Goal: Information Seeking & Learning: Learn about a topic

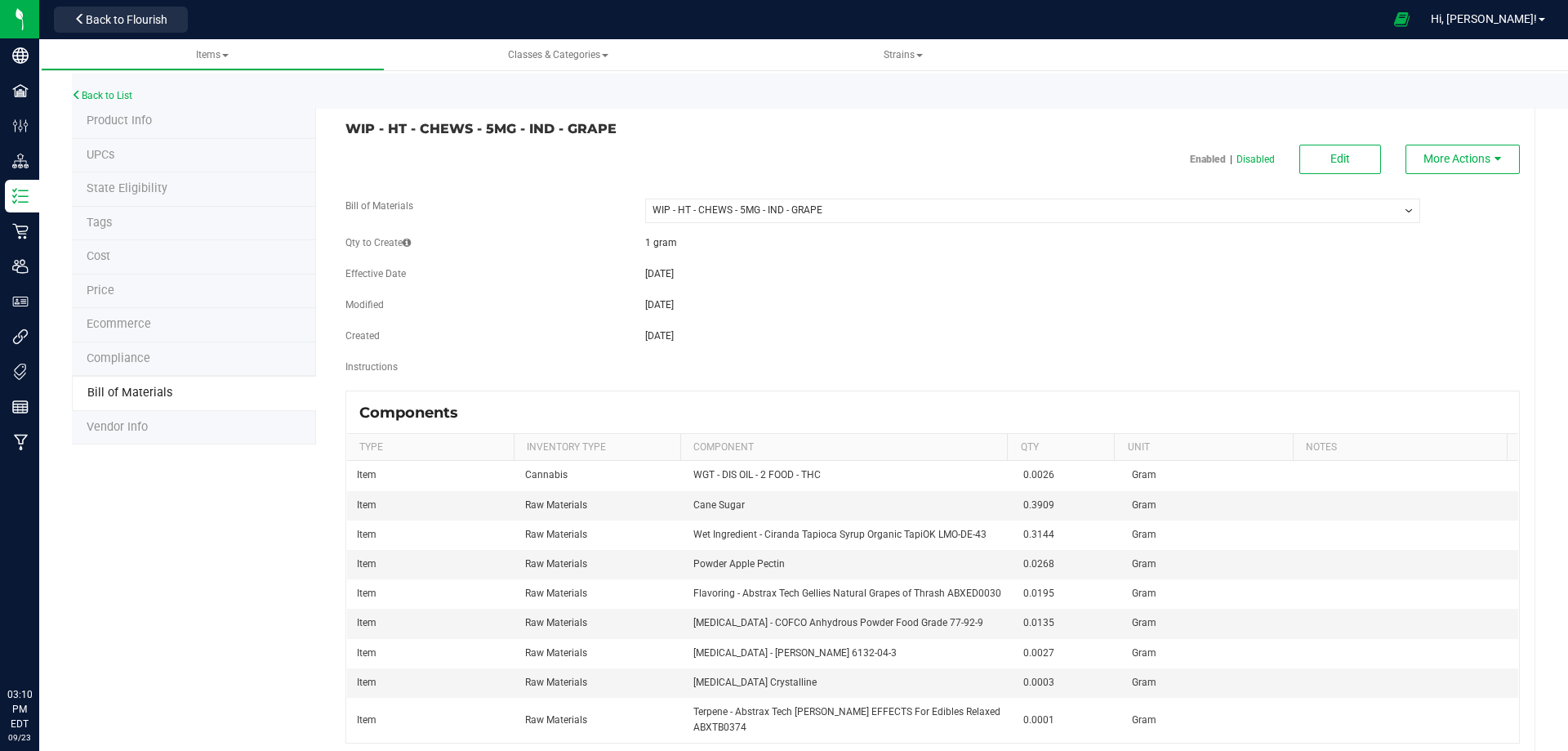
select select "13153"
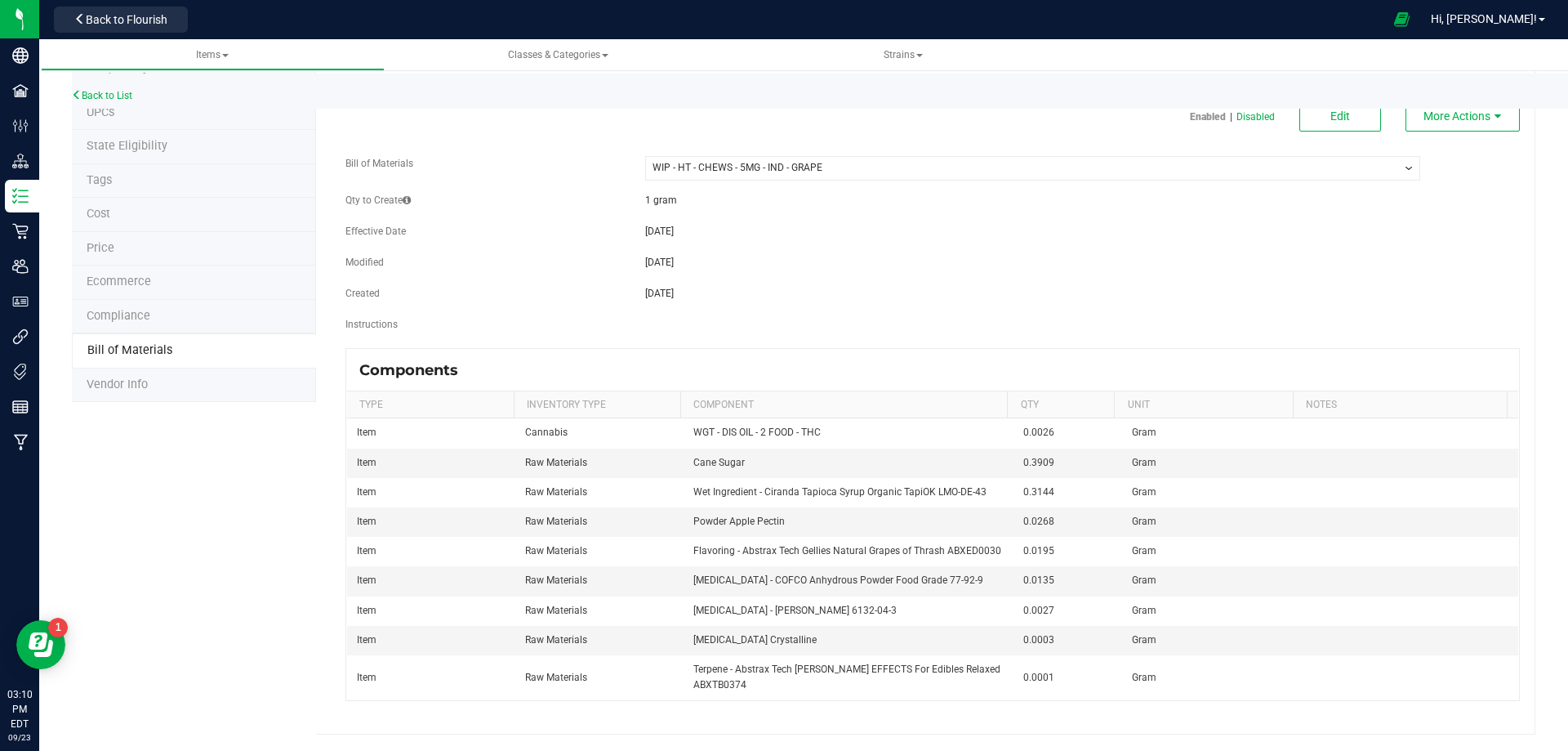
click at [747, 702] on div "WIP - HT - CHEWS - 5MG - IND - GRAPE Enabled | Disabled Edit More Actions Bill …" at bounding box center [925, 398] width 1220 height 672
drag, startPoint x: 774, startPoint y: 637, endPoint x: 645, endPoint y: 644, distance: 129.2
click at [684, 629] on td "[MEDICAL_DATA] Crystalline" at bounding box center [849, 641] width 331 height 30
copy span "[MEDICAL_DATA] Crystalline"
drag, startPoint x: 943, startPoint y: 579, endPoint x: 689, endPoint y: 588, distance: 254.2
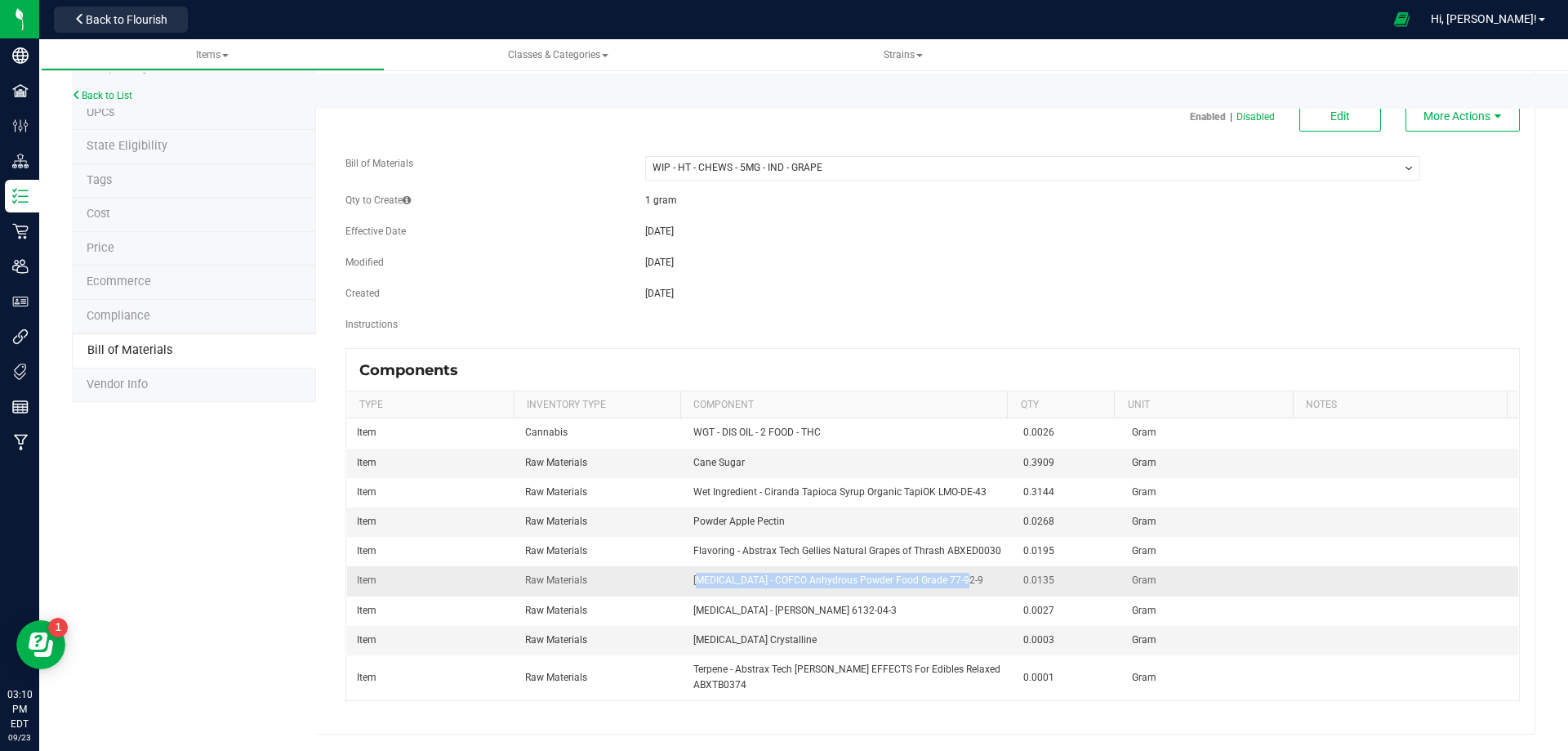
click at [689, 588] on td "[MEDICAL_DATA] - COFCO Anhydrous Powder Food Grade 77-92-9" at bounding box center [849, 581] width 331 height 30
click at [693, 580] on span "[MEDICAL_DATA] - COFCO Anhydrous Powder Food Grade 77-92-9" at bounding box center [838, 580] width 290 height 11
drag, startPoint x: 680, startPoint y: 580, endPoint x: 732, endPoint y: 587, distance: 52.5
click at [732, 587] on td "[MEDICAL_DATA] - COFCO Anhydrous Powder Food Grade 77-92-9" at bounding box center [849, 581] width 331 height 30
copy span "[MEDICAL_DATA]"
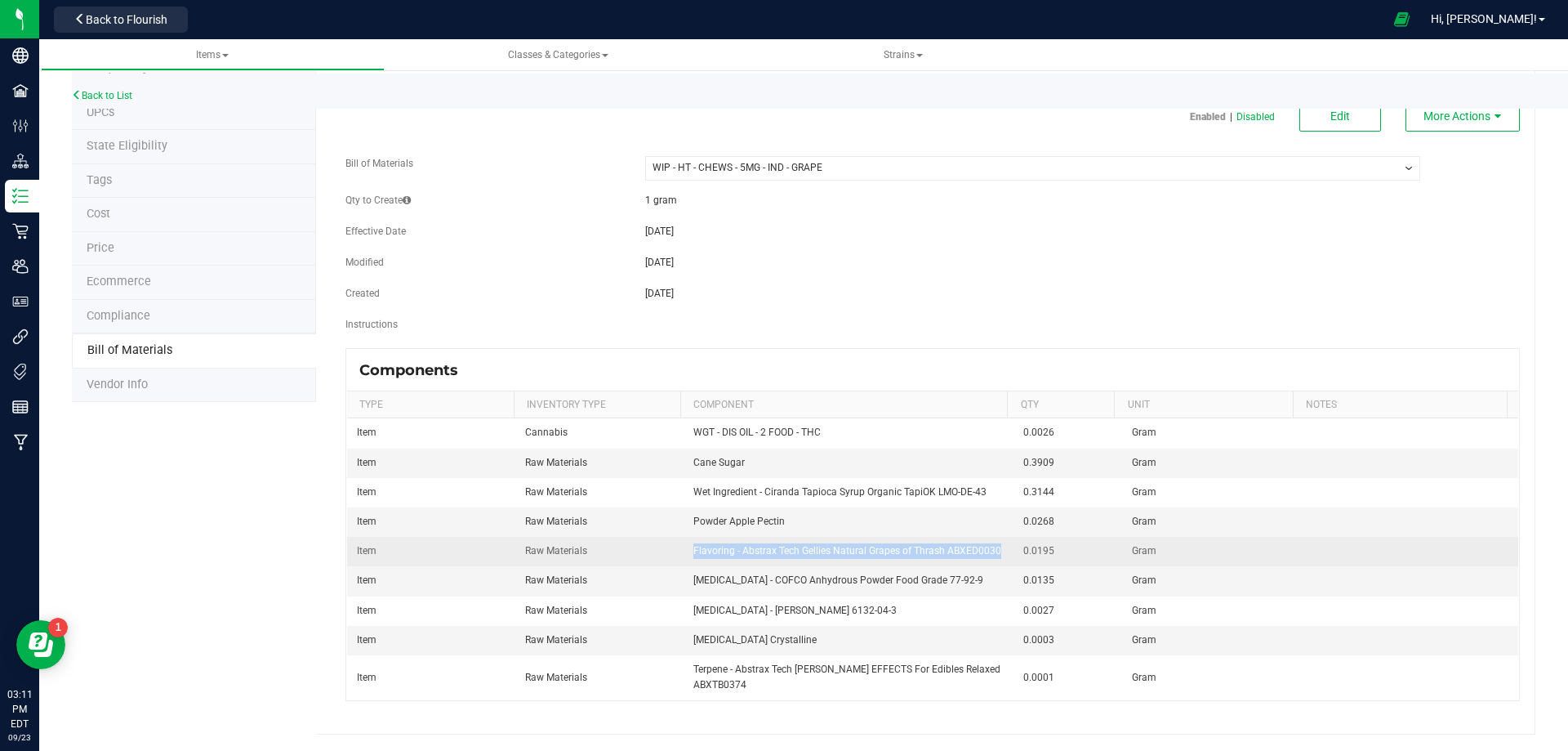
drag, startPoint x: 684, startPoint y: 552, endPoint x: 989, endPoint y: 555, distance: 305.0
click at [989, 555] on td "Flavoring - Abstrax Tech Gellies Natural Grapes of Thrash ABXED0030" at bounding box center [849, 552] width 331 height 30
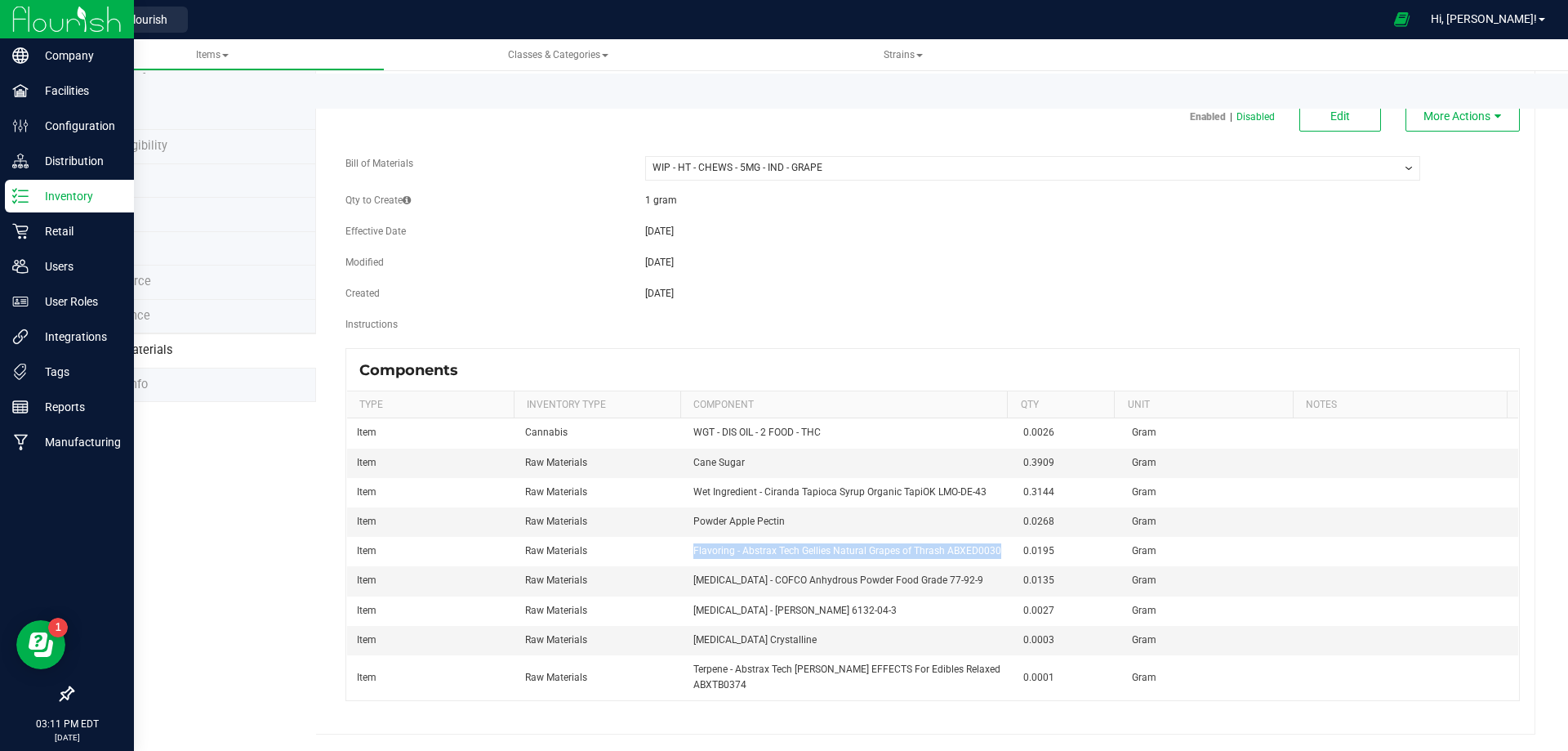
copy span "Flavoring - Abstrax Tech Gellies Natural Grapes of Thrash ABXED0030"
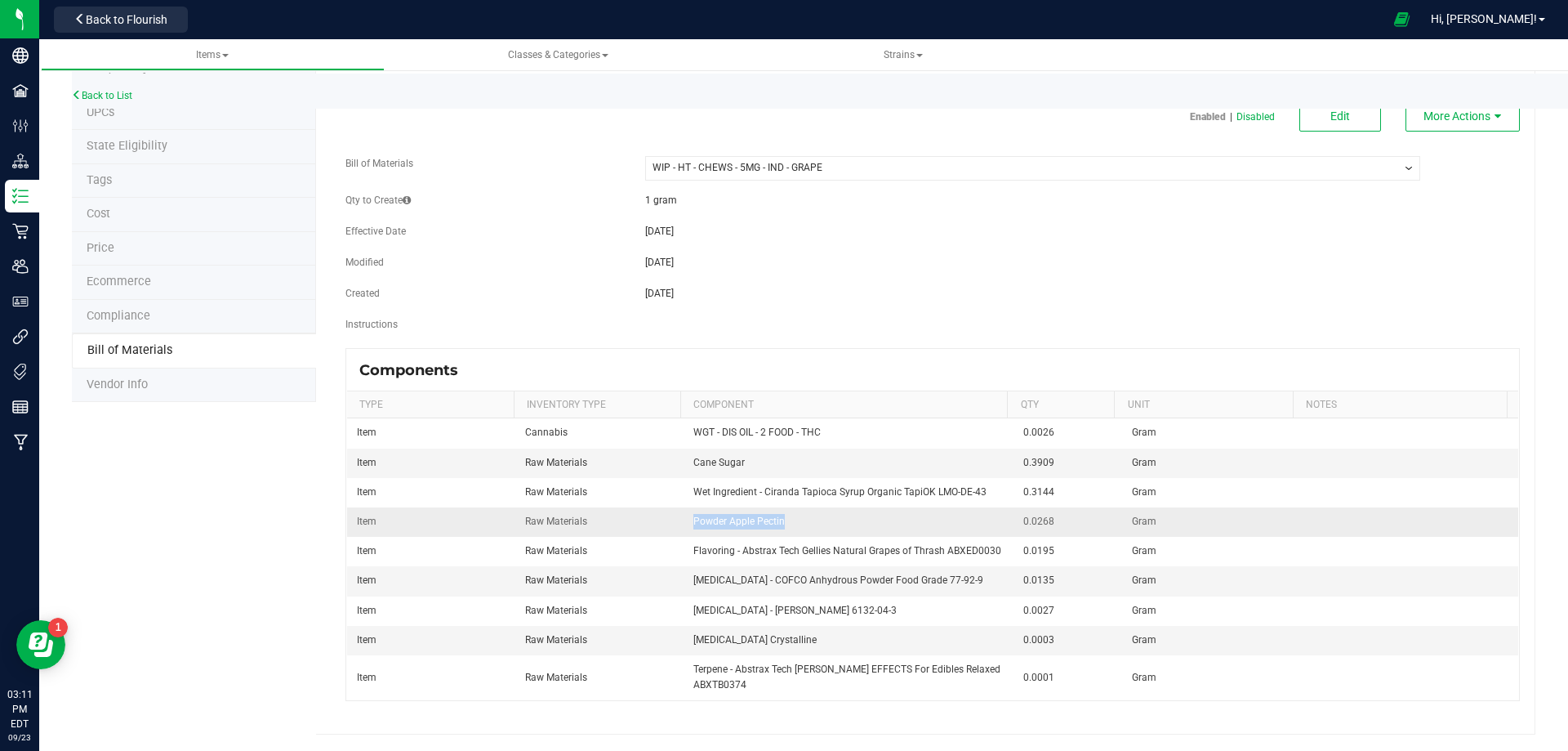
drag, startPoint x: 683, startPoint y: 517, endPoint x: 774, endPoint y: 532, distance: 92.2
click at [774, 532] on td "Powder Apple Pectin" at bounding box center [849, 522] width 331 height 30
copy span "Powder Apple Pectin"
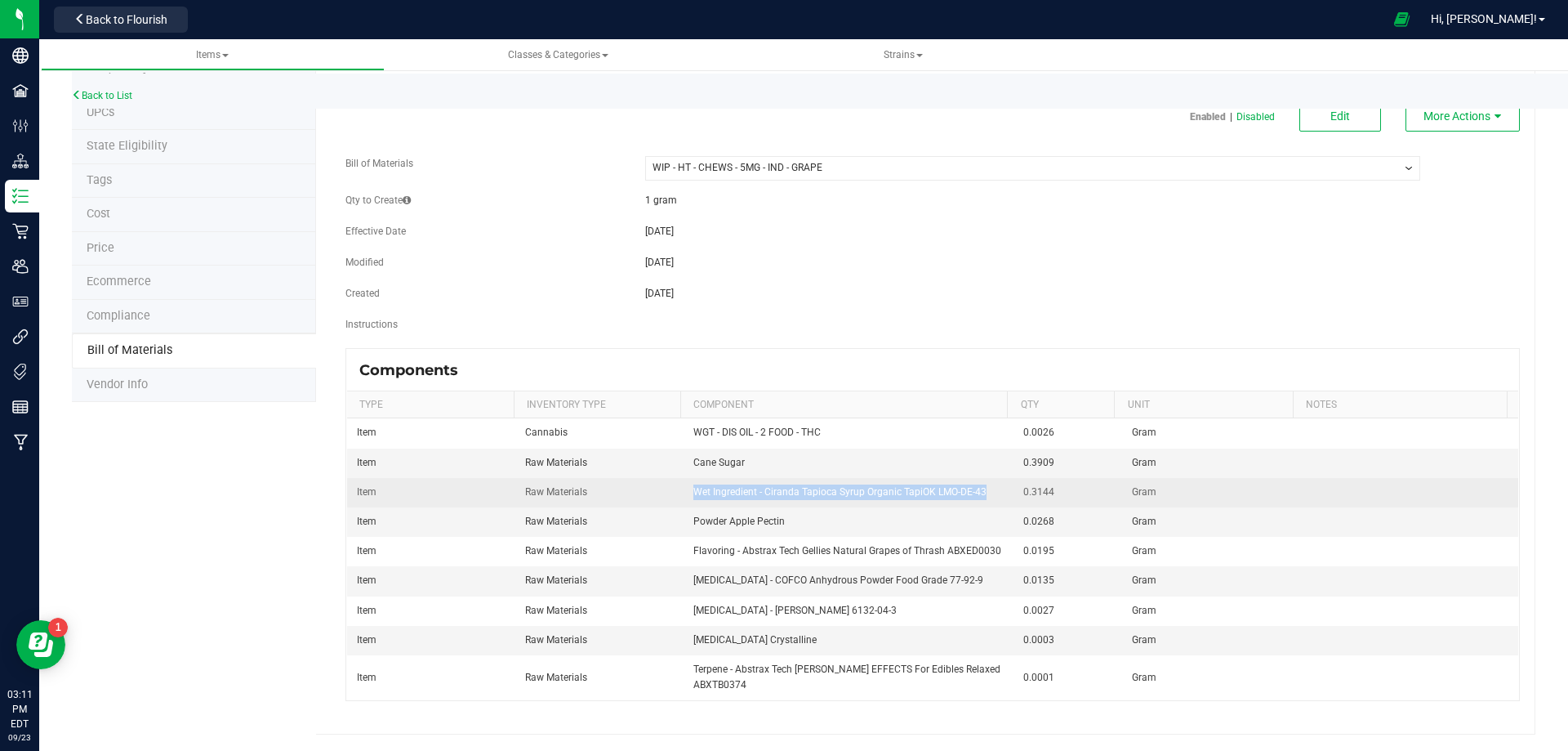
drag, startPoint x: 705, startPoint y: 490, endPoint x: 975, endPoint y: 493, distance: 270.0
click at [975, 493] on td "Wet Ingredient - Ciranda Tapioca Syrup Organic TapiOK LMO-DE-43" at bounding box center [849, 493] width 331 height 30
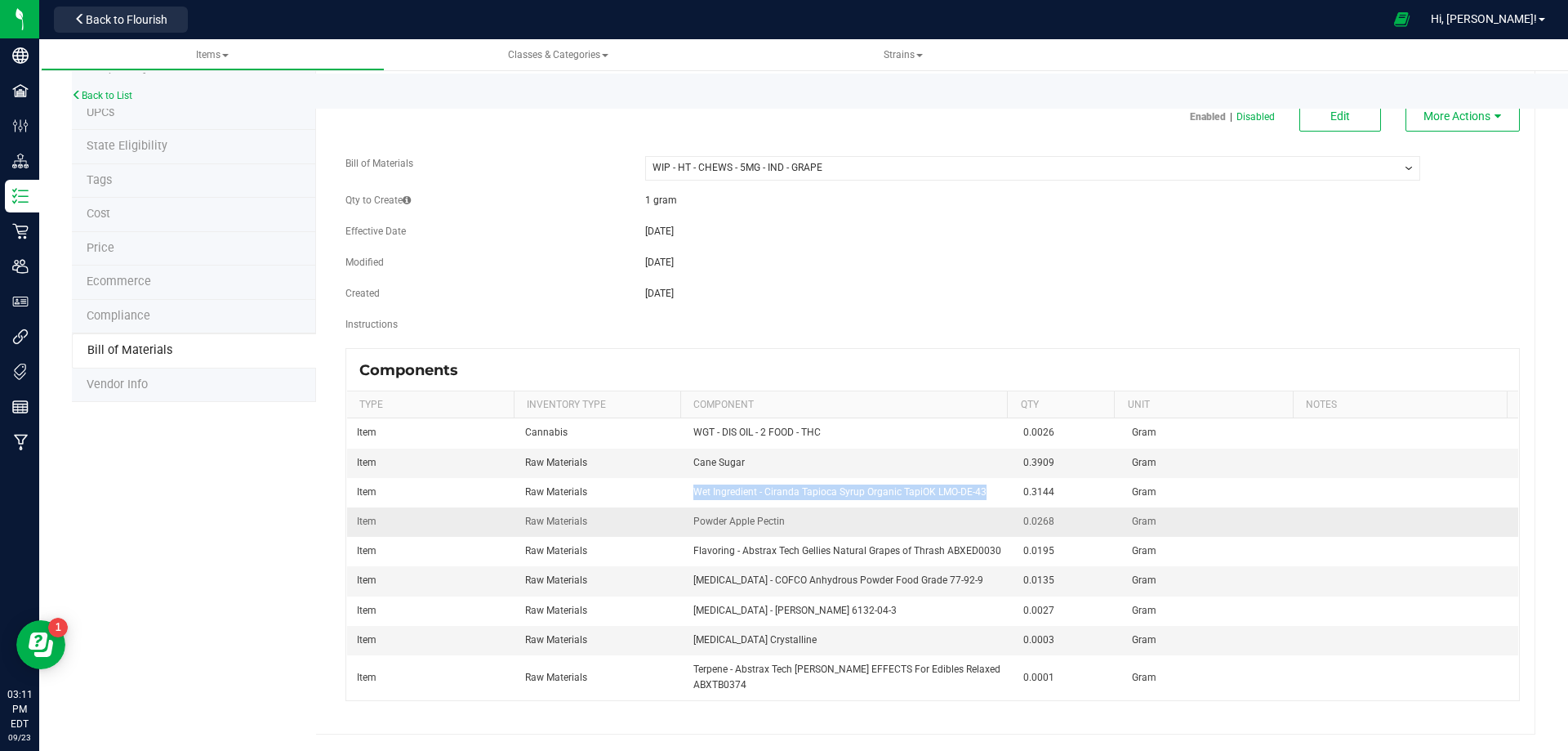
copy span "Wet Ingredient - Ciranda Tapioca Syrup Organic TapiOK LMO-DE-43"
drag, startPoint x: 743, startPoint y: 460, endPoint x: 679, endPoint y: 463, distance: 64.1
click at [684, 463] on td "Cane Sugar" at bounding box center [849, 464] width 331 height 30
copy span "Cane Sugar"
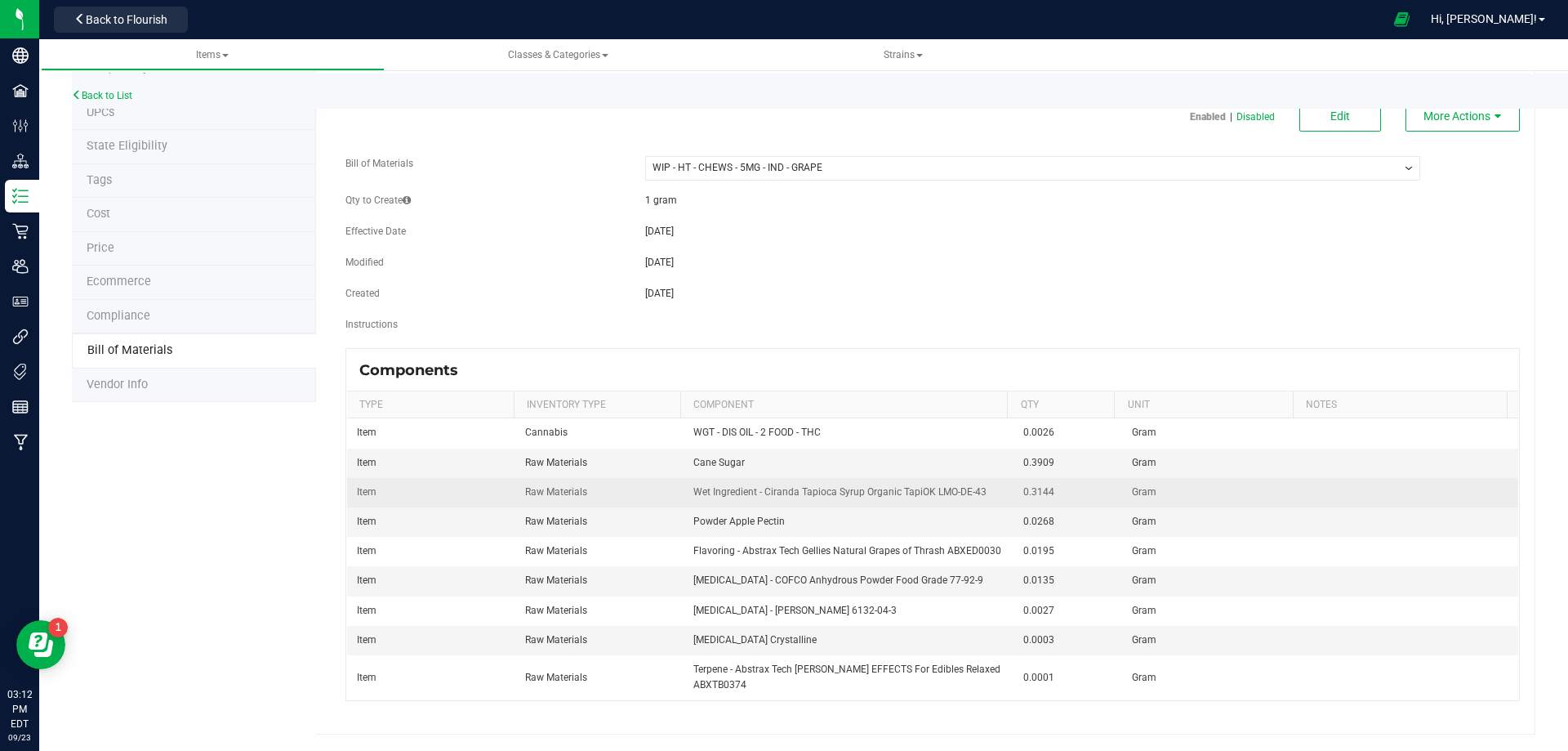
click at [660, 506] on td "Raw Materials" at bounding box center [599, 493] width 168 height 30
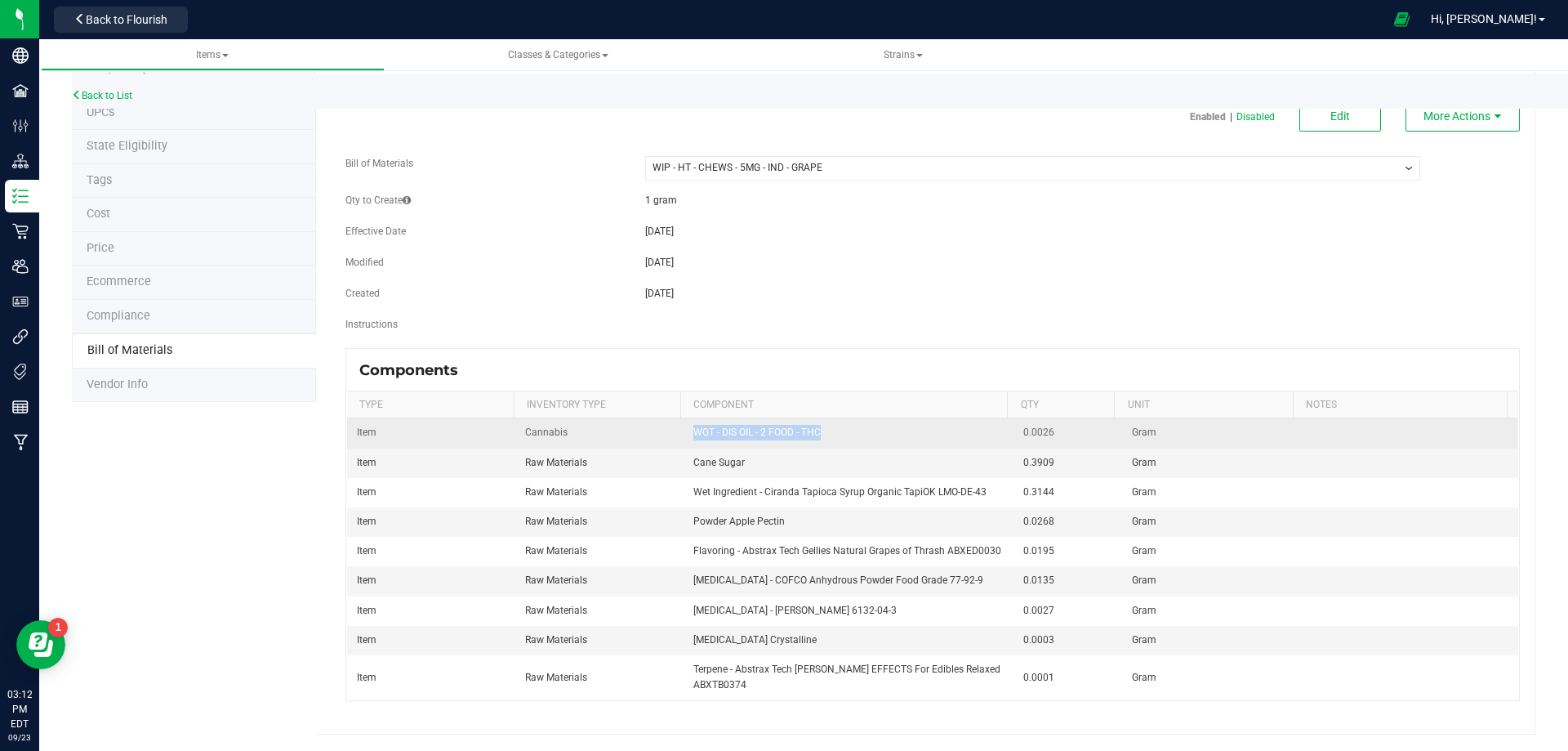
drag, startPoint x: 814, startPoint y: 437, endPoint x: 682, endPoint y: 426, distance: 132.5
click at [684, 426] on td "WGT - DIS OIL - 2 FOOD - THC" at bounding box center [849, 433] width 331 height 30
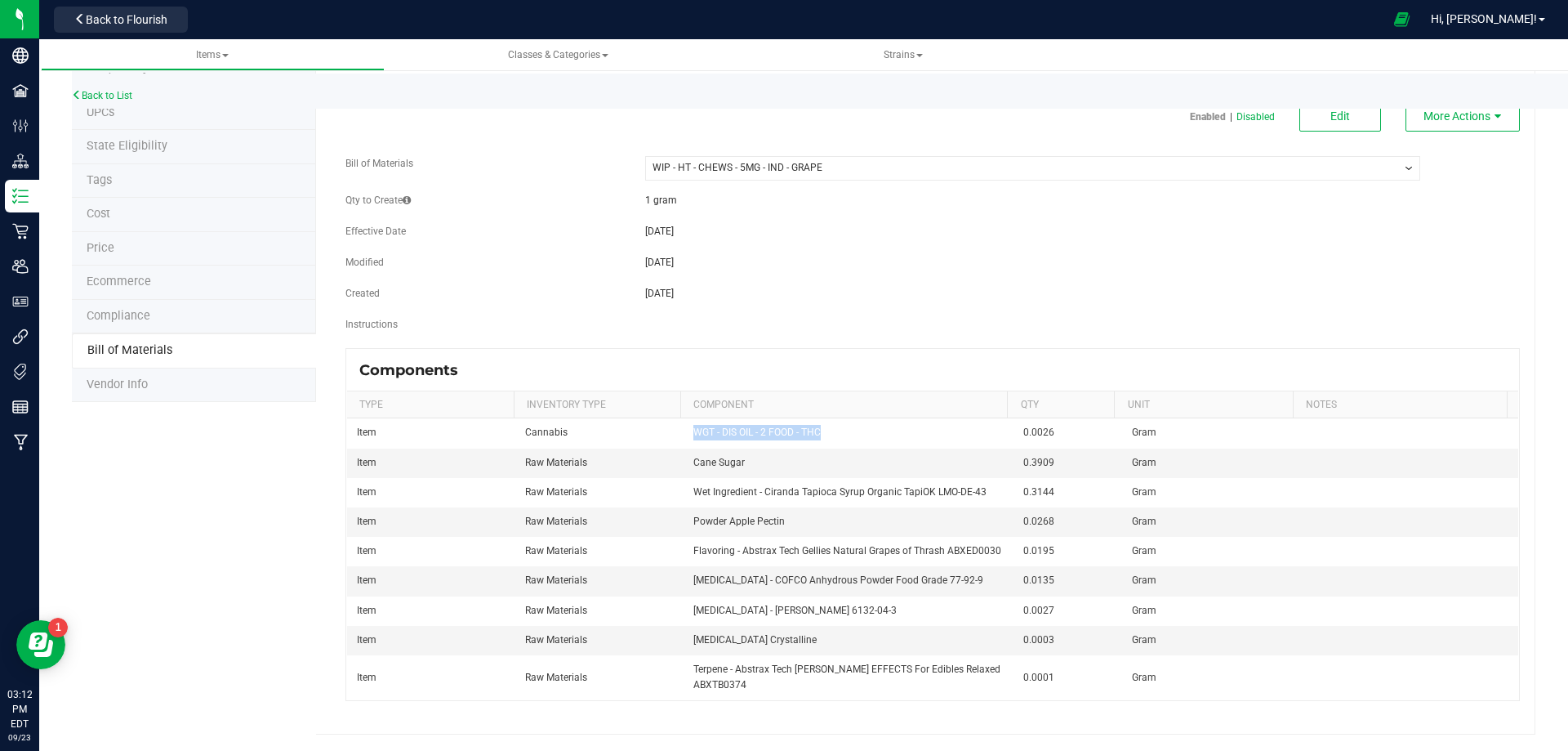
copy span "WGT - DIS OIL - 2 FOOD - THC"
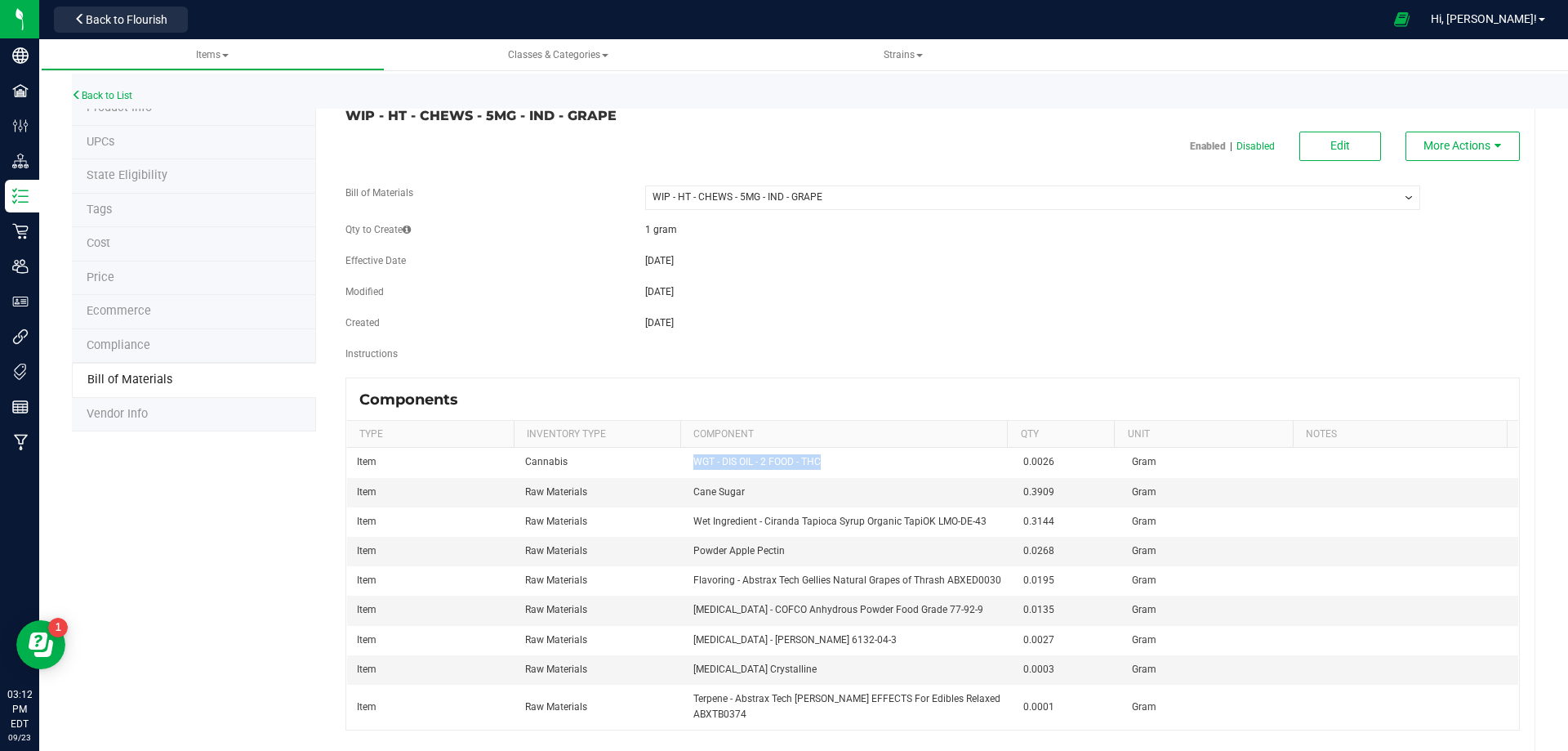
scroll to position [0, 0]
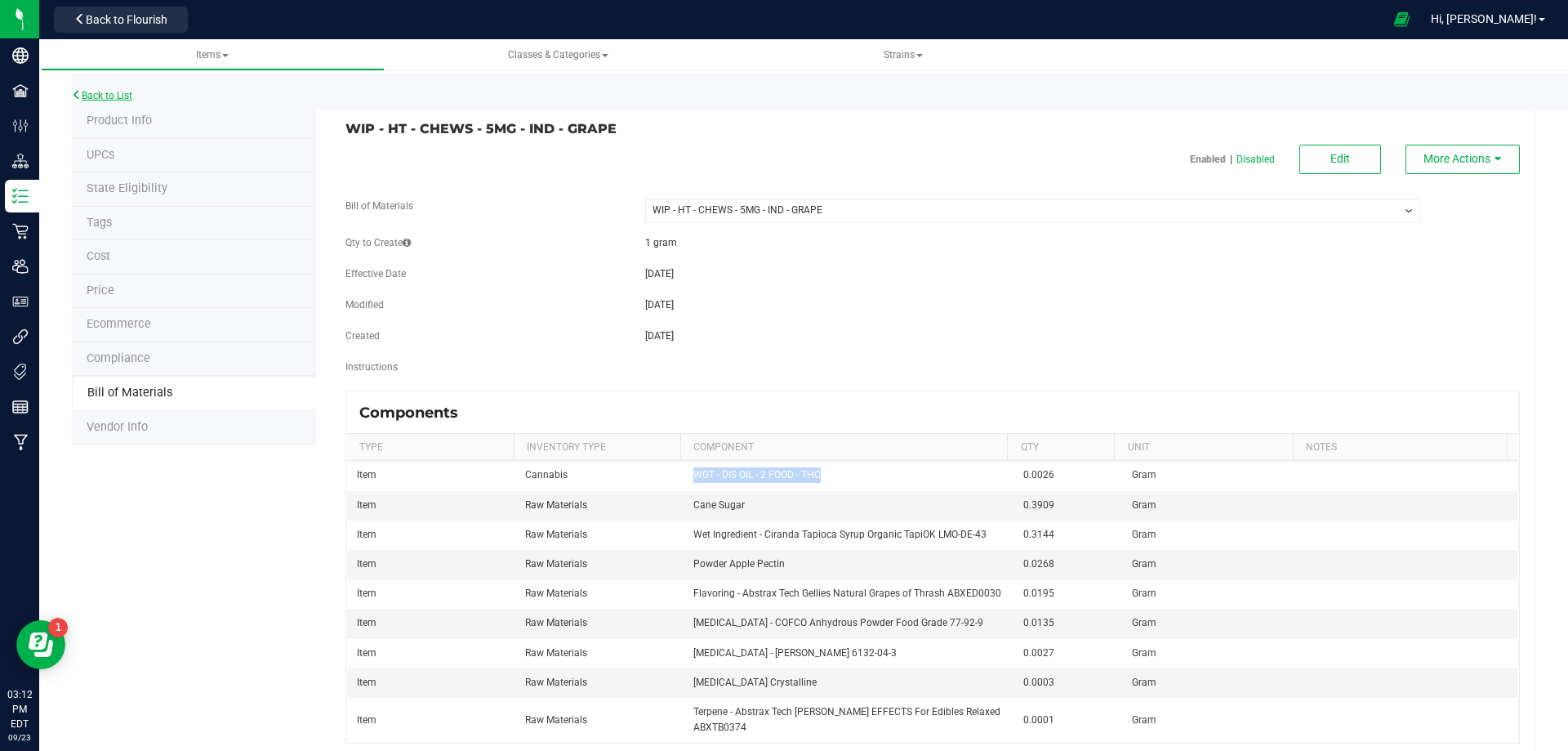
click at [118, 97] on link "Back to List" at bounding box center [101, 95] width 60 height 11
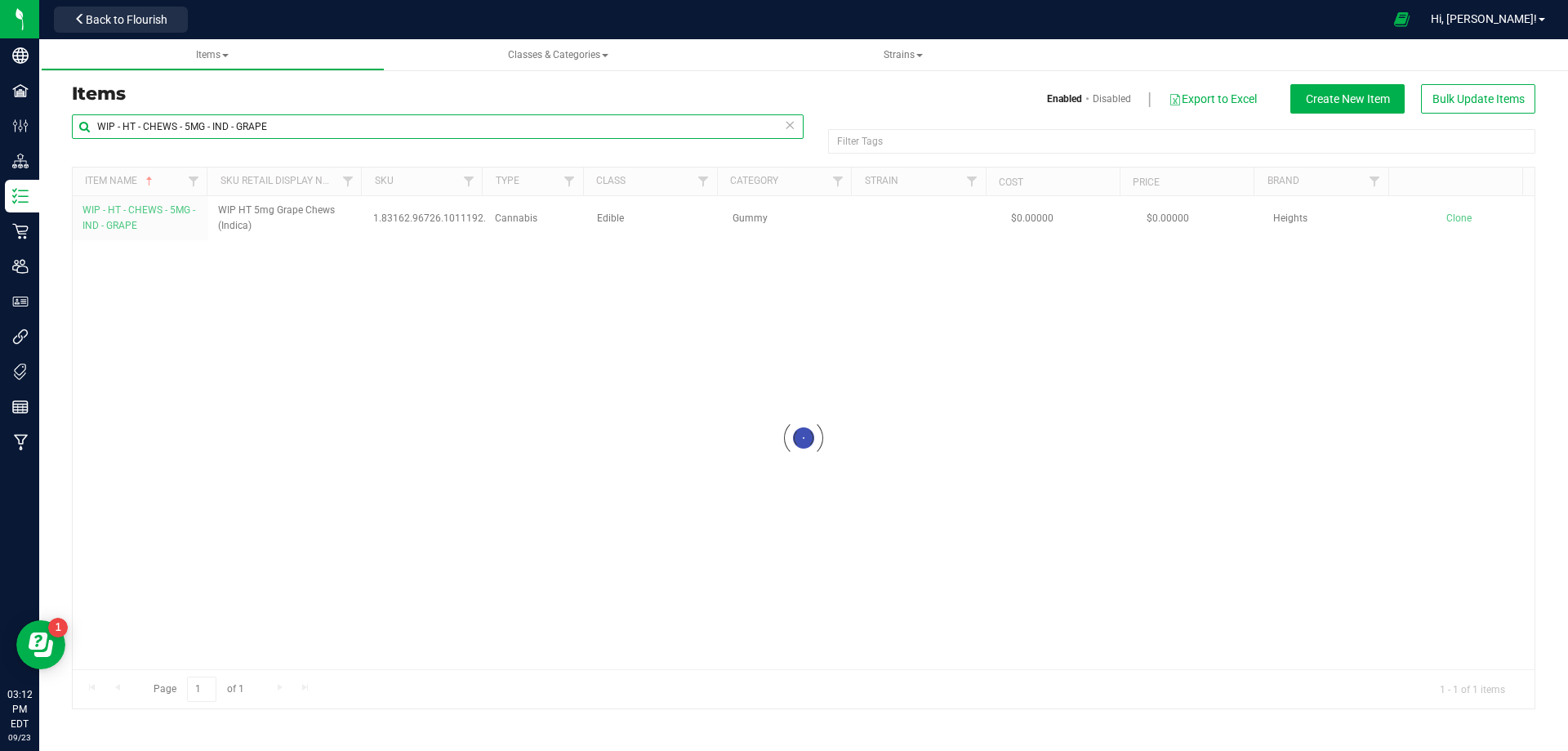
drag, startPoint x: 317, startPoint y: 130, endPoint x: -125, endPoint y: 138, distance: 442.1
click at [0, 138] on html "Company Facilities Configuration Distribution Inventory Retail Users User Roles…" at bounding box center [784, 376] width 1568 height 751
paste input "GT - DIS OIL - 2 FOOD - THC"
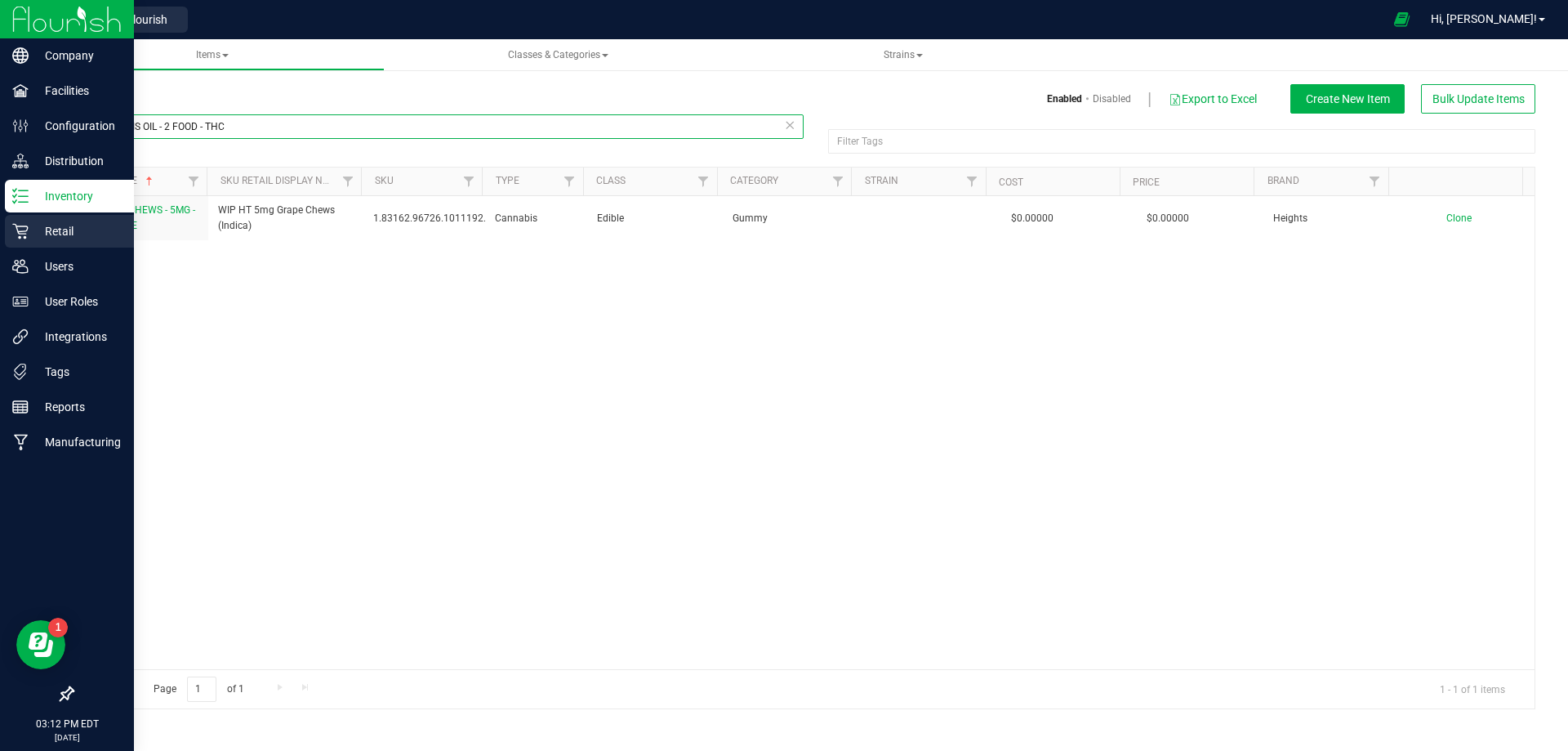
type input "WGT - DIS OIL - 2 FOOD - THC"
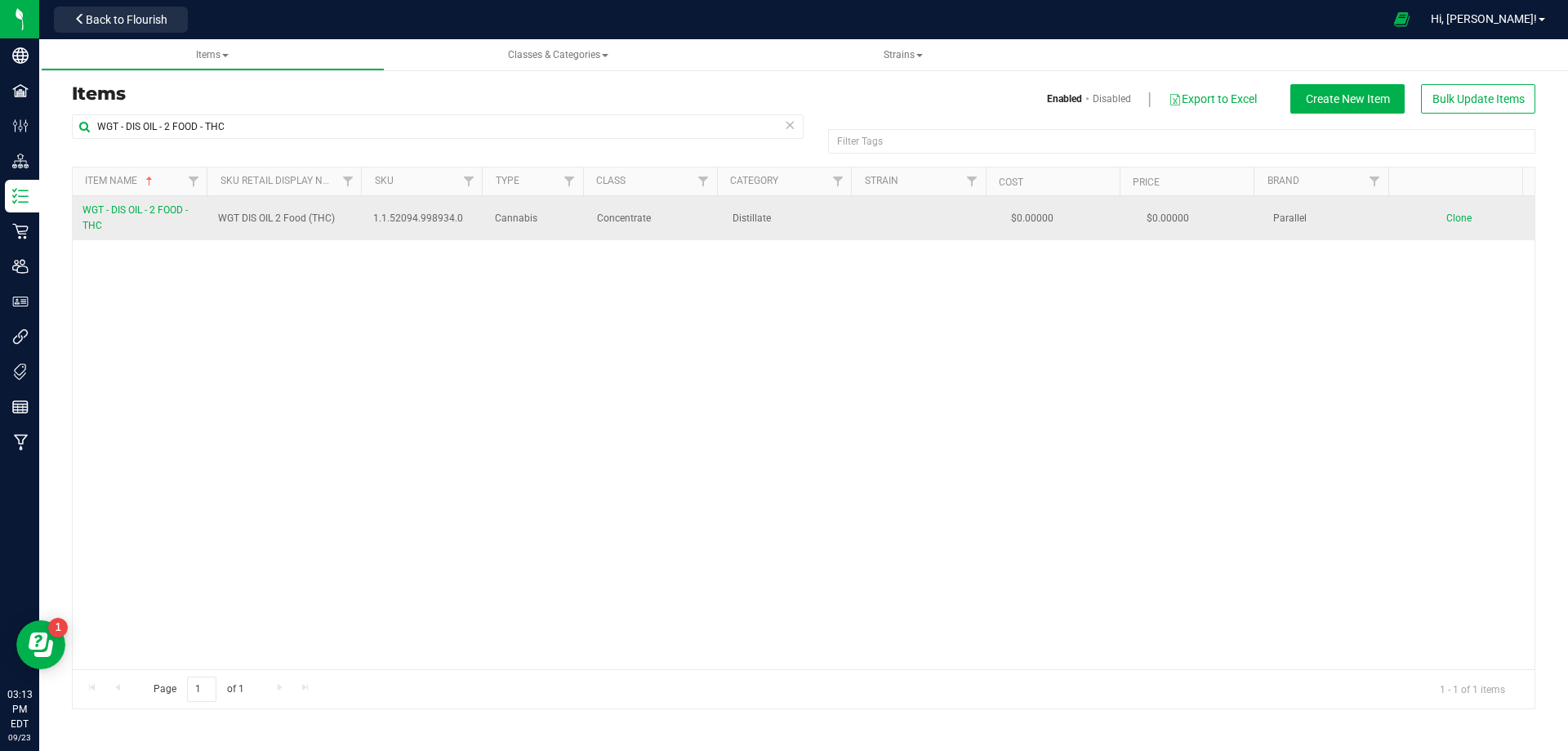
click at [154, 210] on span "WGT - DIS OIL - 2 FOOD - THC" at bounding box center [135, 217] width 106 height 27
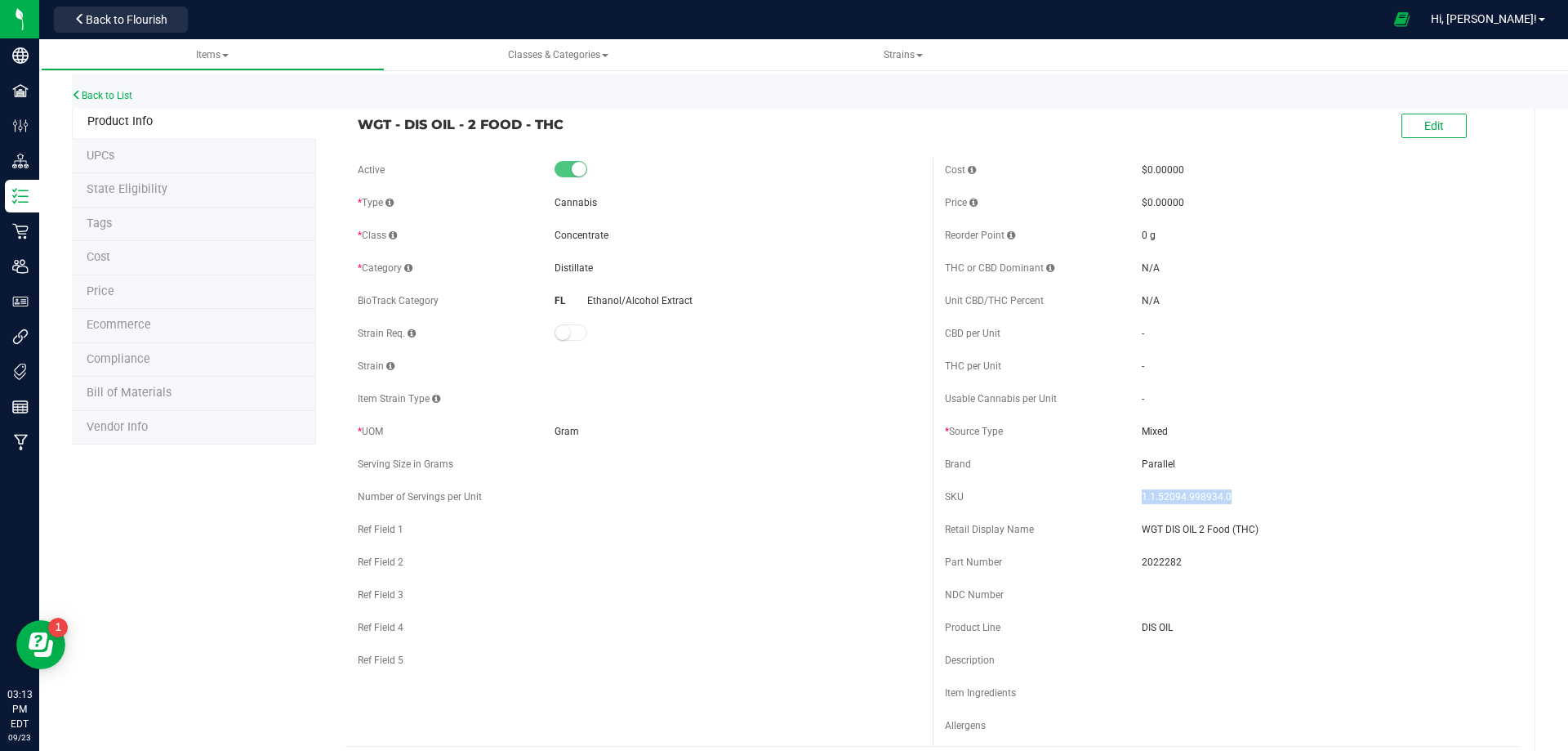
drag, startPoint x: 1252, startPoint y: 493, endPoint x: 1131, endPoint y: 487, distance: 121.1
click at [1131, 487] on div "SKU 1.1.52094.998934.0" at bounding box center [1227, 497] width 563 height 24
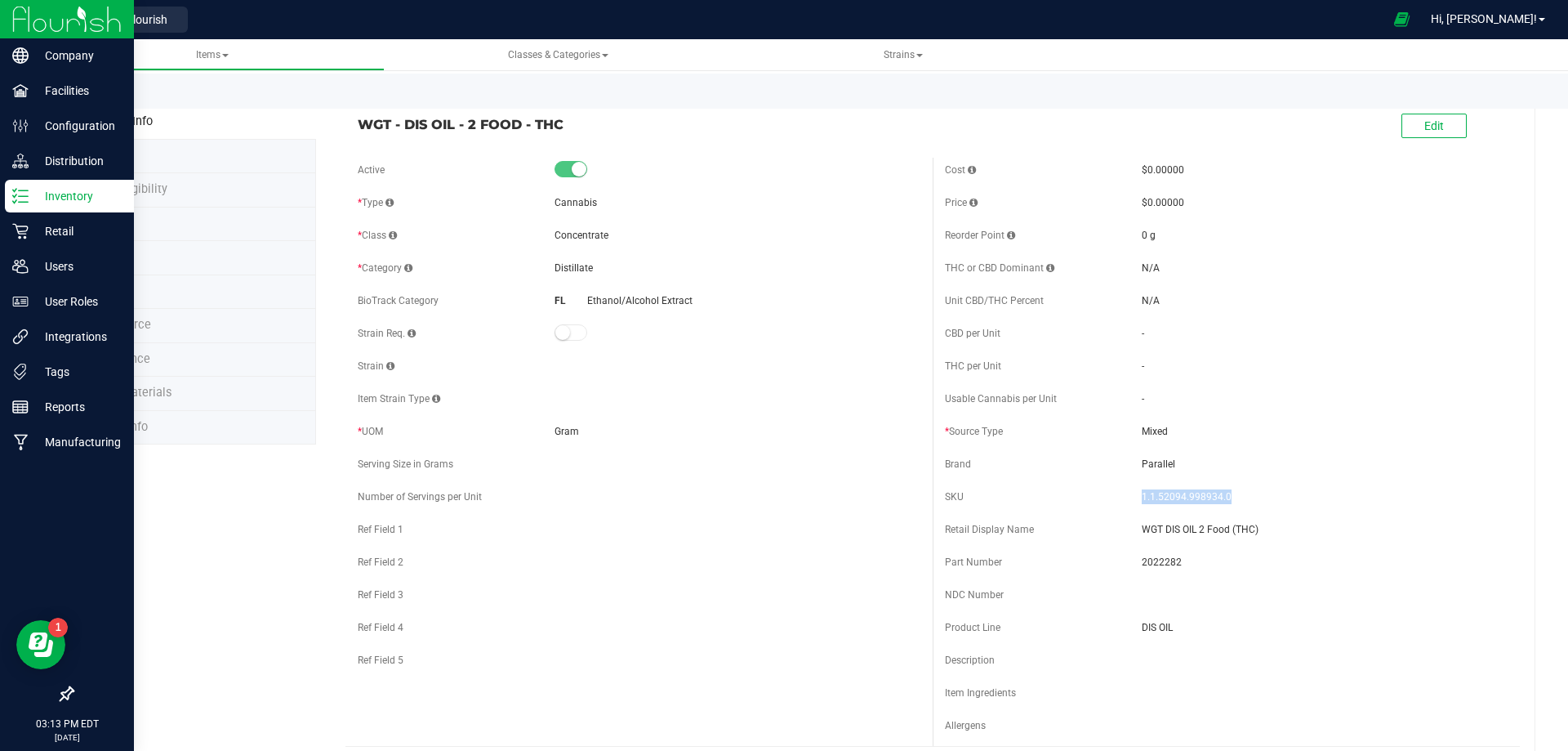
copy div "1.1.52094.998934.0"
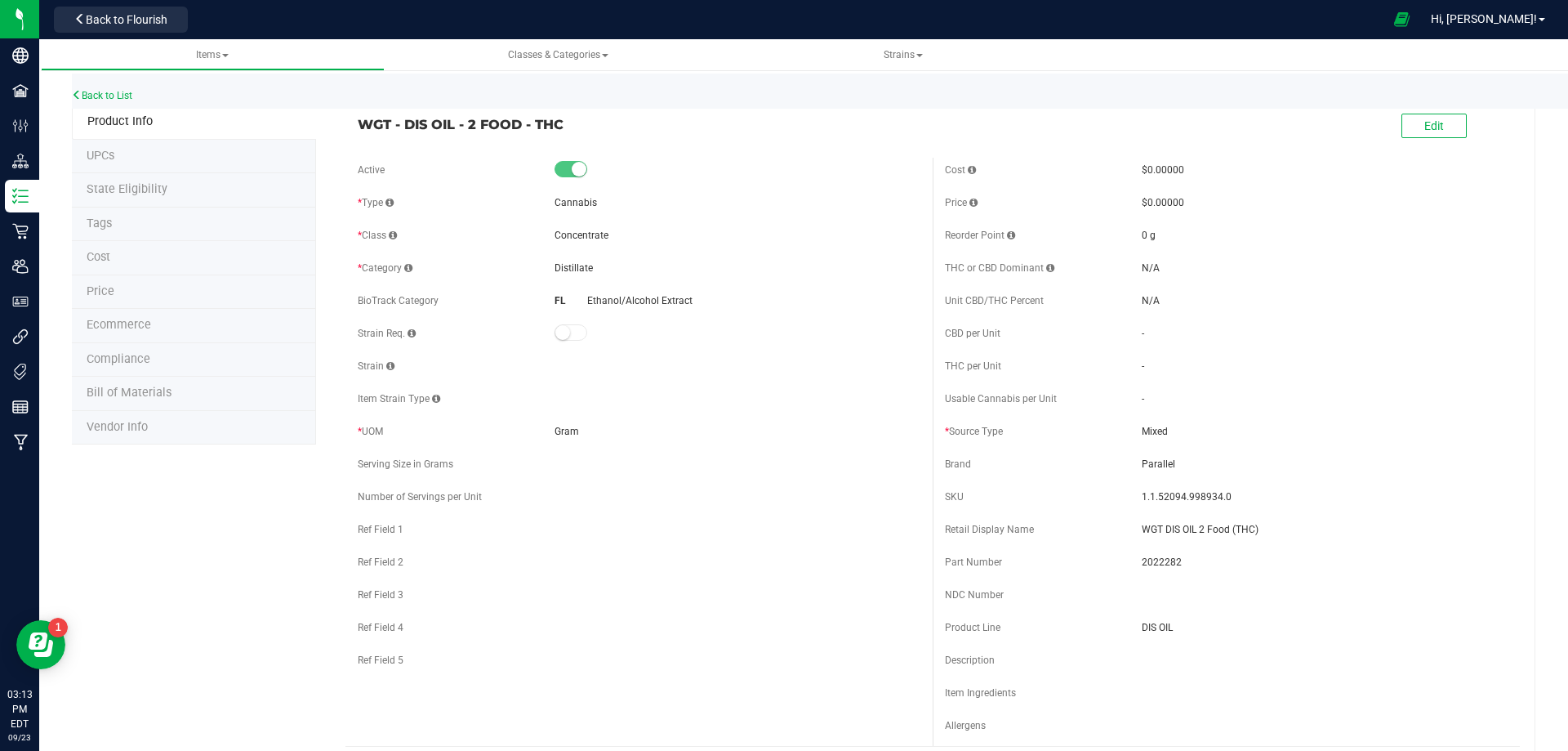
click at [1142, 562] on span "2022282" at bounding box center [1324, 562] width 366 height 15
copy span "2022282"
click at [118, 387] on span "Bill of Materials" at bounding box center [128, 393] width 85 height 14
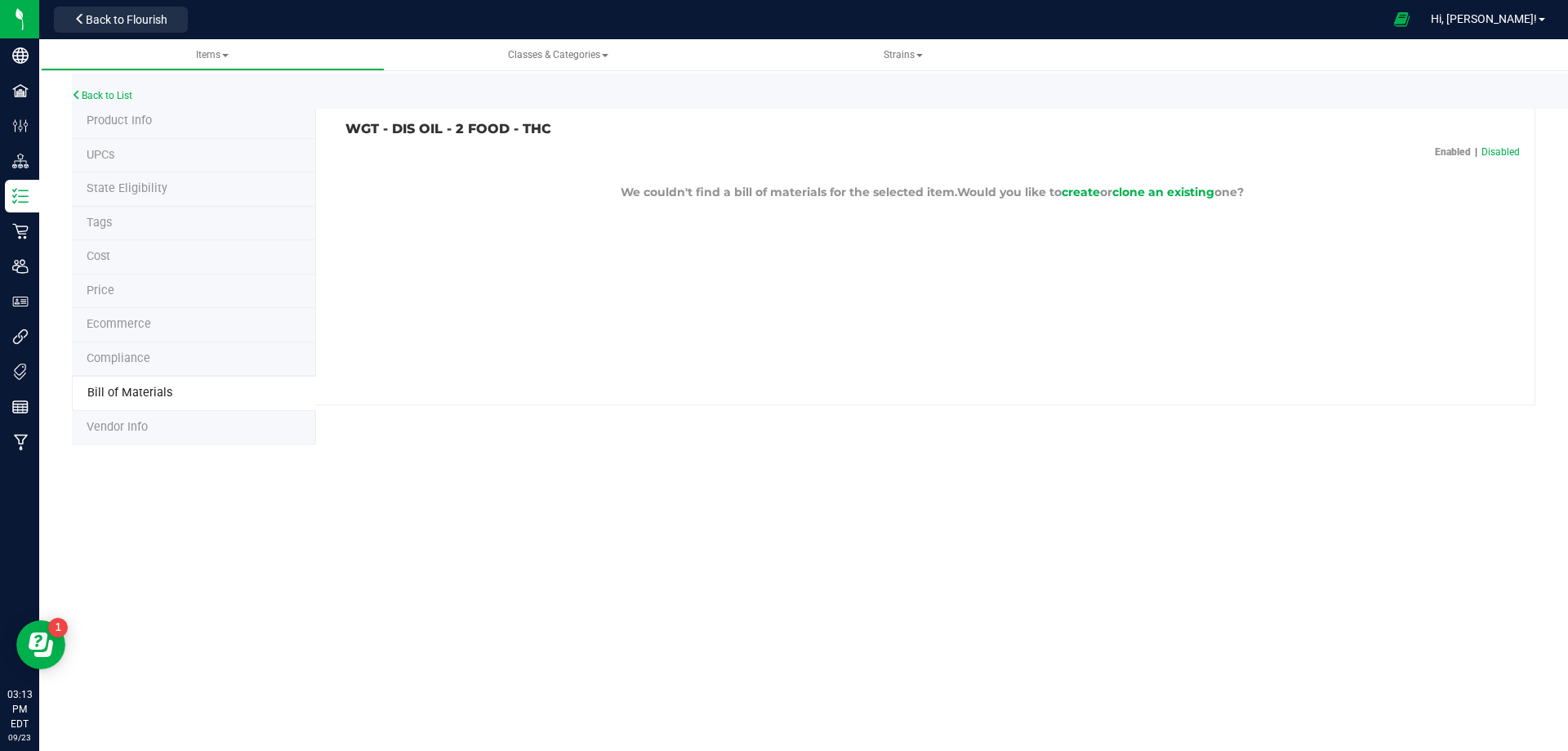
click at [120, 368] on li "Compliance" at bounding box center [194, 359] width 244 height 34
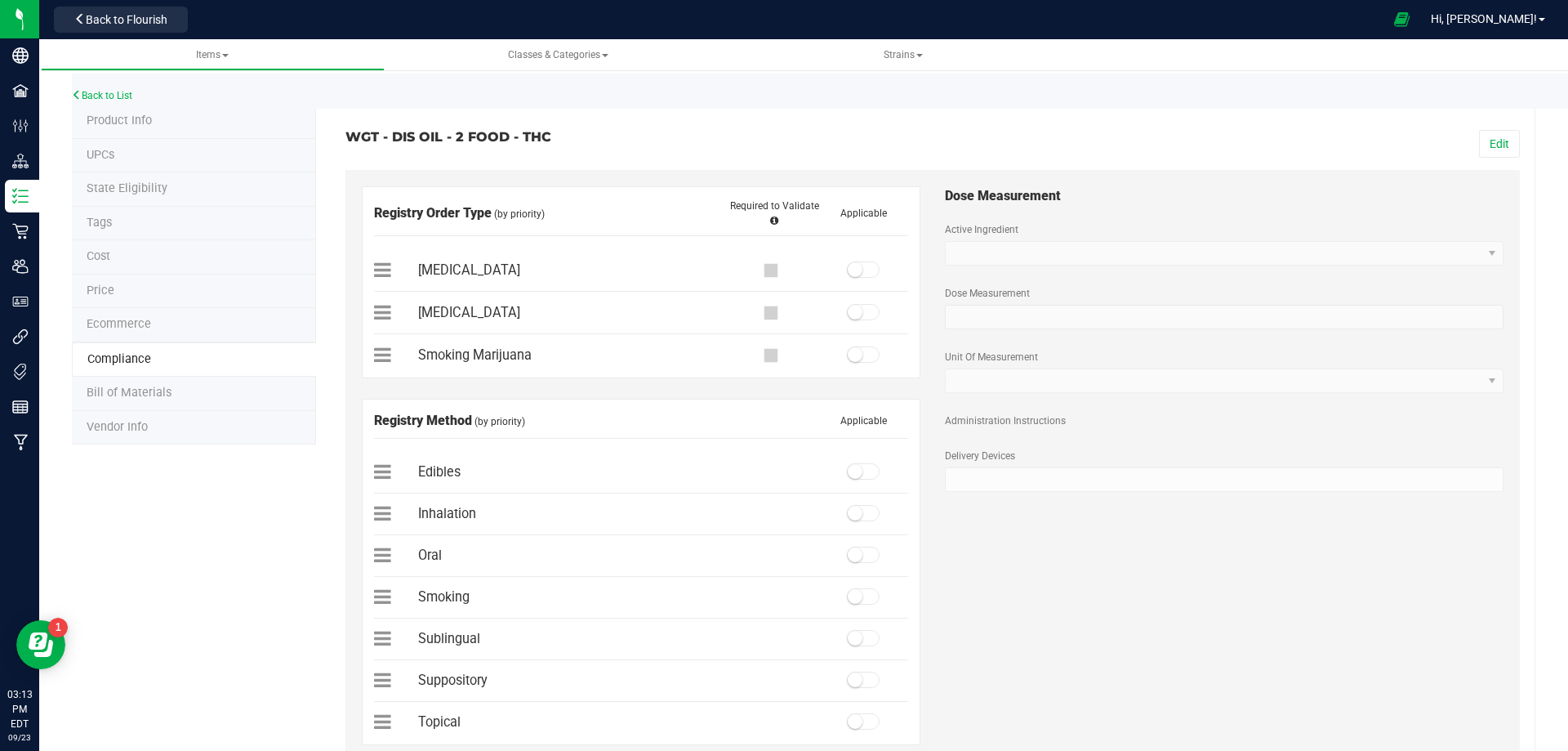
click at [149, 127] on span "Product Info" at bounding box center [119, 121] width 65 height 14
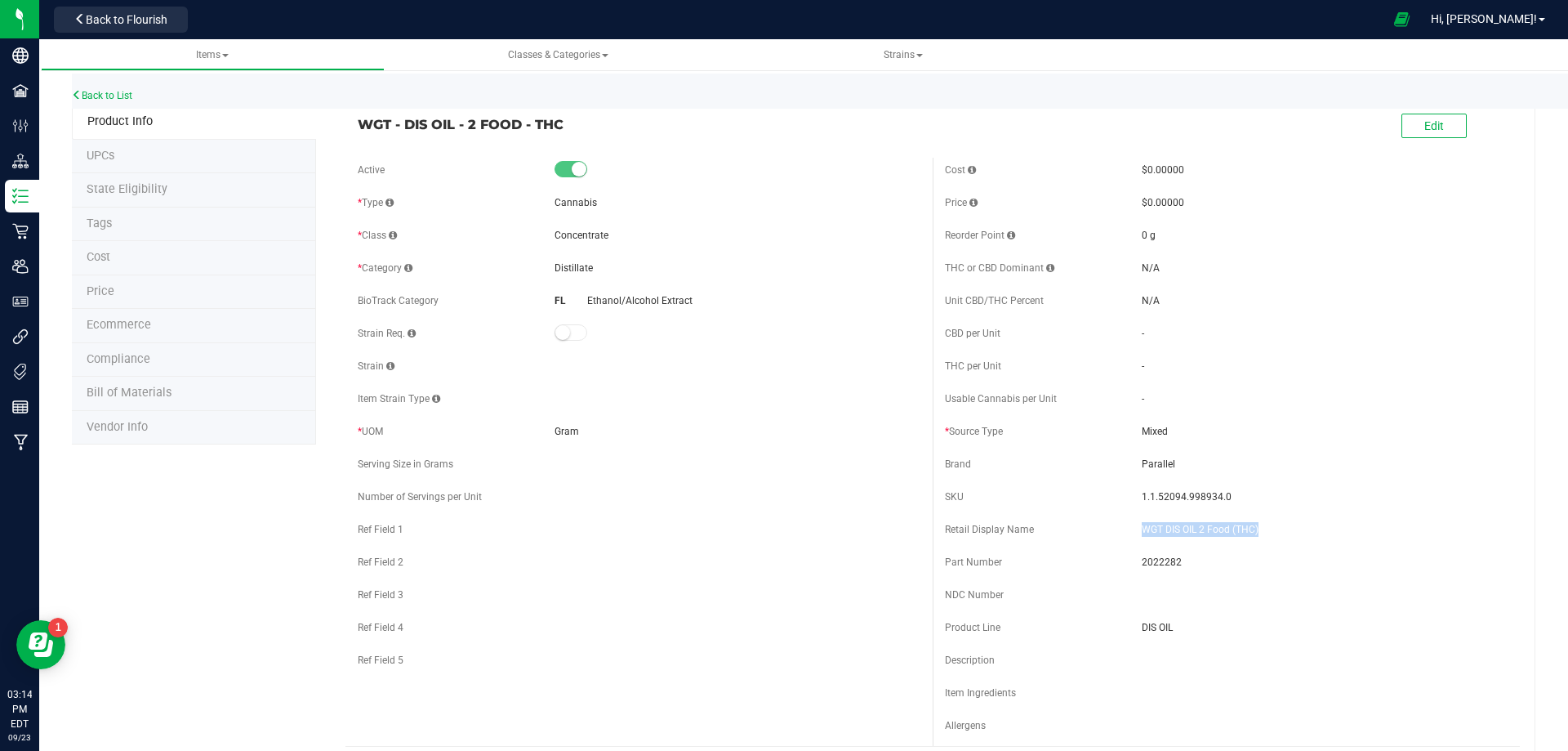
drag, startPoint x: 1170, startPoint y: 529, endPoint x: 1132, endPoint y: 535, distance: 38.5
click at [1132, 535] on div "Retail Display Name WGT DIS OIL 2 Food (THC)" at bounding box center [1227, 529] width 563 height 24
drag, startPoint x: 518, startPoint y: 124, endPoint x: 428, endPoint y: 128, distance: 90.1
click at [428, 128] on span "WGT - DIS OIL - 2 FOOD - THC" at bounding box center [639, 124] width 563 height 19
click at [579, 130] on span "WGT - DIS OIL - 2 FOOD - THC" at bounding box center [639, 124] width 563 height 19
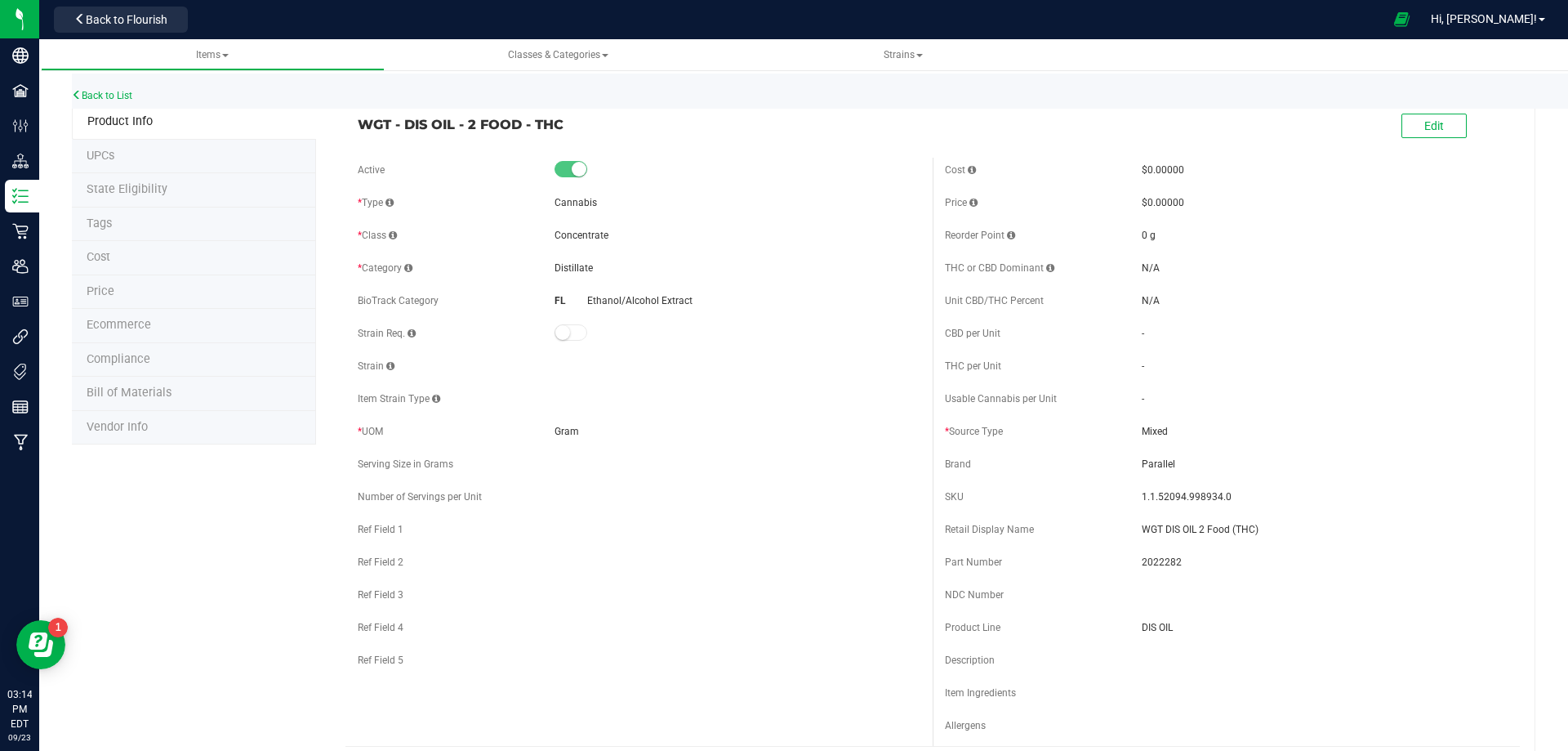
drag, startPoint x: 492, startPoint y: 125, endPoint x: 352, endPoint y: 122, distance: 140.0
click at [354, 121] on div "WGT - DIS OIL - 2 FOOD - THC" at bounding box center [639, 121] width 588 height 28
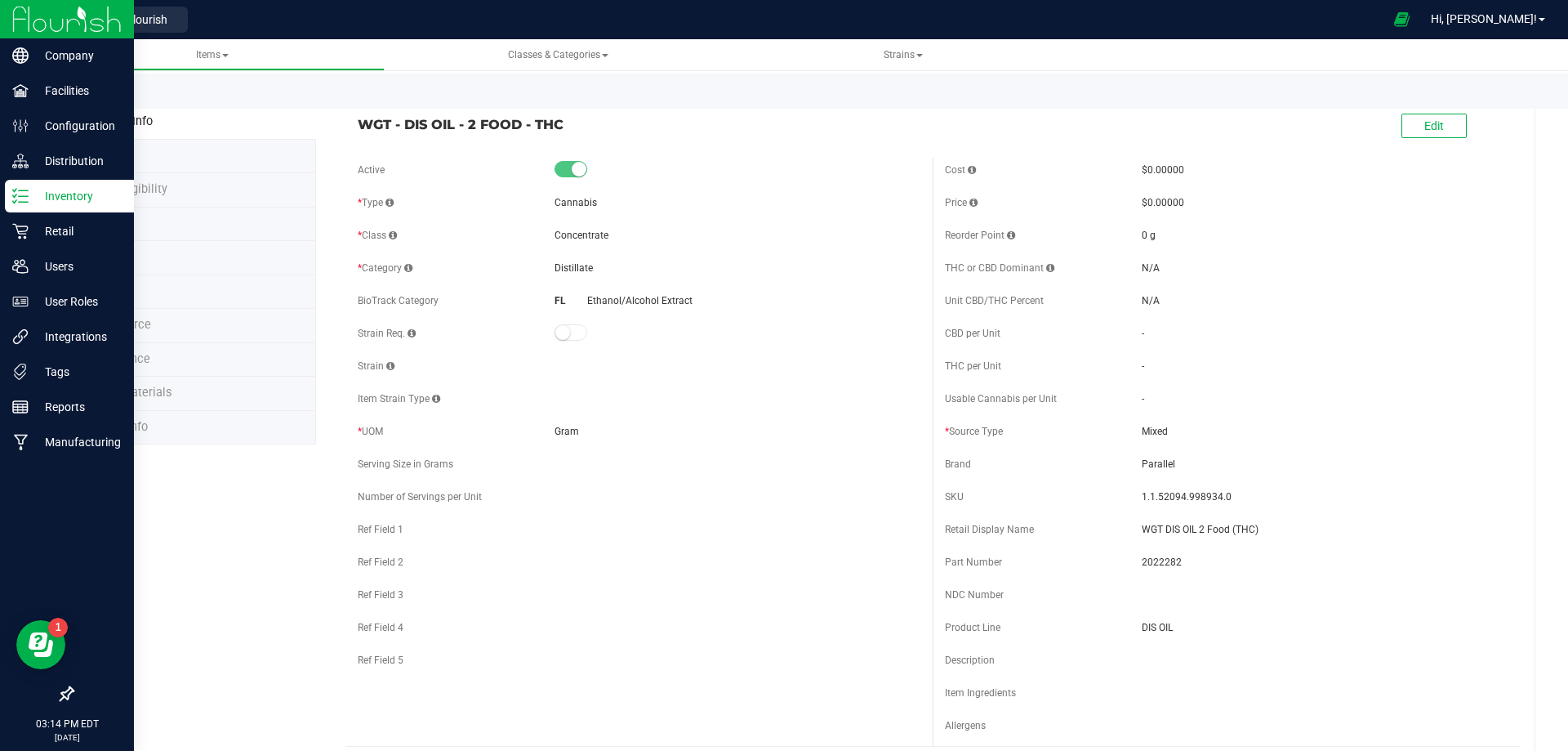
copy span "WGT - DIS OIL - 2 FOOD - THC"
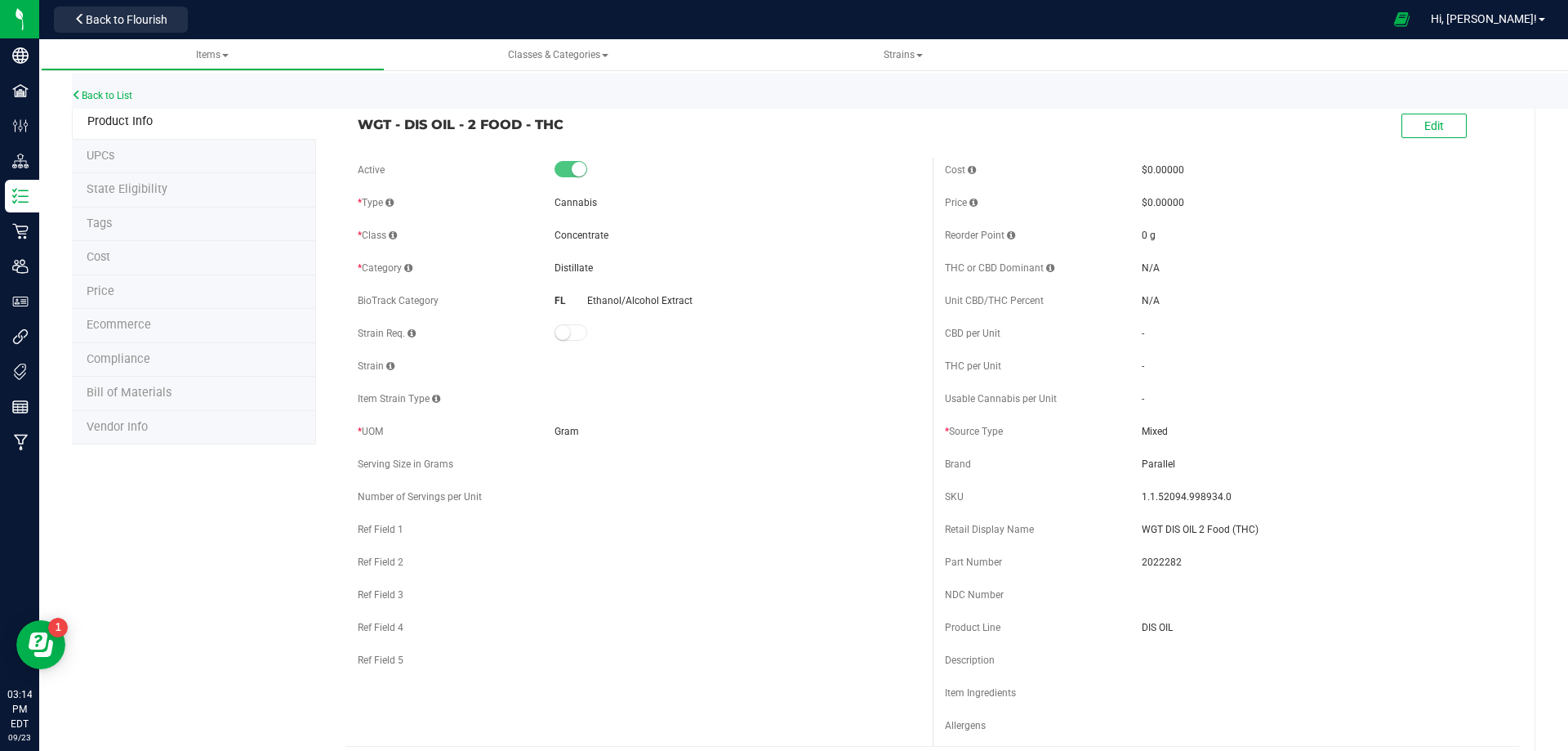
click at [457, 172] on div "Active" at bounding box center [456, 169] width 196 height 15
drag, startPoint x: 1489, startPoint y: 652, endPoint x: 1383, endPoint y: 603, distance: 116.8
click at [1459, 641] on div "Cost $0.00000 Price $0.00000 Reorder Point 0 g THC or CBD Dominant" at bounding box center [1227, 452] width 588 height 589
drag, startPoint x: 1248, startPoint y: 531, endPoint x: 1122, endPoint y: 528, distance: 126.0
click at [1122, 528] on div "Retail Display Name WGT DIS OIL 2 Food (THC)" at bounding box center [1227, 529] width 563 height 24
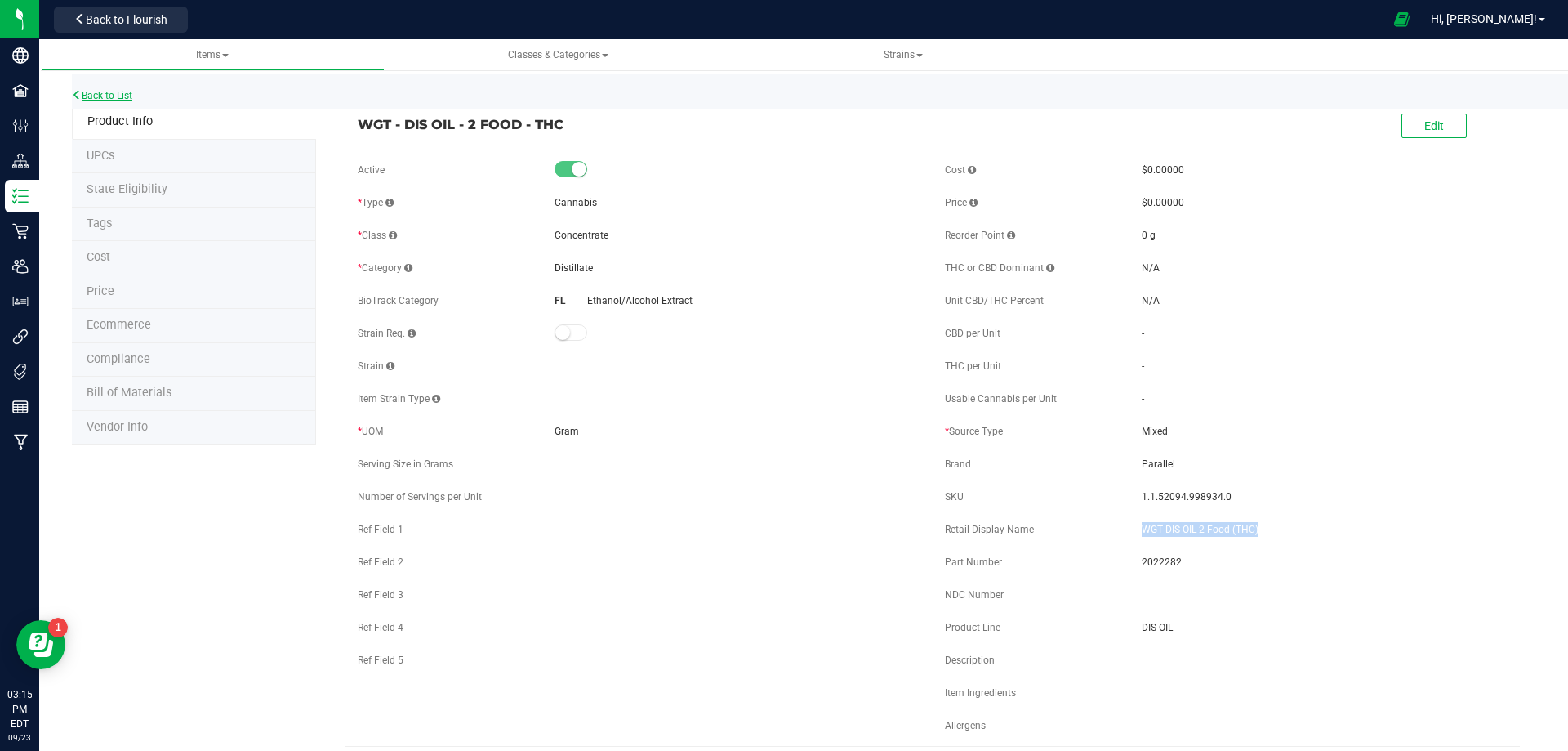
click at [132, 97] on link "Back to List" at bounding box center [101, 95] width 60 height 11
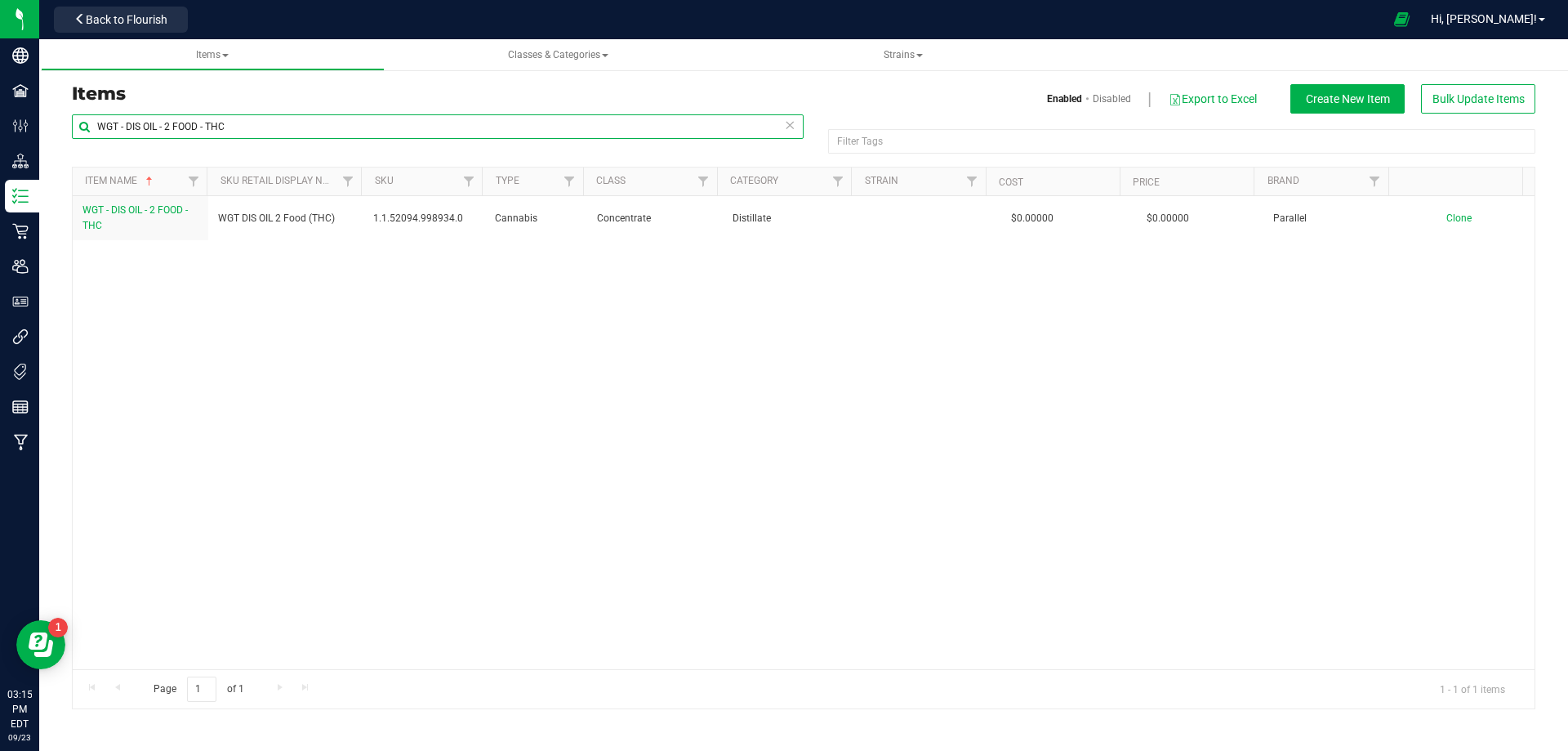
drag, startPoint x: 210, startPoint y: 132, endPoint x: -51, endPoint y: 171, distance: 263.9
click at [0, 171] on html "Company Facilities Configuration Distribution Inventory Retail Users User Roles…" at bounding box center [784, 376] width 1568 height 751
paste input "IP HT 5mg Grape Chews (Indica)"
type input "WIP HT 5mg Grape Chews (Indica)"
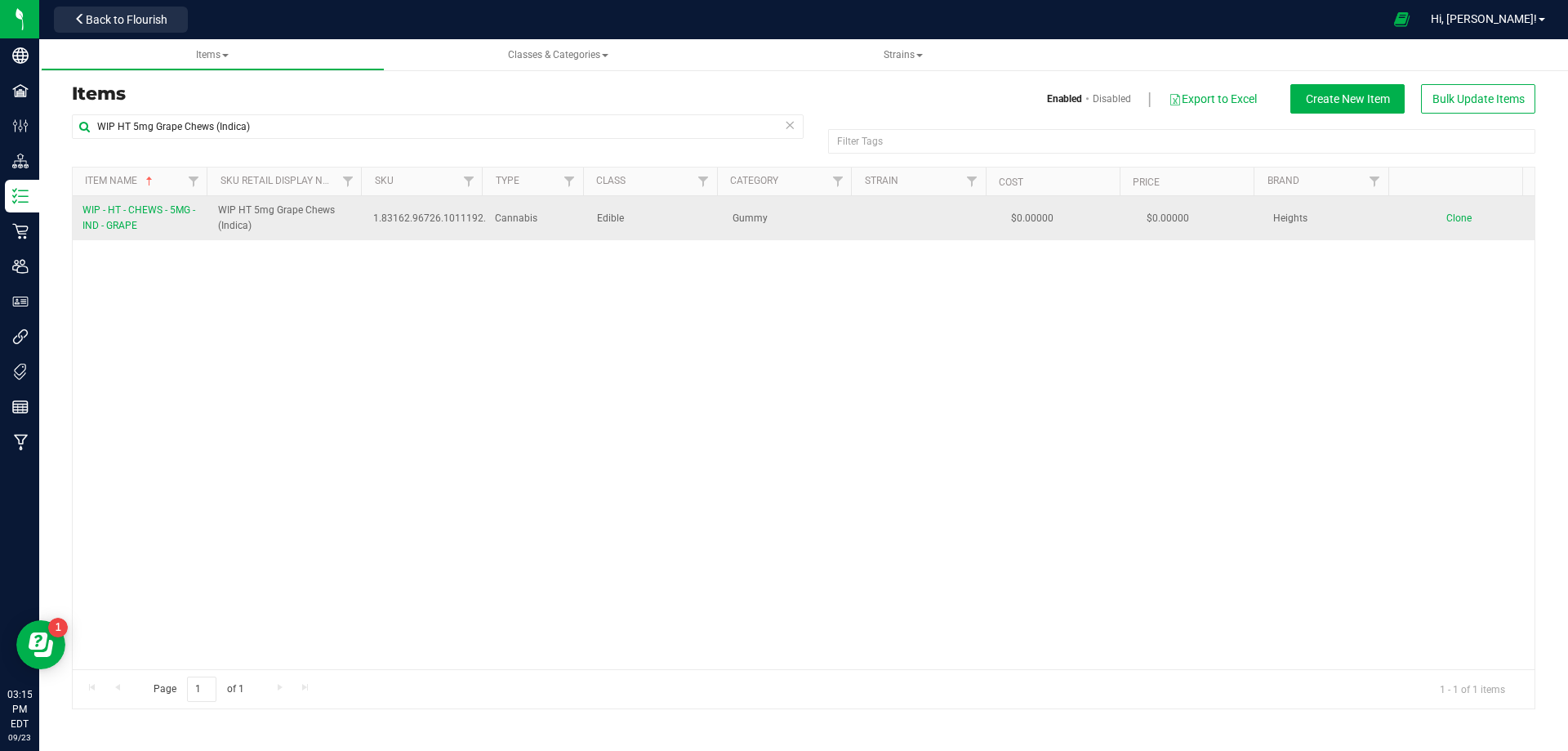
click at [138, 226] on link "WIP - HT - CHEWS - 5MG - IND - GRAPE" at bounding box center [141, 218] width 116 height 31
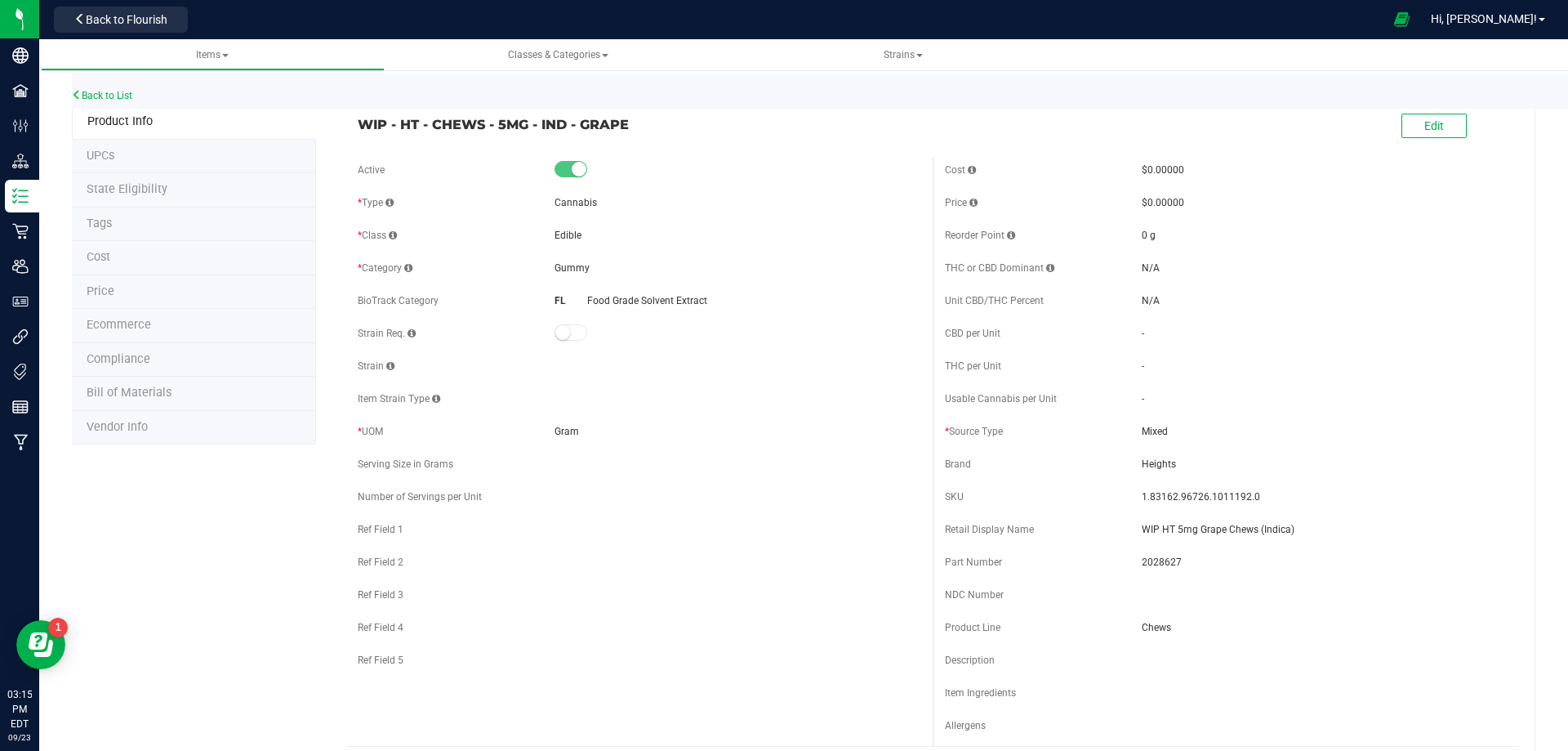
click at [162, 403] on li "Bill of Materials" at bounding box center [194, 393] width 244 height 34
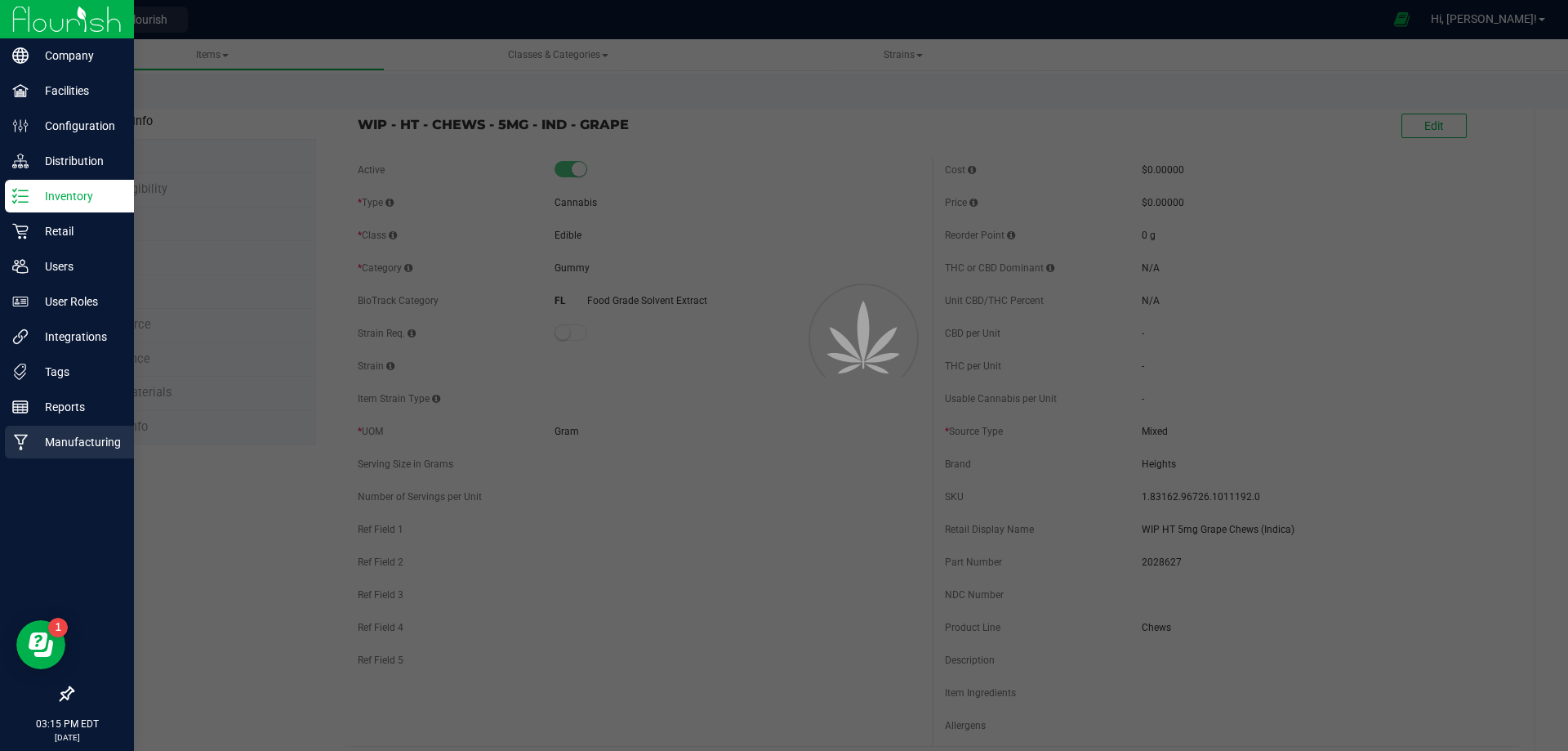
select select "13153"
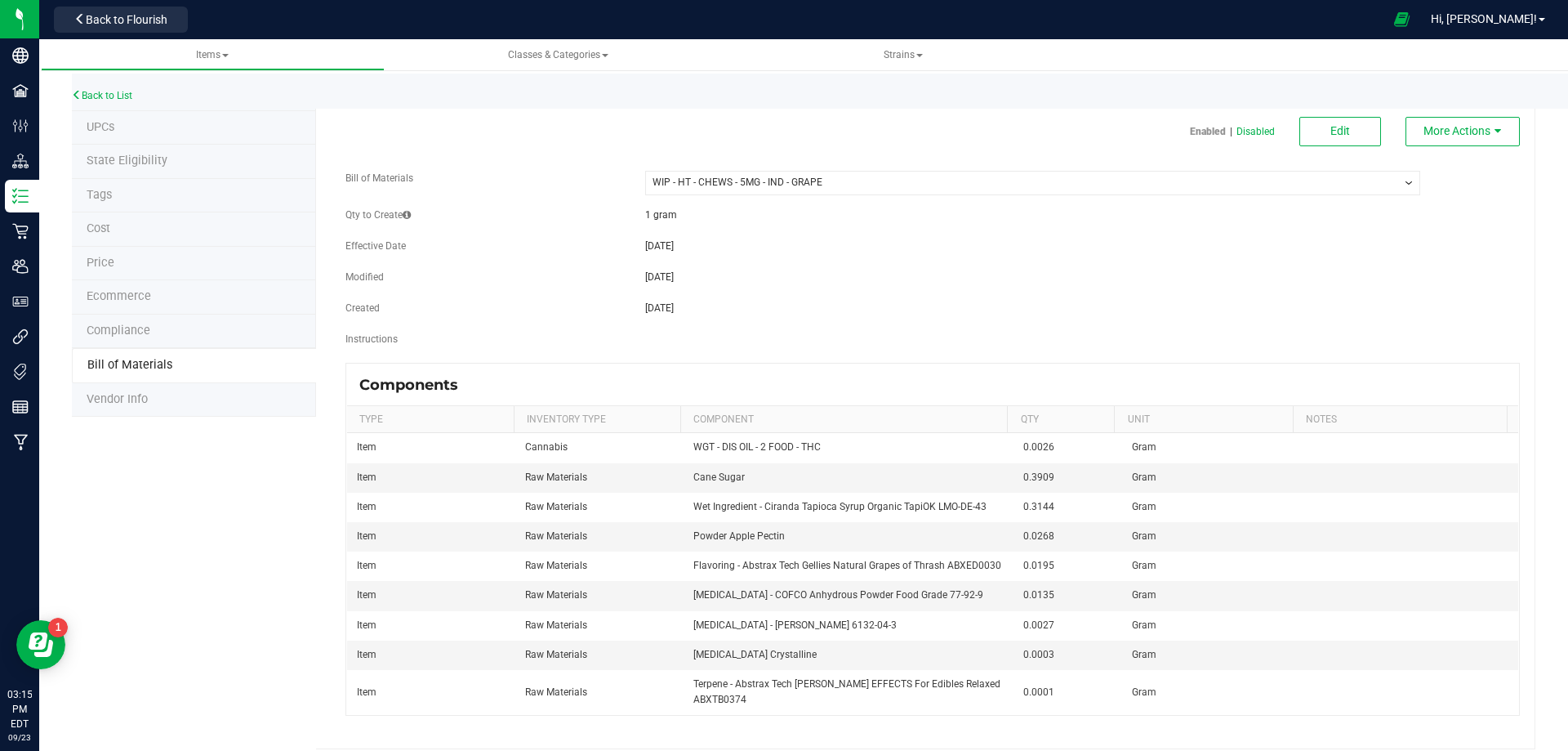
scroll to position [43, 0]
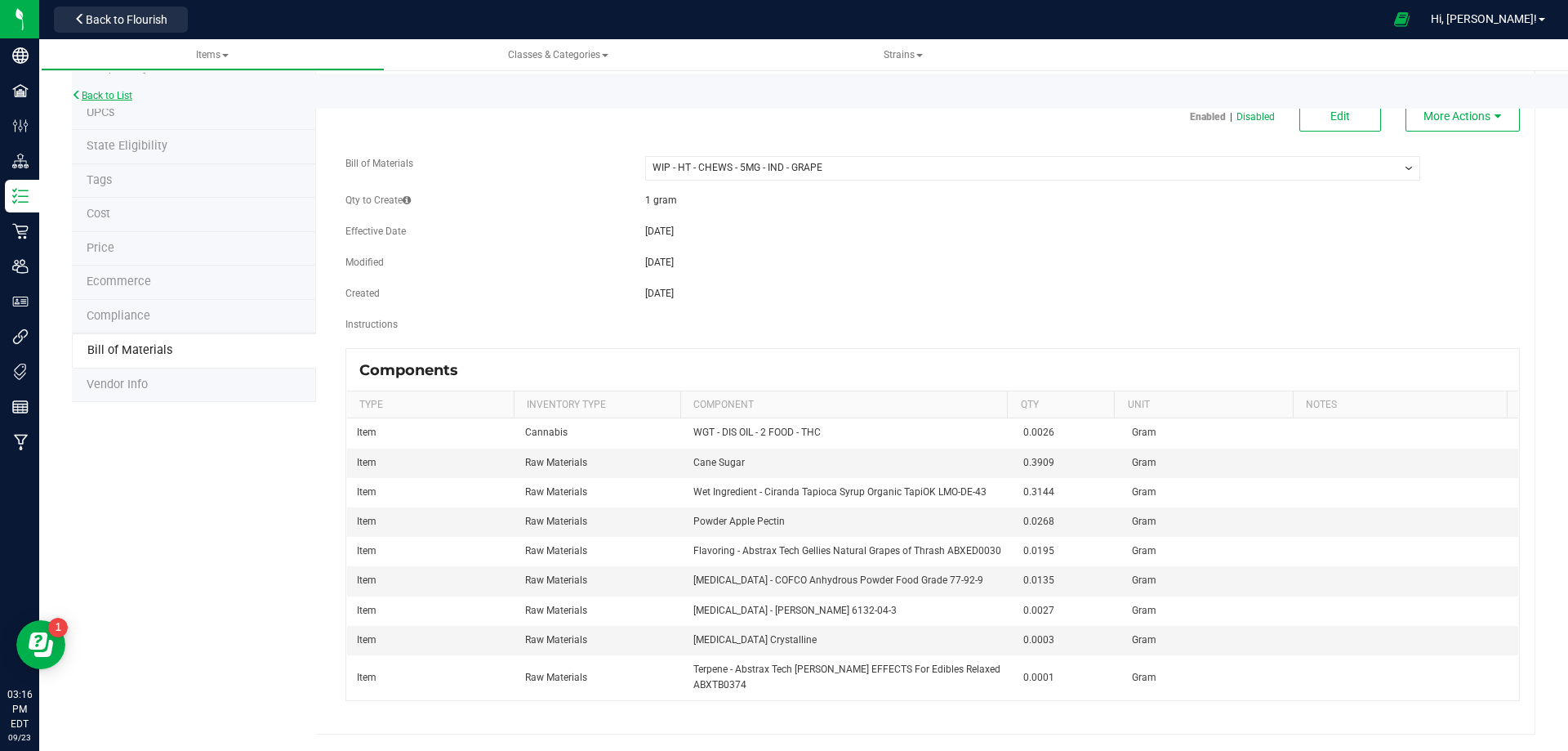
click at [110, 92] on link "Back to List" at bounding box center [101, 95] width 60 height 11
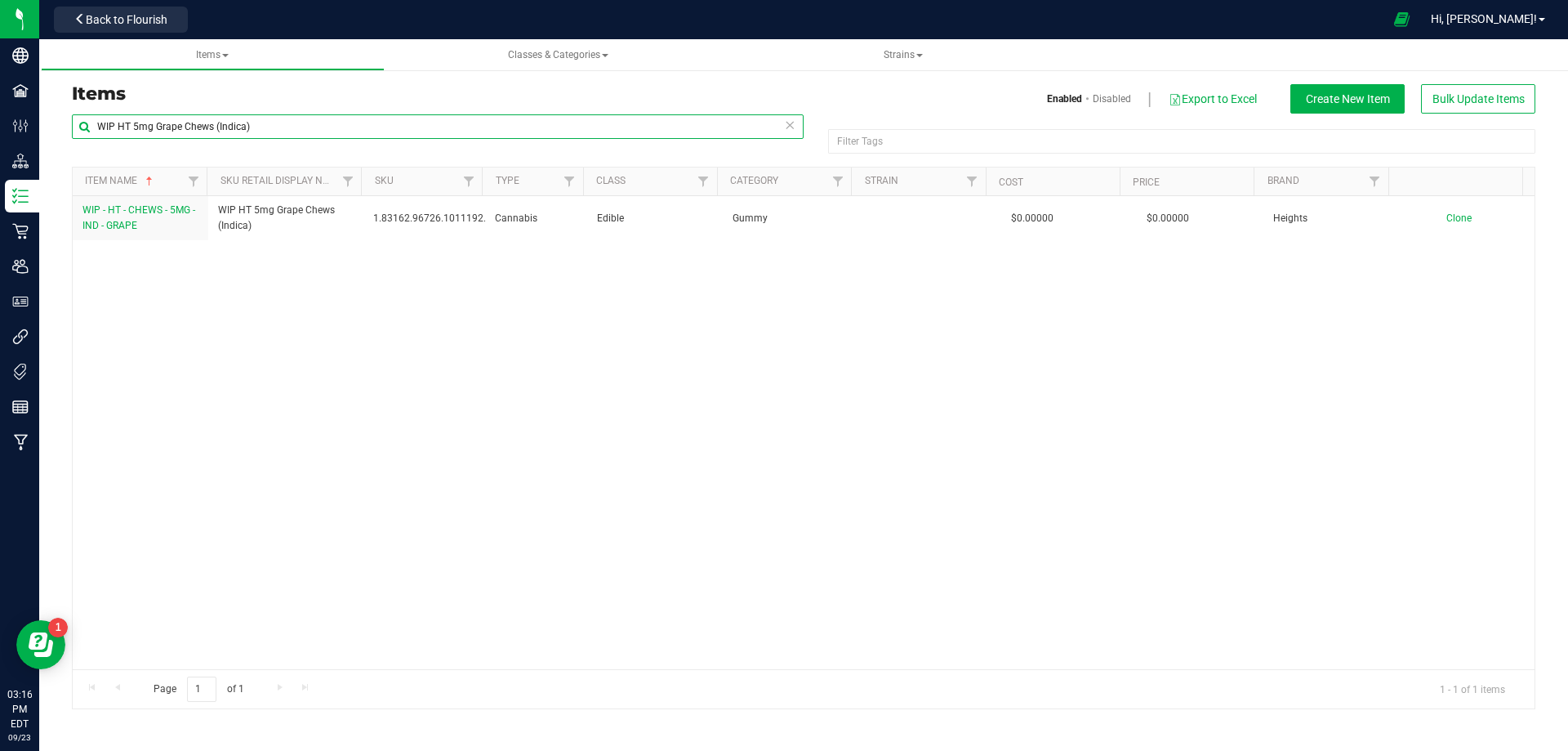
drag, startPoint x: 277, startPoint y: 129, endPoint x: -201, endPoint y: 148, distance: 478.4
click at [0, 148] on html "Company Facilities Configuration Distribution Inventory Retail Users User Roles…" at bounding box center [784, 376] width 1568 height 751
paste input "HT 5mg Grape Chews (Indica) 20ct"
type input "HT 5mg Grape Chews (Indica) 20ct"
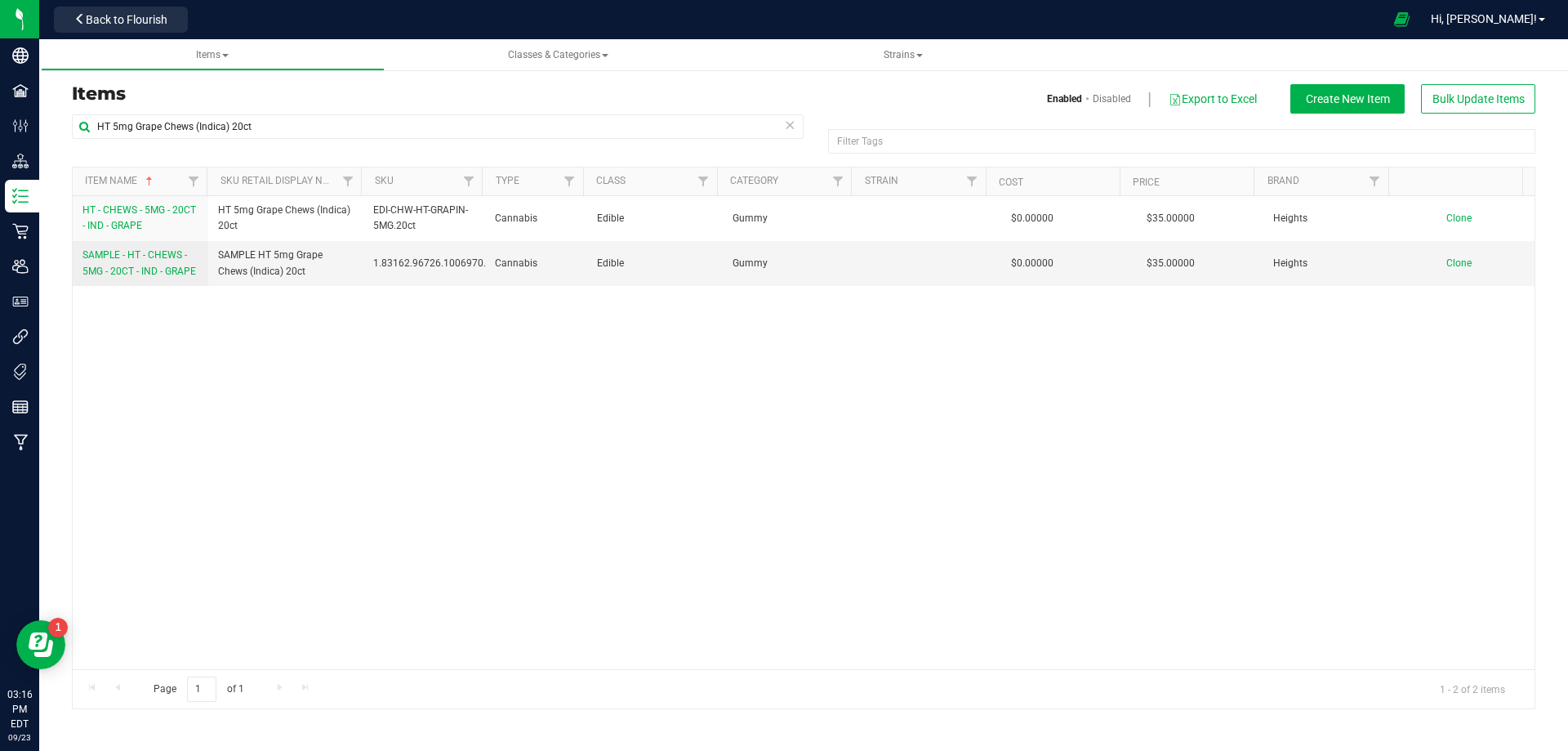
click at [292, 451] on div "HT - CHEWS - 5MG - 20CT - IND - GRAPE HT 5mg Grape Chews (Indica) 20ct EDI-CHW-…" at bounding box center [803, 433] width 1462 height 473
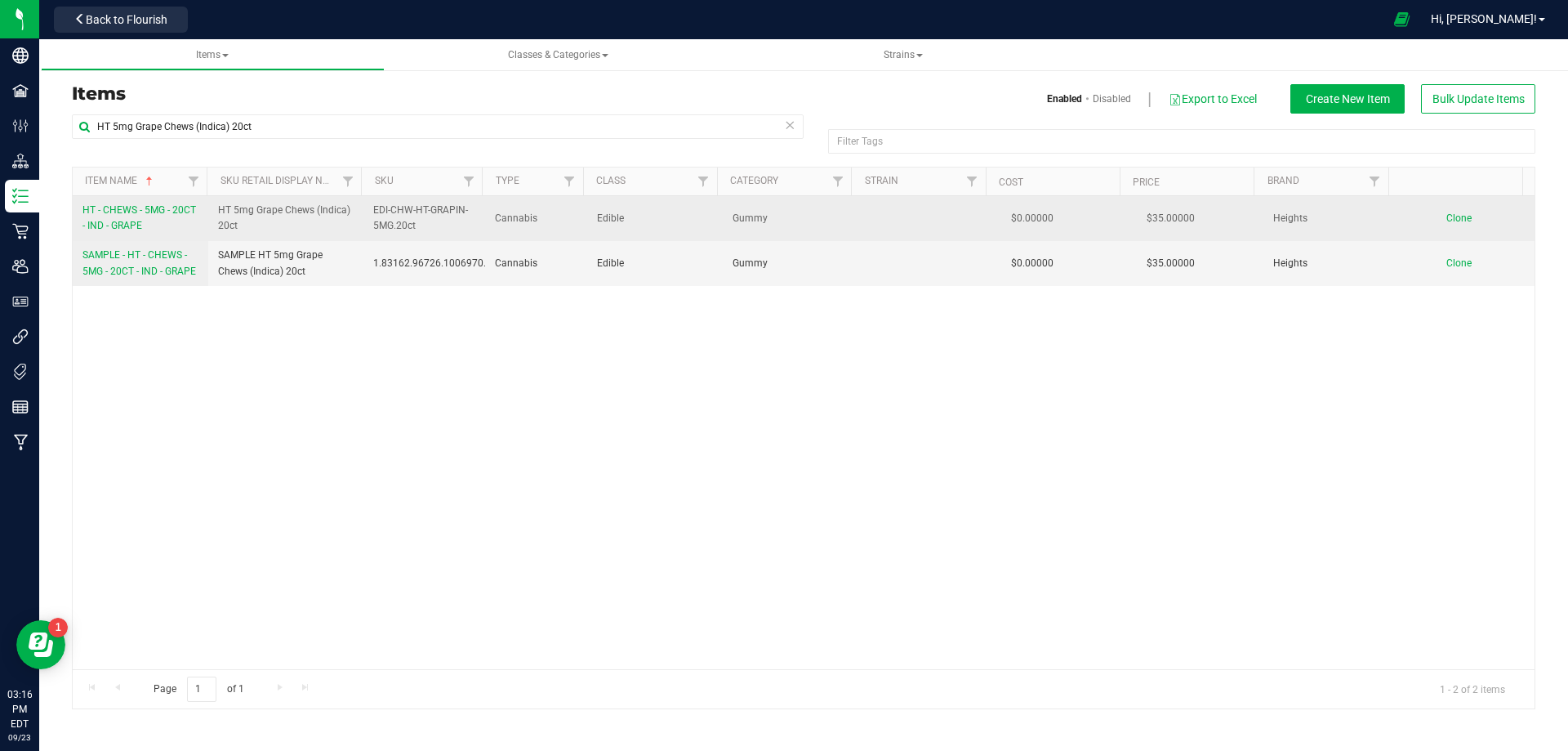
click at [140, 216] on span "HT - CHEWS - 5MG - 20CT - IND - GRAPE" at bounding box center [140, 217] width 113 height 27
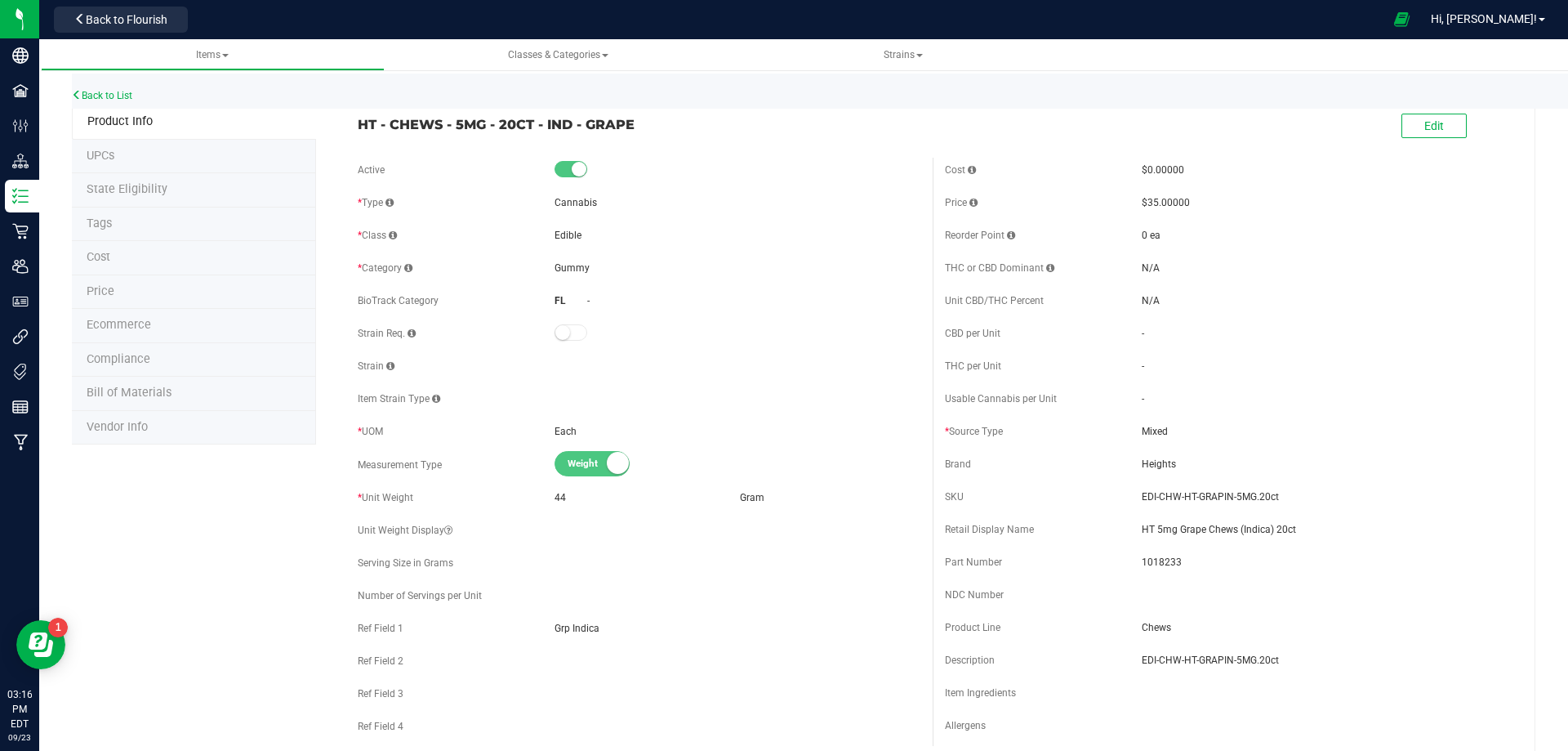
click at [169, 402] on li "Bill of Materials" at bounding box center [194, 393] width 244 height 34
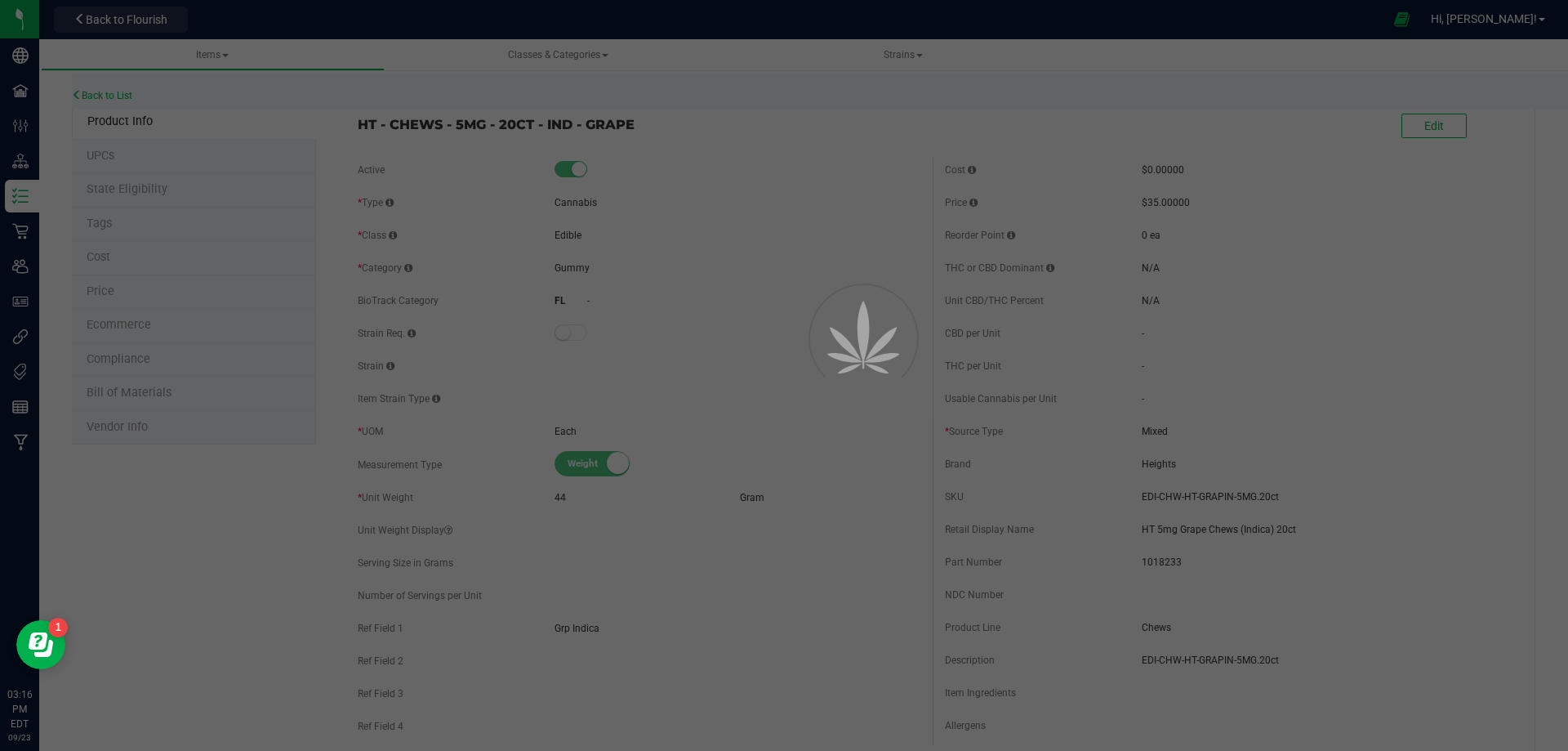
select select "12127"
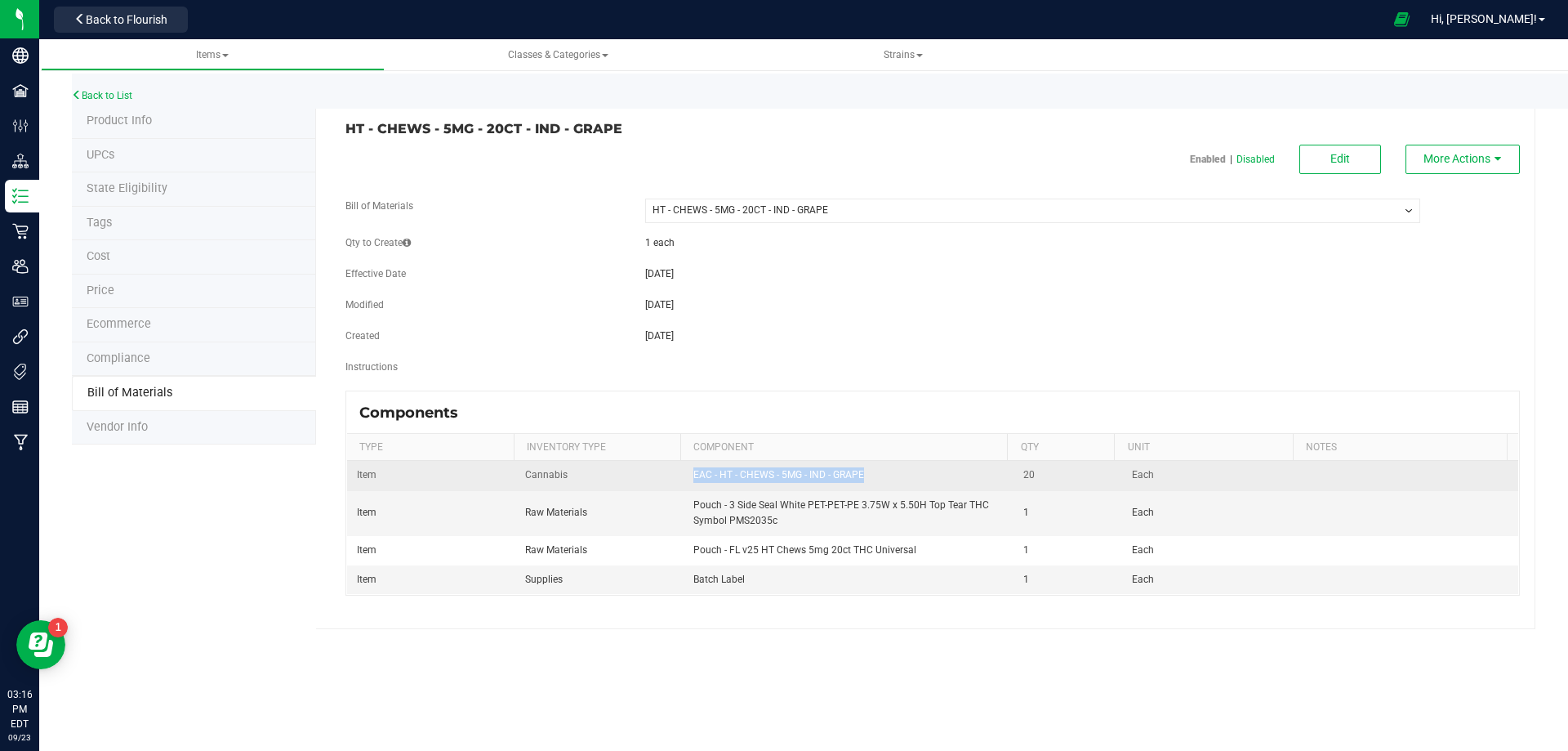
drag, startPoint x: 866, startPoint y: 474, endPoint x: 688, endPoint y: 486, distance: 178.4
click at [688, 486] on td "EAC - HT - CHEWS - 5MG - IND - GRAPE" at bounding box center [849, 476] width 331 height 30
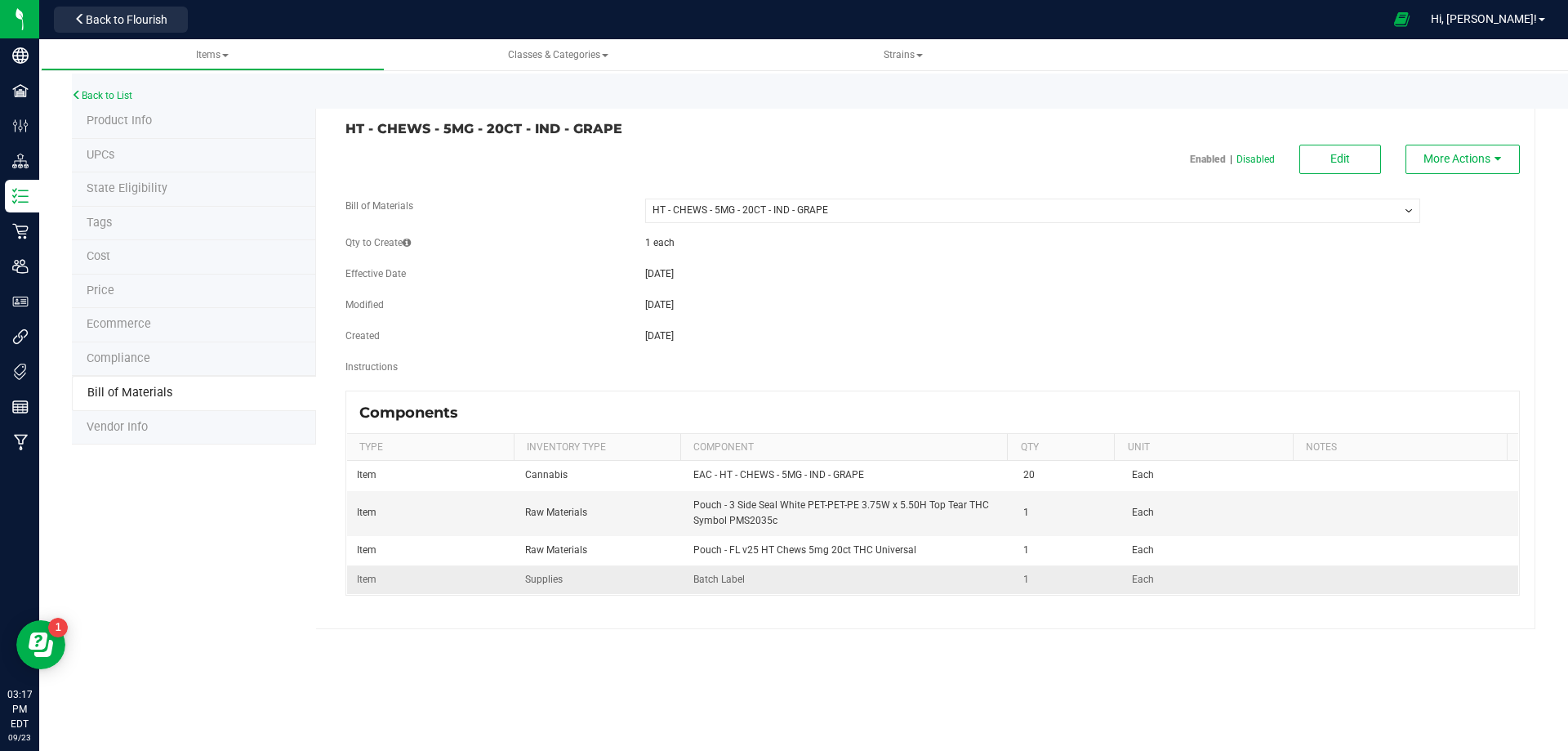
click at [718, 582] on span "Batch Label" at bounding box center [719, 579] width 52 height 11
click at [731, 610] on div "HT - CHEWS - 5MG - 20CT - IND - GRAPE Enabled | Disabled Edit More Actions Bill…" at bounding box center [925, 367] width 1220 height 525
drag, startPoint x: 784, startPoint y: 523, endPoint x: 689, endPoint y: 502, distance: 97.3
click at [689, 502] on td "Pouch - 3 Side Seal White PET-PET-PE 3.75W x 5.50H Top Tear THC Symbol PMS2035c" at bounding box center [849, 513] width 331 height 45
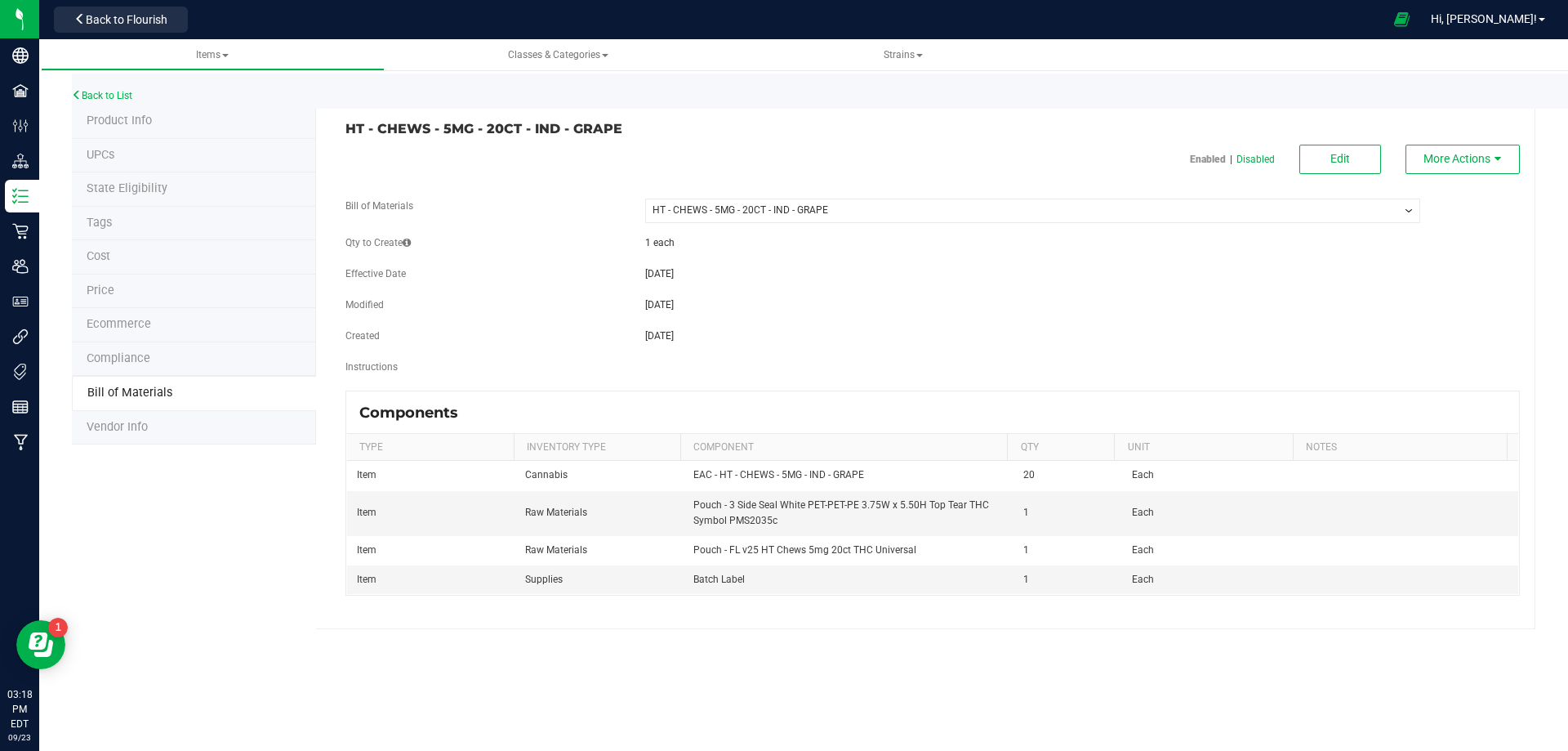
drag, startPoint x: 634, startPoint y: 699, endPoint x: 602, endPoint y: 672, distance: 41.9
click at [636, 699] on div "Items Classes & Categories Strains Back to List Product Info UPCs State Eligibi…" at bounding box center [804, 395] width 1530 height 712
click at [107, 84] on div "Back to List" at bounding box center [856, 91] width 1568 height 35
click at [97, 95] on link "Back to List" at bounding box center [101, 95] width 60 height 11
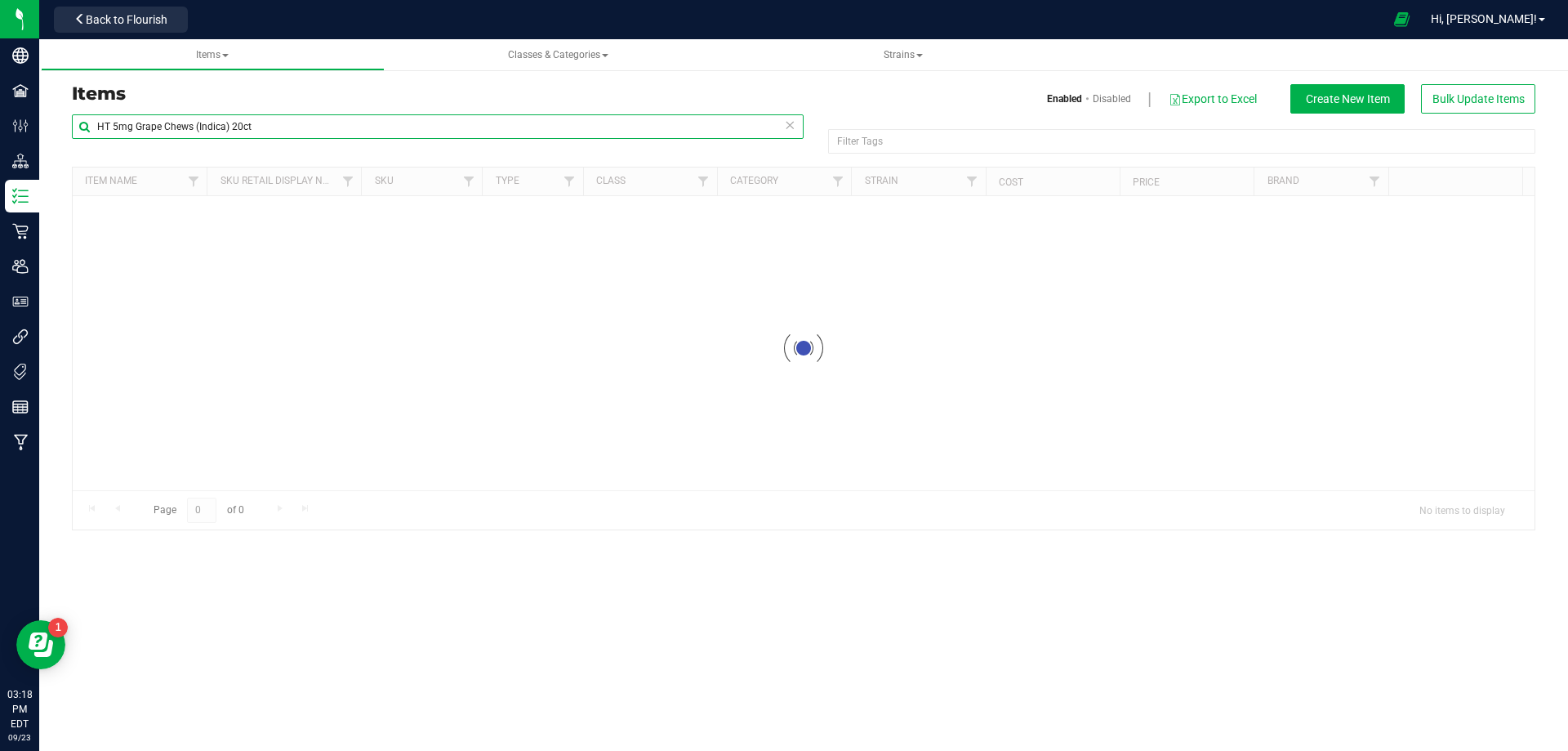
drag, startPoint x: 263, startPoint y: 118, endPoint x: 58, endPoint y: 159, distance: 209.1
click at [65, 159] on div "HT 5mg Grape Chews (Indica) 20ct Filter Tags Filter Tags Loading... Item Name S…" at bounding box center [803, 321] width 1489 height 417
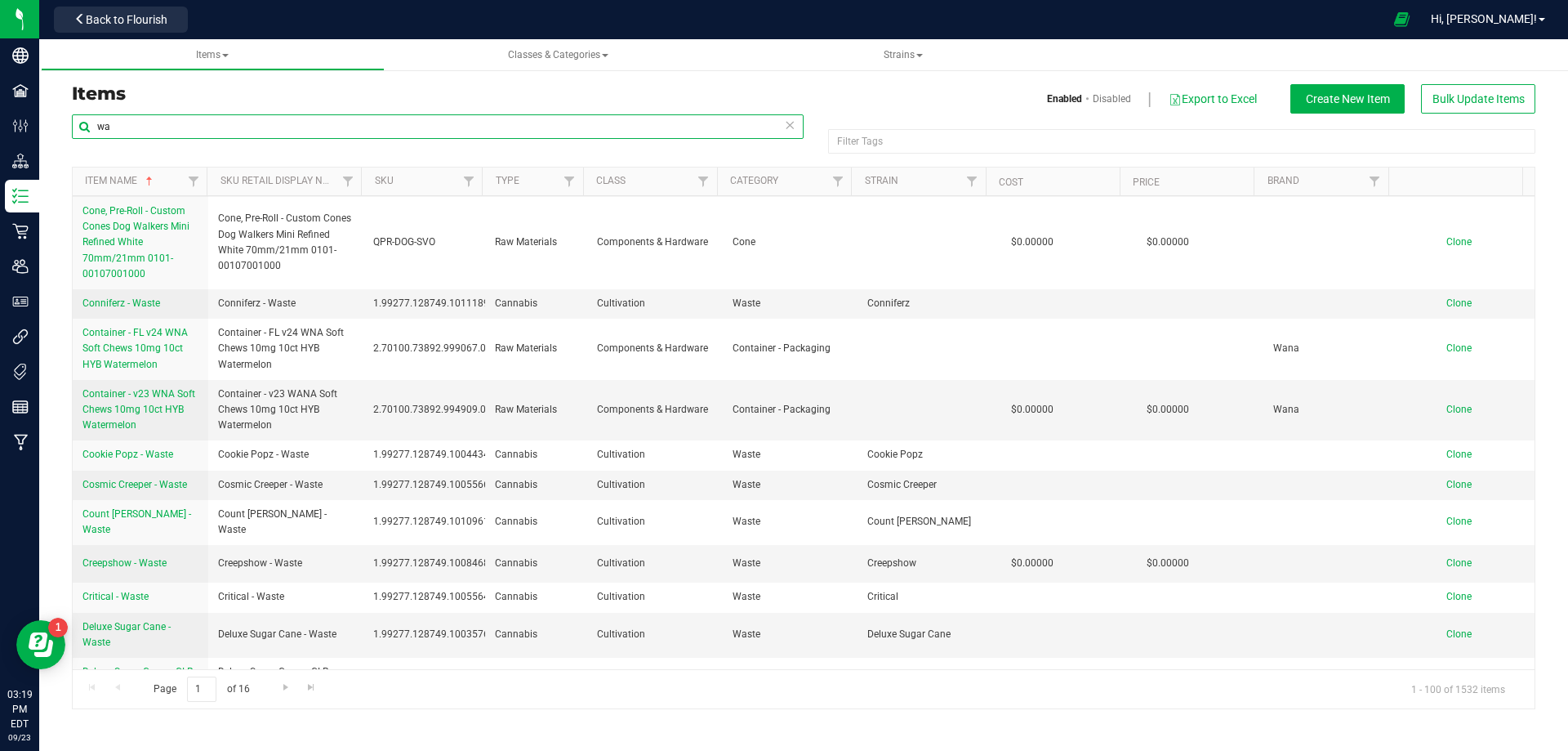
scroll to position [2125, 0]
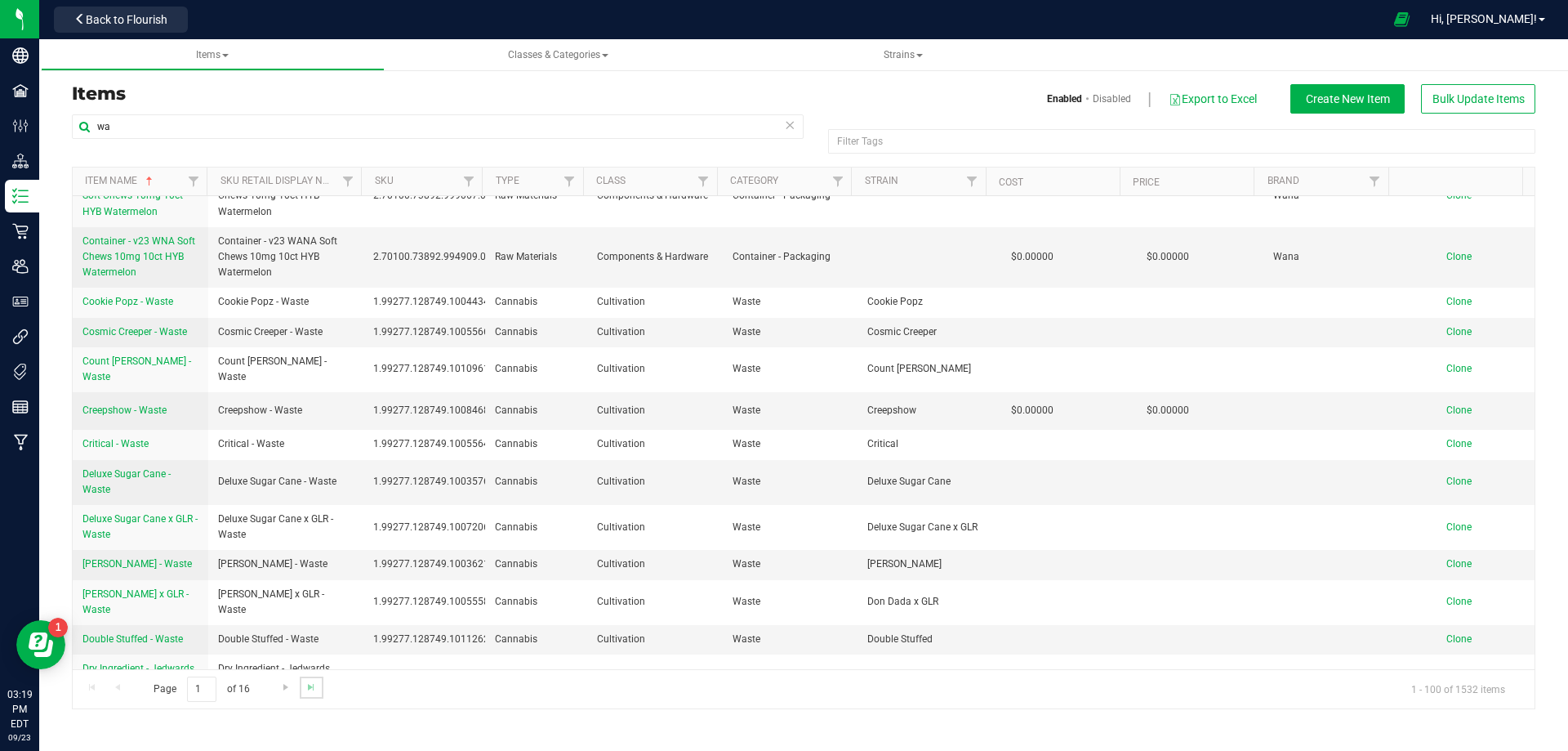
click at [313, 693] on link "Go to the last page" at bounding box center [311, 687] width 24 height 22
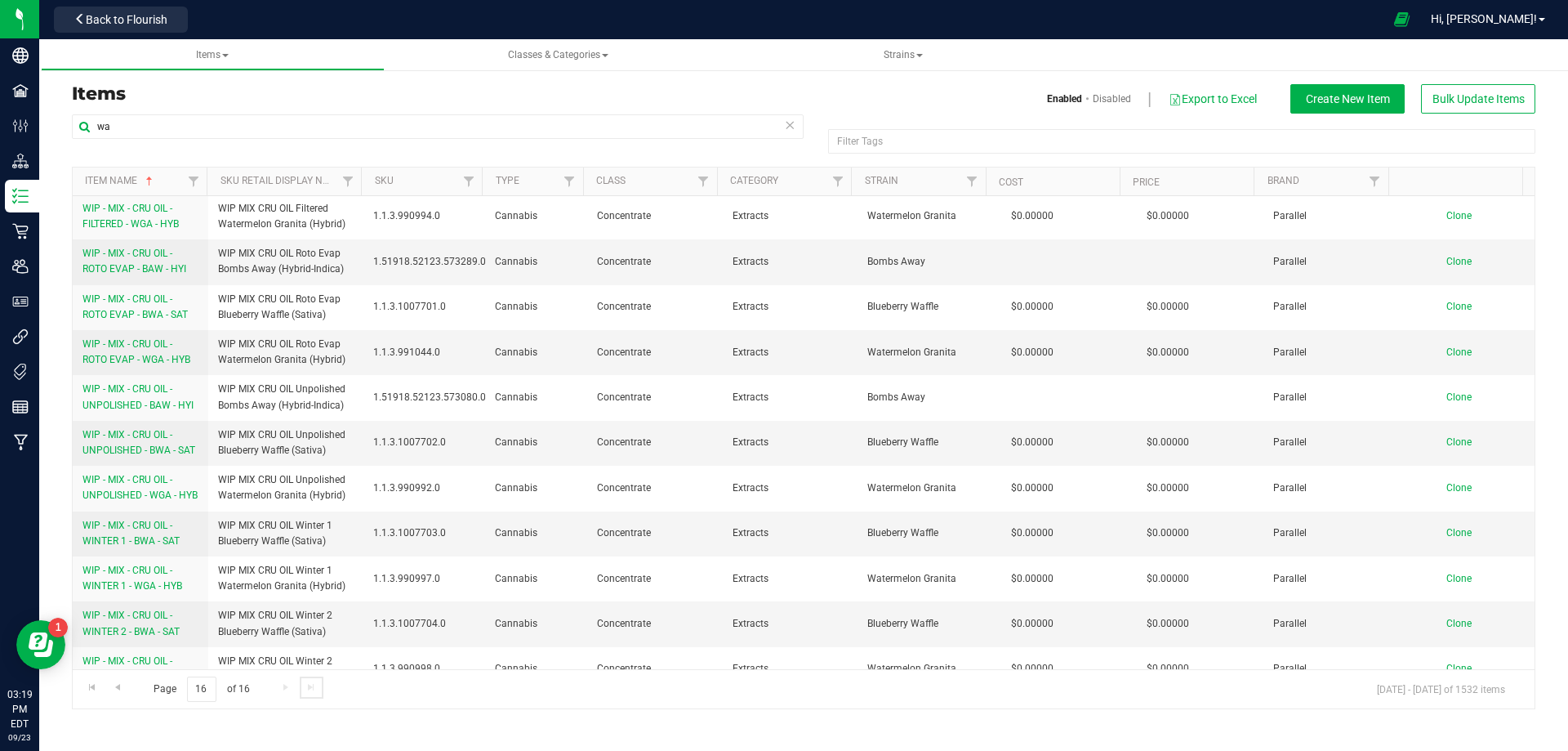
scroll to position [0, 0]
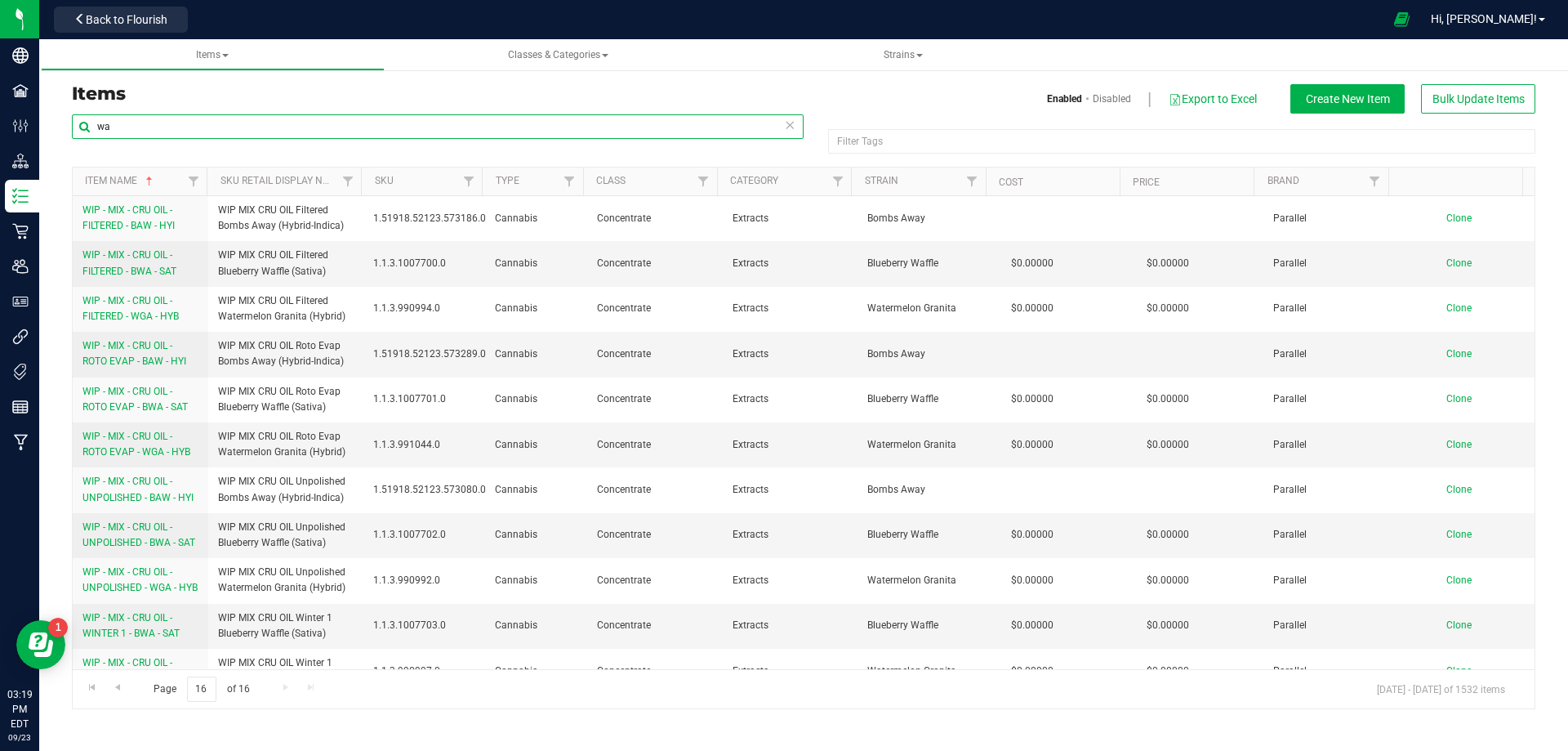
click at [134, 125] on input "wa" at bounding box center [437, 127] width 732 height 24
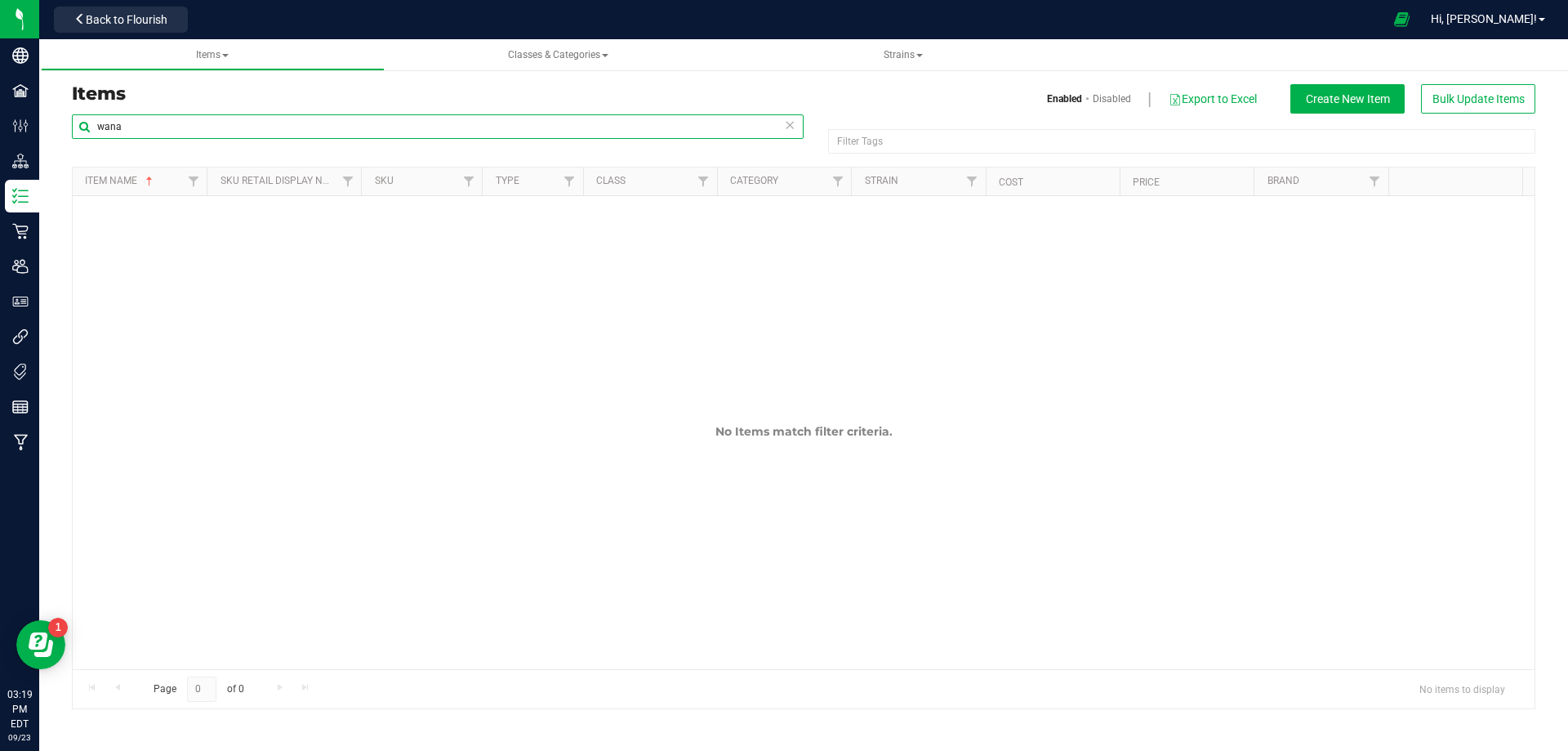
type input "wana"
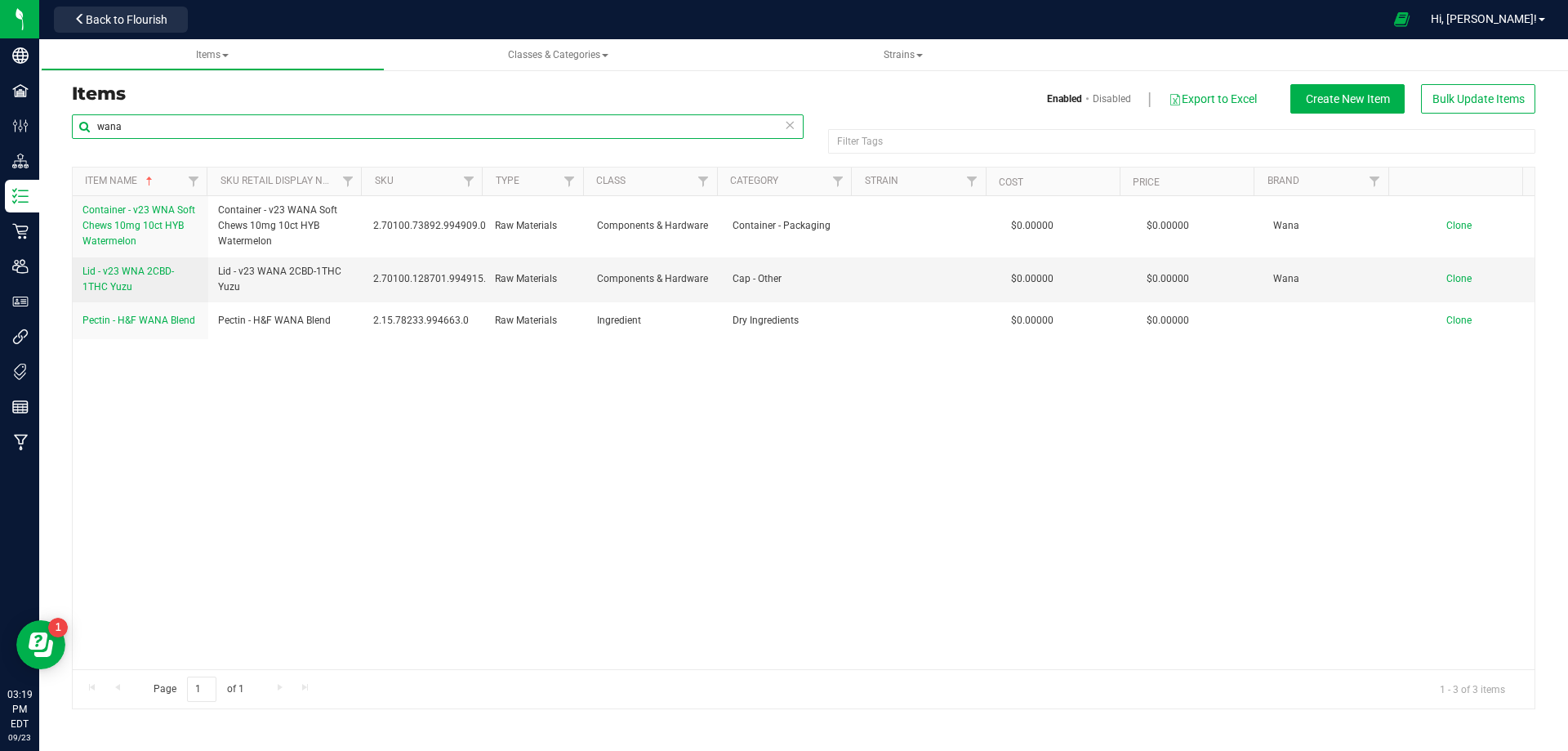
drag, startPoint x: 128, startPoint y: 126, endPoint x: 85, endPoint y: 122, distance: 43.2
click at [85, 122] on input "wana" at bounding box center [437, 127] width 732 height 24
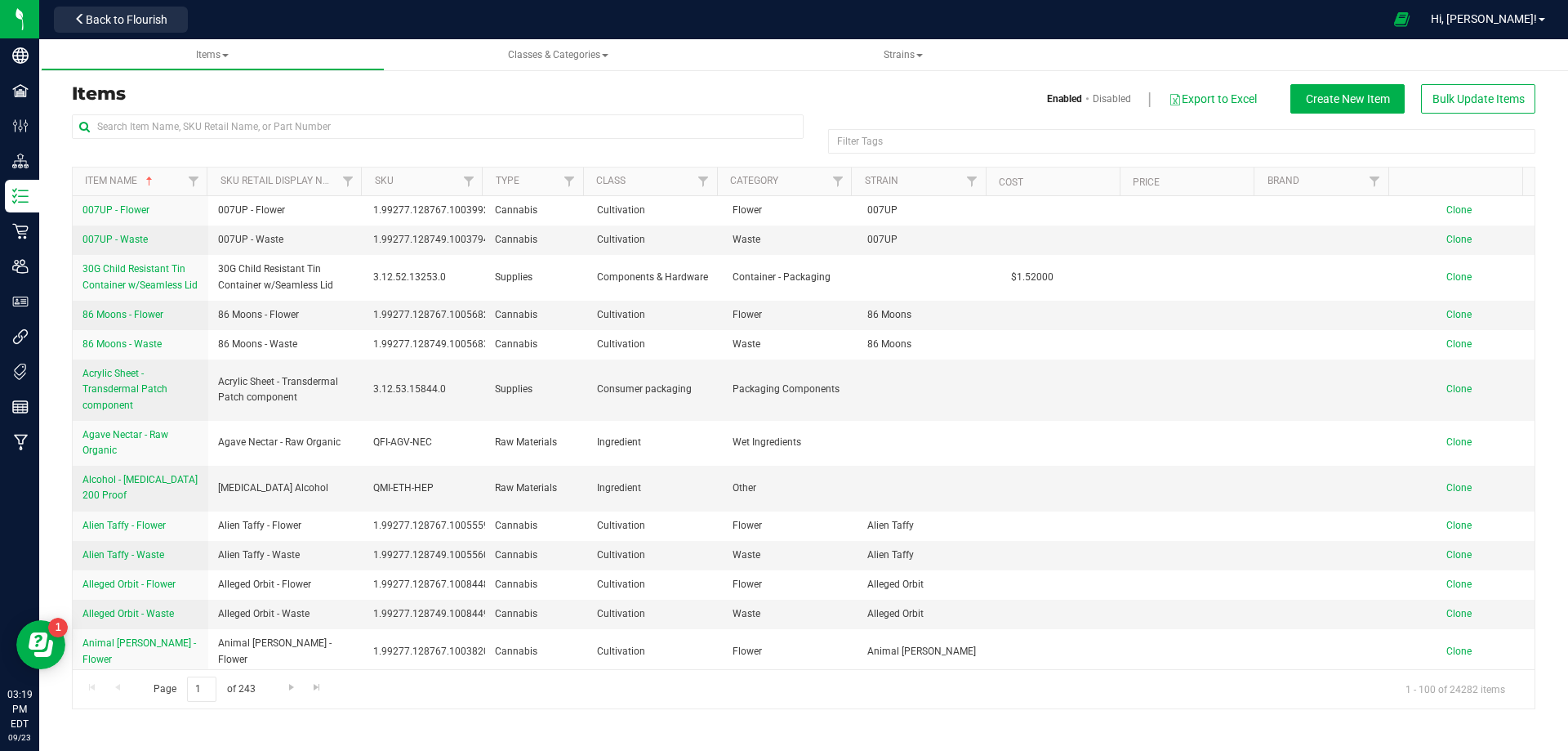
click at [777, 87] on h3 "Items" at bounding box center [431, 93] width 719 height 19
click at [169, 118] on input "text" at bounding box center [437, 127] width 732 height 24
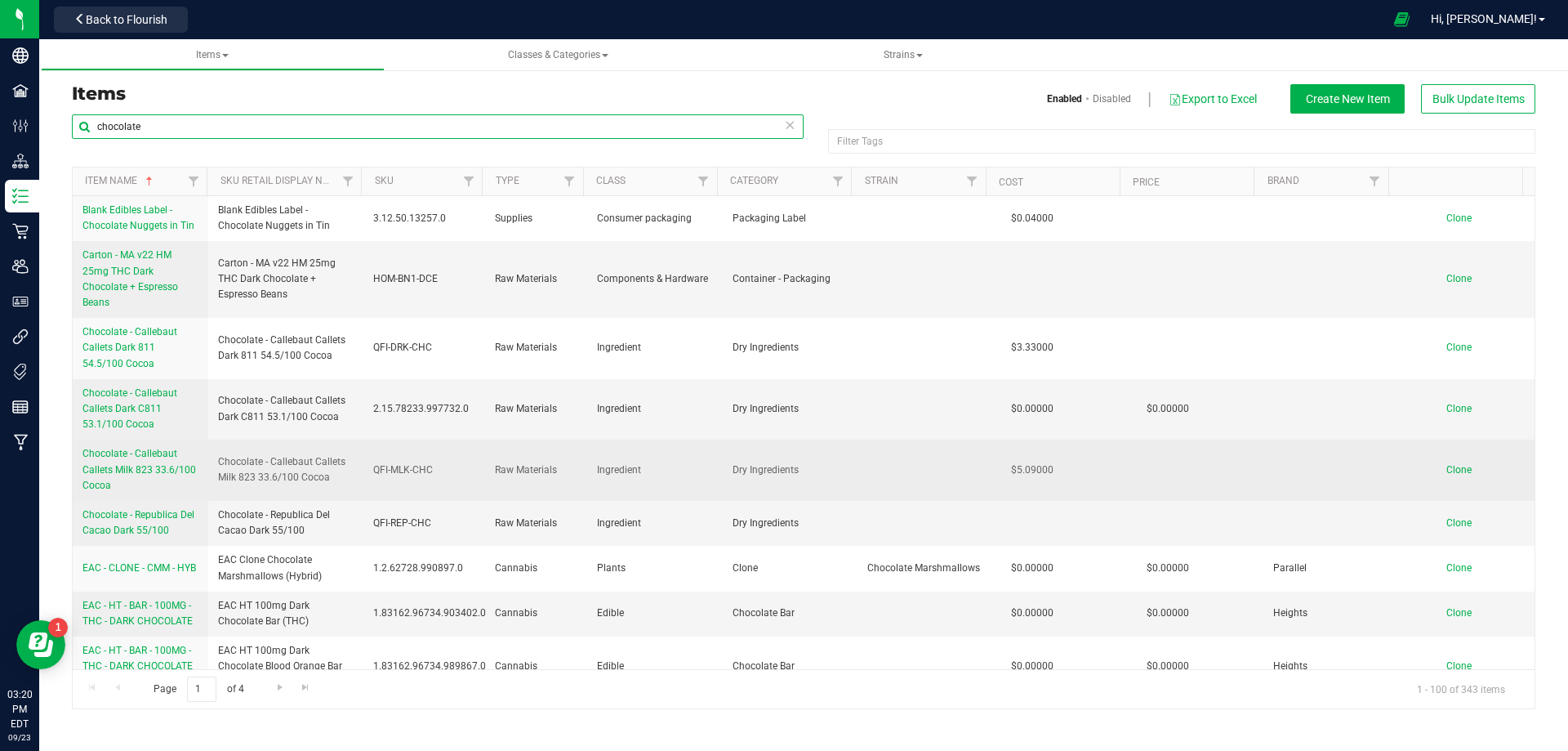
scroll to position [245, 0]
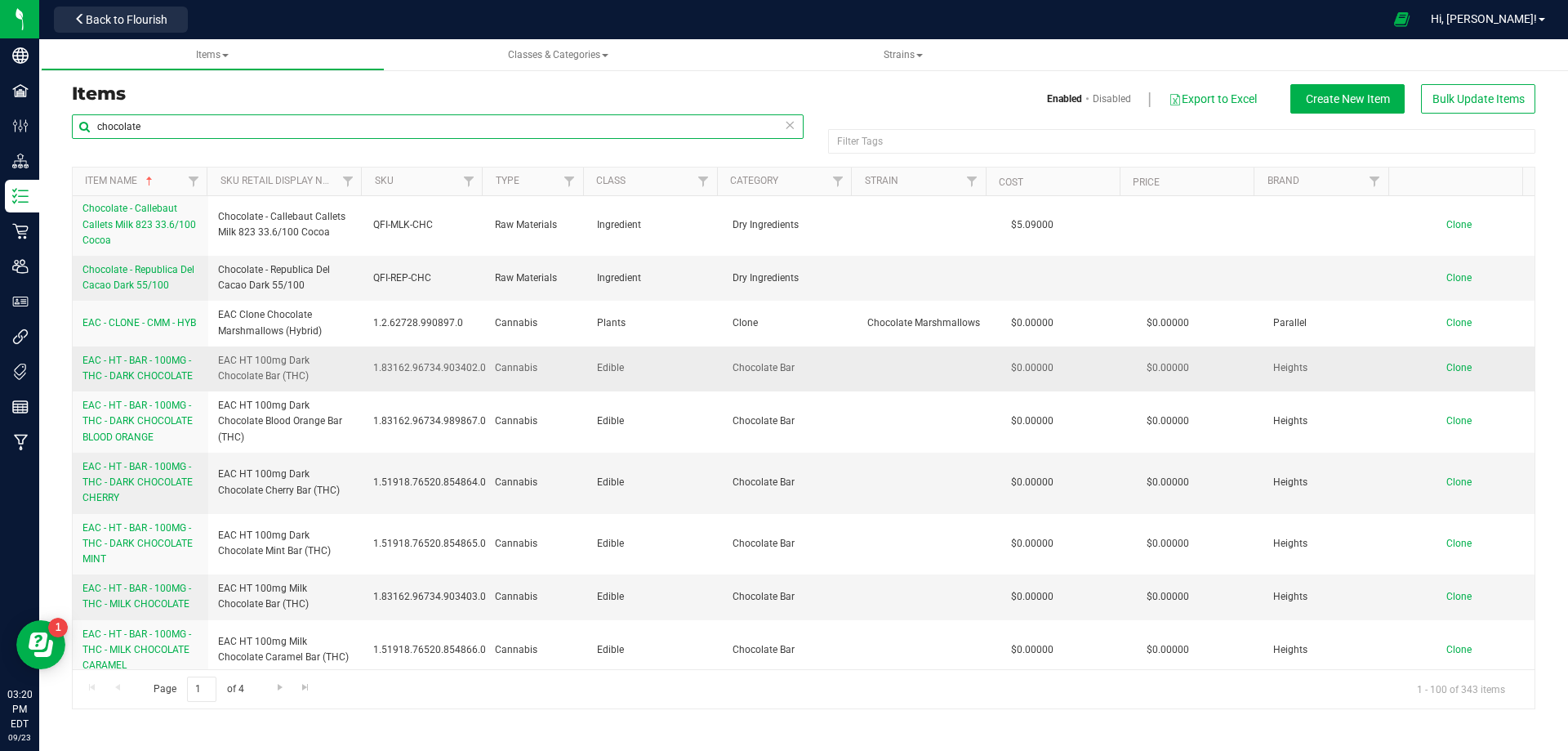
type input "chocolate"
click at [160, 362] on span "EAC - HT - BAR - 100MG - THC - DARK CHOCOLATE" at bounding box center [138, 368] width 110 height 27
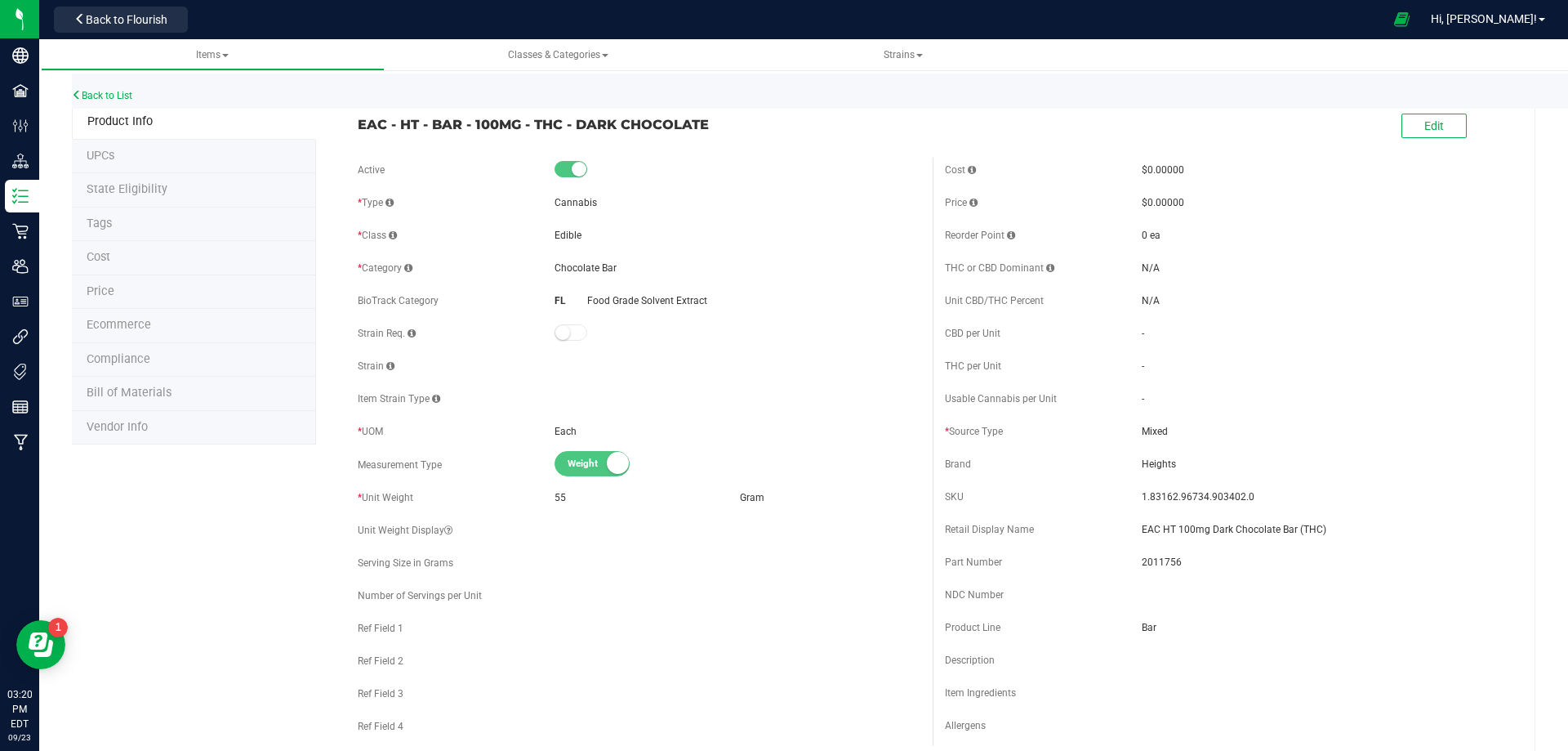
drag, startPoint x: 711, startPoint y: 130, endPoint x: 398, endPoint y: 121, distance: 313.1
click at [398, 121] on span "EAC - HT - BAR - 100MG - THC - DARK CHOCOLATE" at bounding box center [639, 124] width 563 height 19
click at [101, 95] on link "Back to List" at bounding box center [101, 95] width 60 height 11
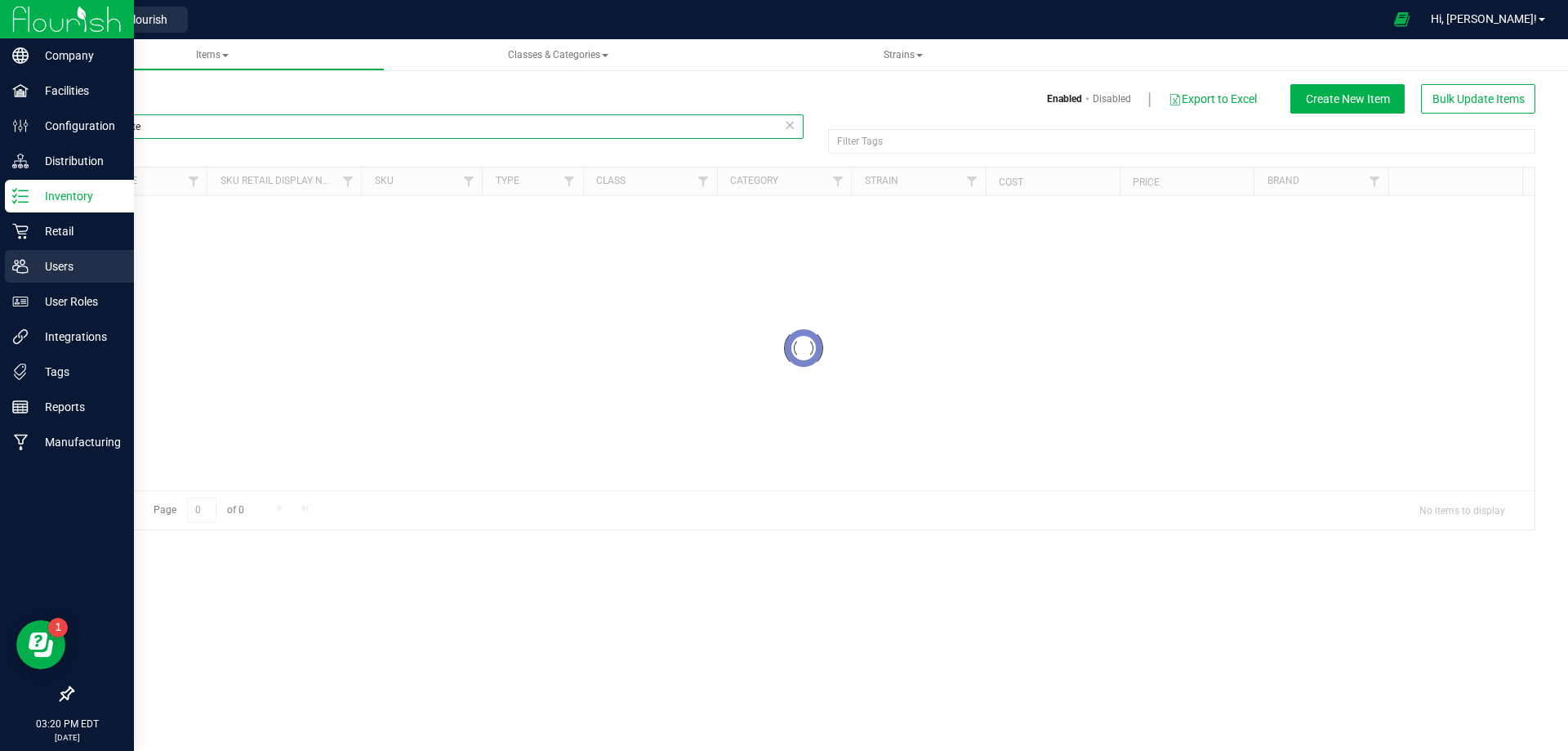
drag, startPoint x: 203, startPoint y: 132, endPoint x: 30, endPoint y: 284, distance: 230.3
click at [0, 141] on html "Company Facilities Configuration Distribution Inventory Retail Users User Roles…" at bounding box center [784, 376] width 1568 height 751
paste input "HT - BAR - 100MG - THC - DARK CHOCOLATE"
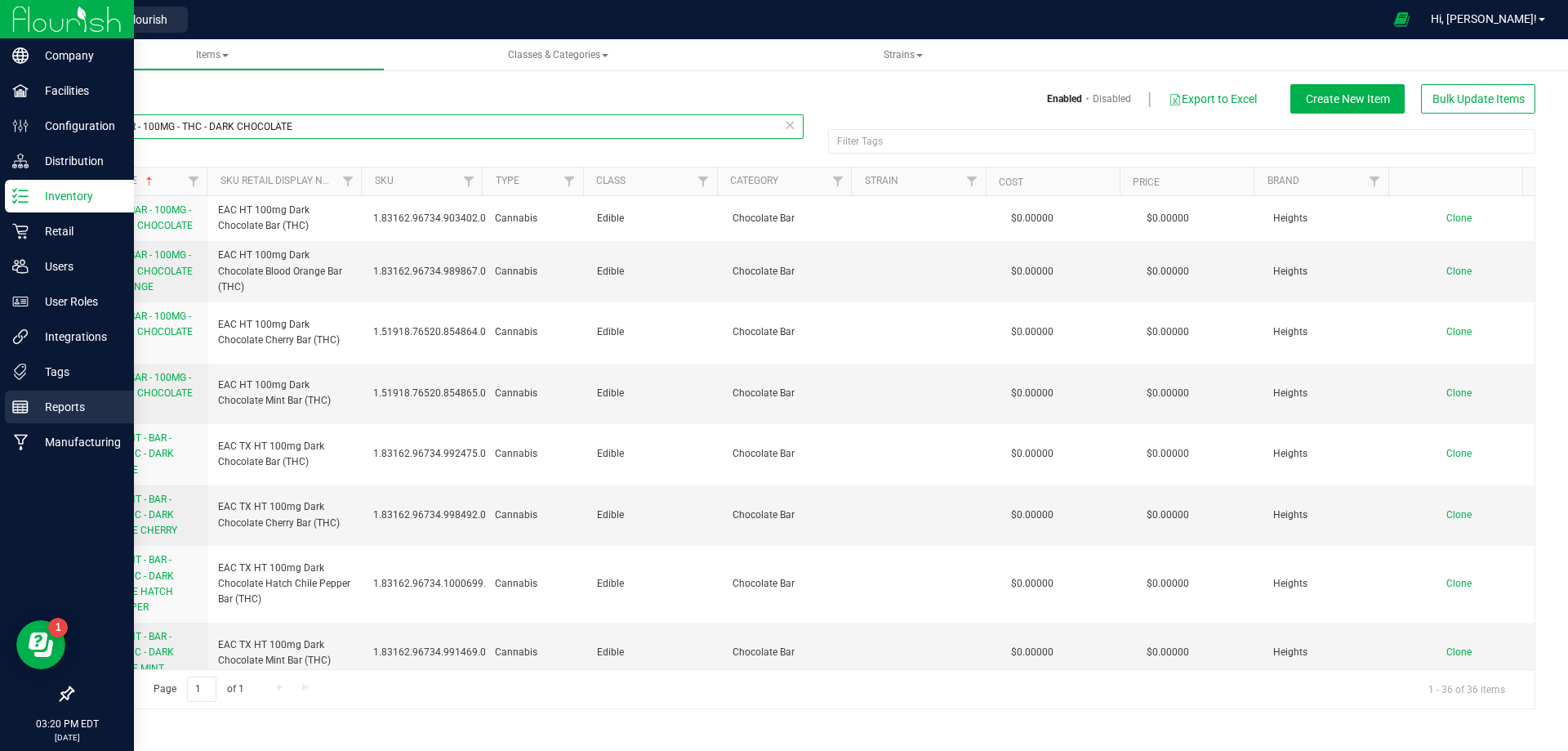
type input "HT - BAR - 100MG - THC - DARK CHOCOLATE"
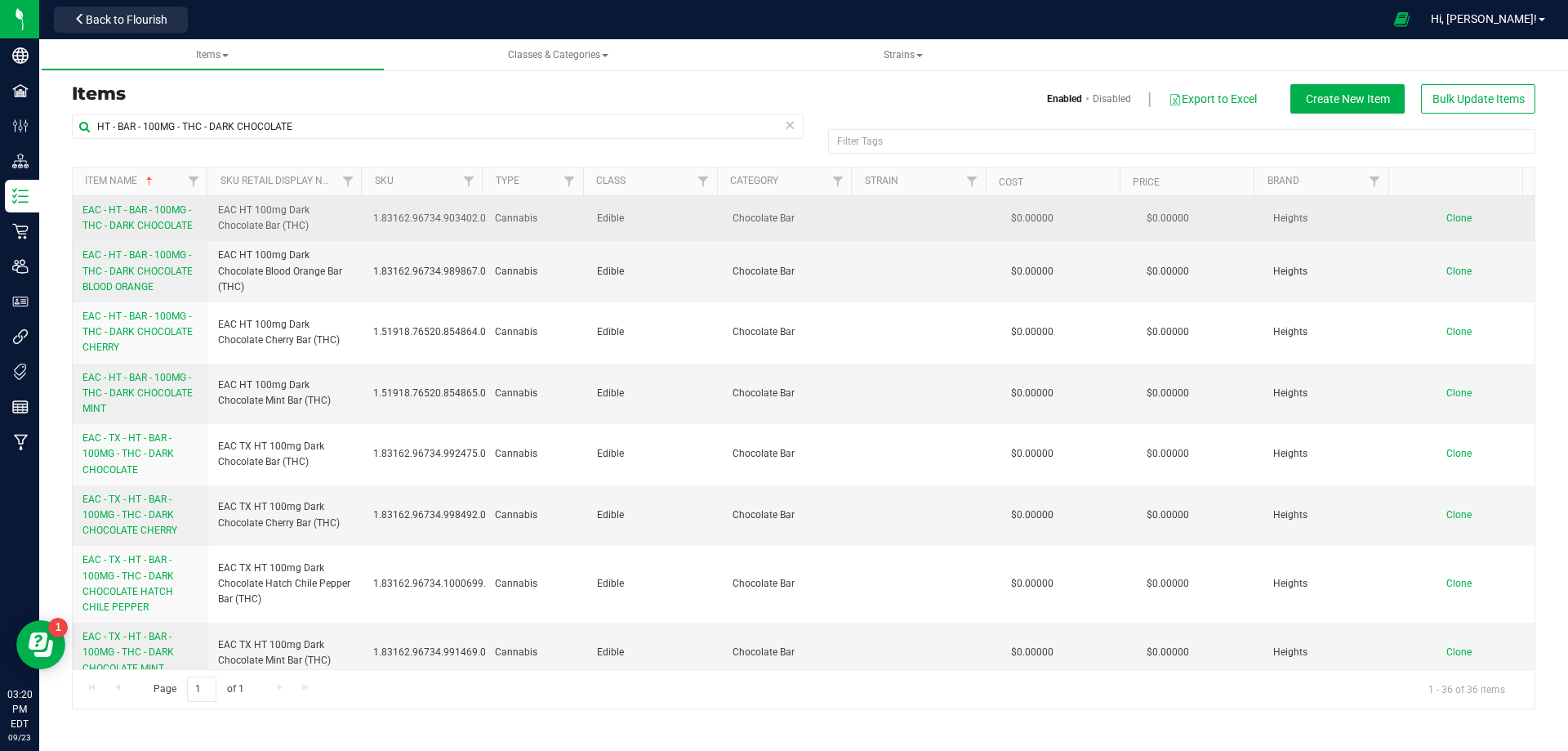
click at [157, 220] on span "EAC - HT - BAR - 100MG - THC - DARK CHOCOLATE" at bounding box center [138, 217] width 110 height 27
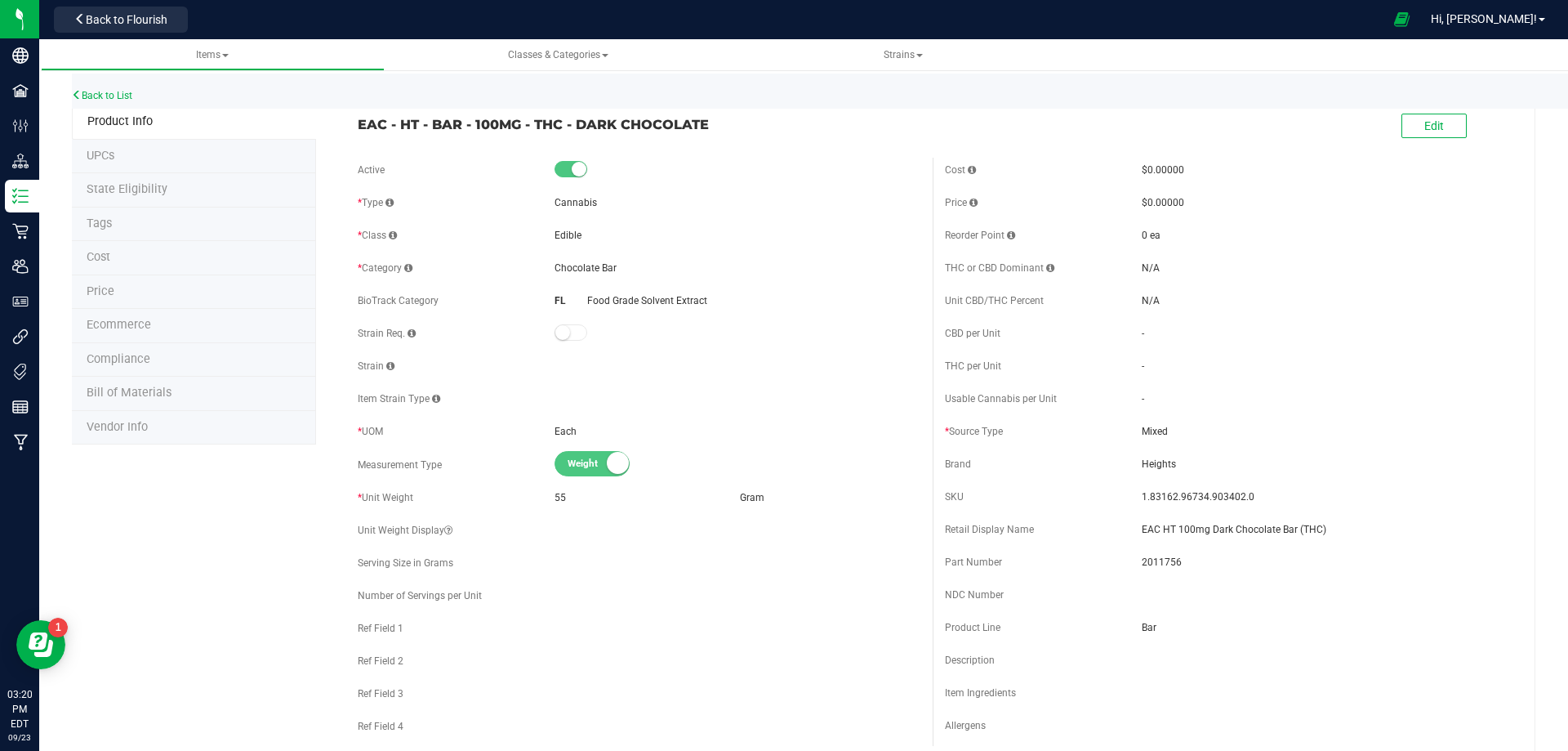
drag, startPoint x: 710, startPoint y: 123, endPoint x: 354, endPoint y: 125, distance: 356.0
click at [354, 125] on div "EAC - HT - BAR - 100MG - THC - DARK CHOCOLATE" at bounding box center [639, 121] width 588 height 28
drag, startPoint x: 1233, startPoint y: 506, endPoint x: 1133, endPoint y: 498, distance: 100.3
click at [1142, 498] on span "1.83162.96734.903402.0" at bounding box center [1324, 496] width 366 height 15
click at [1156, 562] on span "2011756" at bounding box center [1324, 562] width 366 height 15
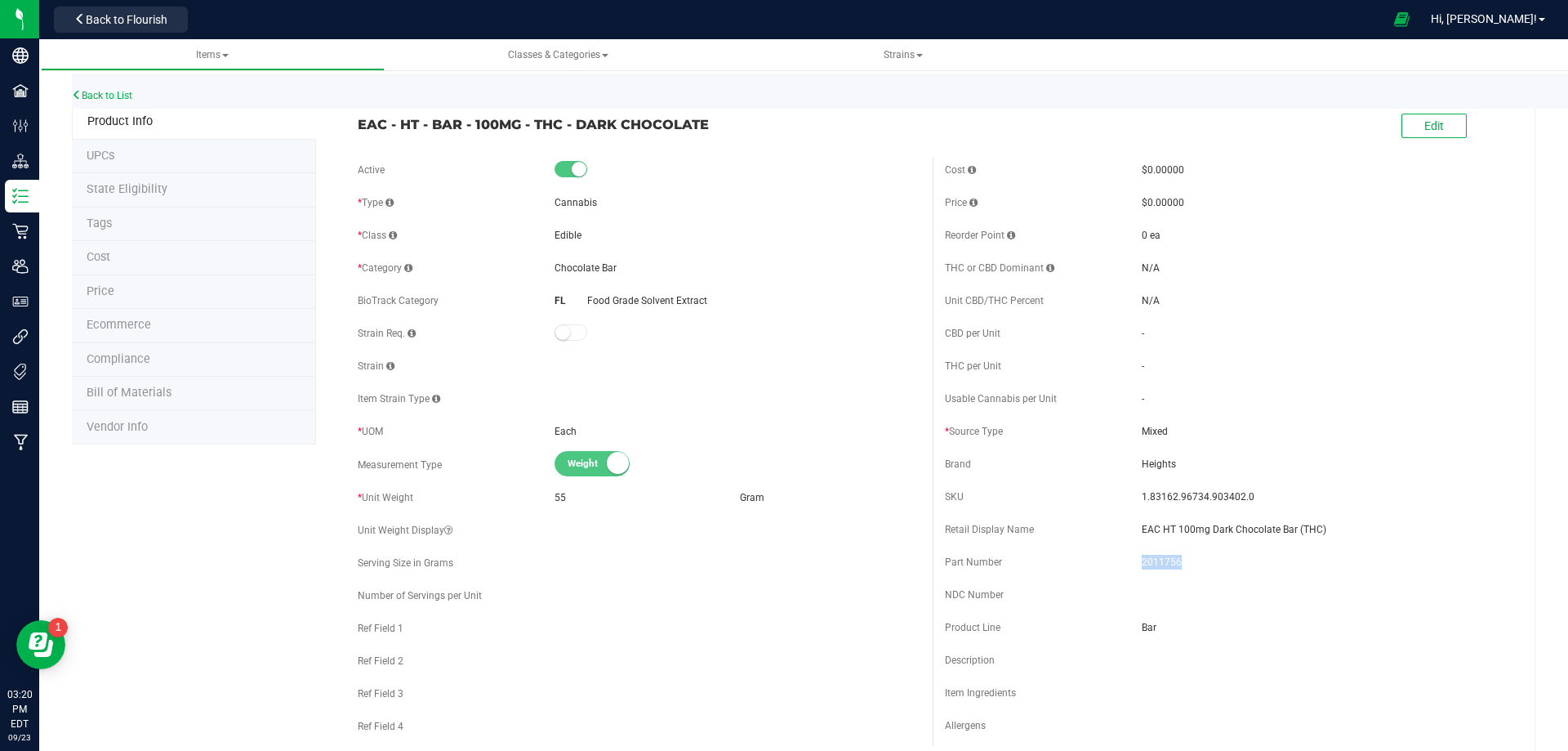
click at [1156, 562] on span "2011756" at bounding box center [1324, 562] width 366 height 15
drag, startPoint x: 1314, startPoint y: 537, endPoint x: 1136, endPoint y: 538, distance: 178.0
click at [1136, 538] on div "Retail Display Name EAC HT 100mg Dark Chocolate Bar (THC)" at bounding box center [1227, 529] width 563 height 24
click at [1142, 535] on span "EAC HT 100mg Dark Chocolate Bar (THC)" at bounding box center [1324, 529] width 366 height 15
drag, startPoint x: 1314, startPoint y: 533, endPoint x: 1132, endPoint y: 535, distance: 182.0
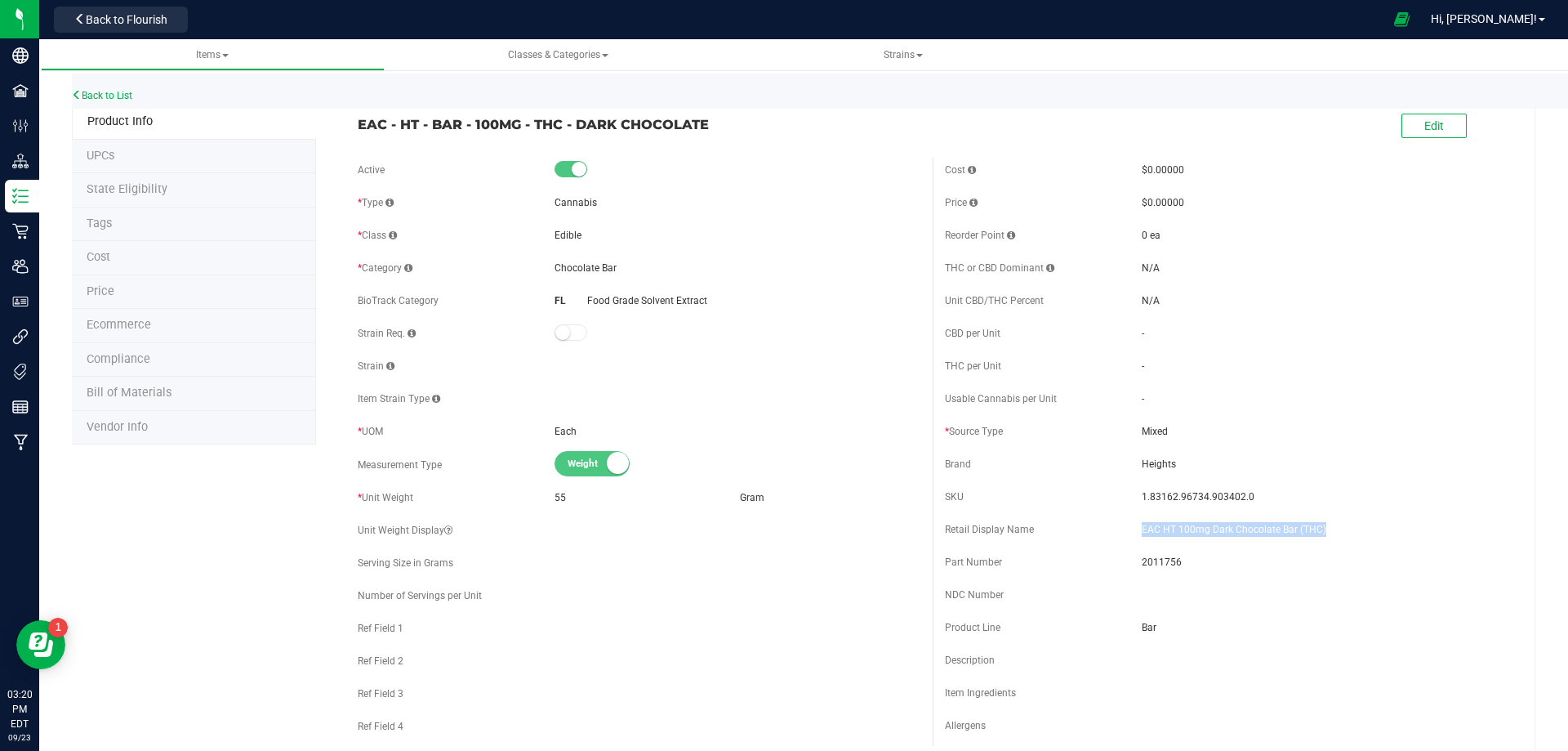
click at [1132, 535] on div "Retail Display Name EAC HT 100mg Dark Chocolate Bar (THC)" at bounding box center [1227, 529] width 563 height 24
drag, startPoint x: 677, startPoint y: 124, endPoint x: 359, endPoint y: 130, distance: 318.1
click at [359, 130] on span "EAC - HT - BAR - 100MG - THC - DARK CHOCOLATE" at bounding box center [639, 124] width 563 height 19
click at [162, 399] on span "Bill of Materials" at bounding box center [128, 393] width 85 height 14
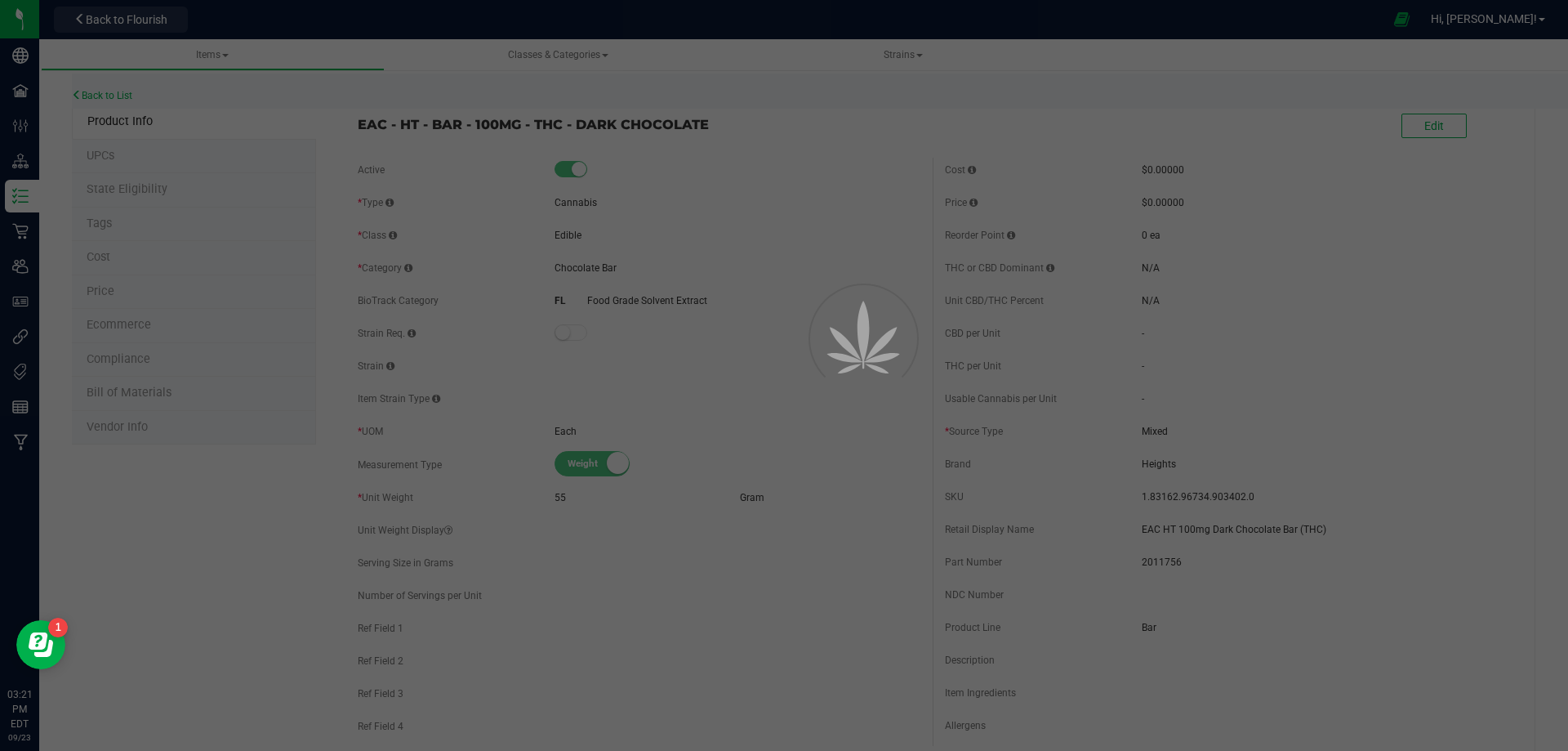
select select "4126"
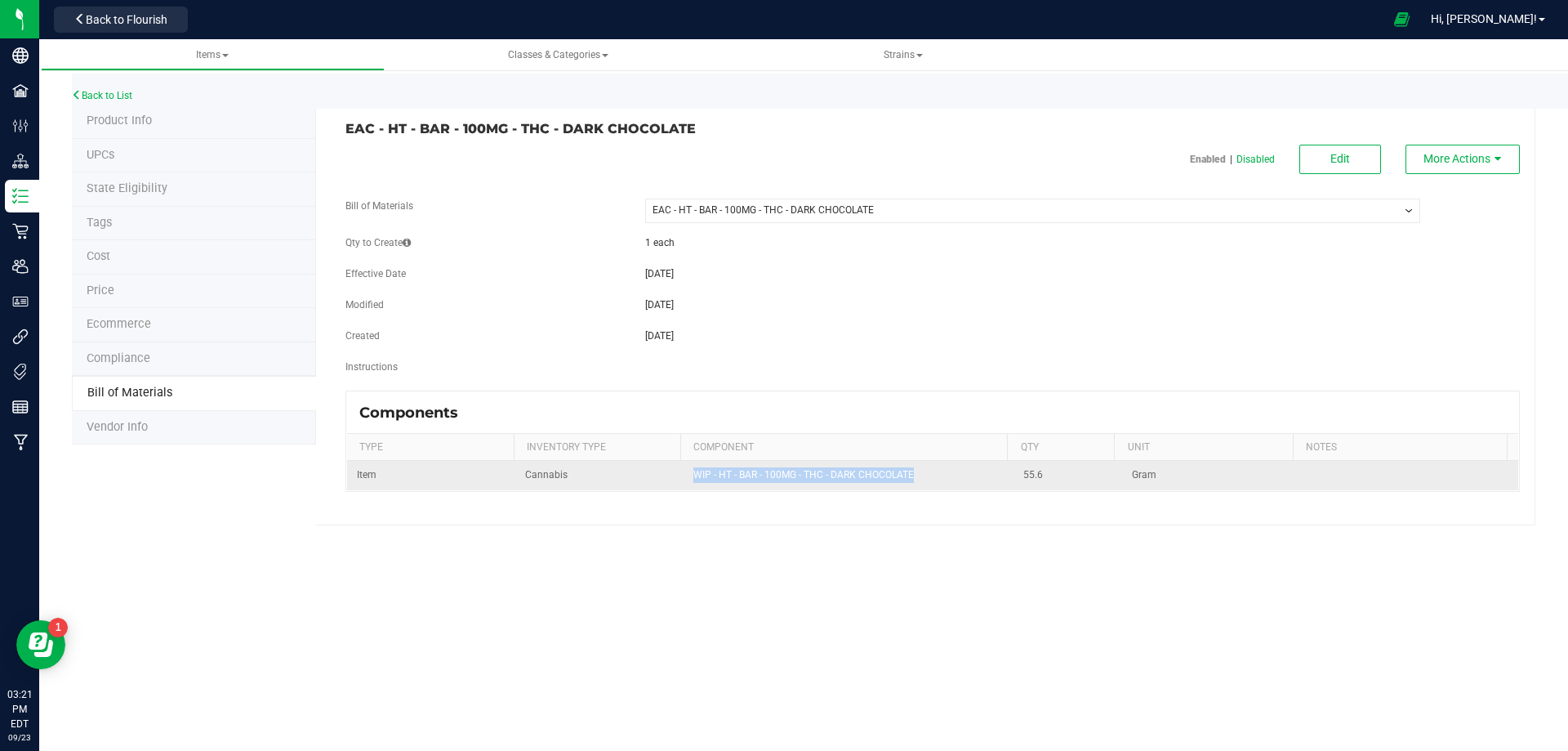
drag, startPoint x: 918, startPoint y: 476, endPoint x: 691, endPoint y: 472, distance: 227.0
click at [691, 472] on td "WIP - HT - BAR - 100MG - THC - DARK CHOCOLATE" at bounding box center [849, 475] width 331 height 29
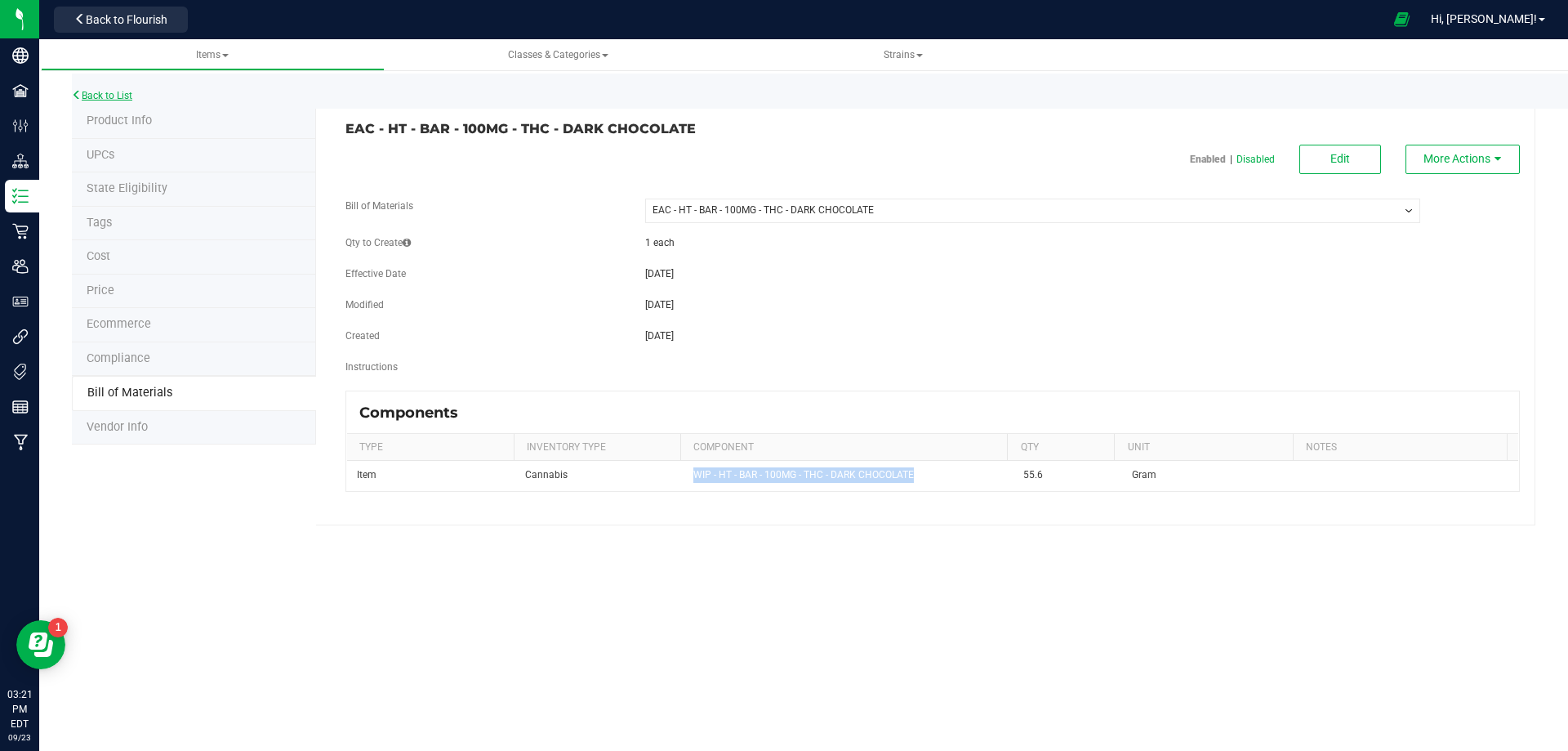
click at [115, 96] on link "Back to List" at bounding box center [101, 95] width 60 height 11
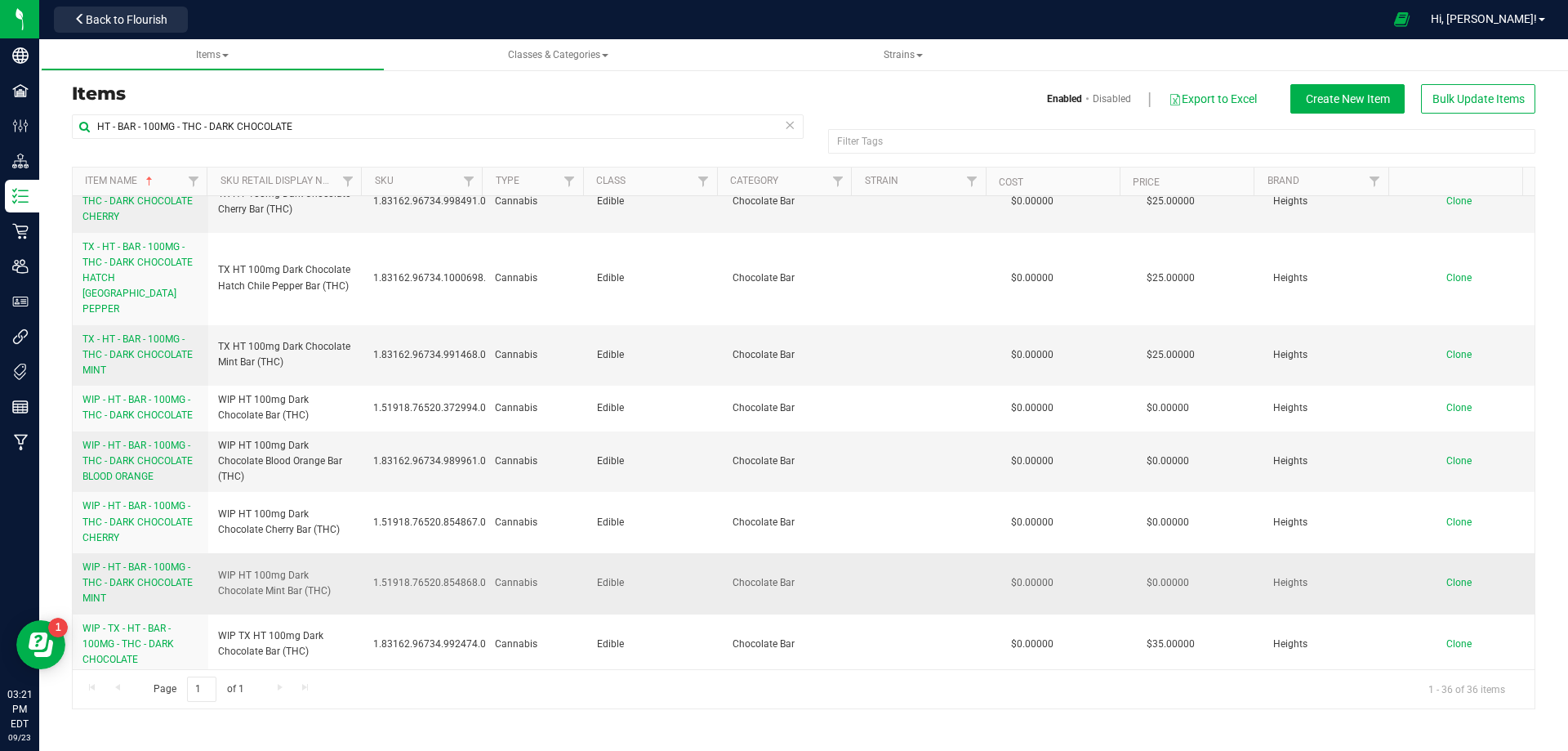
scroll to position [1526, 0]
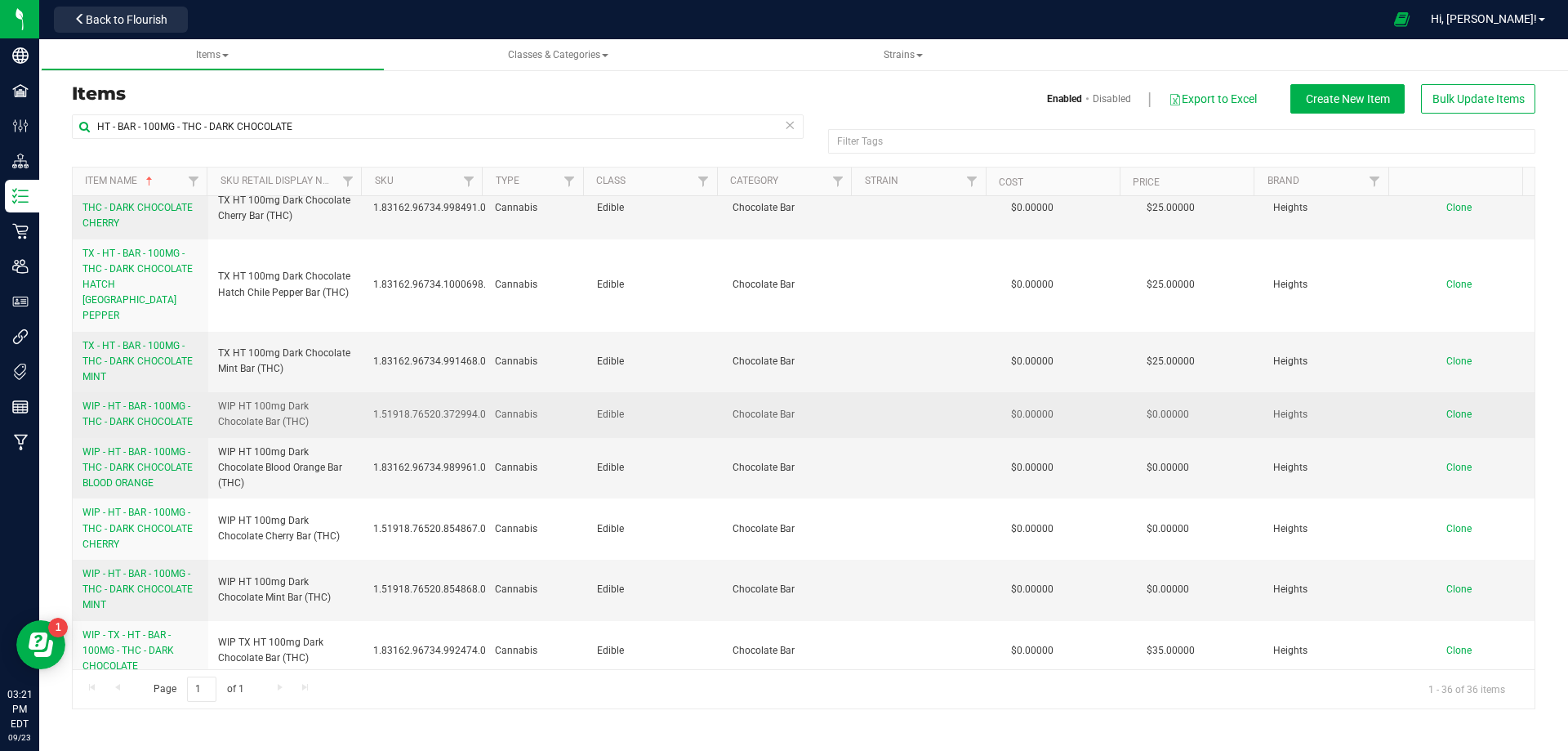
click at [160, 399] on link "WIP - HT - BAR - 100MG - THC - DARK CHOCOLATE" at bounding box center [141, 415] width 116 height 31
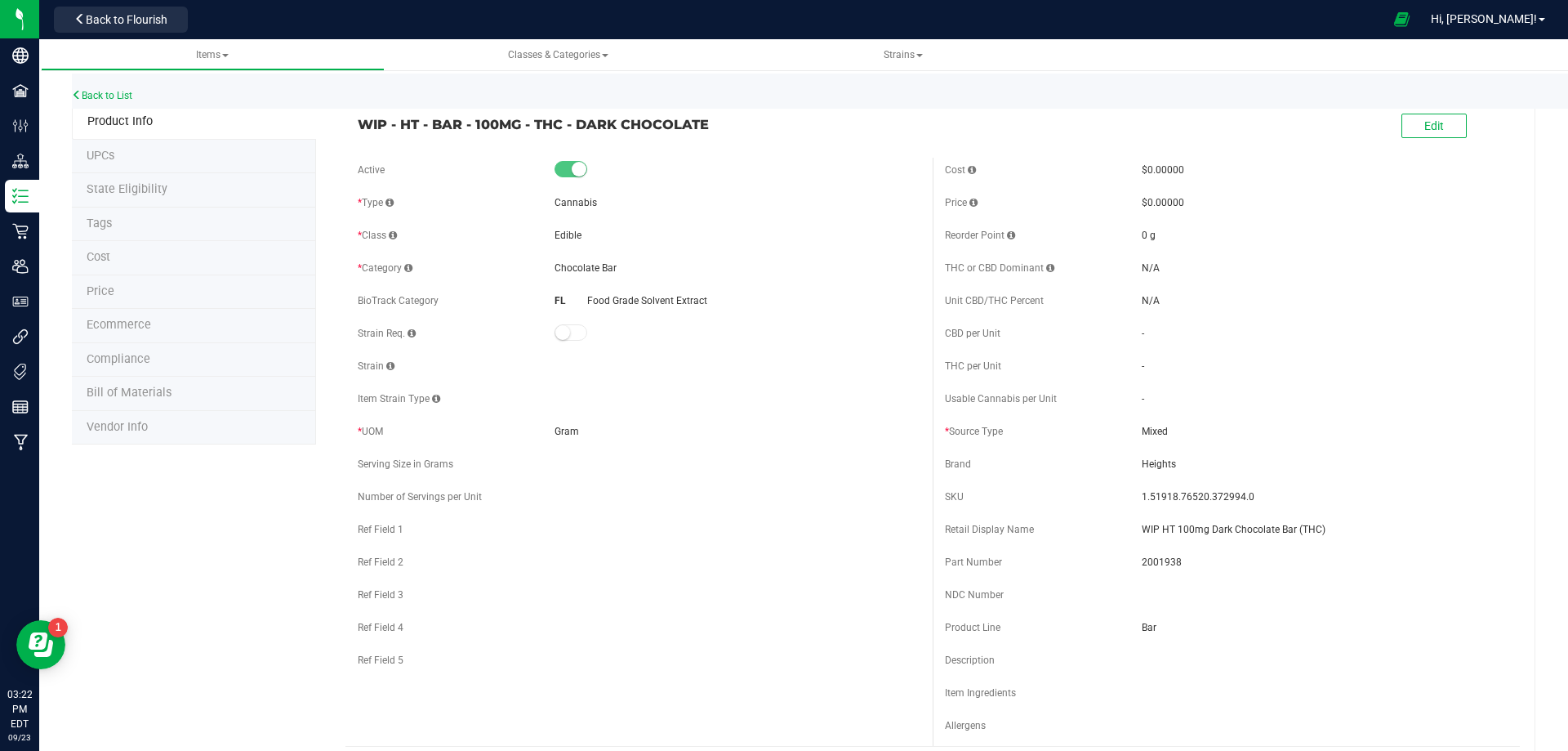
click at [1271, 449] on div "Cost $0.00000 Price $0.00000 Reorder Point 0 g THC or CBD Dominant" at bounding box center [1227, 452] width 588 height 589
drag, startPoint x: 1290, startPoint y: 539, endPoint x: 1123, endPoint y: 529, distance: 167.3
click at [1123, 529] on div "Retail Display Name WIP HT 100mg Dark Chocolate Bar (THC)" at bounding box center [1227, 529] width 563 height 24
click at [836, 251] on div "Active * Type Cannabis * Class Edible * Category" at bounding box center [639, 419] width 588 height 523
drag, startPoint x: 730, startPoint y: 127, endPoint x: 334, endPoint y: 122, distance: 396.0
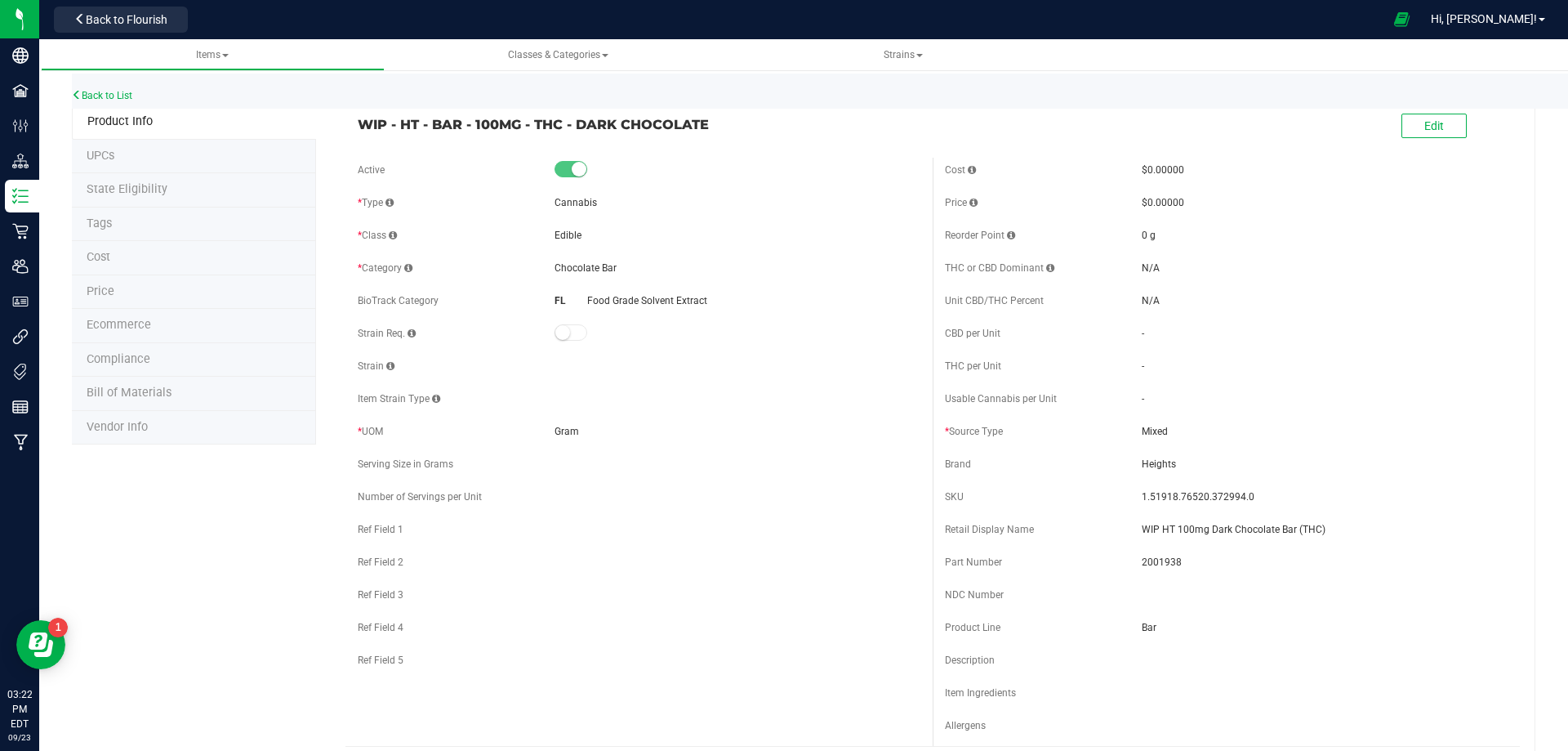
drag, startPoint x: 1210, startPoint y: 496, endPoint x: 1134, endPoint y: 489, distance: 76.3
click at [1142, 489] on span "1.51918.76520.372994.0" at bounding box center [1324, 496] width 366 height 15
click at [1160, 555] on span "2001938" at bounding box center [1324, 562] width 366 height 15
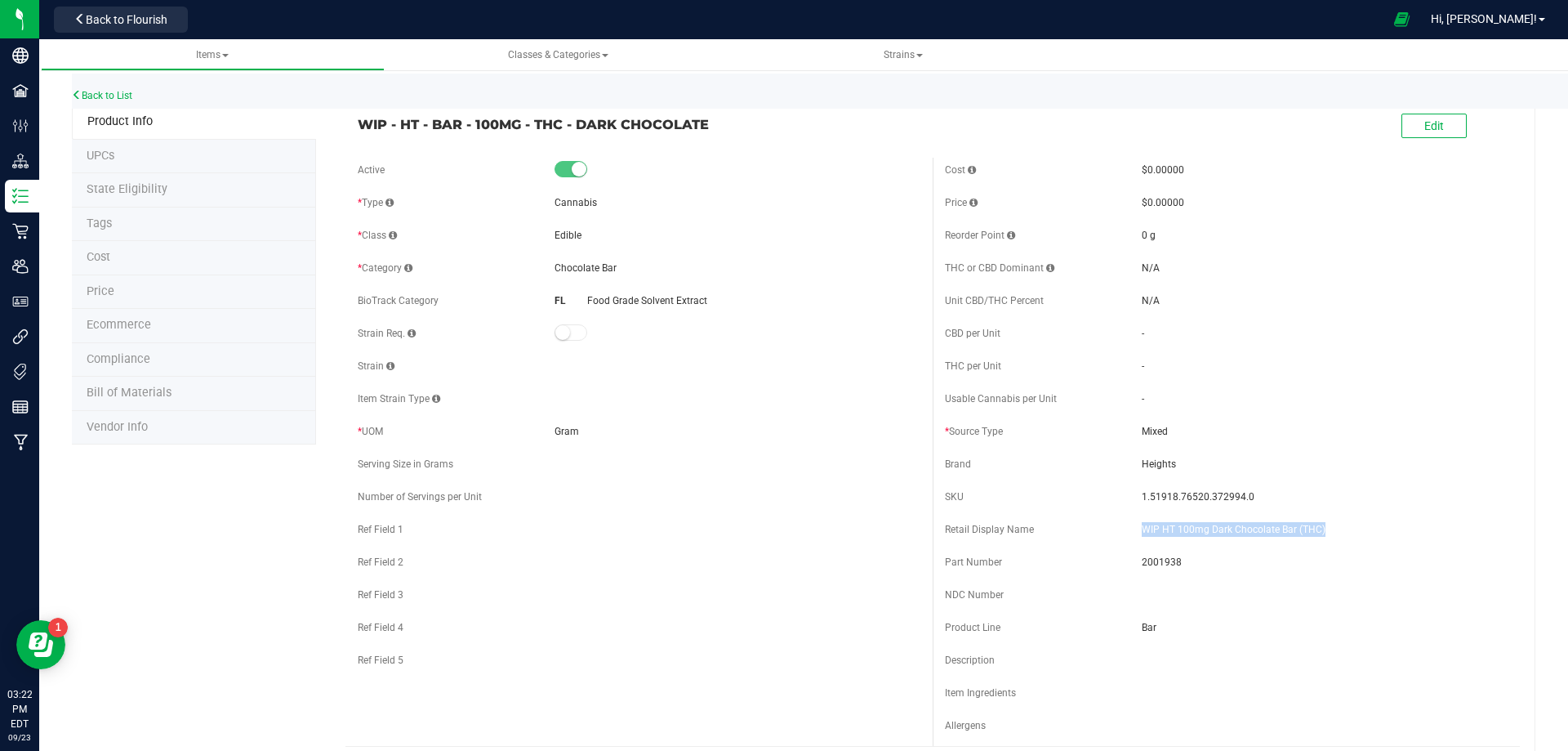
drag, startPoint x: 1322, startPoint y: 530, endPoint x: 1135, endPoint y: 538, distance: 187.2
click at [1135, 538] on div "Retail Display Name WIP HT 100mg Dark Chocolate Bar (THC)" at bounding box center [1227, 529] width 563 height 24
click at [114, 93] on link "Back to List" at bounding box center [101, 95] width 60 height 11
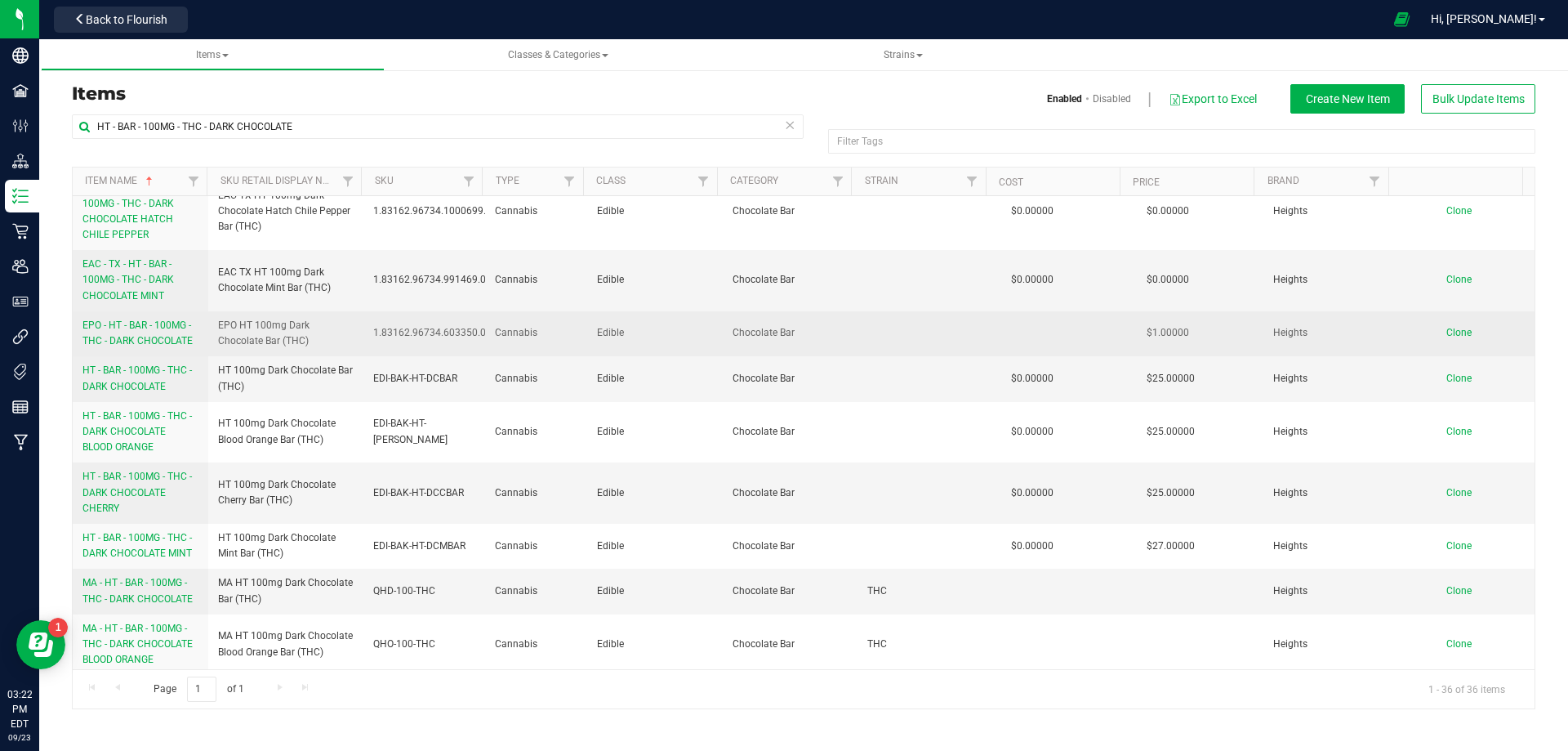
scroll to position [382, 0]
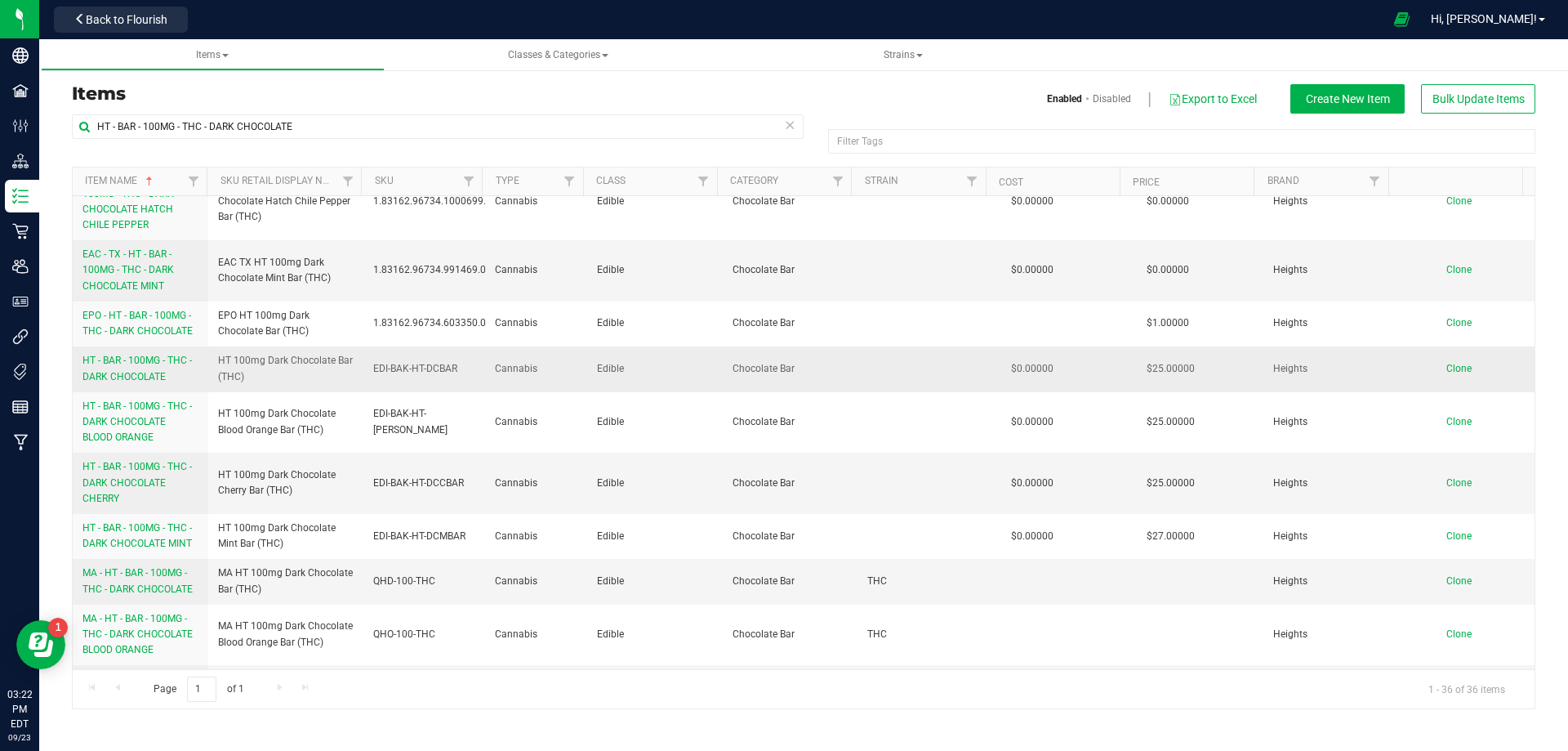
click at [142, 368] on link "HT - BAR - 100MG - THC - DARK CHOCOLATE" at bounding box center [141, 369] width 116 height 31
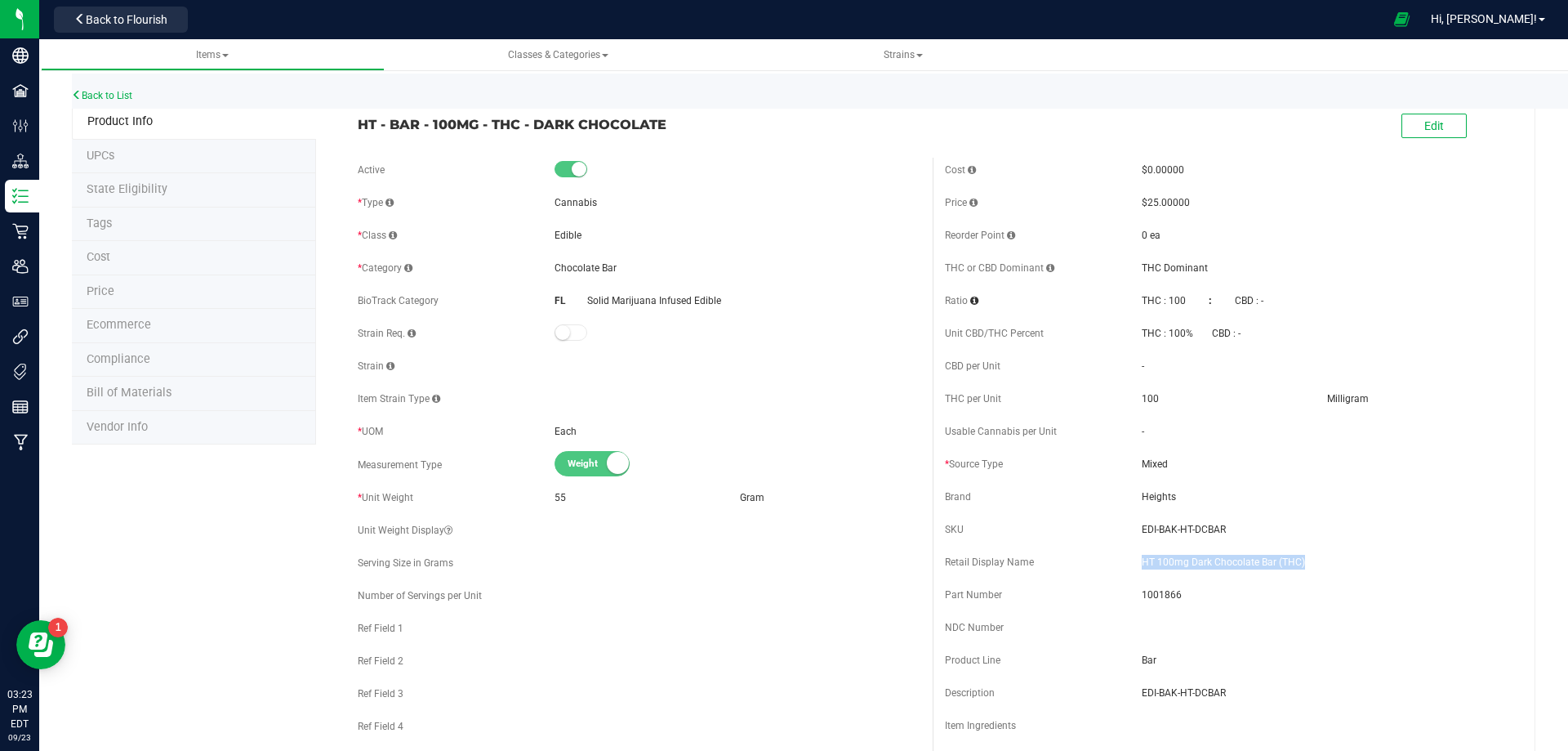
drag, startPoint x: 1291, startPoint y: 565, endPoint x: 1136, endPoint y: 560, distance: 155.1
click at [1142, 560] on span "HT 100mg Dark Chocolate Bar (THC)" at bounding box center [1324, 562] width 366 height 15
drag, startPoint x: 1217, startPoint y: 533, endPoint x: 1124, endPoint y: 534, distance: 93.0
click at [1124, 534] on div "SKU EDI-BAK-HT-DCBAR" at bounding box center [1227, 529] width 563 height 24
click at [1159, 599] on span "1001866" at bounding box center [1324, 595] width 366 height 15
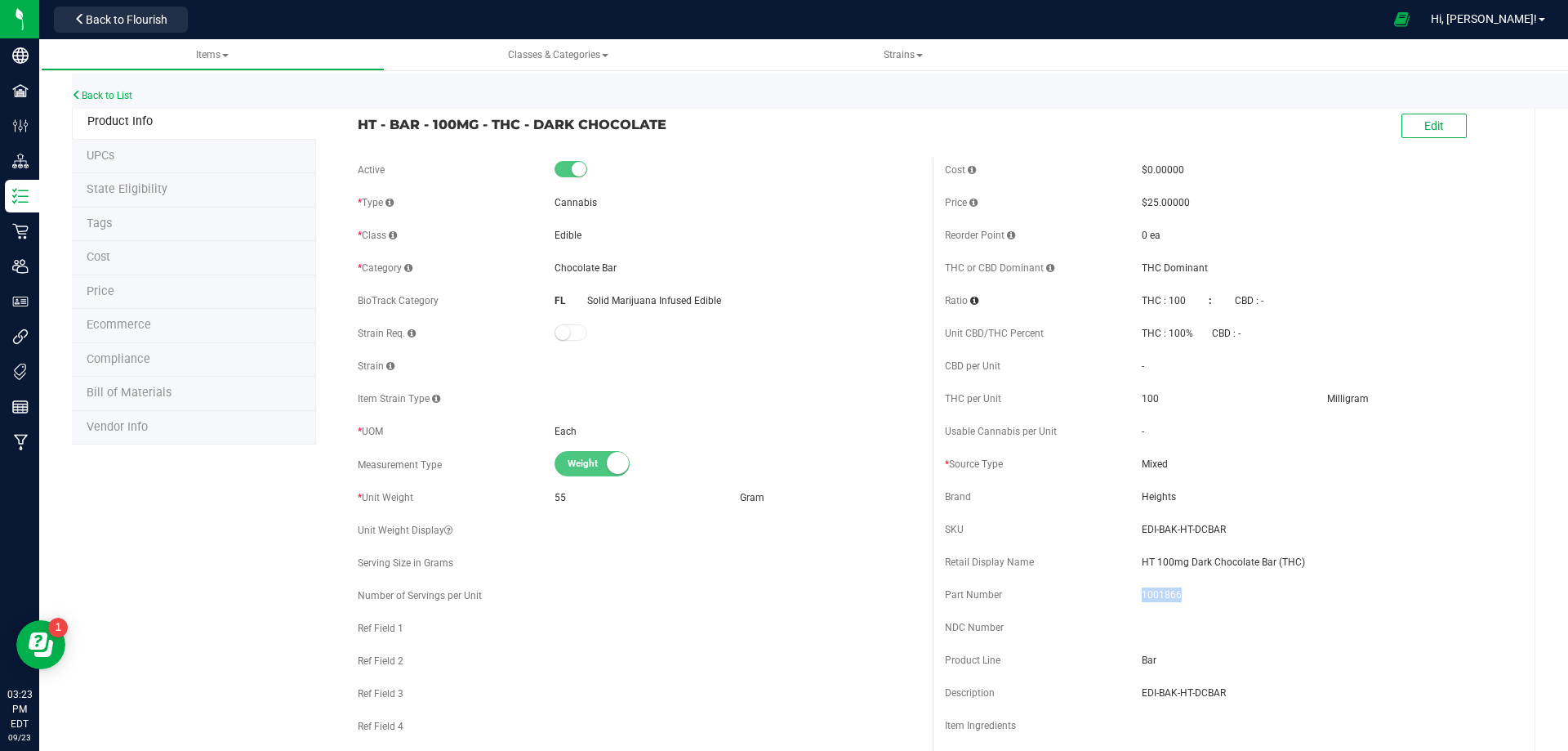
click at [1159, 598] on span "1001866" at bounding box center [1324, 595] width 366 height 15
click at [1313, 565] on span "HT 100mg Dark Chocolate Bar (THC)" at bounding box center [1324, 562] width 366 height 15
drag, startPoint x: 1261, startPoint y: 552, endPoint x: 1136, endPoint y: 559, distance: 125.2
click at [1142, 559] on span "HT 100mg Dark Chocolate Bar (THC)" at bounding box center [1324, 562] width 366 height 15
drag, startPoint x: 654, startPoint y: 133, endPoint x: 353, endPoint y: 126, distance: 301.1
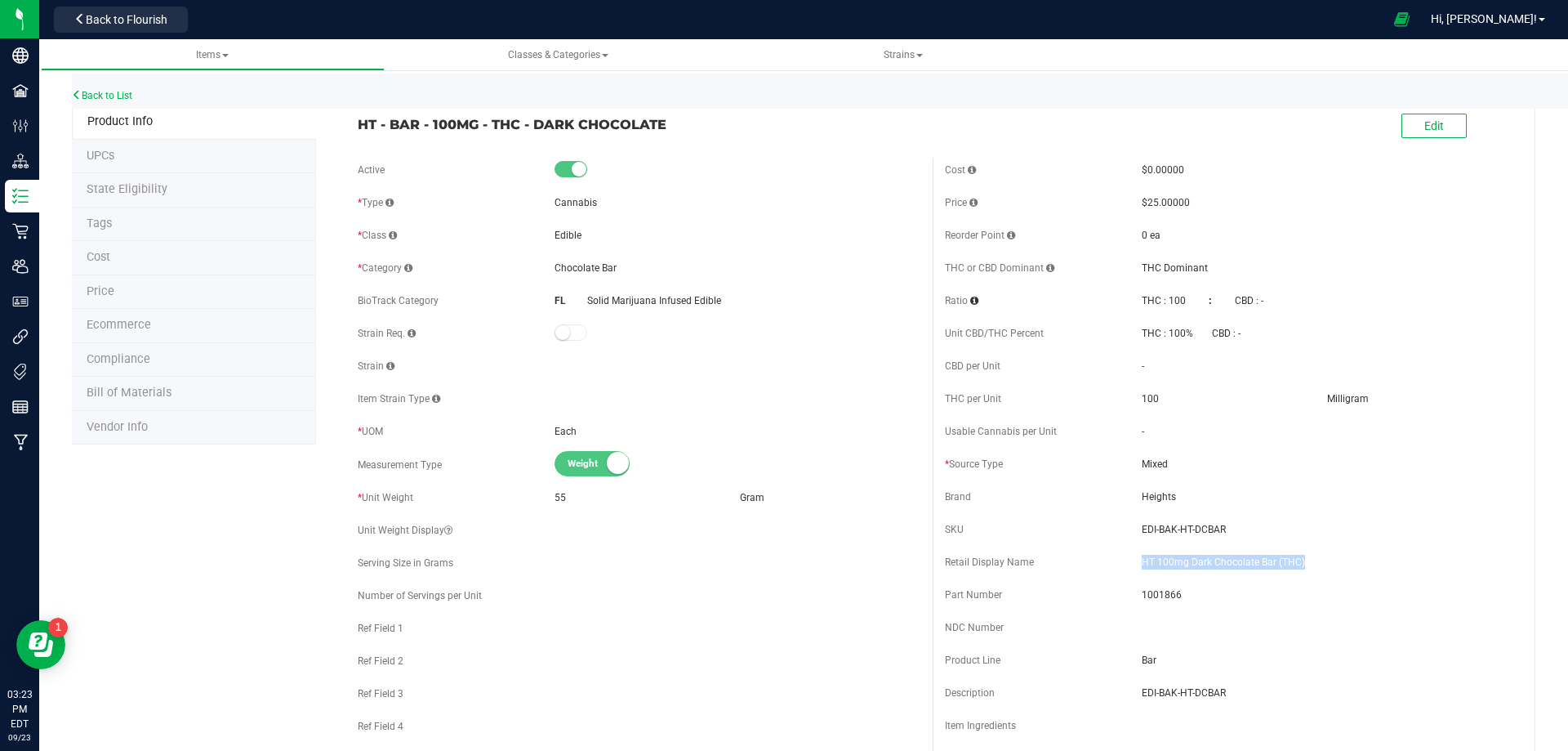
click at [353, 126] on div "HT - BAR - 100MG - THC - DARK CHOCOLATE" at bounding box center [639, 121] width 588 height 28
click at [158, 391] on span "Bill of Materials" at bounding box center [128, 393] width 85 height 14
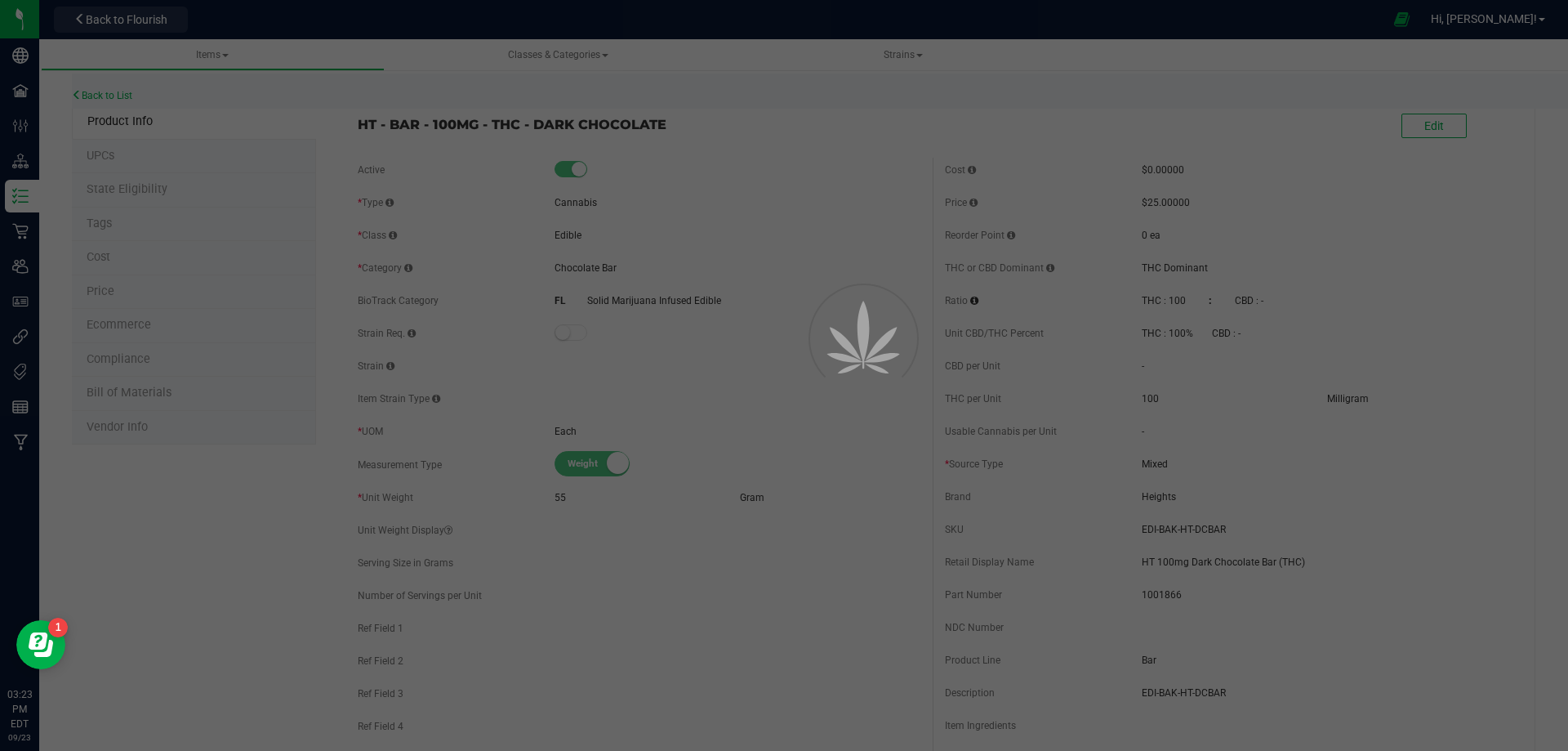
select select "2390"
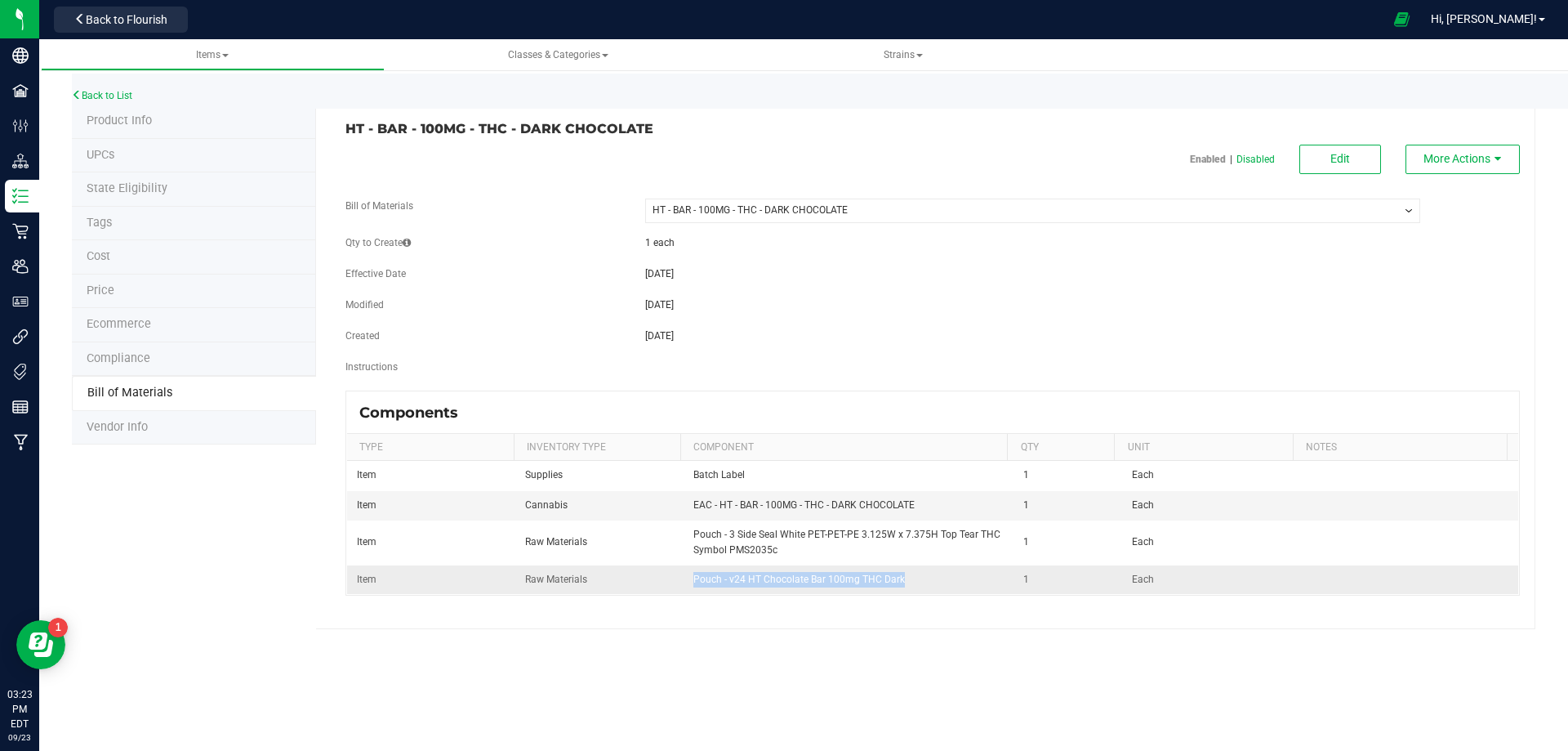
drag, startPoint x: 898, startPoint y: 582, endPoint x: 533, endPoint y: 583, distance: 365.0
click at [684, 586] on td "Pouch - v24 HT Chocolate Bar 100mg THC Dark" at bounding box center [849, 579] width 331 height 29
click at [95, 90] on link "Back to List" at bounding box center [101, 95] width 60 height 11
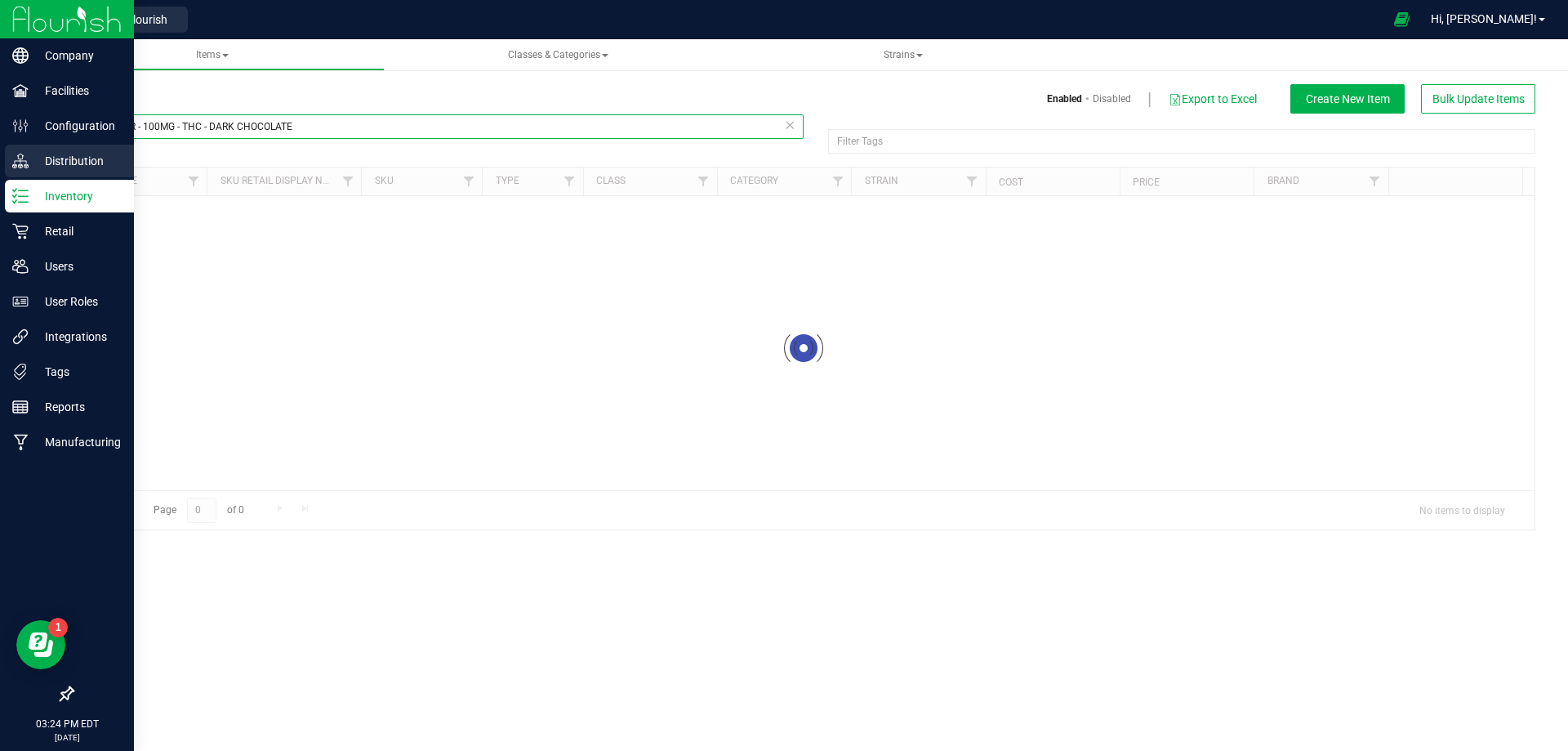
click at [6, 153] on div "Company Facilities Configuration Distribution Inventory Retail Users User Roles…" at bounding box center [784, 376] width 1568 height 751
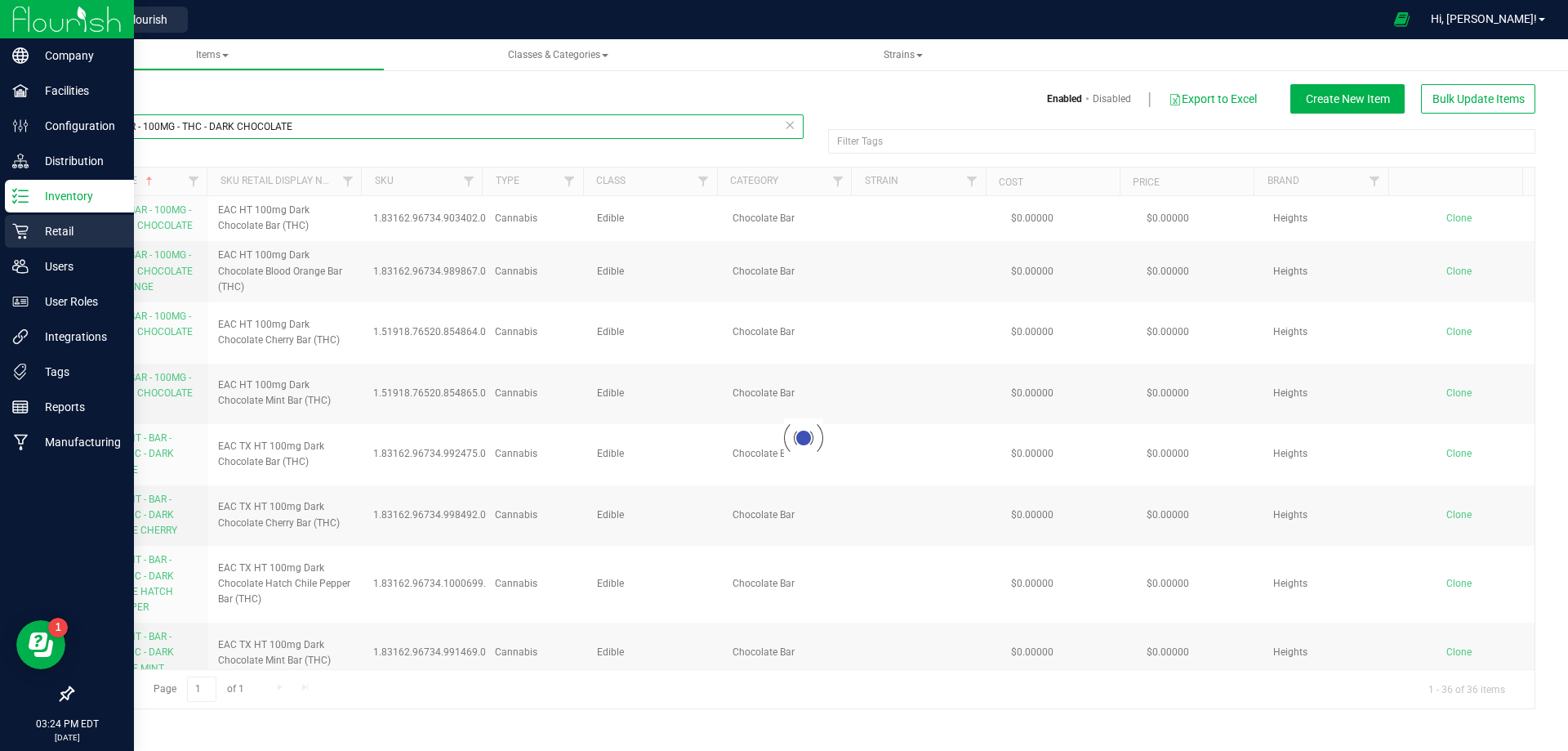
paste input "Pouch - v24 HT Chocolate Bar 100mg THC Dark"
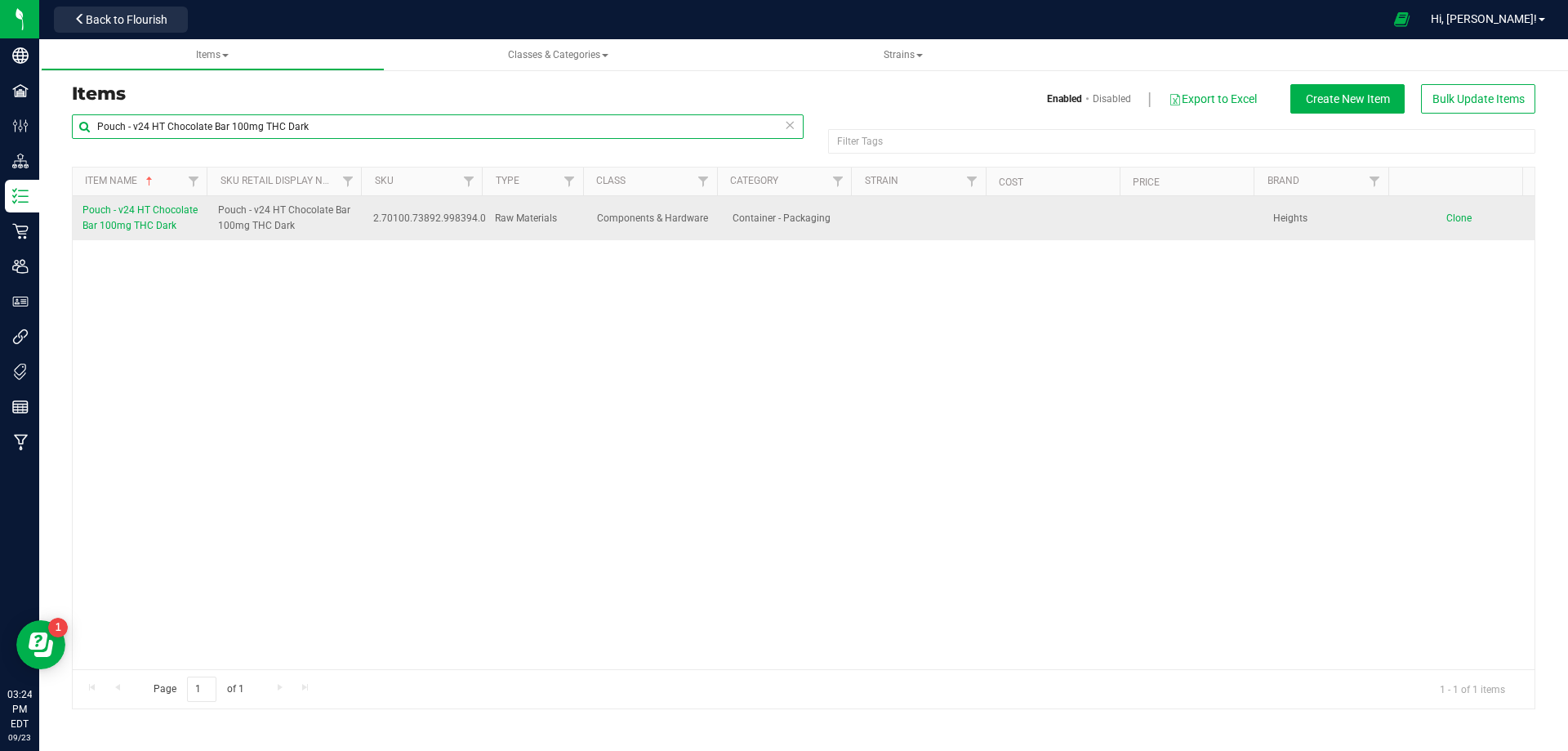
type input "Pouch - v24 HT Chocolate Bar 100mg THC Dark"
click at [146, 218] on link "Pouch - v24 HT Chocolate Bar 100mg THC Dark" at bounding box center [141, 218] width 116 height 31
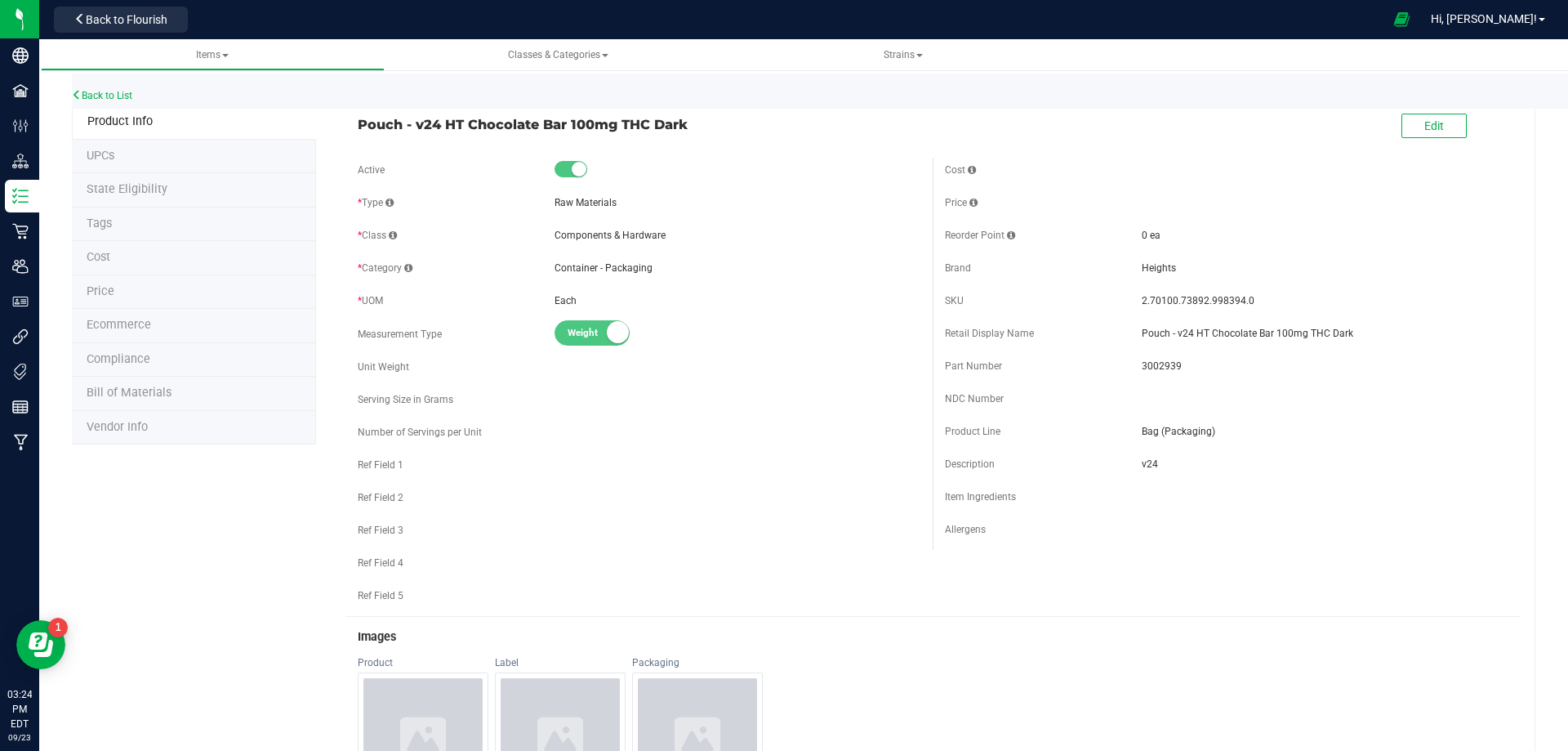
click at [1162, 363] on span "3002939" at bounding box center [1324, 366] width 366 height 15
drag, startPoint x: 1228, startPoint y: 300, endPoint x: 1134, endPoint y: 302, distance: 94.0
click at [1142, 302] on span "2.70100.73892.998394.0" at bounding box center [1324, 300] width 366 height 15
click at [808, 465] on div "Ref Field 1" at bounding box center [639, 465] width 563 height 24
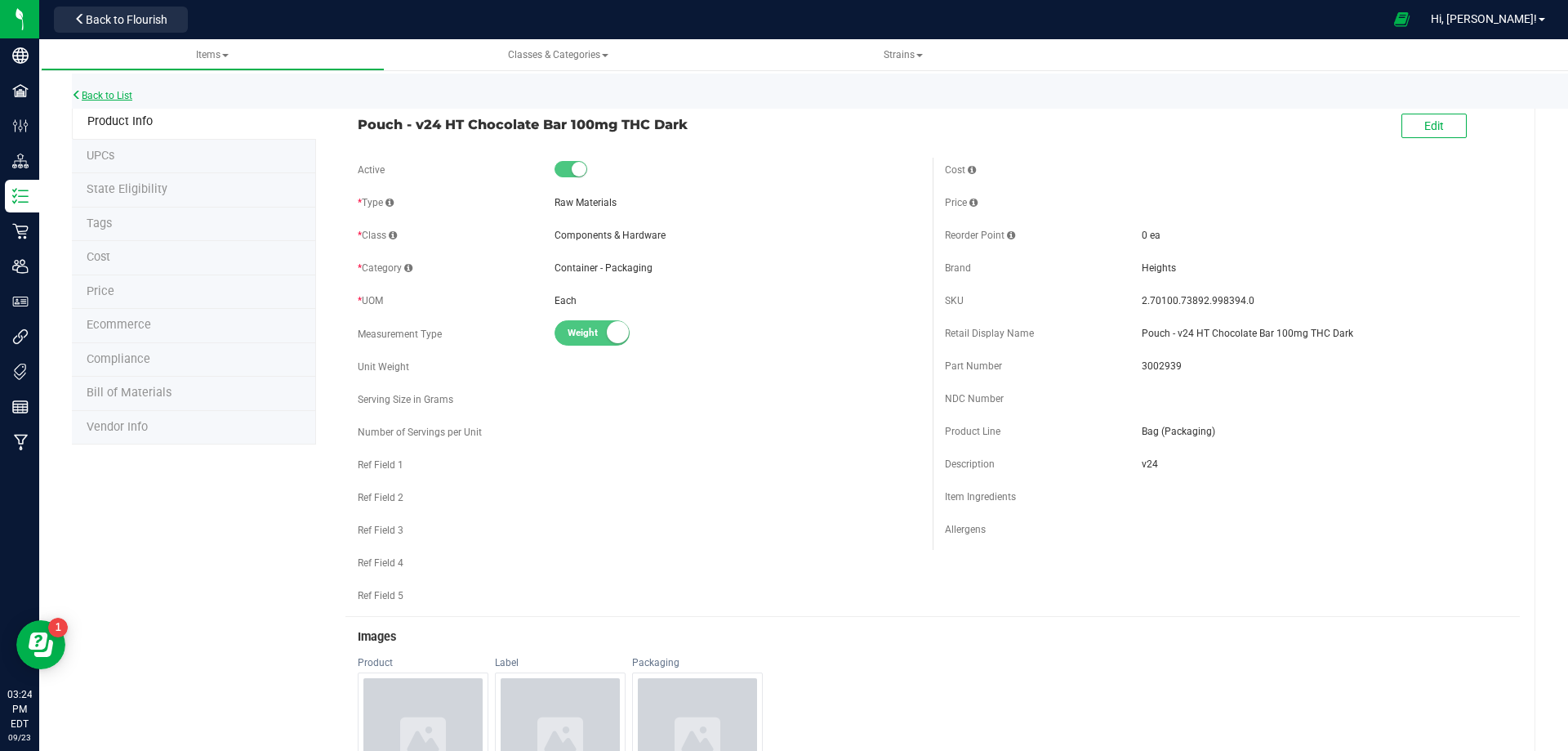
click at [119, 95] on link "Back to List" at bounding box center [101, 95] width 60 height 11
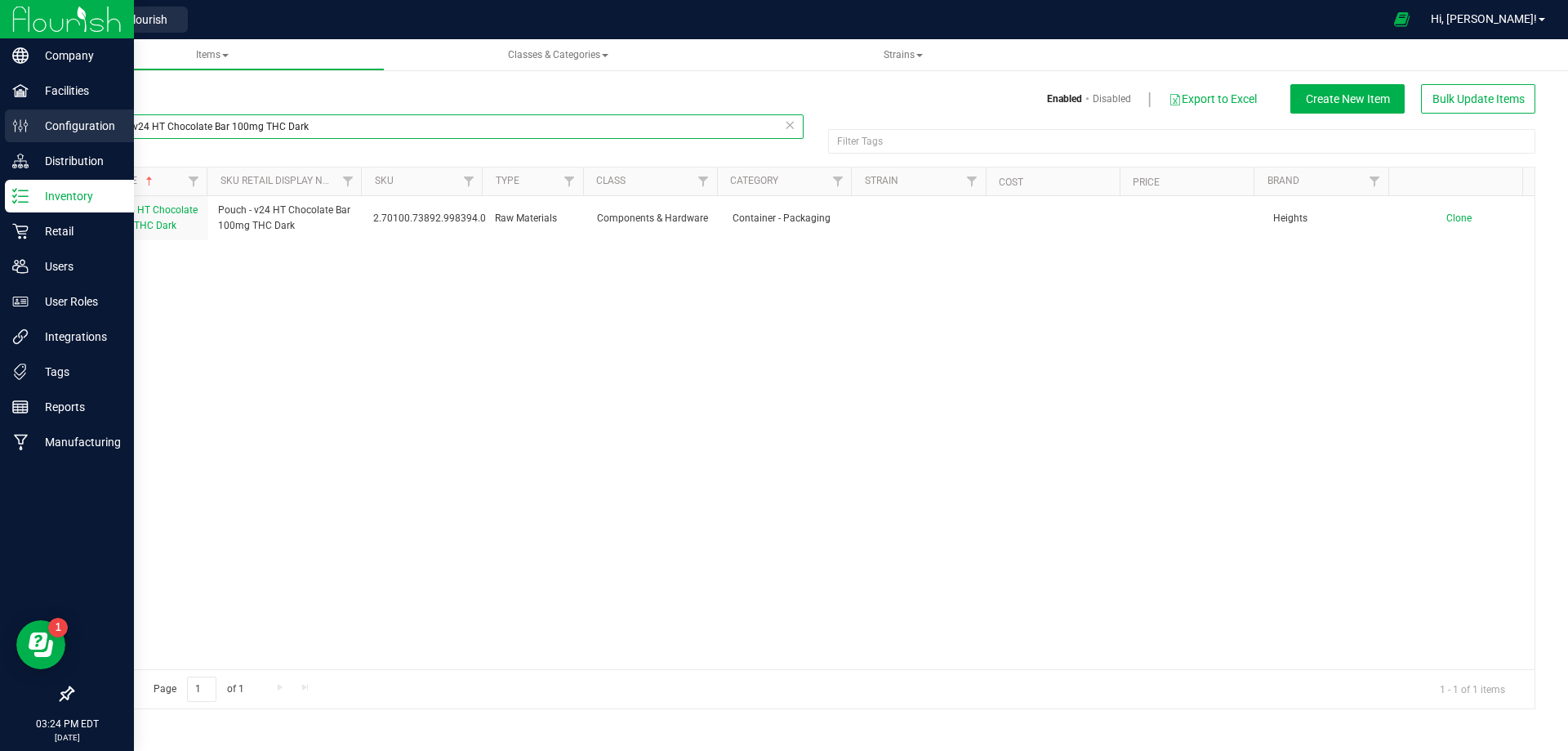
drag, startPoint x: 151, startPoint y: 121, endPoint x: 37, endPoint y: 129, distance: 114.3
click at [37, 128] on div "Company Facilities Configuration Distribution Inventory Retail Users User Roles…" at bounding box center [784, 376] width 1568 height 751
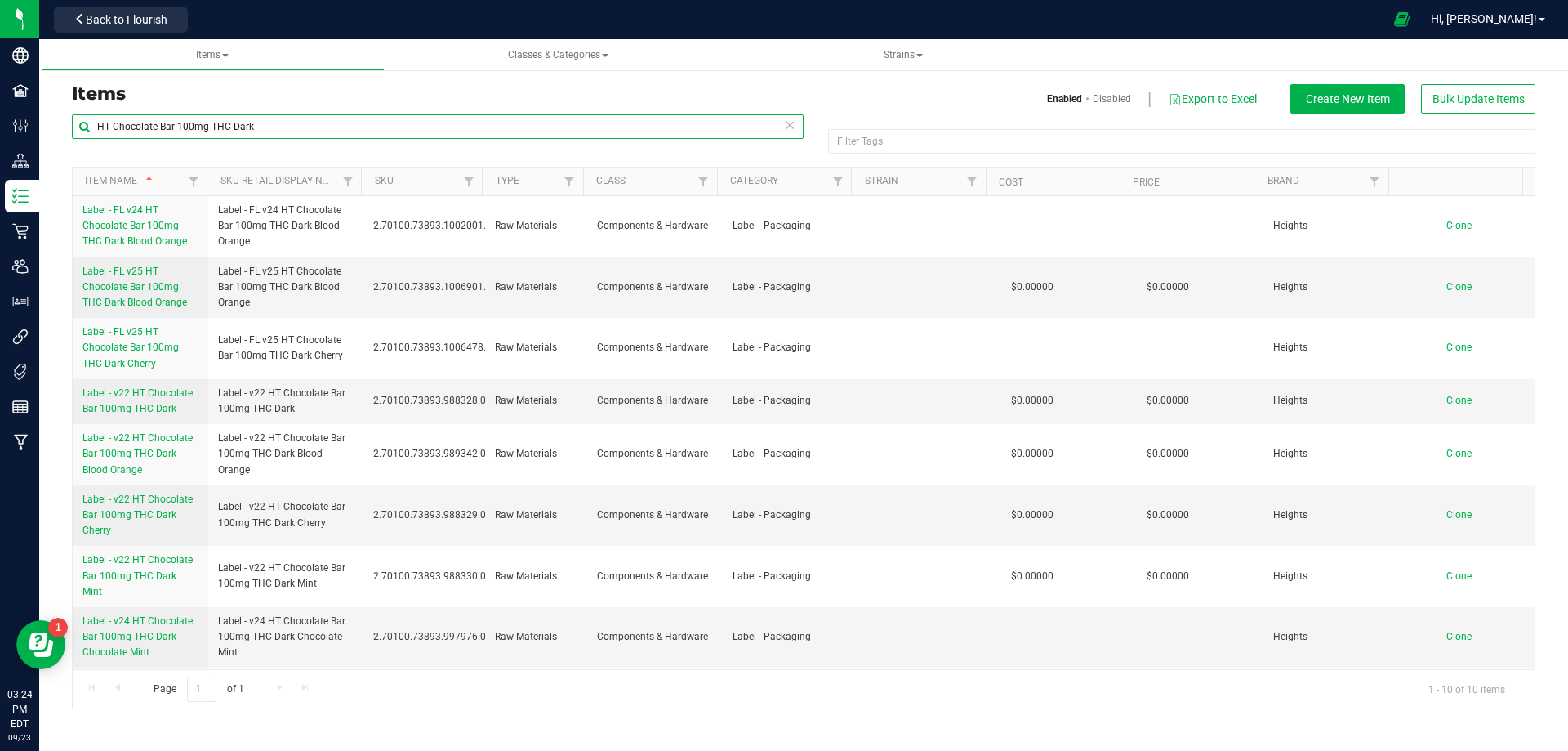
click at [266, 127] on input "HT Chocolate Bar 100mg THC Dark" at bounding box center [437, 127] width 732 height 24
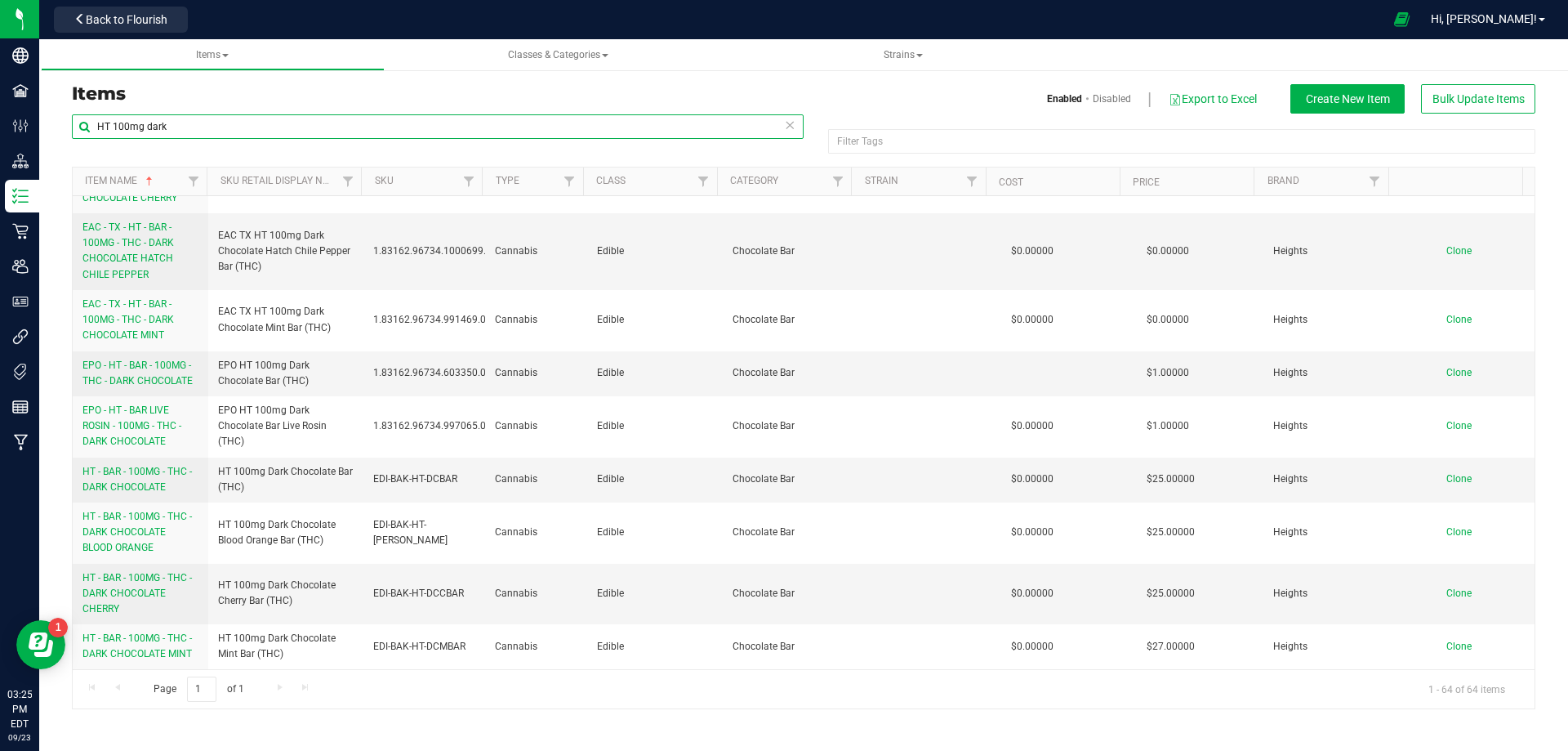
scroll to position [409, 0]
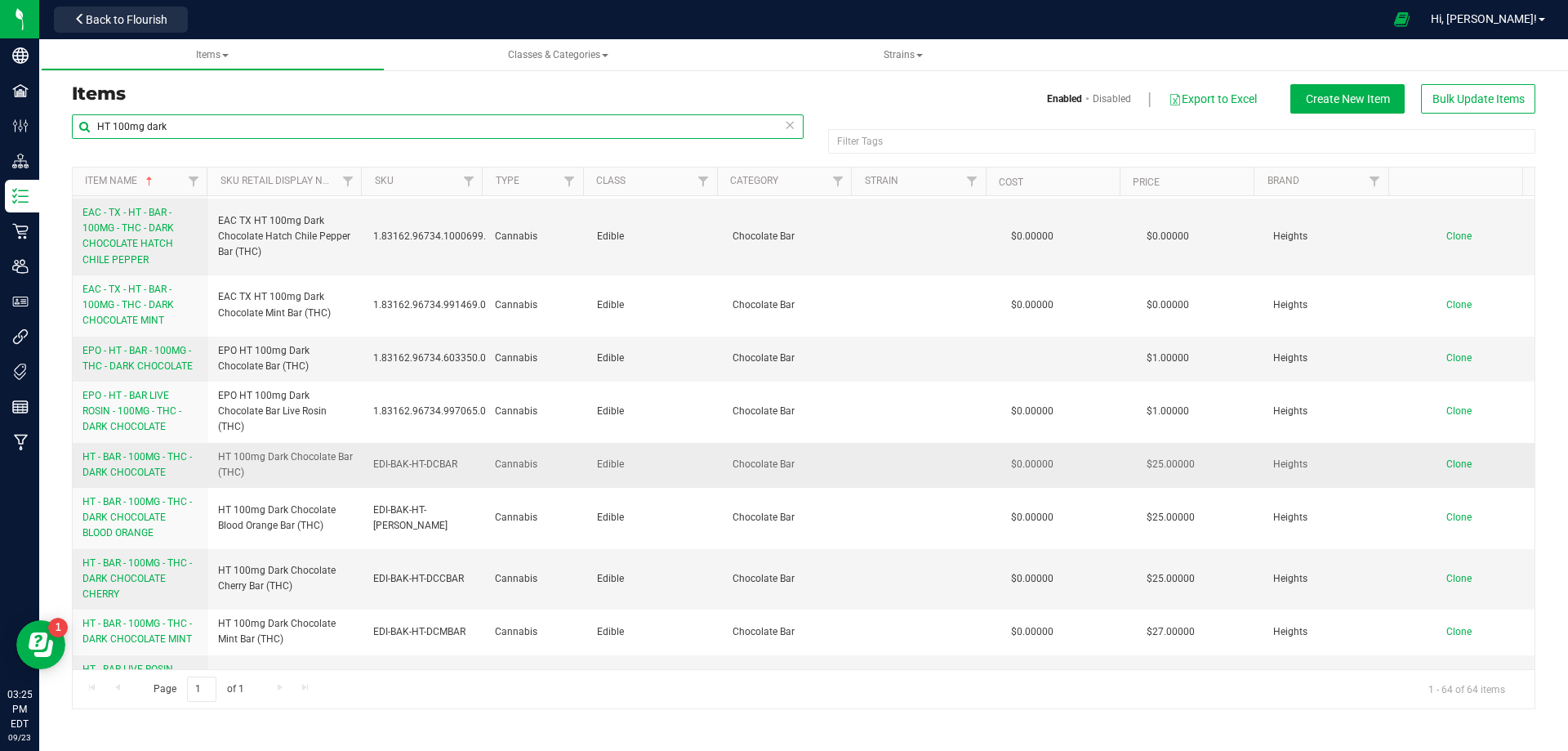
type input "HT 100mg dark"
click at [162, 459] on span "HT - BAR - 100MG - THC - DARK CHOCOLATE" at bounding box center [137, 464] width 109 height 27
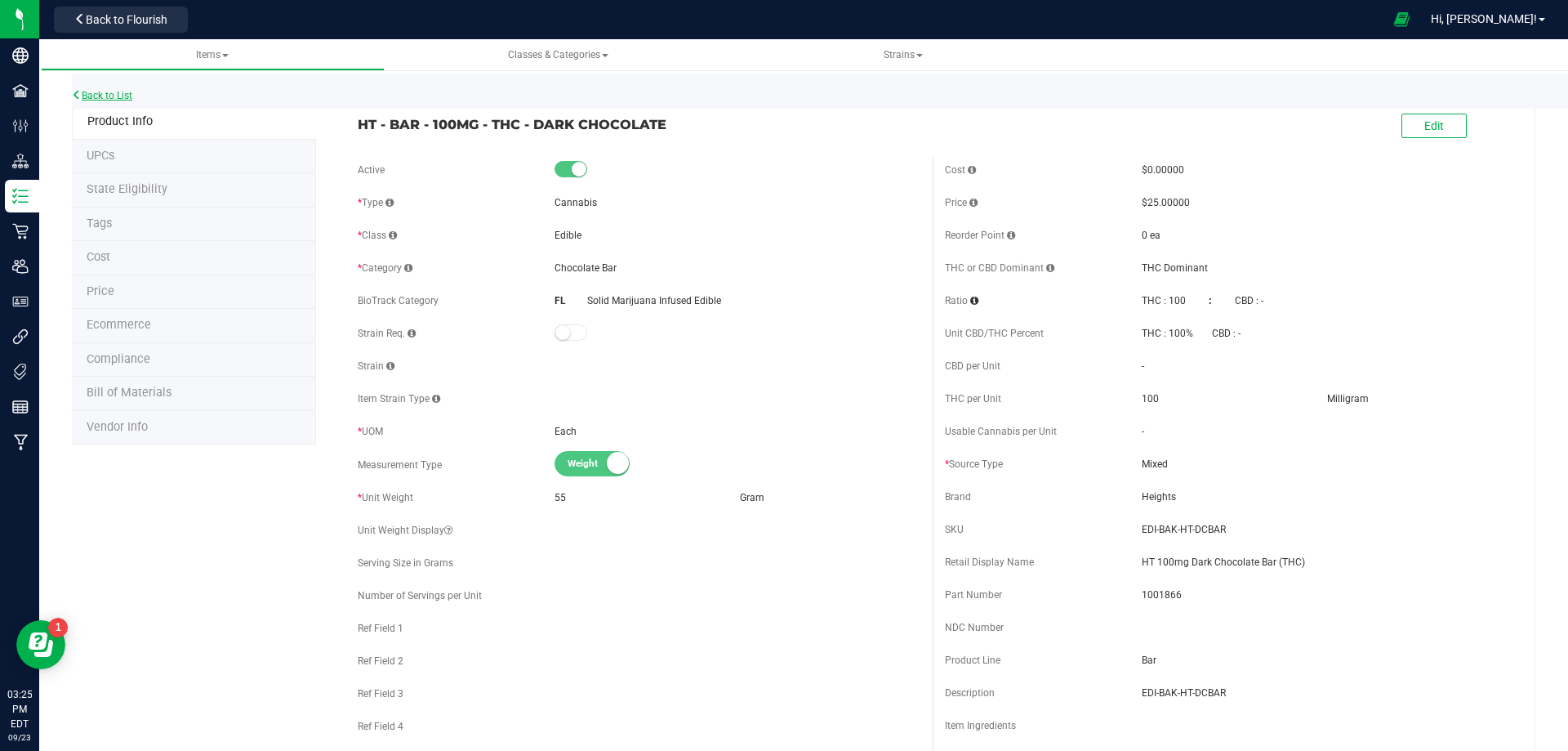
click at [122, 99] on link "Back to List" at bounding box center [101, 95] width 60 height 11
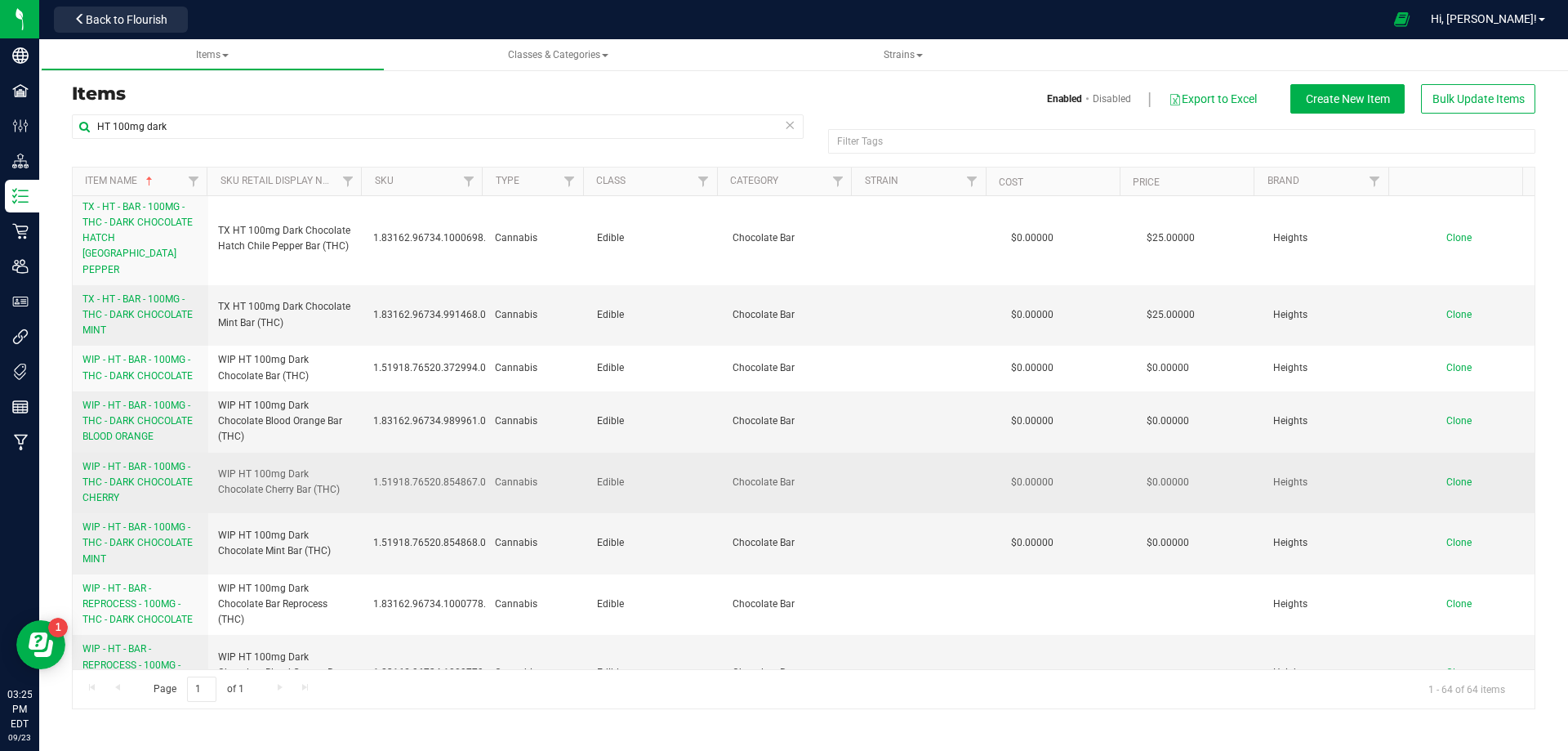
scroll to position [2871, 0]
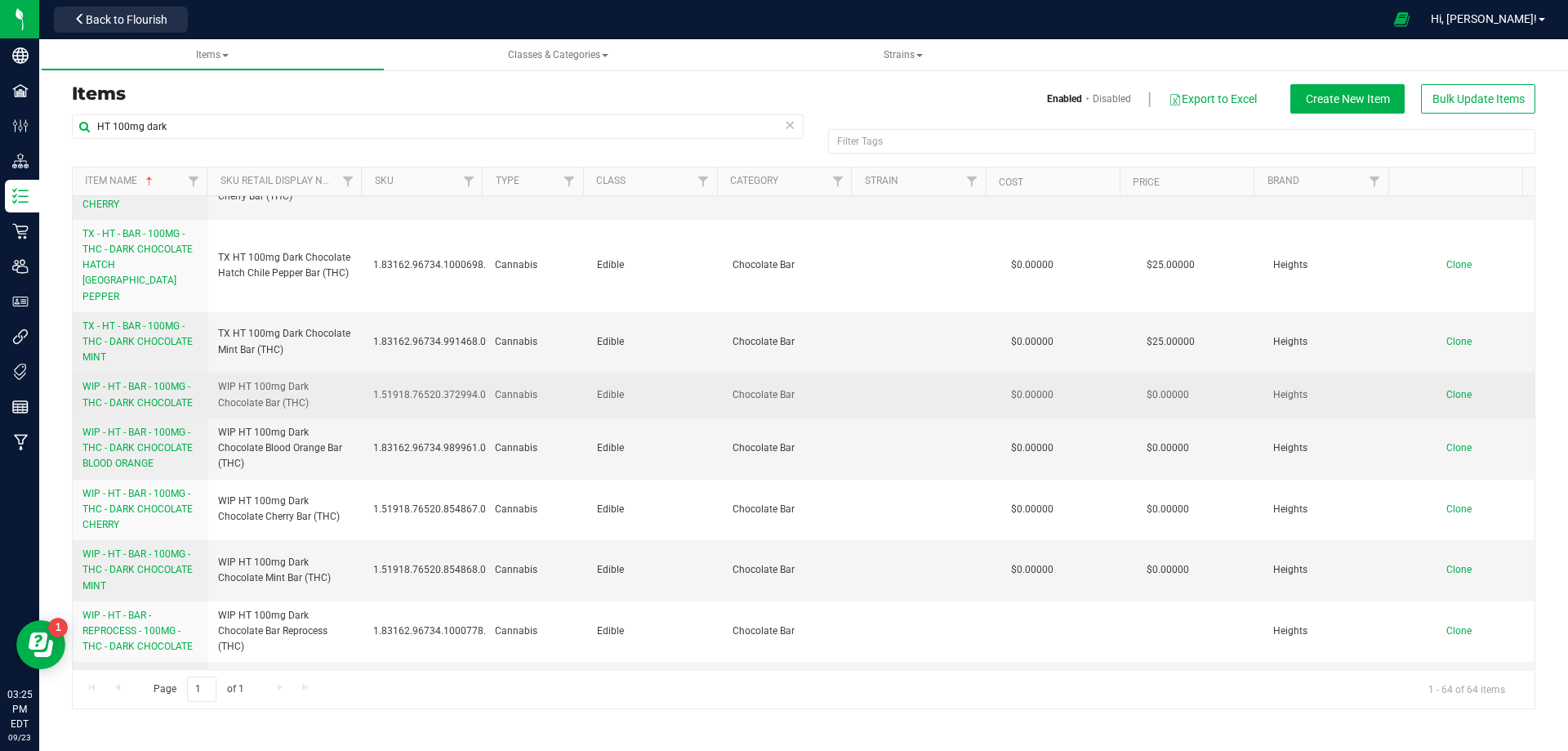
click at [171, 381] on span "WIP - HT - BAR - 100MG - THC - DARK CHOCOLATE" at bounding box center [138, 394] width 110 height 27
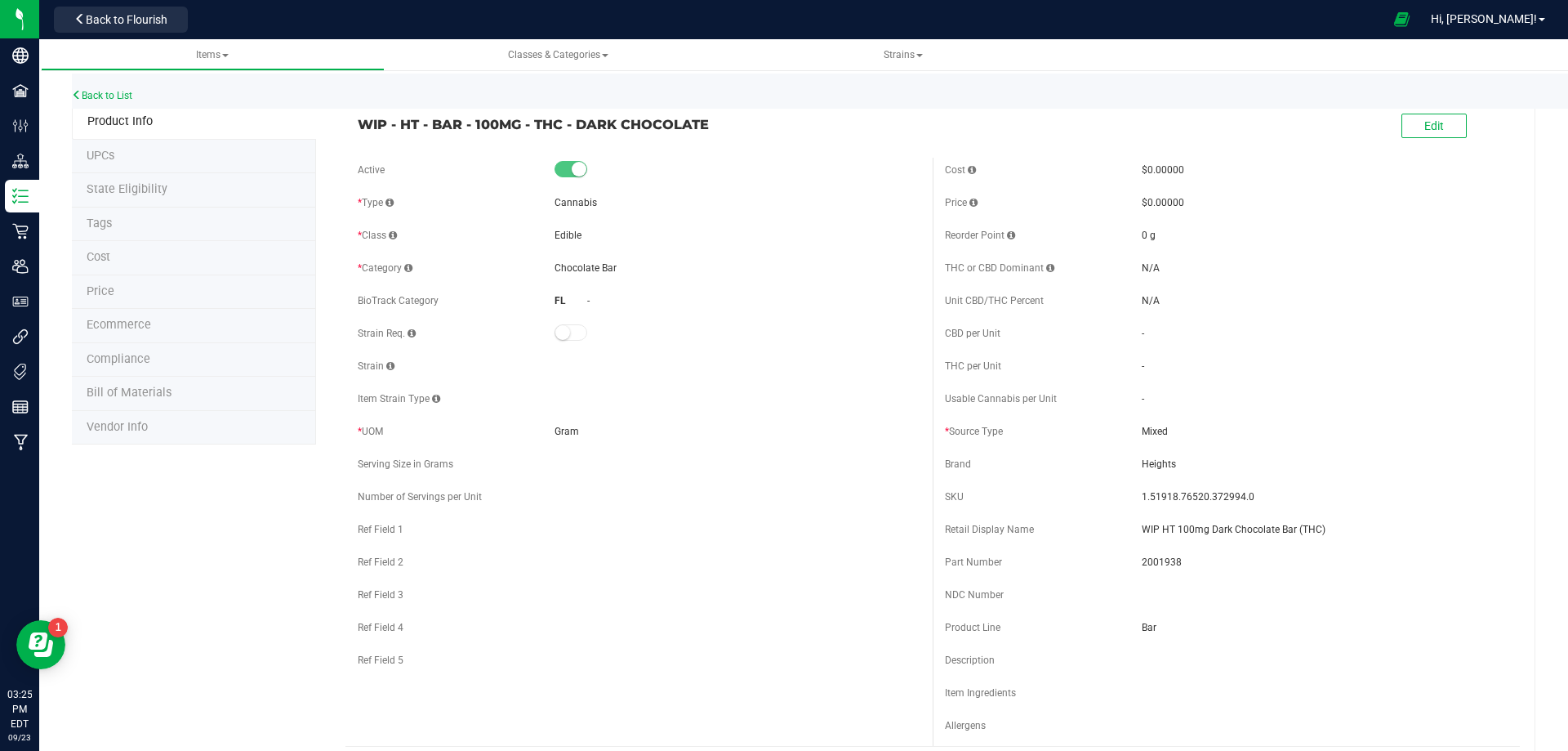
click at [153, 403] on li "Bill of Materials" at bounding box center [194, 393] width 244 height 34
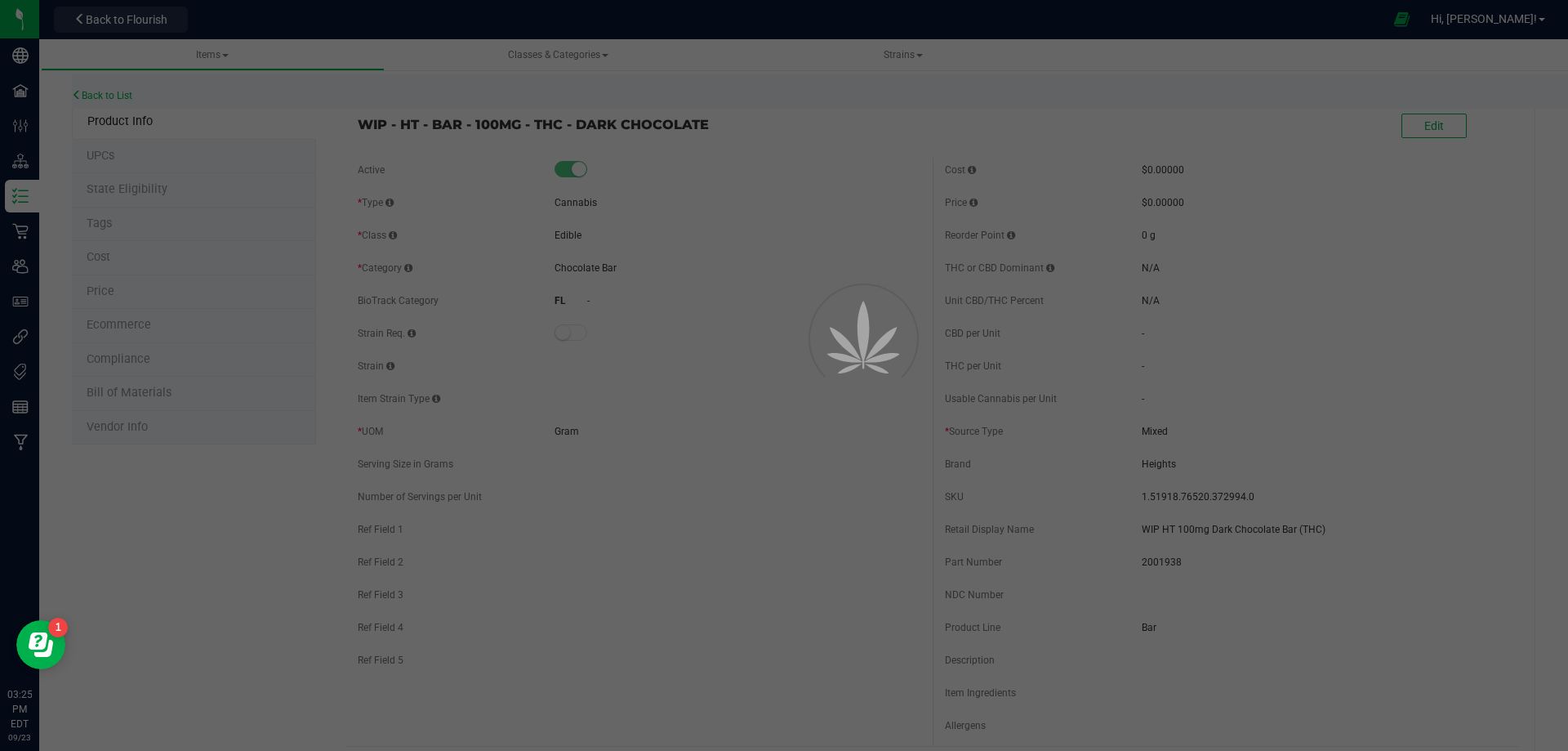
select select "2520"
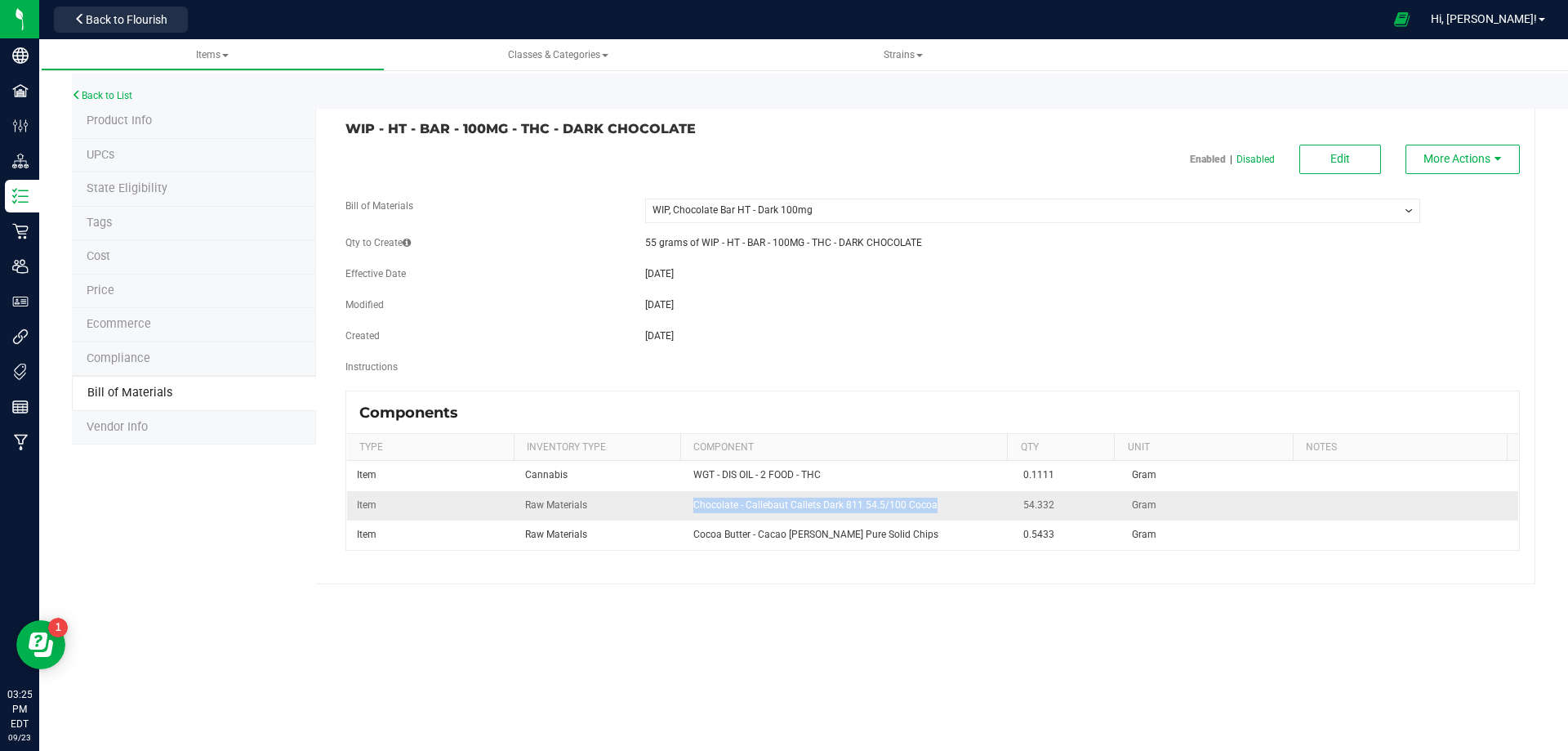
drag, startPoint x: 925, startPoint y: 507, endPoint x: 691, endPoint y: 503, distance: 234.0
click at [691, 503] on td "Chocolate - Callebaut Callets Dark 811 54.5/100 Cocoa" at bounding box center [849, 506] width 331 height 30
click at [113, 96] on link "Back to List" at bounding box center [101, 95] width 60 height 11
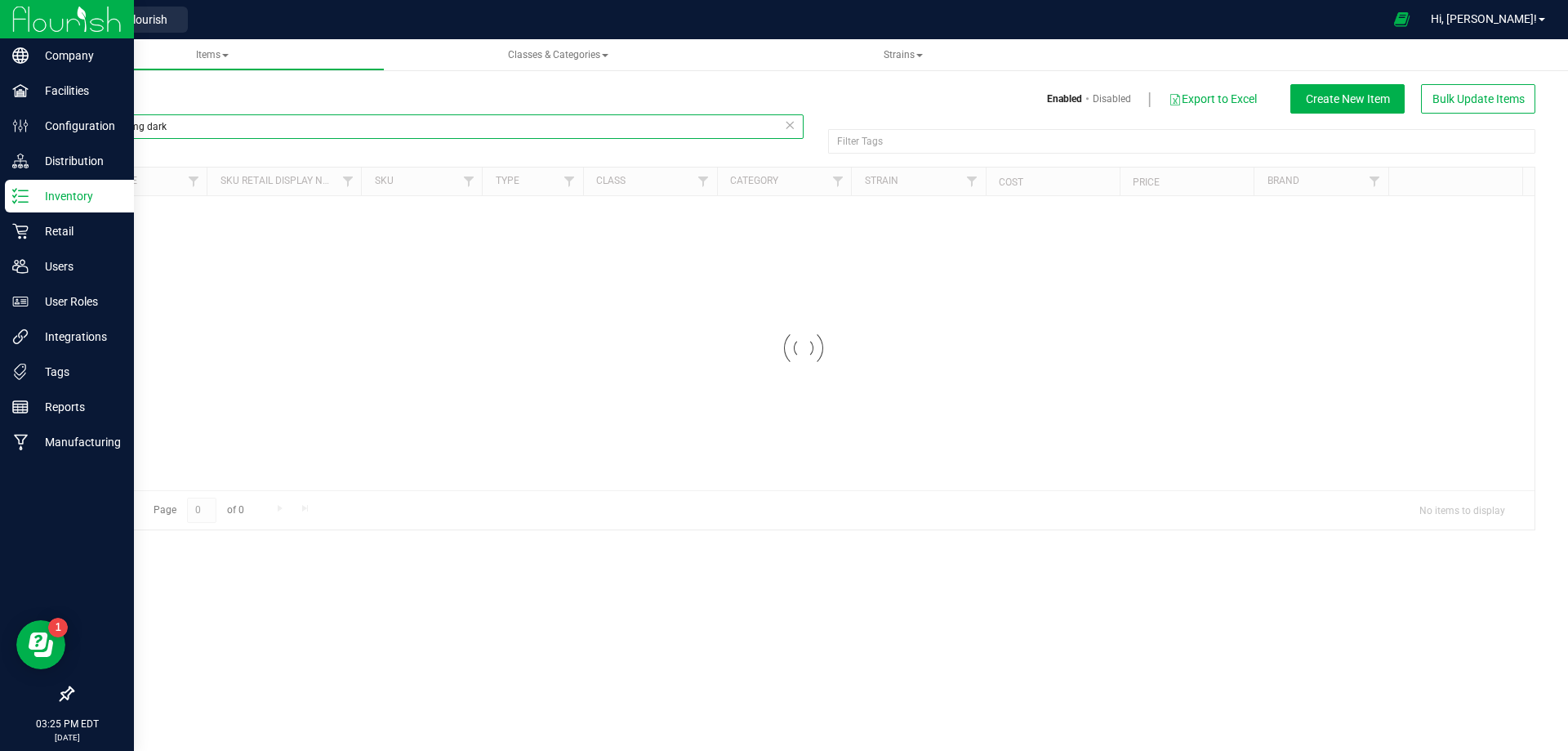
drag, startPoint x: 171, startPoint y: 124, endPoint x: 24, endPoint y: 210, distance: 170.3
click at [0, 144] on html "Company Facilities Configuration Distribution Inventory Retail Users User Roles…" at bounding box center [784, 376] width 1568 height 751
paste input "Chocolate - Callebaut Callets Dark 811 54.5/100 Cocoa"
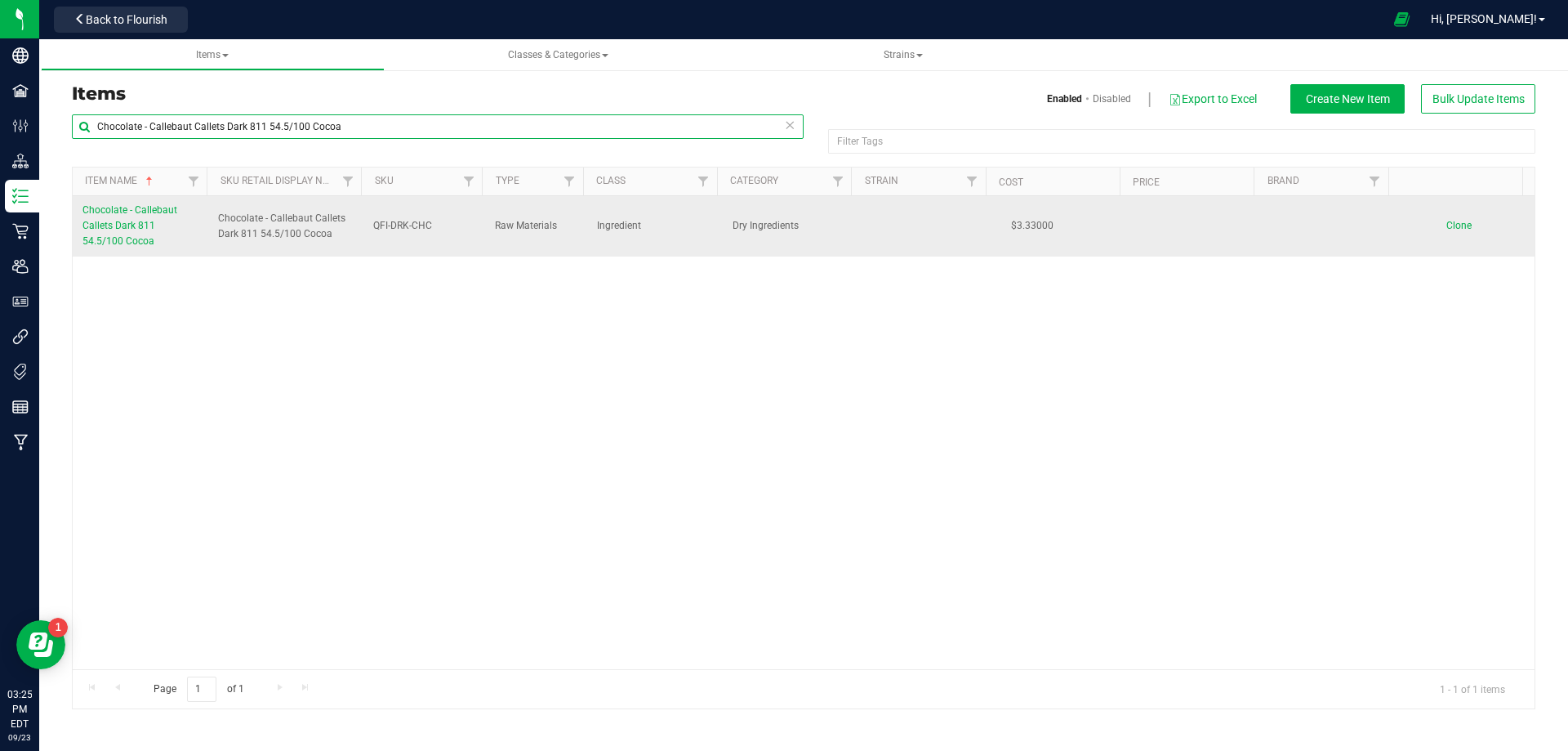
type input "Chocolate - Callebaut Callets Dark 811 54.5/100 Cocoa"
click at [164, 224] on span "Chocolate - Callebaut Callets Dark 811 54.5/100 Cocoa" at bounding box center [130, 225] width 95 height 43
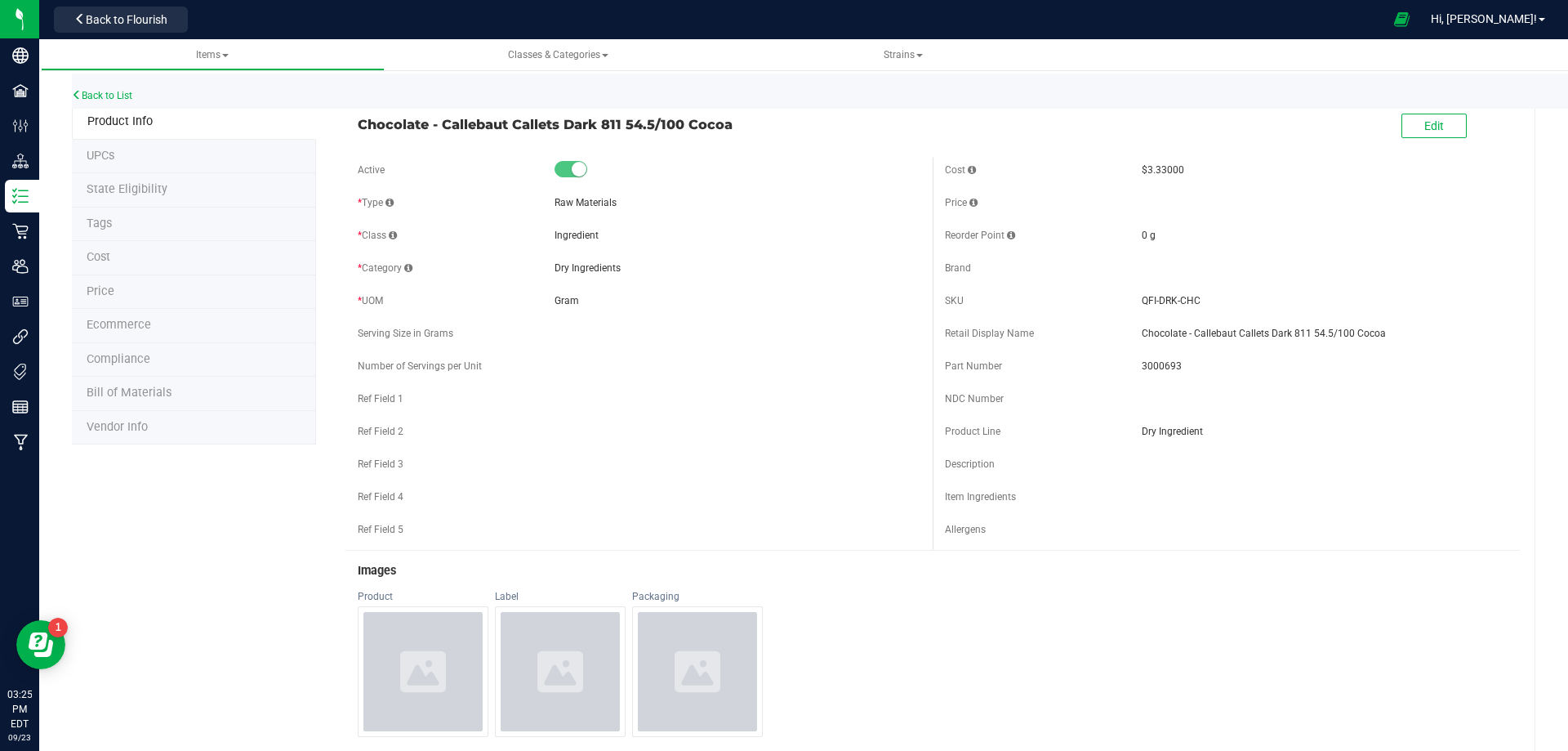
click at [1158, 362] on span "3000693" at bounding box center [1324, 366] width 366 height 15
drag, startPoint x: 1189, startPoint y: 299, endPoint x: 1126, endPoint y: 296, distance: 63.1
click at [1126, 296] on div "SKU QFI-DRK-CHC" at bounding box center [1227, 300] width 563 height 24
drag, startPoint x: 99, startPoint y: 95, endPoint x: 86, endPoint y: 30, distance: 66.3
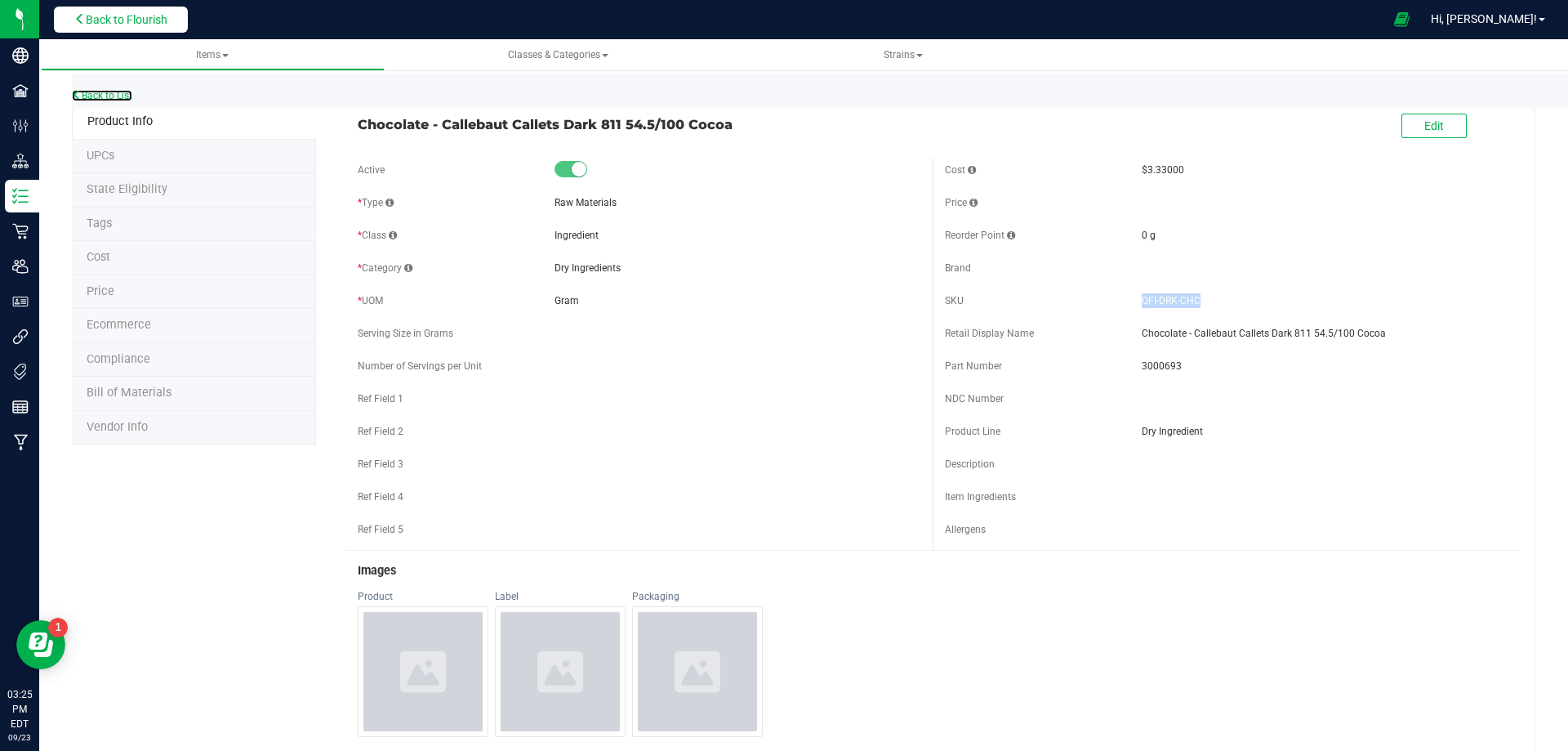
click at [99, 95] on link "Back to List" at bounding box center [101, 95] width 60 height 11
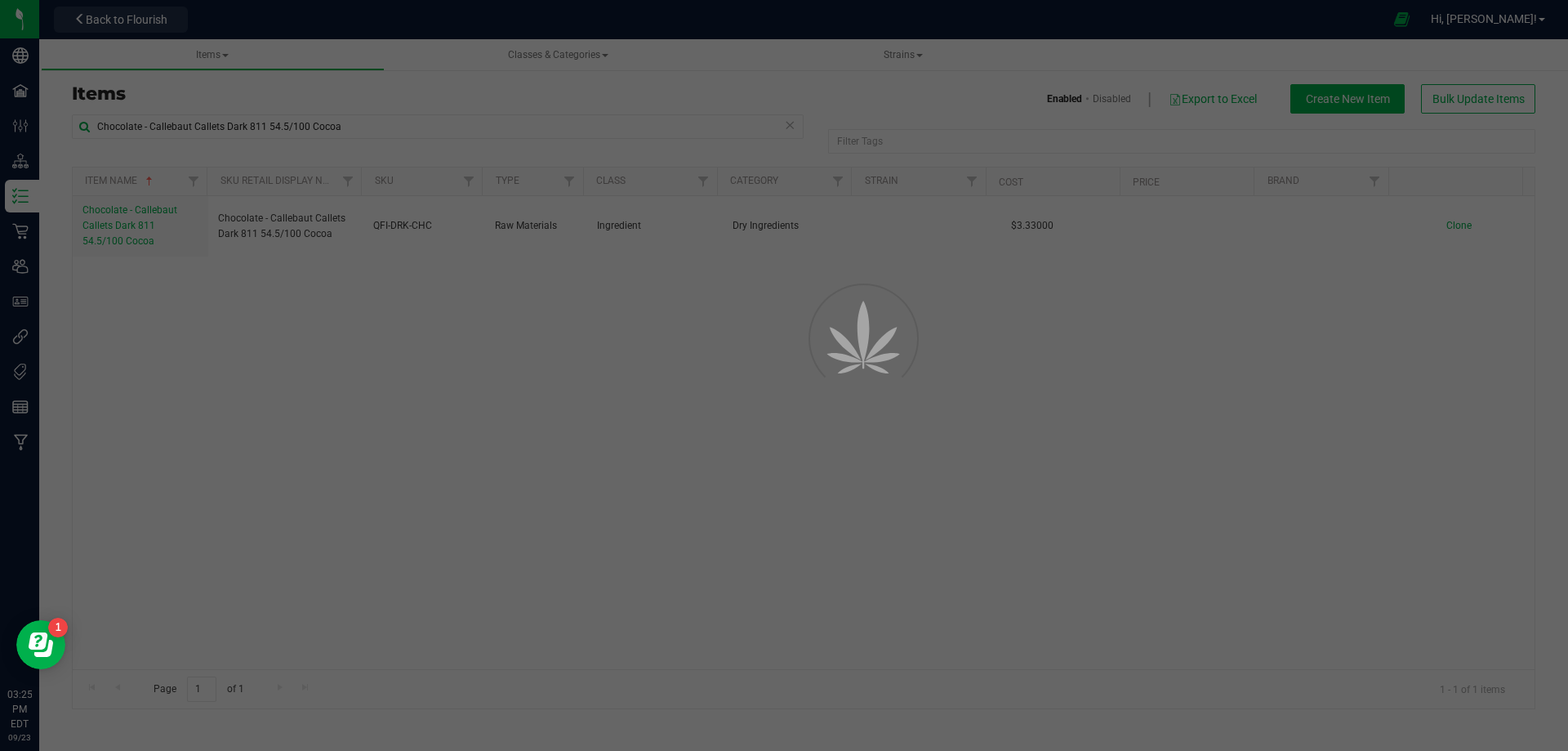
select select "2520"
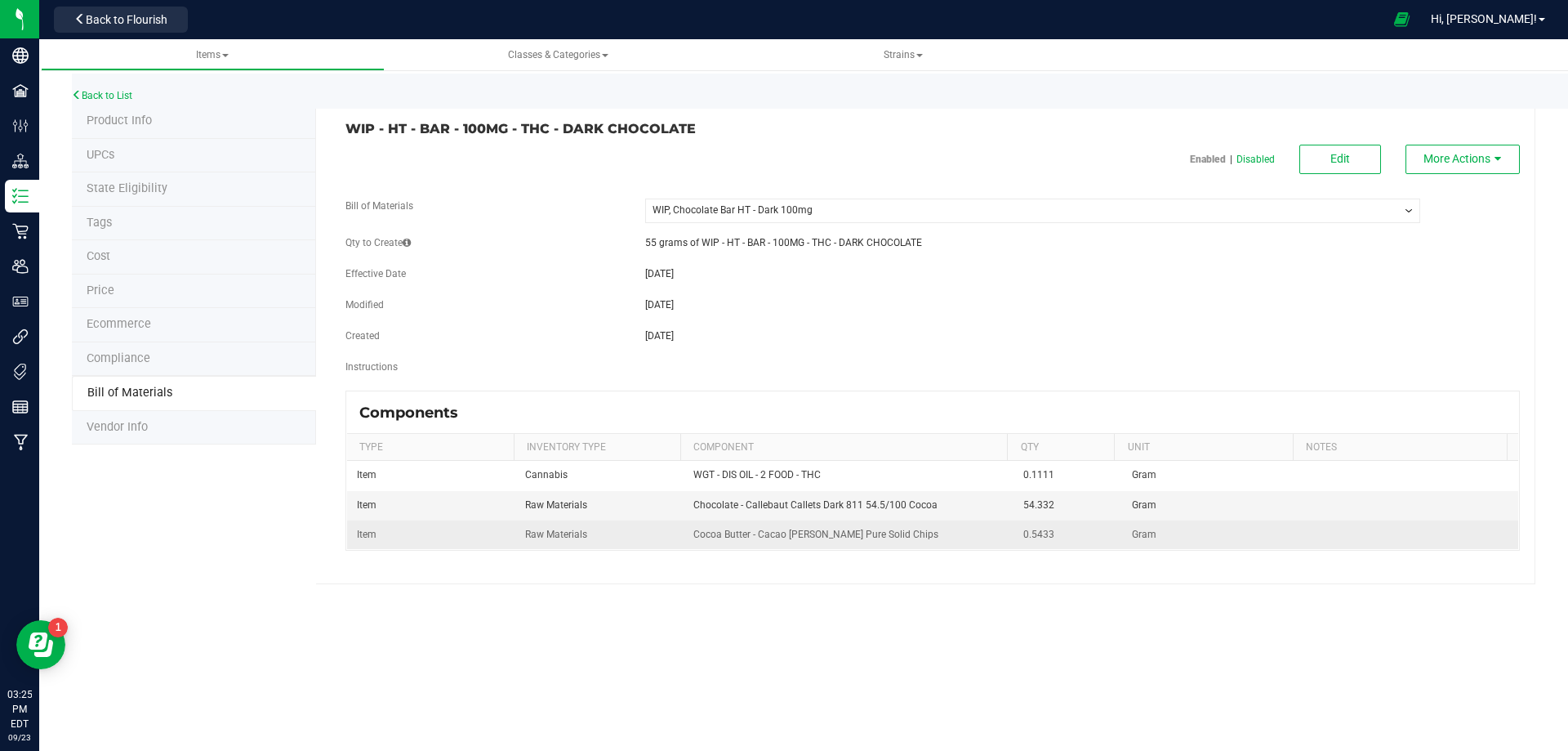
drag, startPoint x: 742, startPoint y: 610, endPoint x: 996, endPoint y: 522, distance: 268.8
click at [774, 590] on div "Items Classes & Categories Strains Back to List Product Info UPCs State Eligibi…" at bounding box center [804, 395] width 1530 height 712
drag, startPoint x: 851, startPoint y: 539, endPoint x: 685, endPoint y: 542, distance: 166.0
click at [685, 542] on td "Cocoa Butter - Cacao [PERSON_NAME] Pure Solid Chips" at bounding box center [849, 534] width 331 height 29
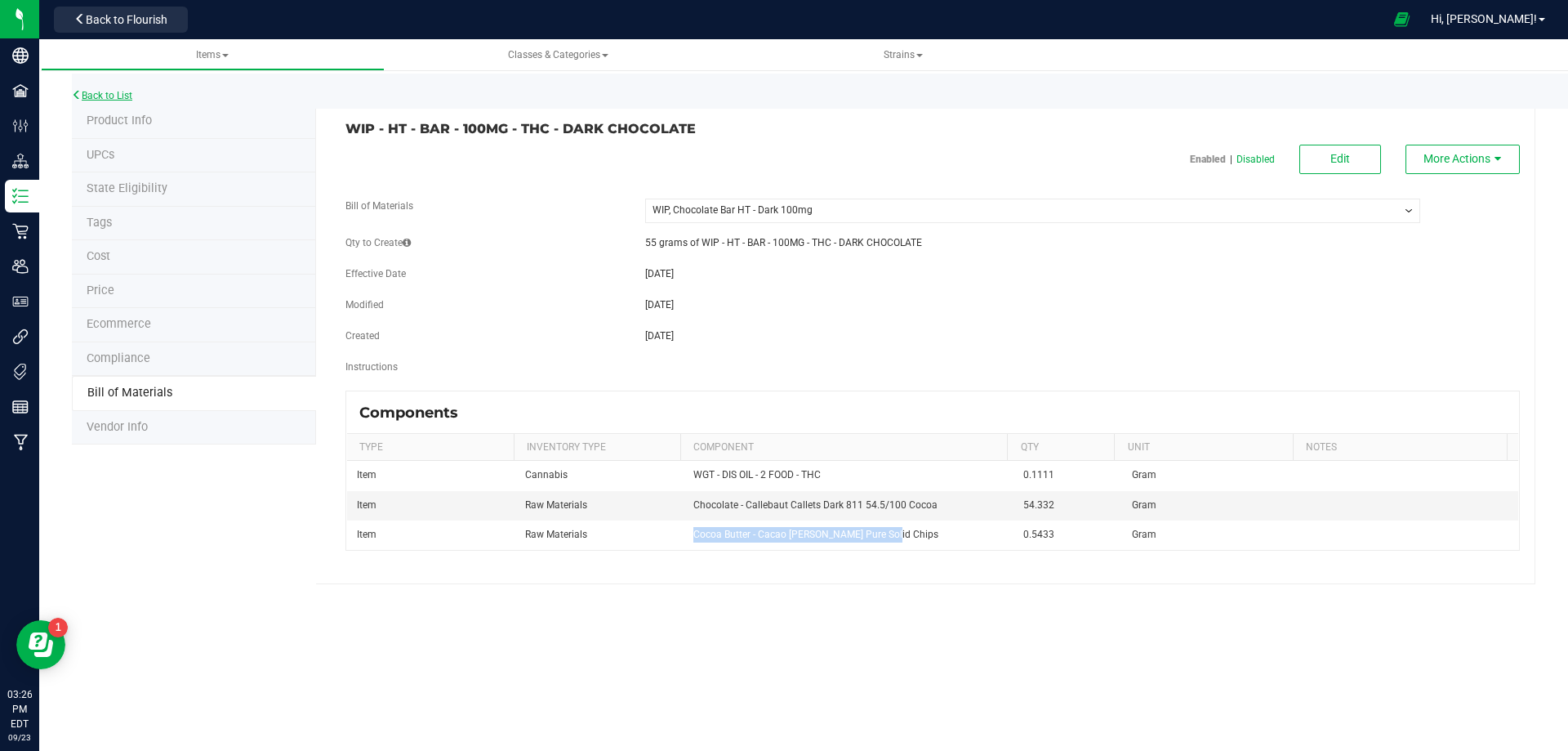
click at [125, 100] on link "Back to List" at bounding box center [101, 95] width 60 height 11
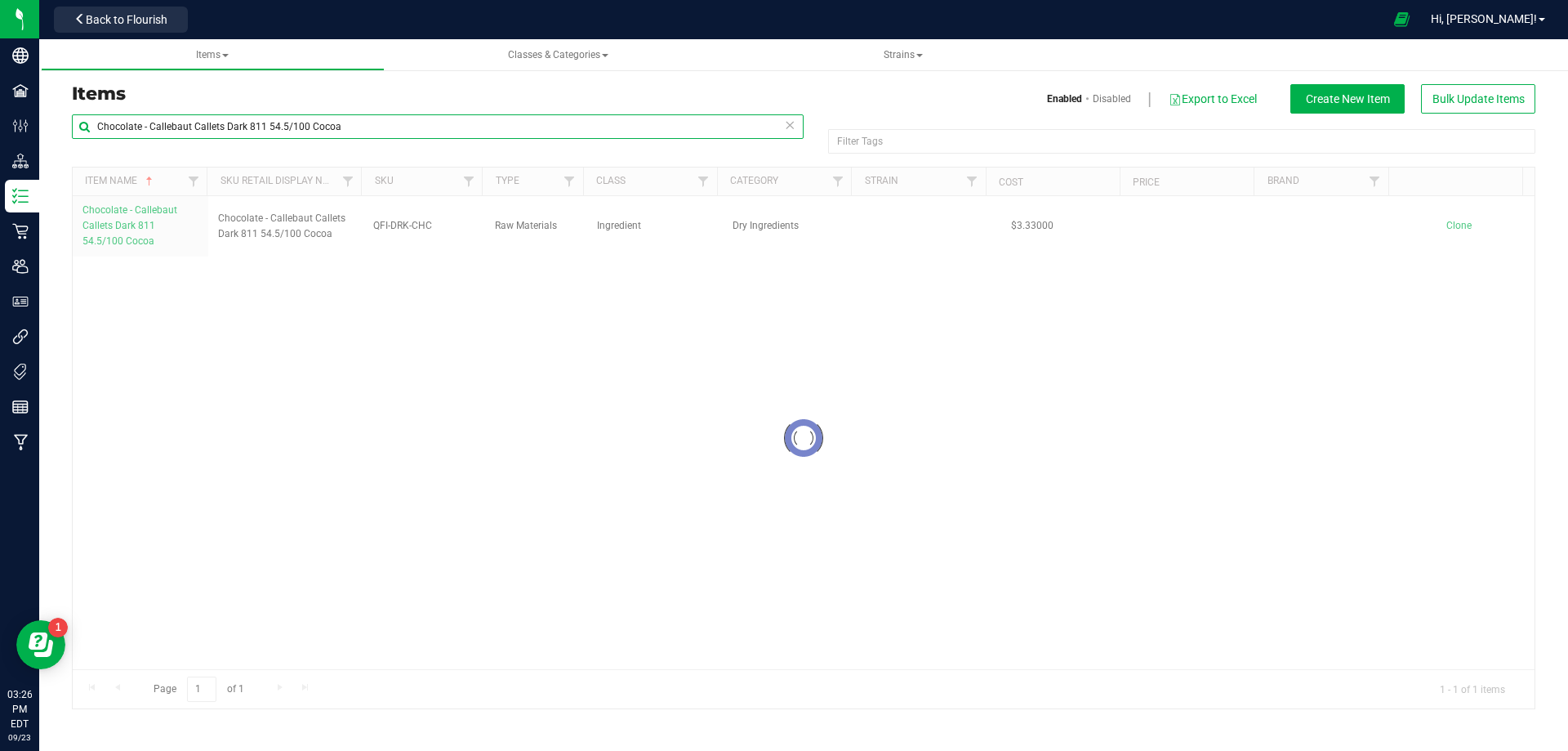
drag, startPoint x: 359, startPoint y: 125, endPoint x: -28, endPoint y: 156, distance: 388.2
click at [0, 156] on html "Company Facilities Configuration Distribution Inventory Retail Users User Roles…" at bounding box center [784, 376] width 1568 height 751
paste input "ocoa Butter - Cacao [PERSON_NAME] Pure Solid Chips"
type input "Cocoa Butter - Cacao [PERSON_NAME] Pure Solid Chips"
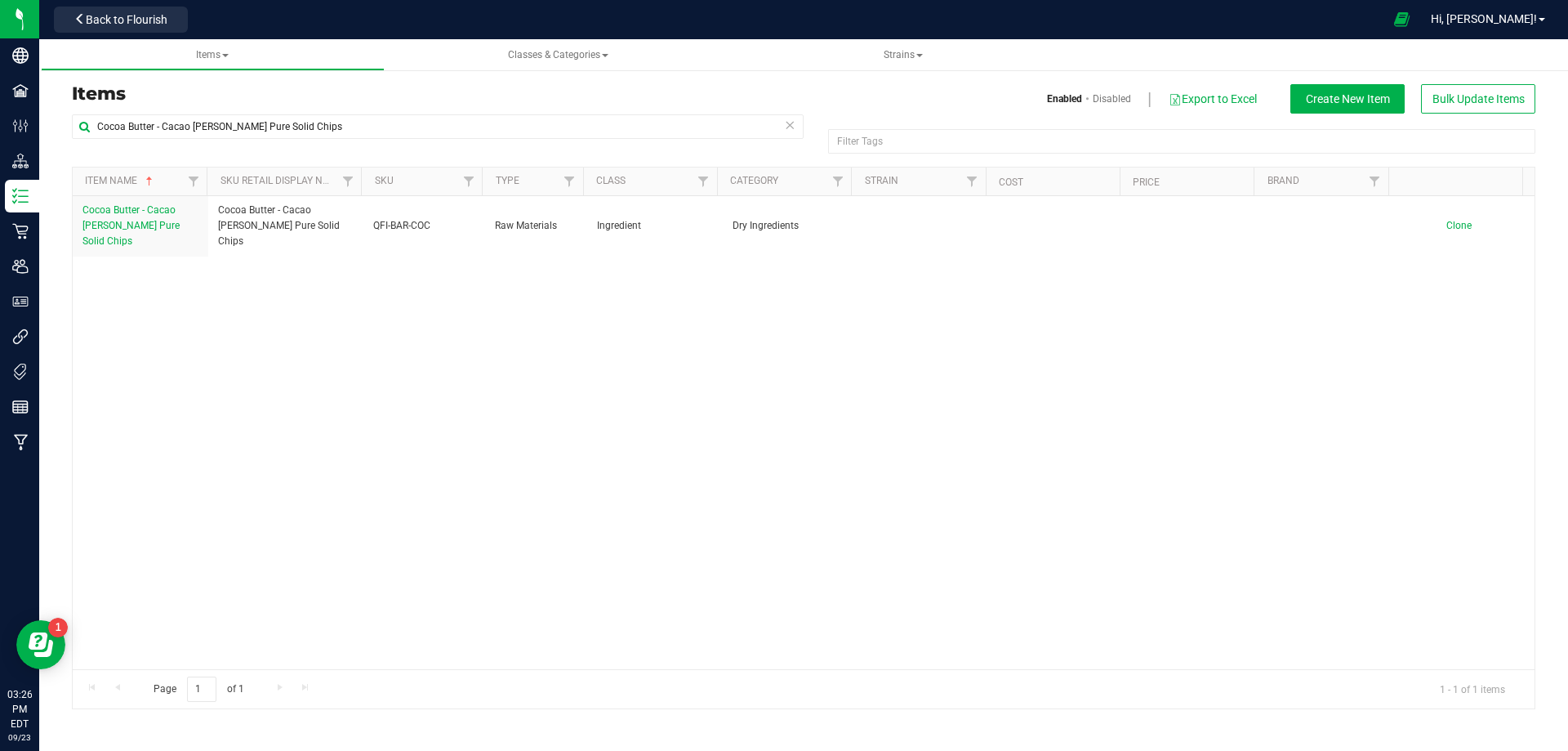
click at [309, 370] on div "Cocoa Butter - Cacao [PERSON_NAME] Pure Solid Chips Cocoa Butter - Cacao [PERSO…" at bounding box center [803, 433] width 1462 height 473
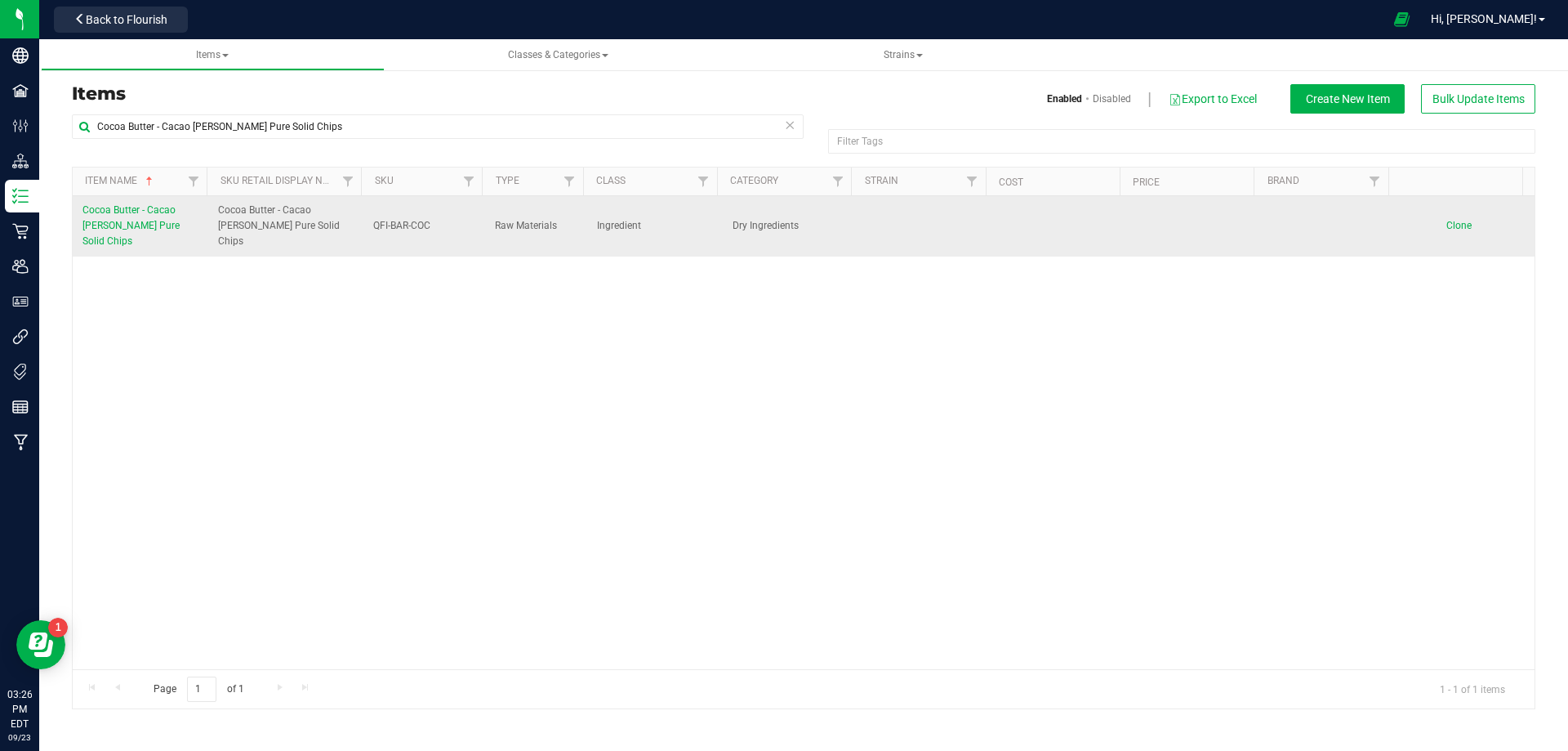
click at [144, 224] on span "Cocoa Butter - Cacao [PERSON_NAME] Pure Solid Chips" at bounding box center [131, 225] width 97 height 43
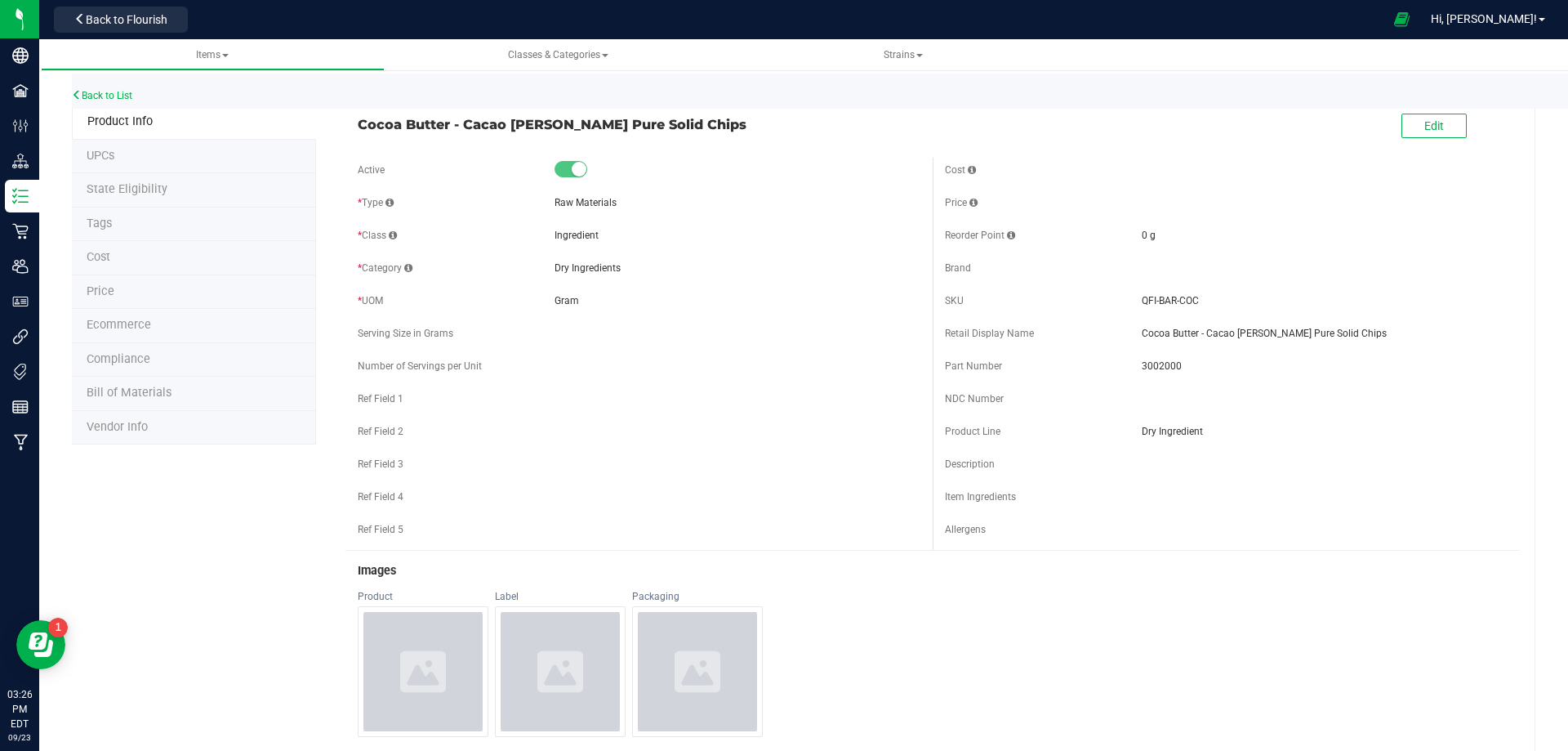
click at [1161, 368] on span "3002000" at bounding box center [1324, 366] width 366 height 15
drag, startPoint x: 1161, startPoint y: 368, endPoint x: 734, endPoint y: 404, distance: 428.5
click at [1160, 368] on span "3002000" at bounding box center [1324, 366] width 366 height 15
drag, startPoint x: 1097, startPoint y: 389, endPoint x: 1109, endPoint y: 359, distance: 32.3
click at [1104, 369] on div "Cost Price Reorder Point 0 g" at bounding box center [1227, 354] width 588 height 392
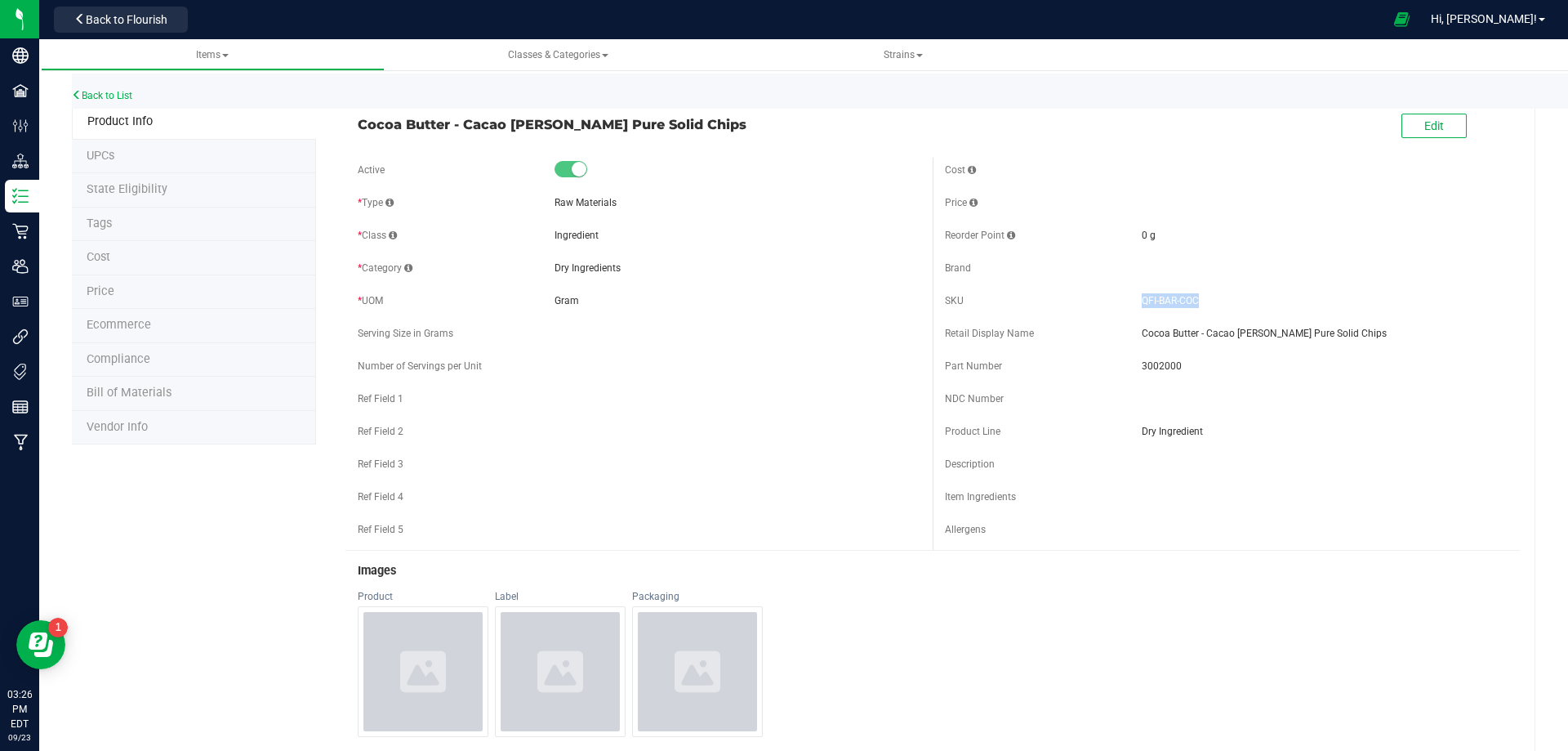
drag, startPoint x: 1213, startPoint y: 307, endPoint x: 1131, endPoint y: 301, distance: 82.2
click at [1131, 301] on div "SKU QFI-BAR-COC" at bounding box center [1227, 300] width 563 height 24
click at [646, 486] on div "Ref Field 4" at bounding box center [639, 497] width 563 height 24
click at [107, 93] on link "Back to List" at bounding box center [101, 95] width 60 height 11
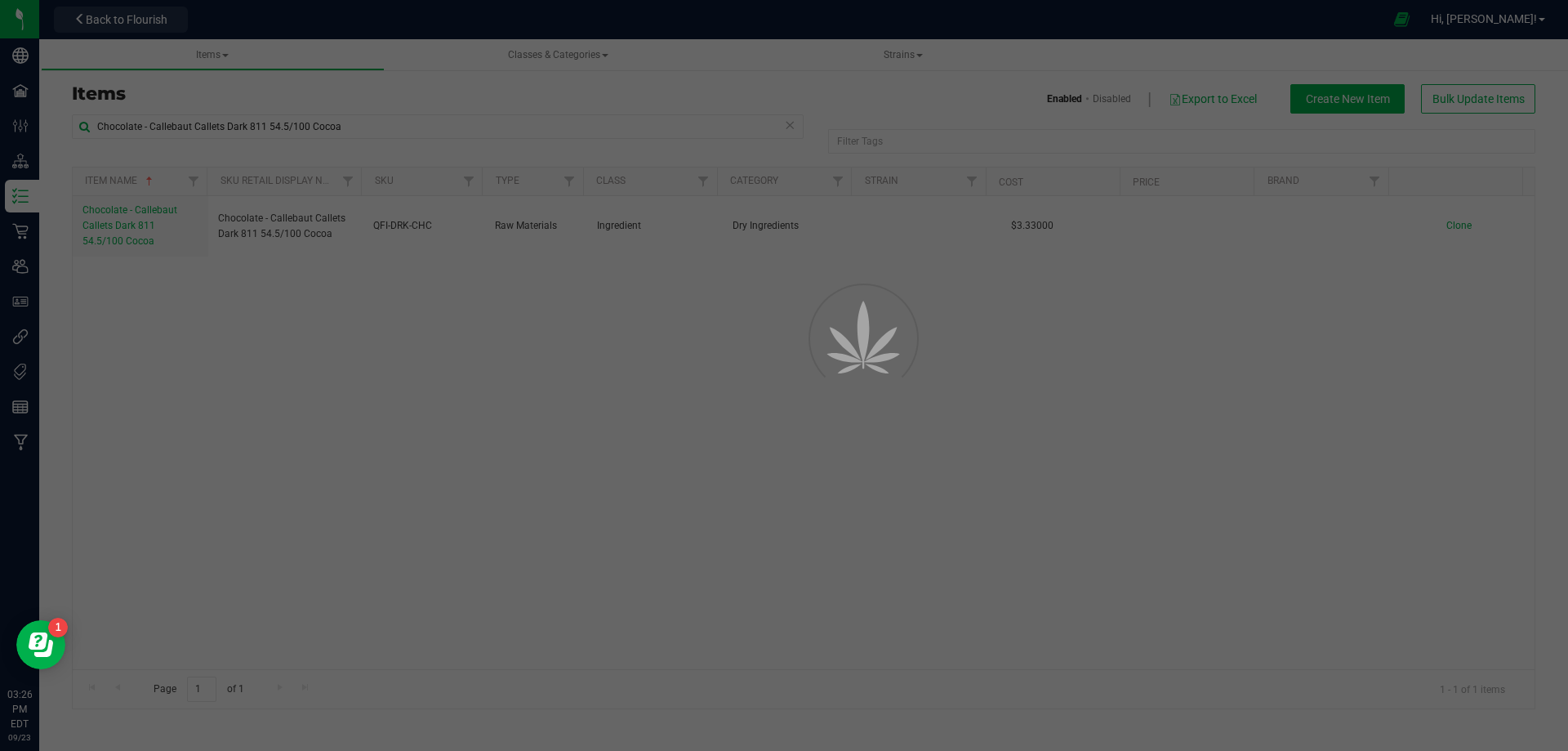
select select "2520"
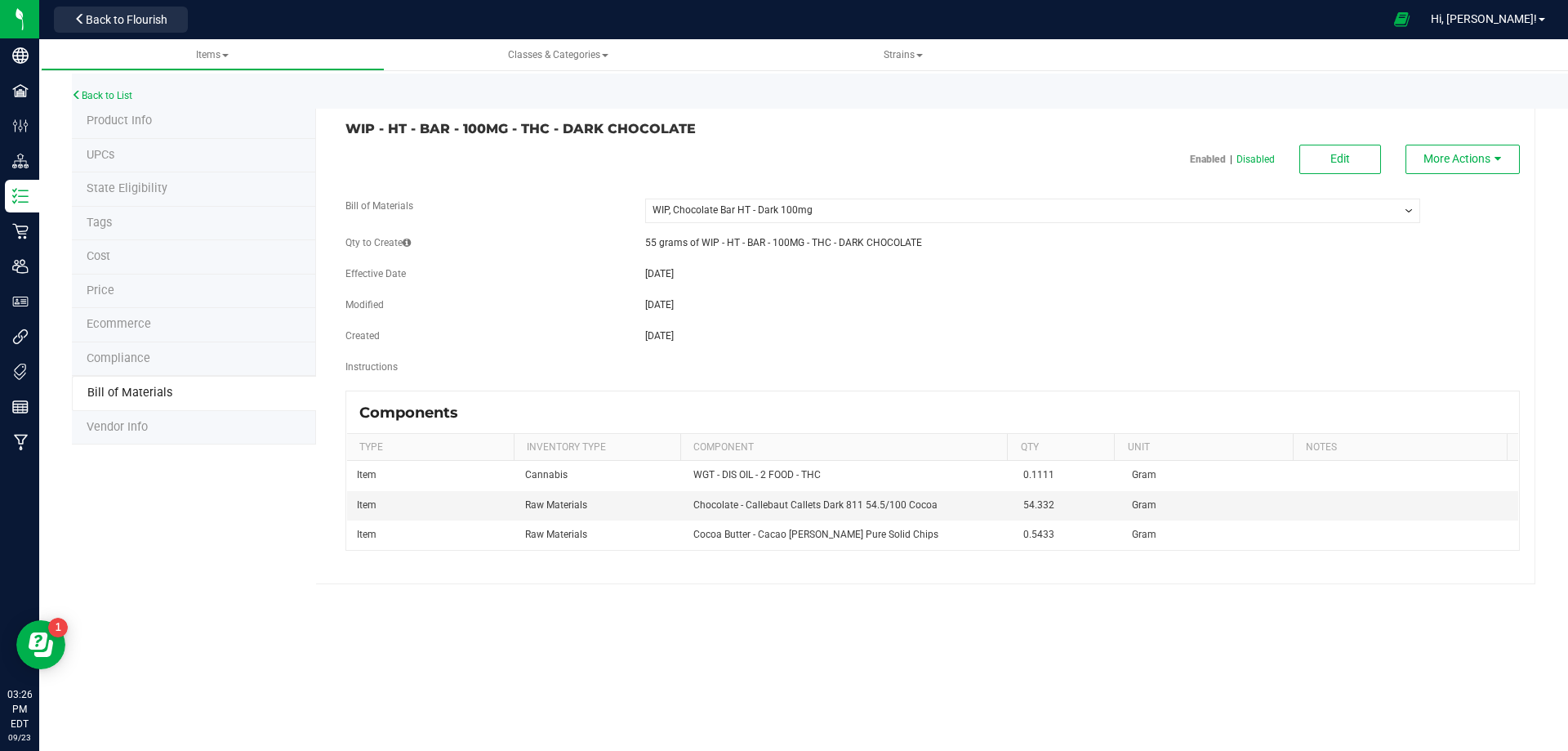
click at [867, 658] on div "Items Classes & Categories Strains Back to List Product Info UPCs State Eligibi…" at bounding box center [804, 395] width 1530 height 712
drag, startPoint x: 653, startPoint y: 145, endPoint x: 330, endPoint y: 129, distance: 323.4
click at [332, 128] on div "WIP - HT - BAR - 100MG - THC - DARK CHOCOLATE Enabled | Disabled Edit More Acti…" at bounding box center [925, 344] width 1220 height 479
drag, startPoint x: 786, startPoint y: 593, endPoint x: 814, endPoint y: 514, distance: 83.8
click at [789, 590] on div "Back to List Product Info UPCs State Eligibility Tags Cost Price Ecommerce Comp…" at bounding box center [804, 323] width 1530 height 553
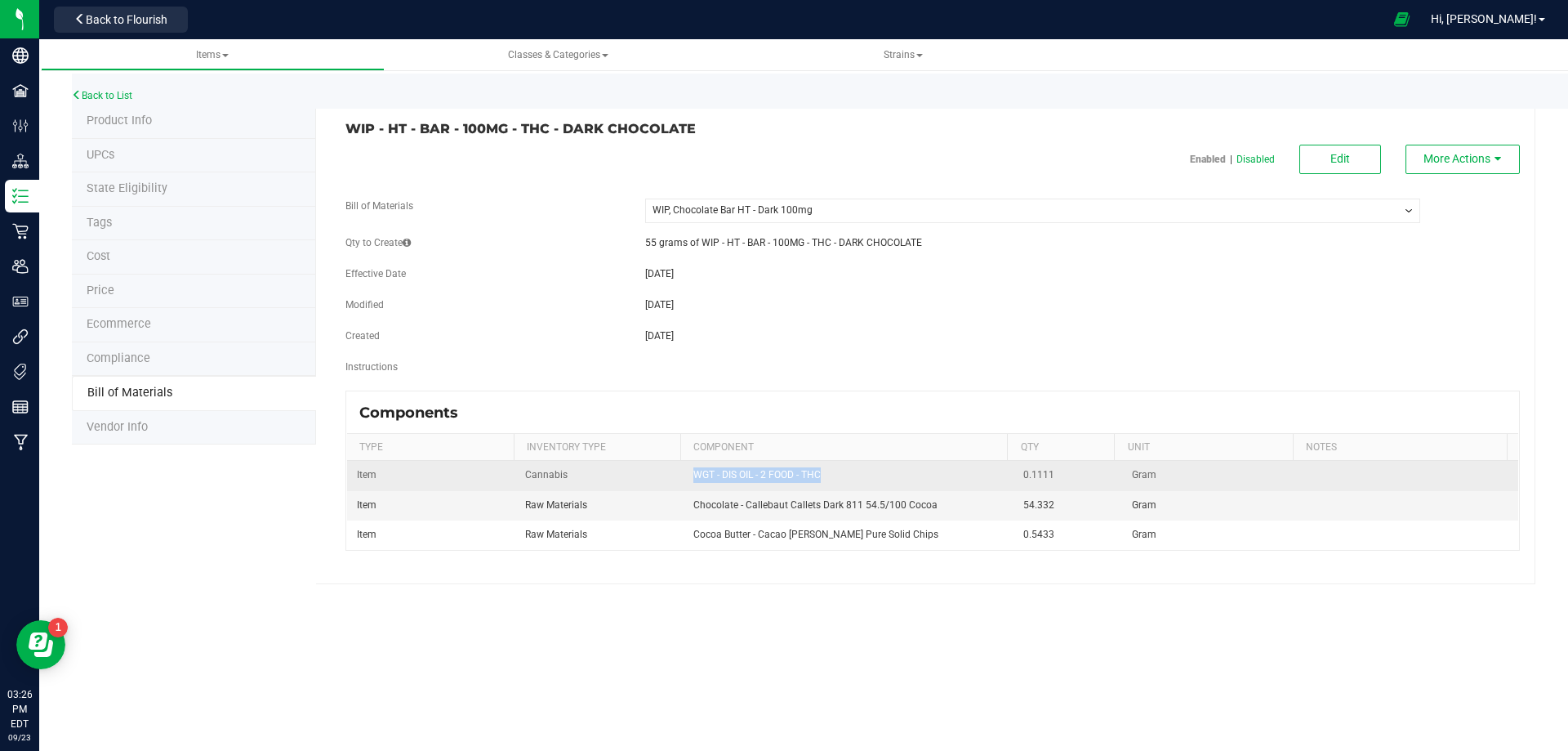
drag, startPoint x: 815, startPoint y: 471, endPoint x: 691, endPoint y: 469, distance: 124.0
click at [693, 469] on span "WGT - DIS OIL - 2 FOOD - THC" at bounding box center [757, 474] width 127 height 11
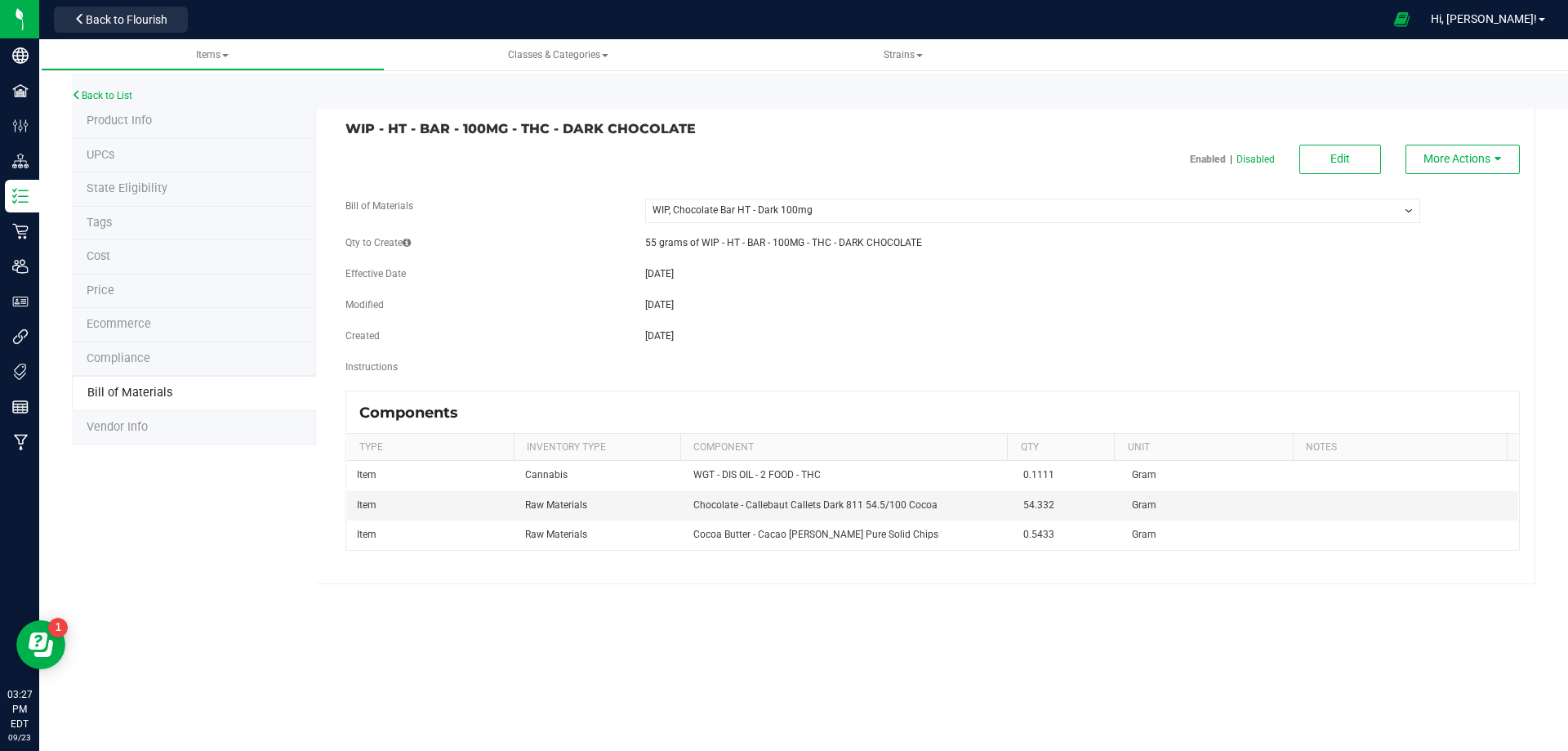
click at [793, 142] on div "WIP - HT - BAR - 100MG - THC - DARK CHOCOLATE Enabled | Disabled Edit More Acti…" at bounding box center [925, 344] width 1220 height 479
drag, startPoint x: 696, startPoint y: 126, endPoint x: 346, endPoint y: 114, distance: 350.2
click at [346, 114] on div "WIP - HT - BAR - 100MG - THC - DARK CHOCOLATE Enabled | Disabled Edit More Acti…" at bounding box center [925, 344] width 1220 height 479
click at [120, 121] on span "Product Info" at bounding box center [119, 121] width 65 height 14
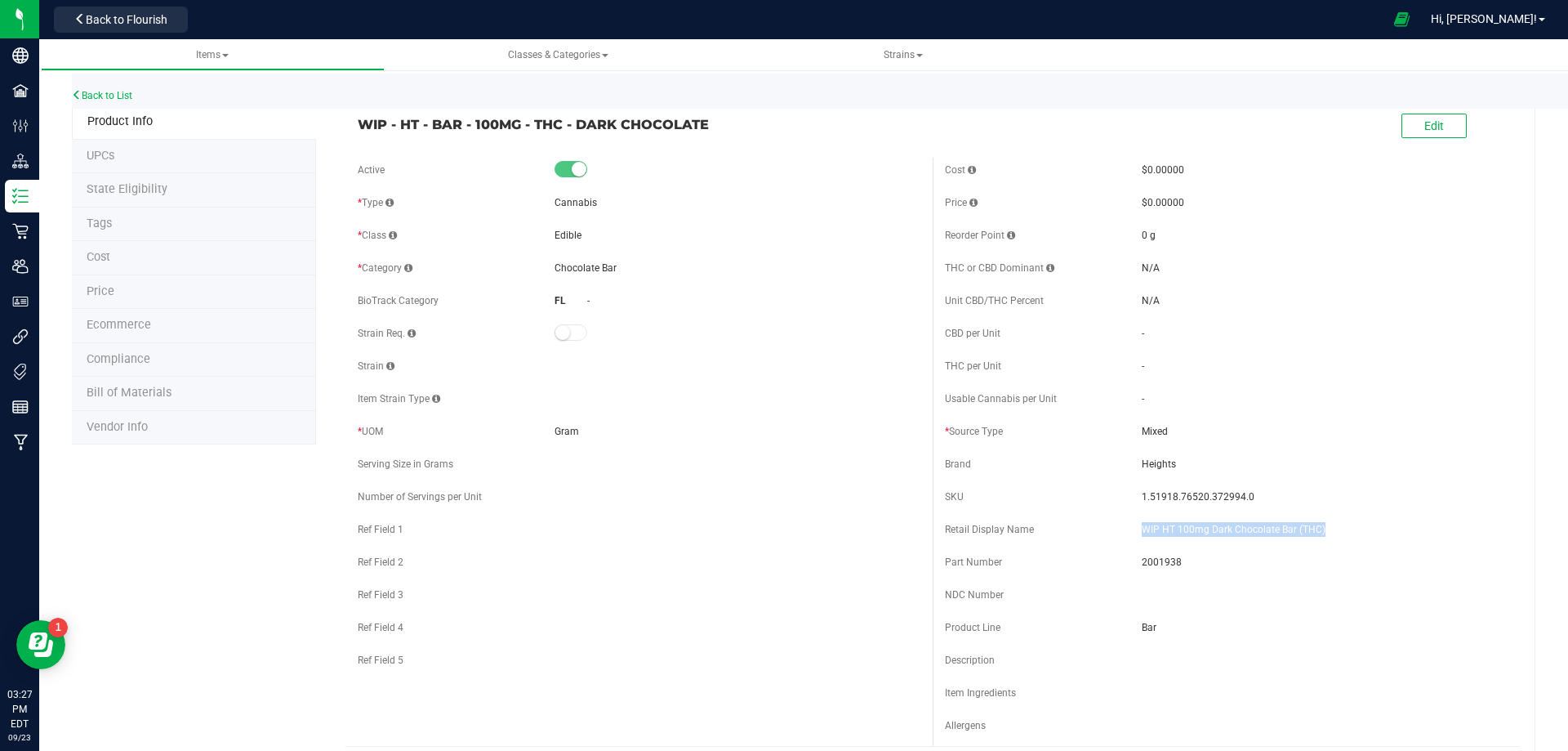
drag, startPoint x: 1323, startPoint y: 523, endPoint x: 1136, endPoint y: 530, distance: 187.1
click at [1142, 530] on span "WIP HT 100mg Dark Chocolate Bar (THC)" at bounding box center [1324, 529] width 366 height 15
click at [120, 93] on link "Back to List" at bounding box center [101, 95] width 60 height 11
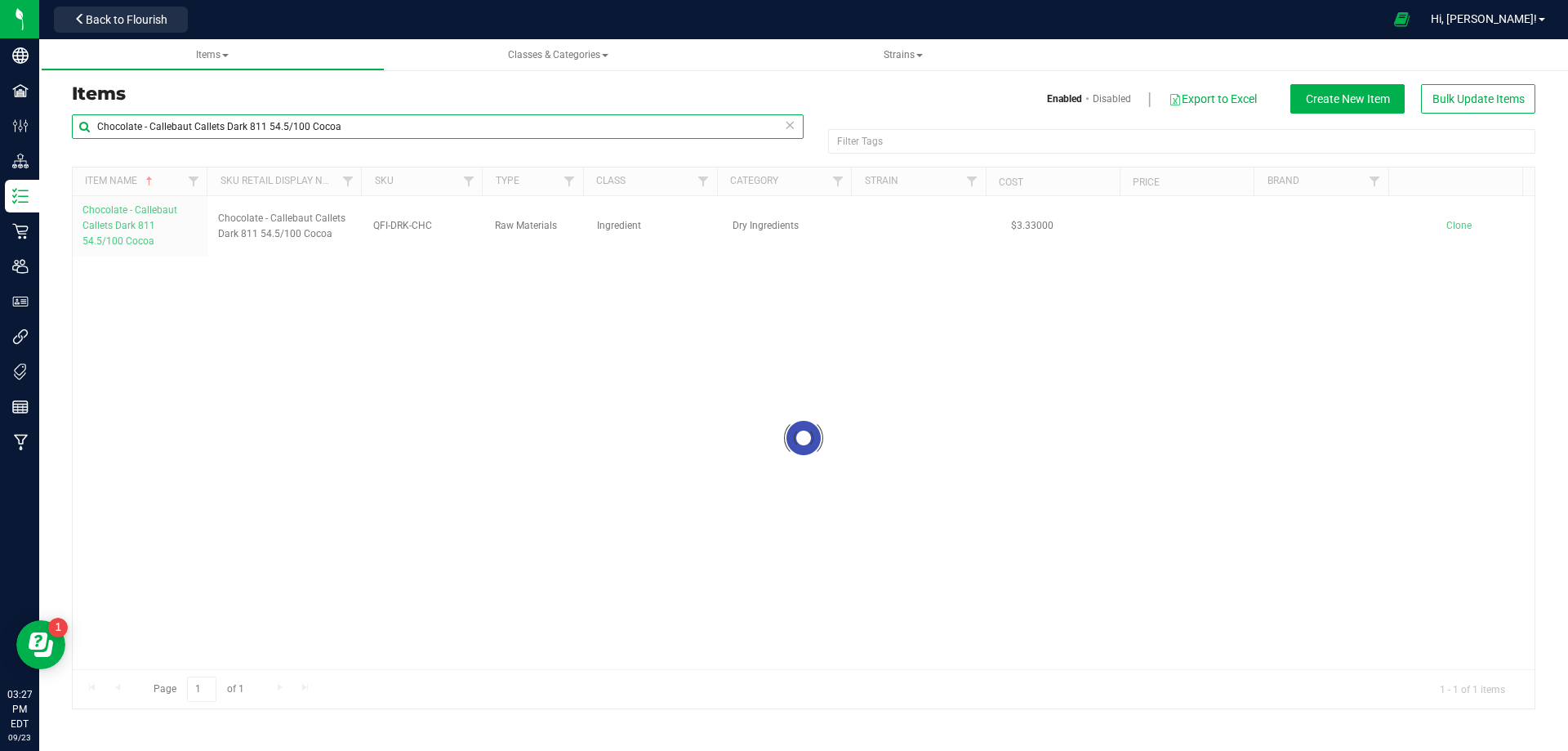
drag, startPoint x: 94, startPoint y: 127, endPoint x: 476, endPoint y: 146, distance: 382.5
click at [641, 159] on div "Chocolate - Callebaut Callets Dark 811 54.5/100 Cocoa Filter Tags Filter Tags" at bounding box center [803, 141] width 1464 height 52
paste input "WIP HT 100mg Dark Chocolate Bar (THC)"
drag, startPoint x: 116, startPoint y: 127, endPoint x: -24, endPoint y: 141, distance: 140.7
click at [0, 141] on html "Company Facilities Configuration Distribution Inventory Retail Users User Roles…" at bounding box center [784, 376] width 1568 height 751
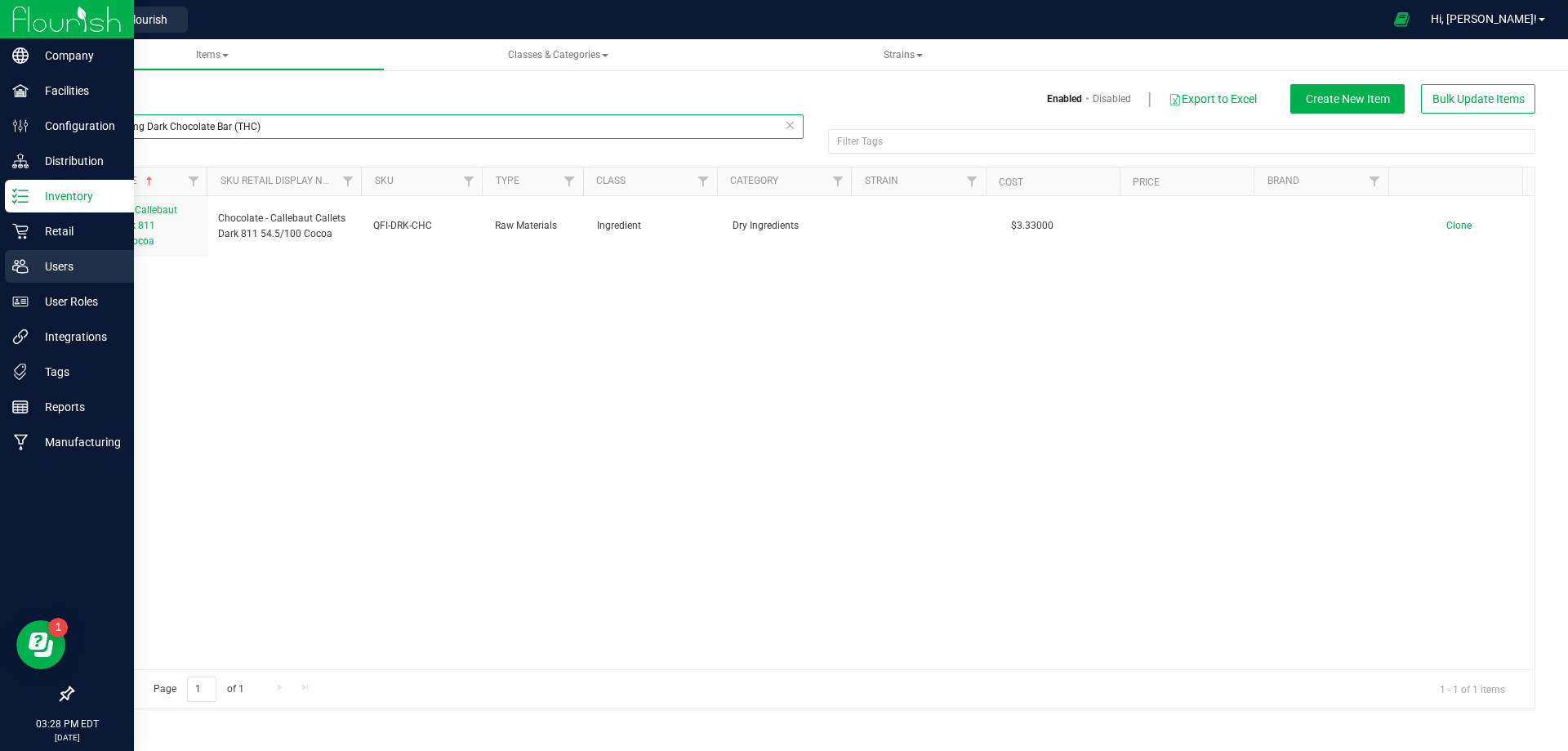
type input "HT 100mg Dark Chocolate Bar (THC)"
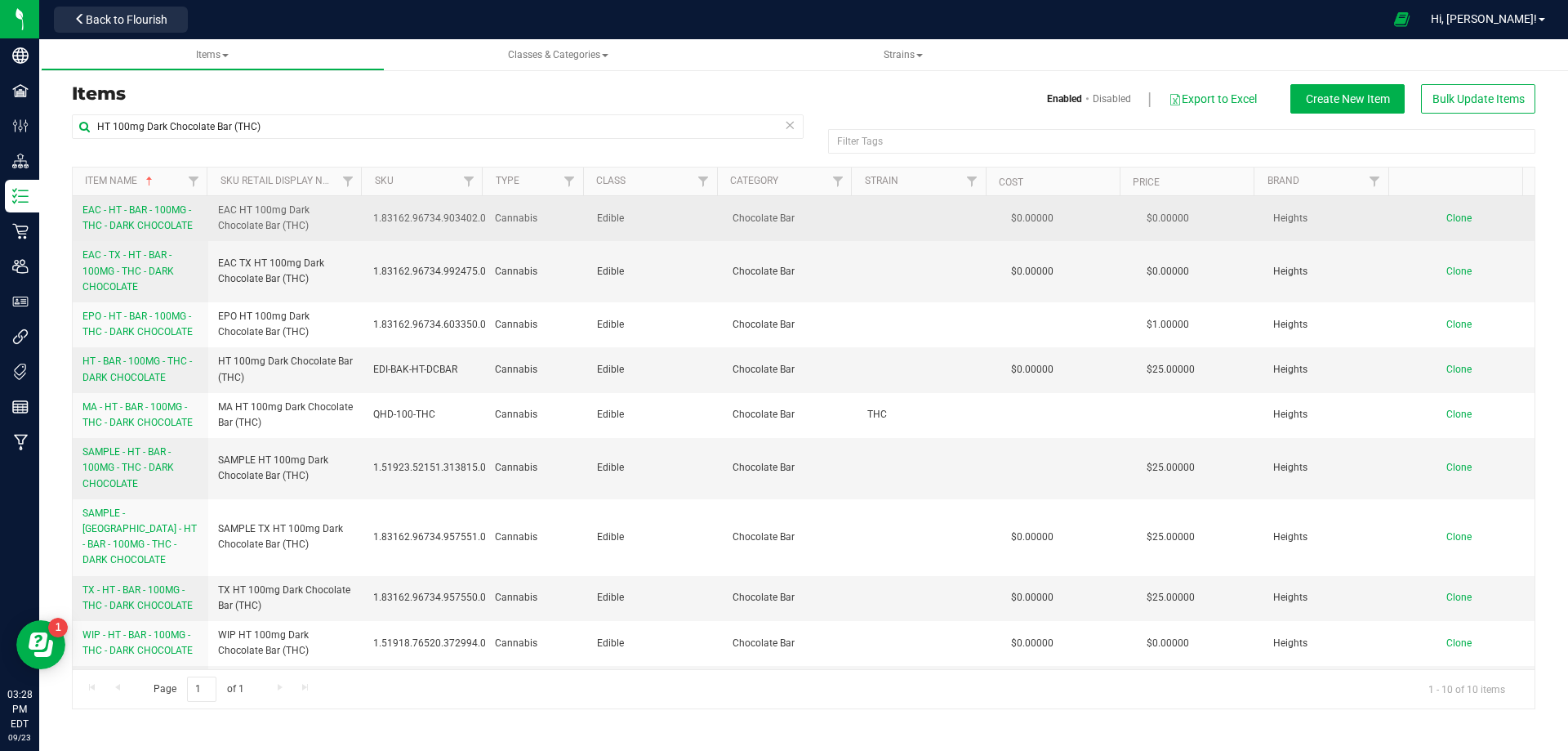
click at [171, 222] on span "EAC - HT - BAR - 100MG - THC - DARK CHOCOLATE" at bounding box center [138, 217] width 110 height 27
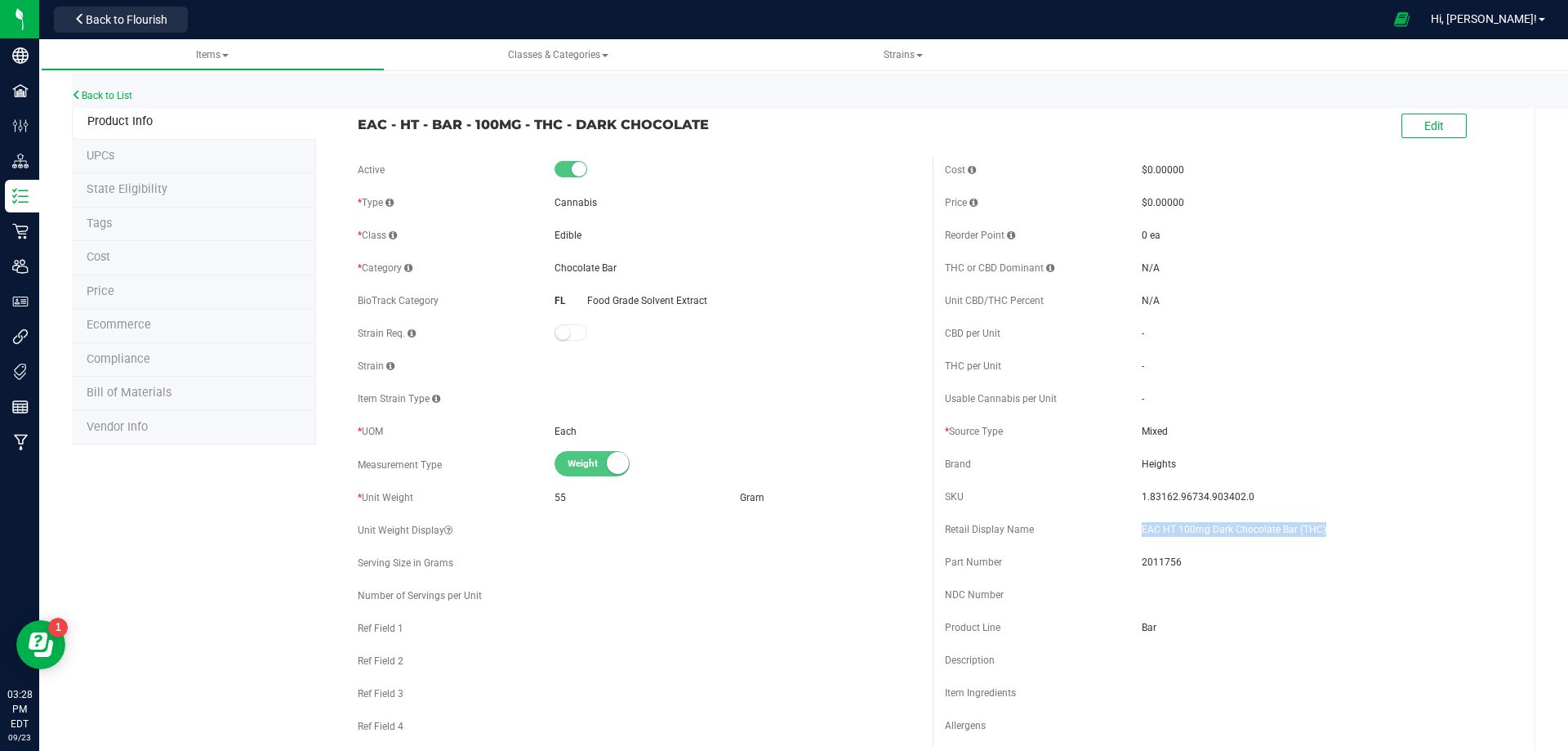
drag, startPoint x: 1235, startPoint y: 527, endPoint x: 1133, endPoint y: 527, distance: 102.0
click at [1142, 527] on span "EAC HT 100mg Dark Chocolate Bar (THC)" at bounding box center [1324, 529] width 366 height 15
click at [155, 389] on span "Bill of Materials" at bounding box center [128, 393] width 85 height 14
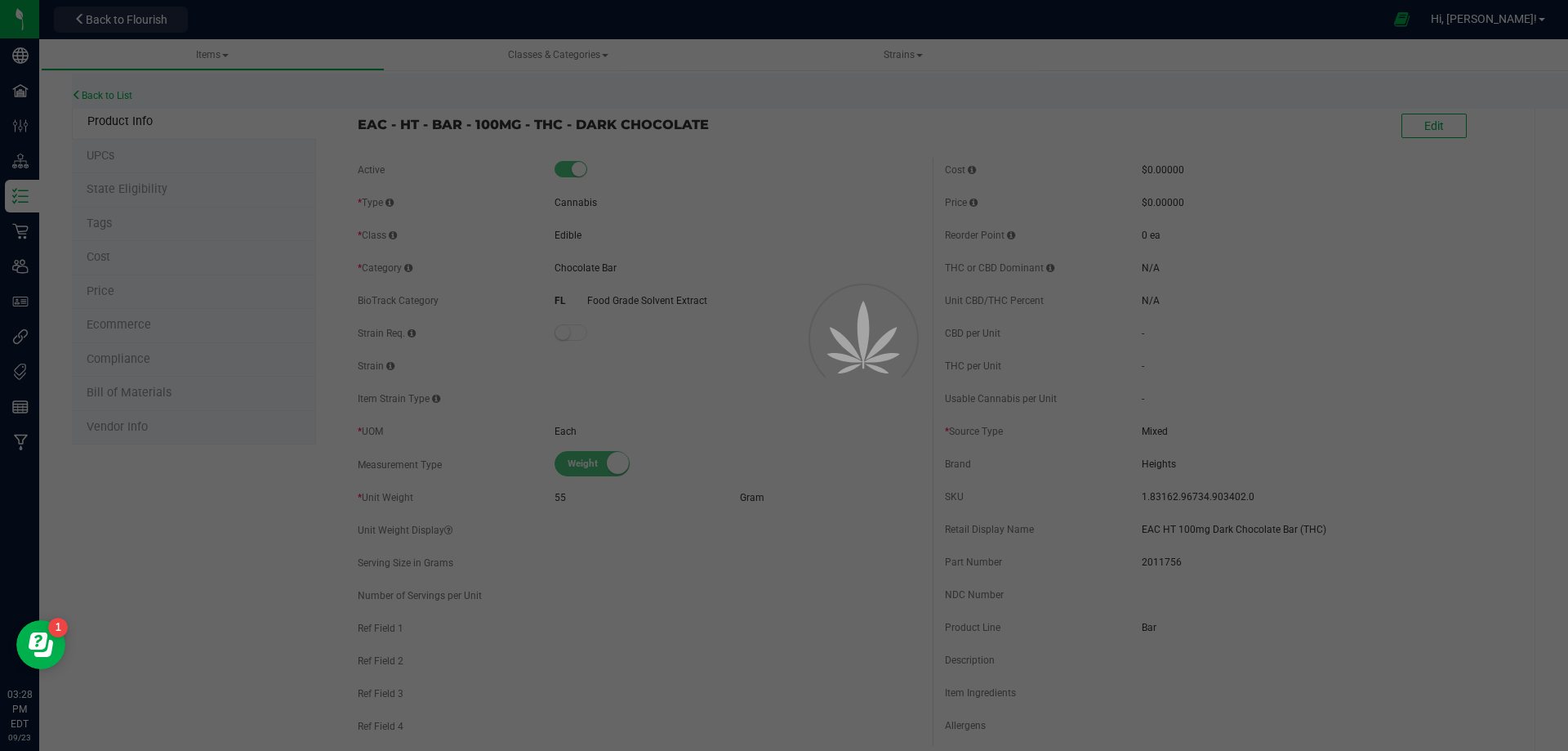
select select "4126"
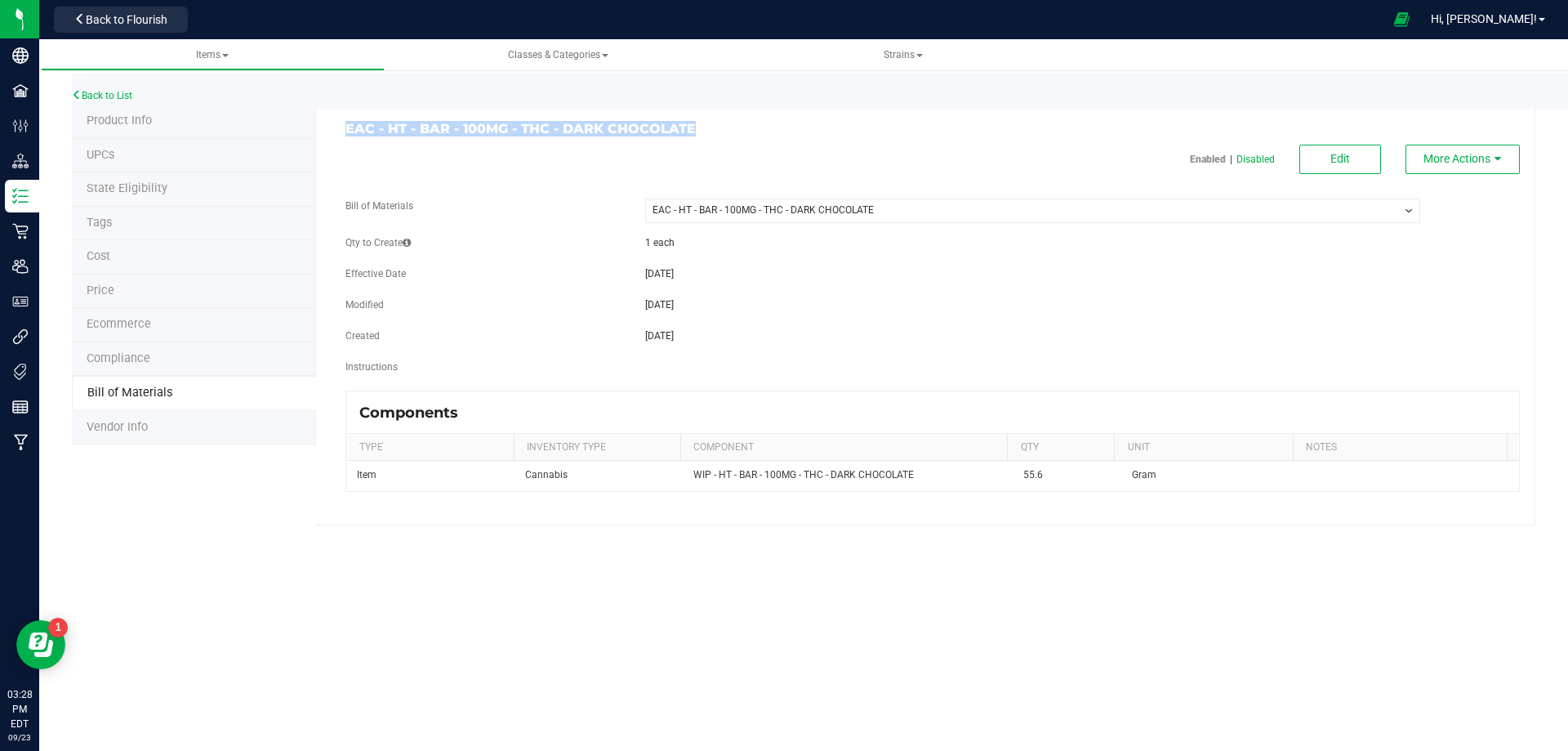
drag, startPoint x: 701, startPoint y: 134, endPoint x: 54, endPoint y: 230, distance: 654.1
click at [347, 127] on h3 "EAC - HT - BAR - 100MG - THC - DARK CHOCOLATE" at bounding box center [633, 128] width 575 height 15
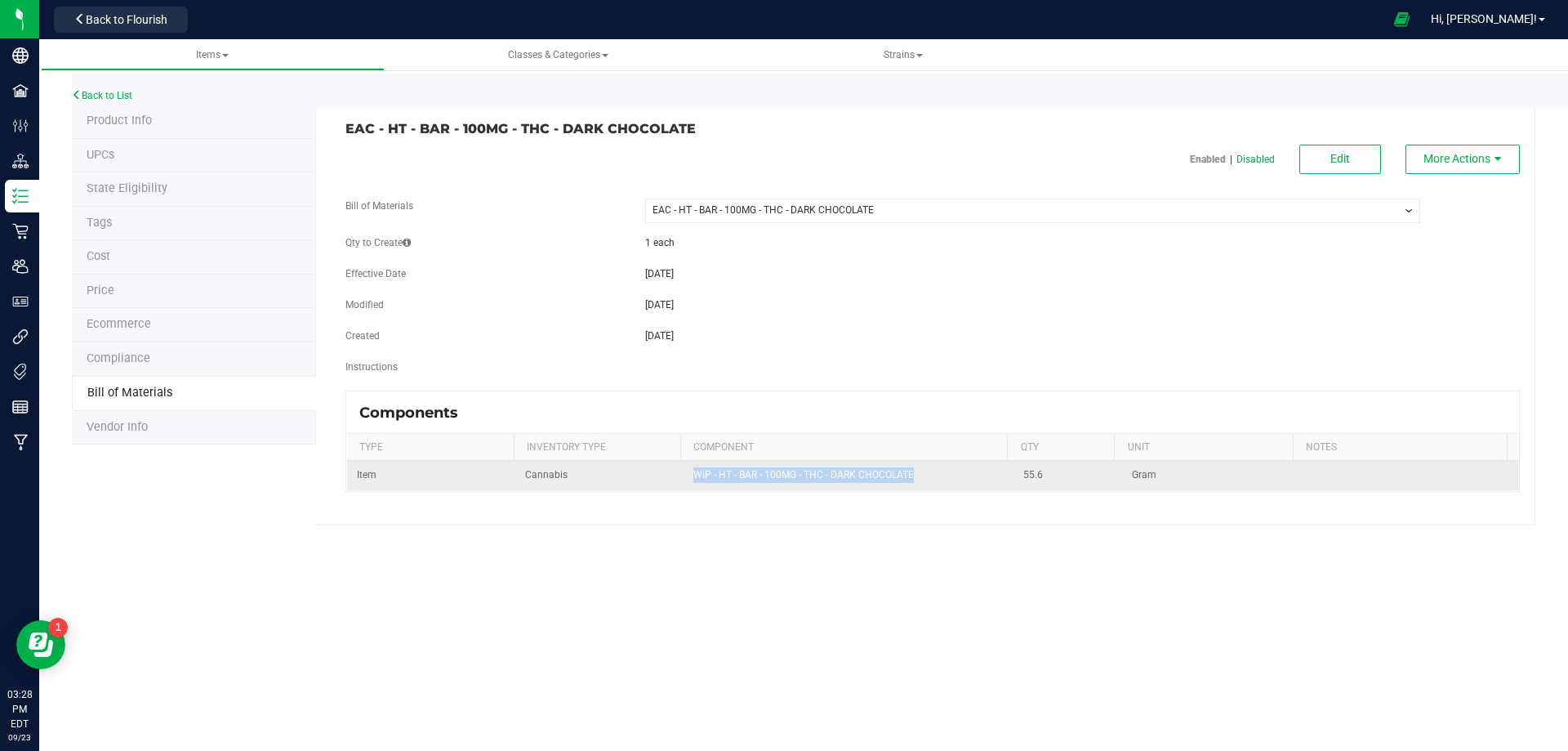
drag, startPoint x: 849, startPoint y: 487, endPoint x: 650, endPoint y: 489, distance: 199.0
click at [685, 475] on td "WIP - HT - BAR - 100MG - THC - DARK CHOCOLATE" at bounding box center [849, 475] width 331 height 29
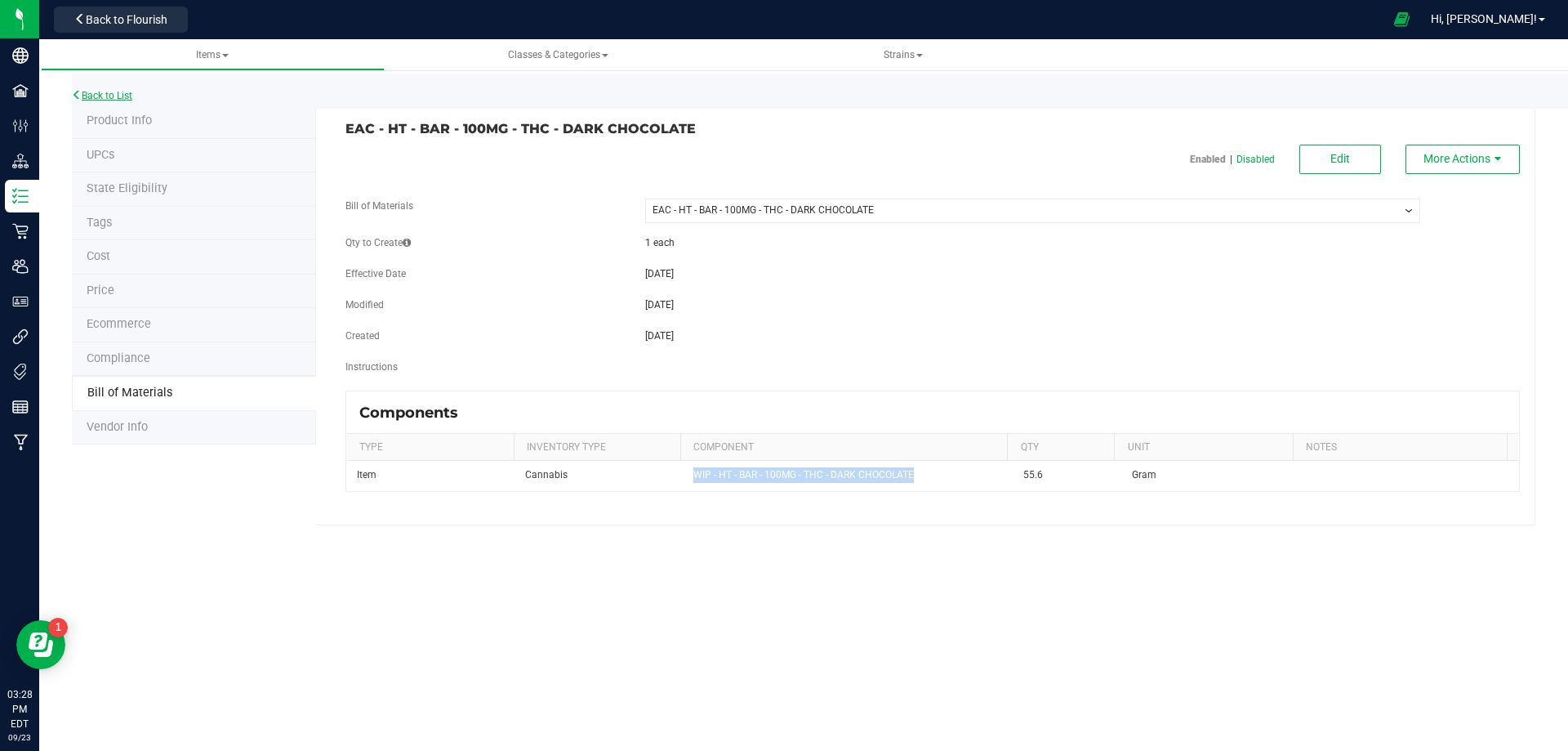
click at [122, 93] on link "Back to List" at bounding box center [101, 95] width 60 height 11
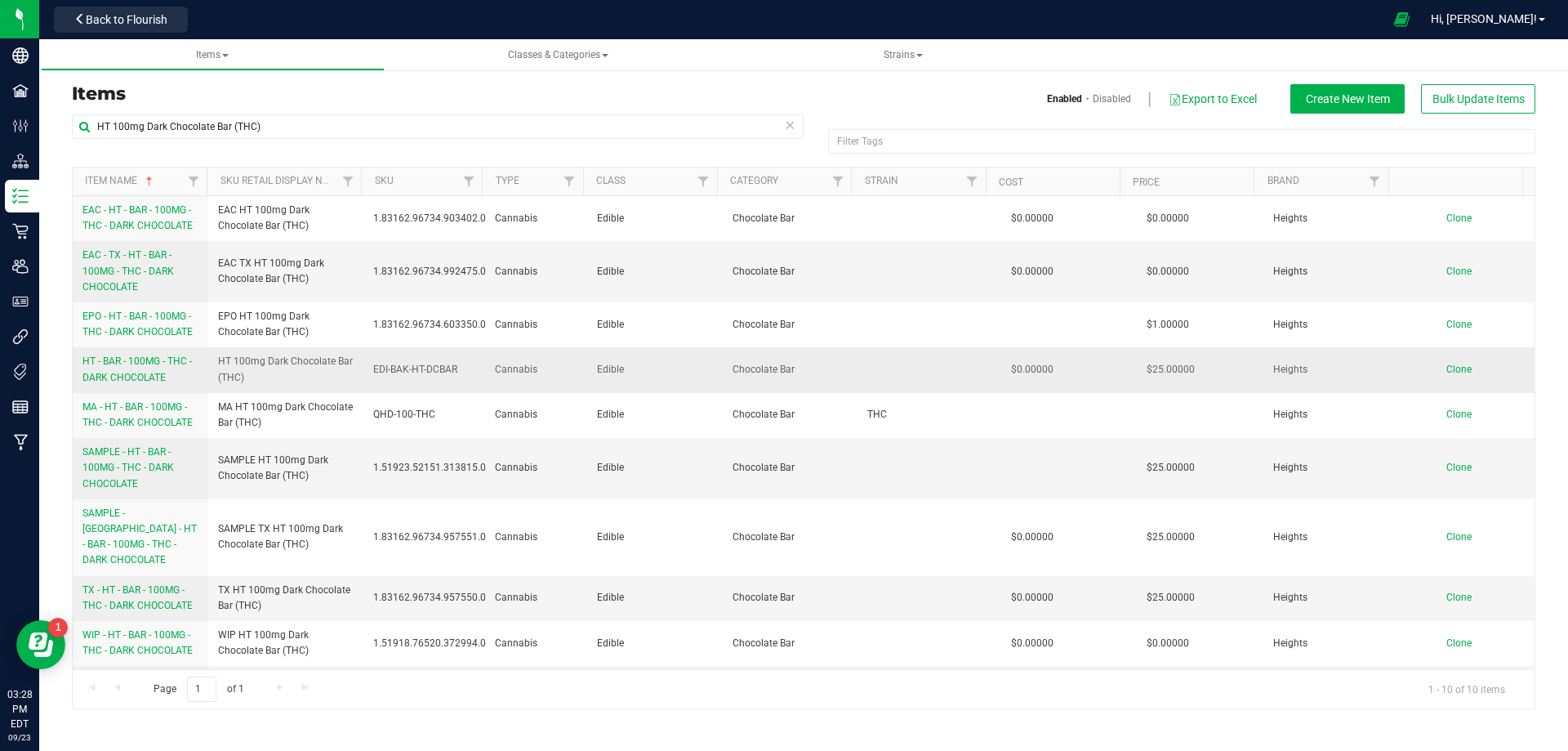
click at [134, 378] on span "HT - BAR - 100MG - THC - DARK CHOCOLATE" at bounding box center [137, 369] width 109 height 27
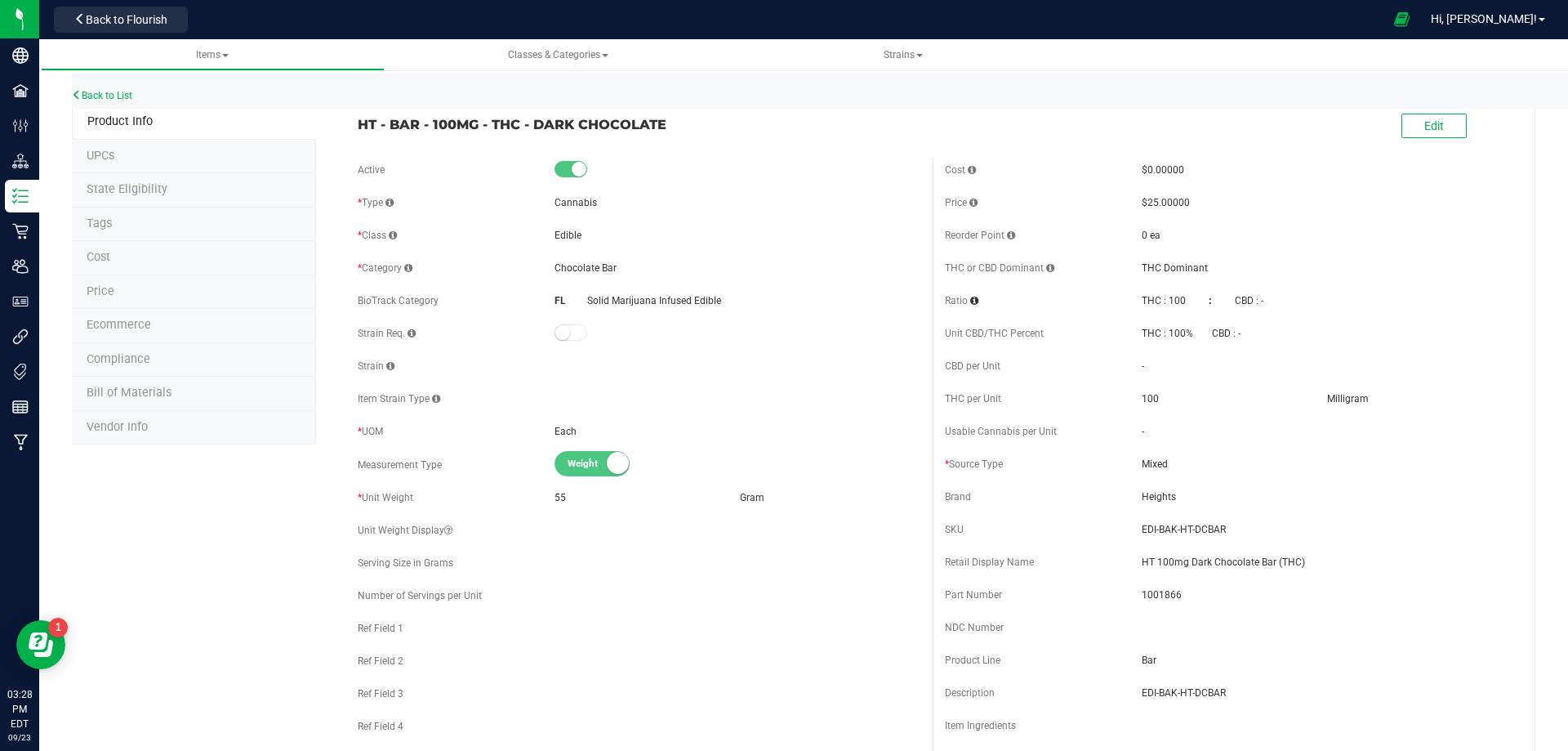
drag, startPoint x: 665, startPoint y: 124, endPoint x: 358, endPoint y: 124, distance: 307.0
click at [358, 124] on span "HT - BAR - 100MG - THC - DARK CHOCOLATE" at bounding box center [639, 124] width 563 height 19
drag, startPoint x: 1239, startPoint y: 559, endPoint x: 1128, endPoint y: 548, distance: 111.5
click at [1128, 548] on div "Cost $0.00000 Price $25.00000 Reorder Point 0 ea THC or CBD Dominant THC : 100" at bounding box center [1227, 468] width 588 height 621
click at [200, 397] on li "Bill of Materials" at bounding box center [194, 393] width 244 height 34
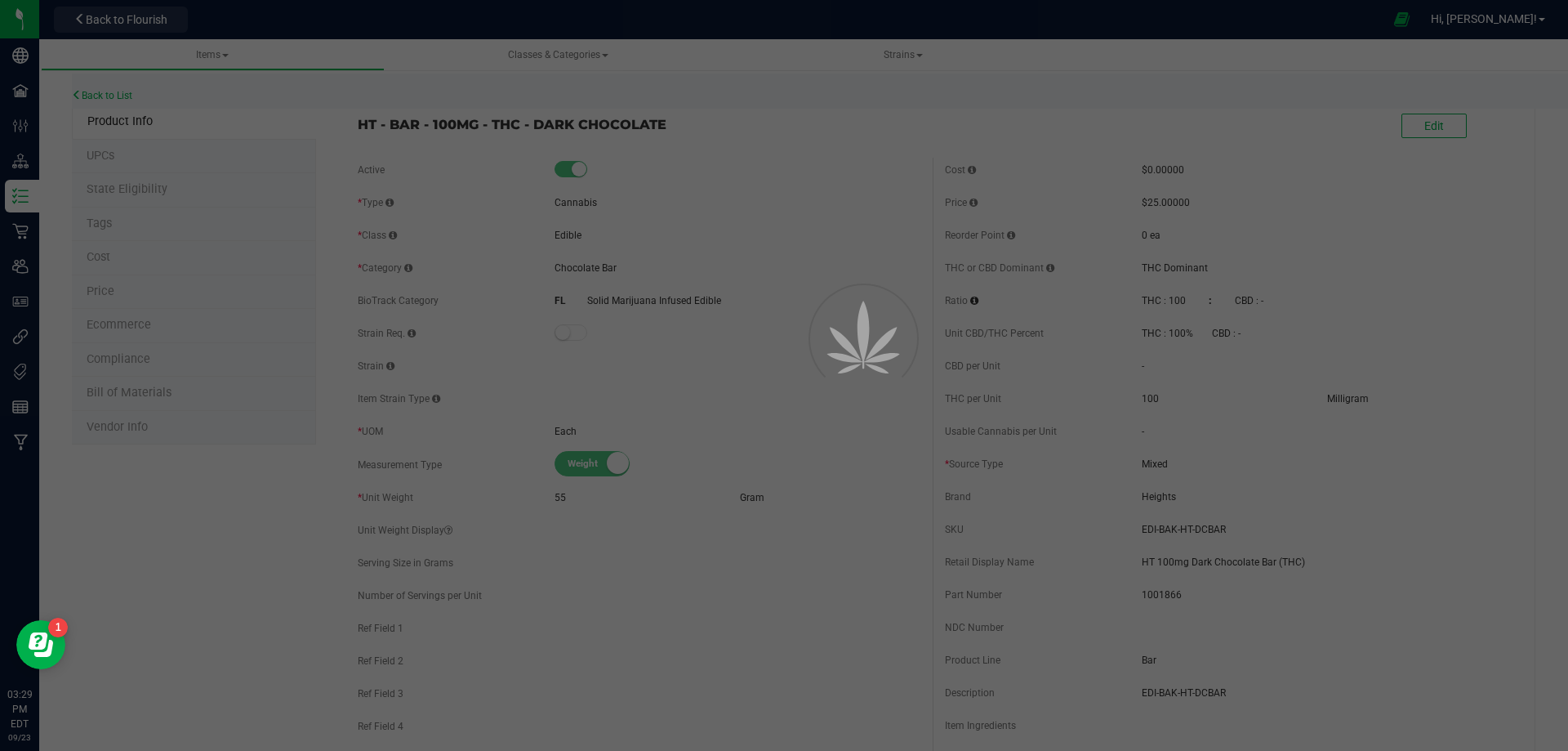
select select "2390"
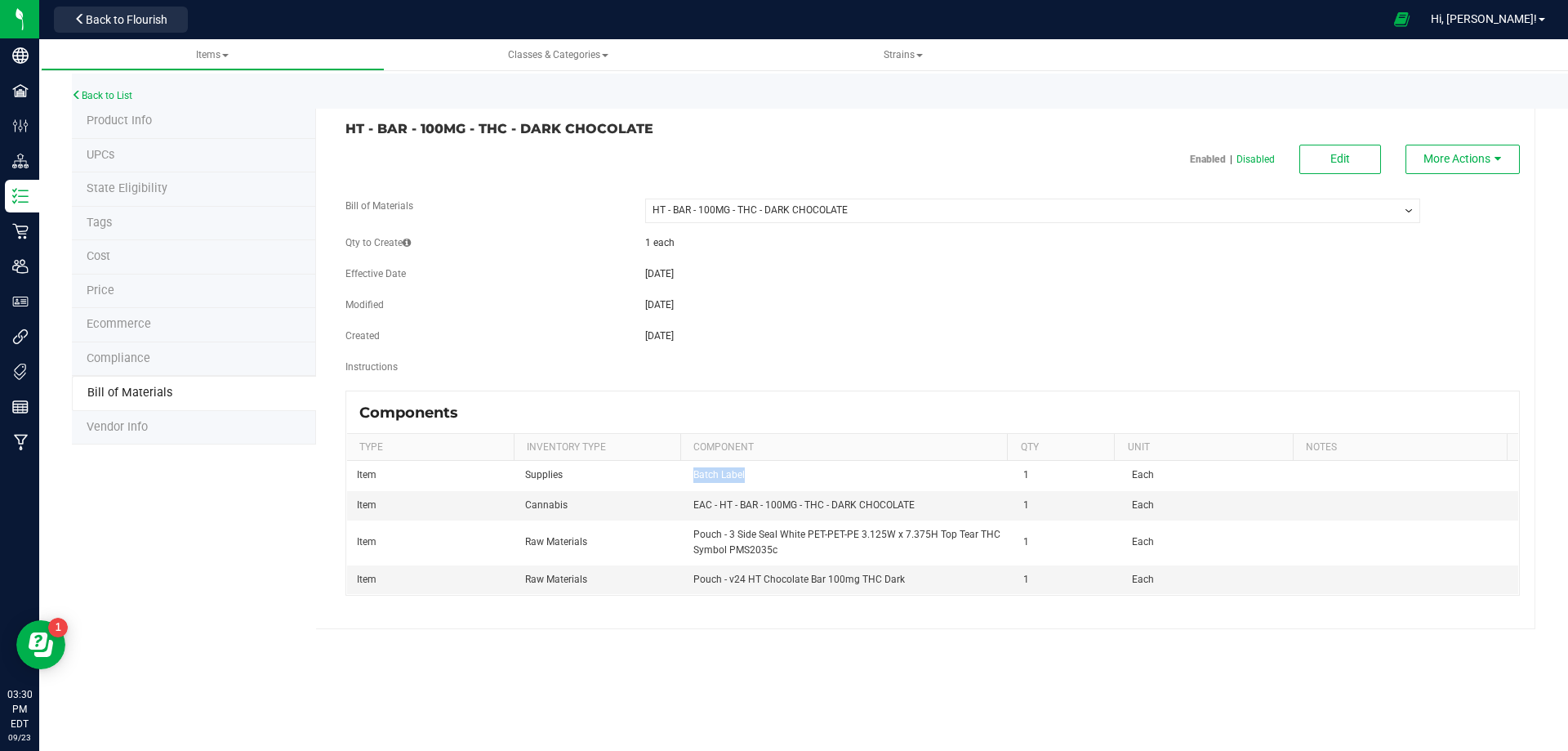
drag, startPoint x: 747, startPoint y: 482, endPoint x: 131, endPoint y: 576, distance: 623.1
click at [690, 476] on td "Batch Label" at bounding box center [849, 476] width 331 height 30
